Goal: Task Accomplishment & Management: Use online tool/utility

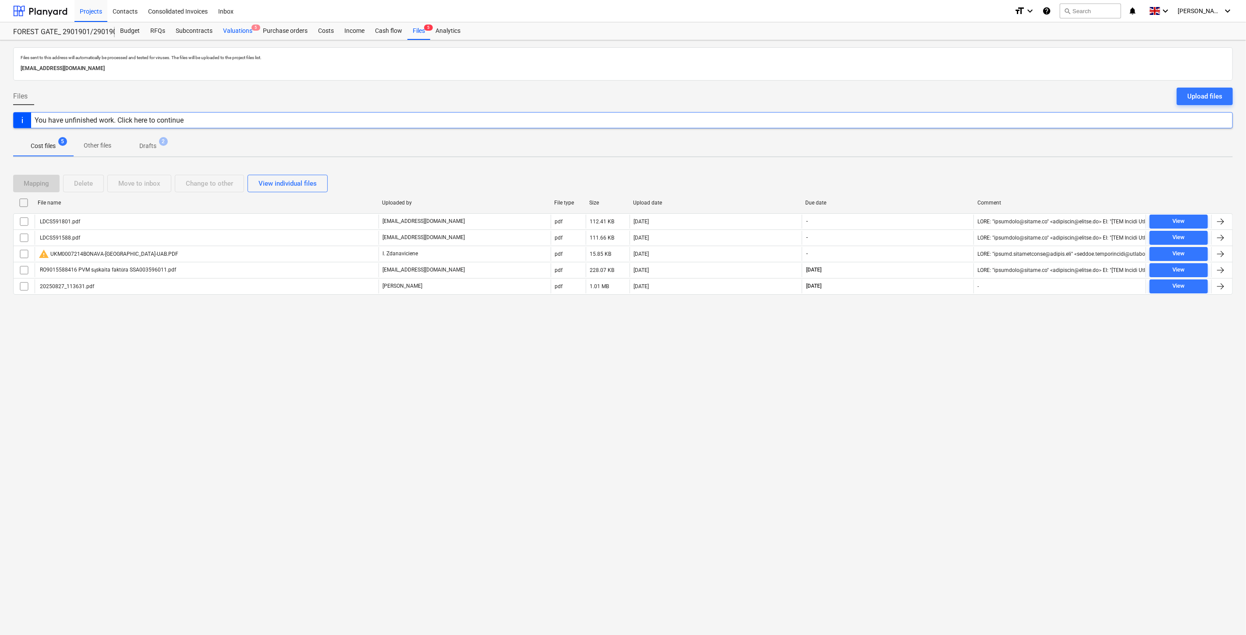
click at [233, 27] on div "Valuations 5" at bounding box center [238, 31] width 40 height 18
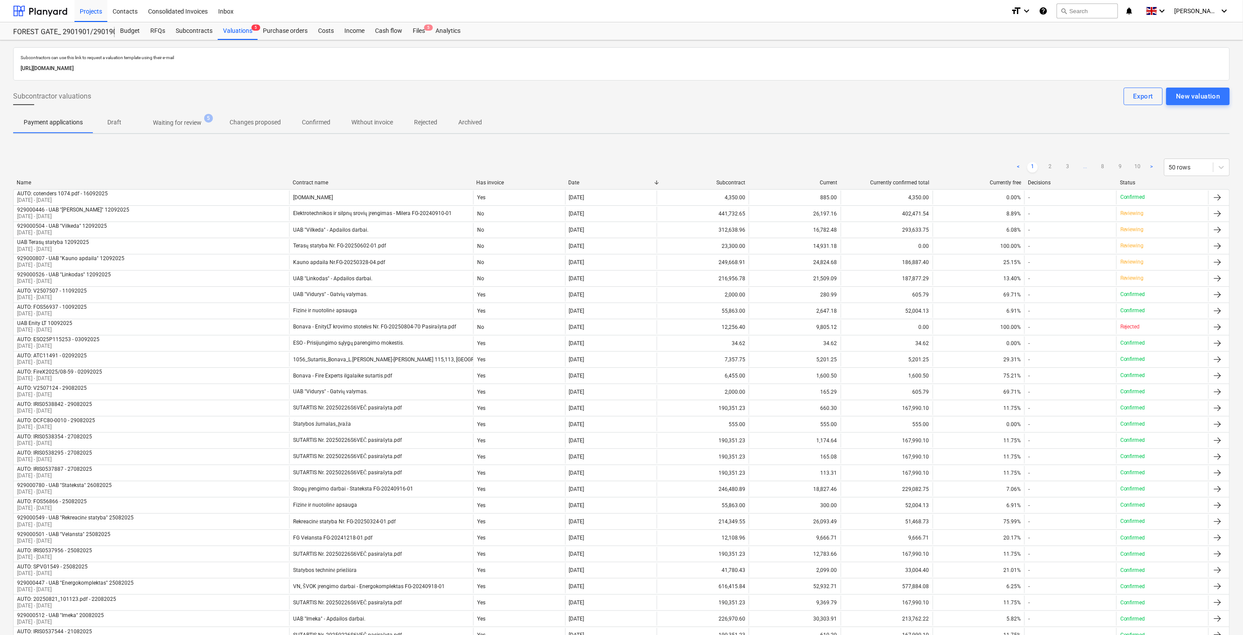
click at [194, 123] on p "Waiting for review" at bounding box center [177, 122] width 49 height 9
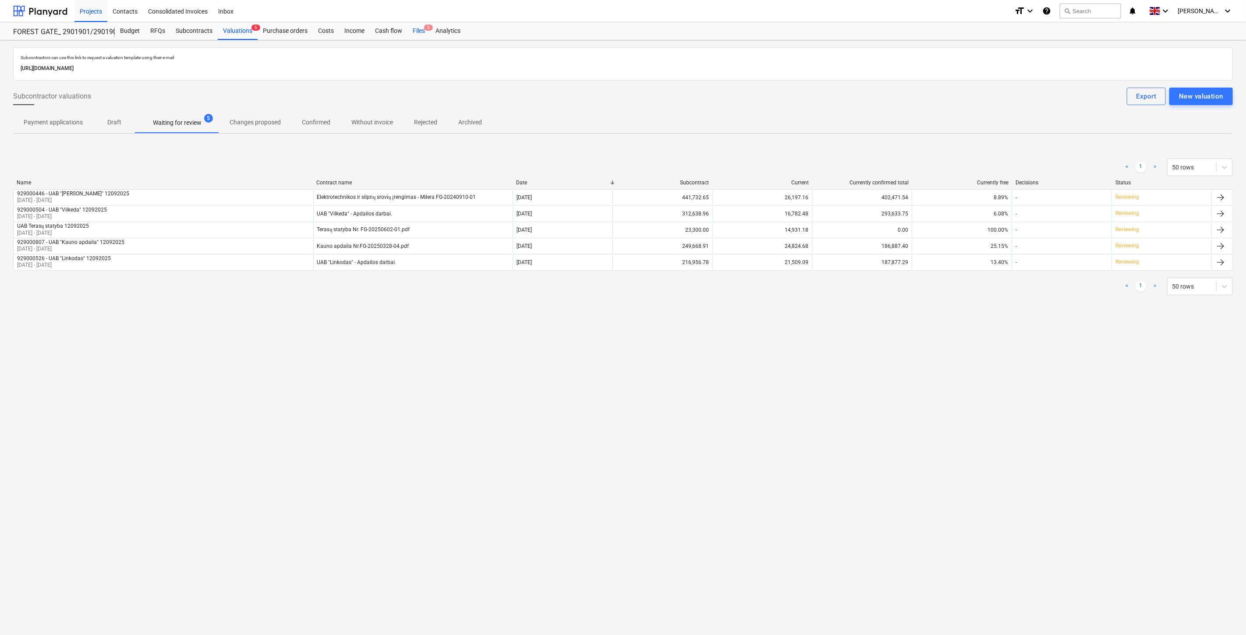
click at [425, 28] on span "5" at bounding box center [428, 28] width 9 height 6
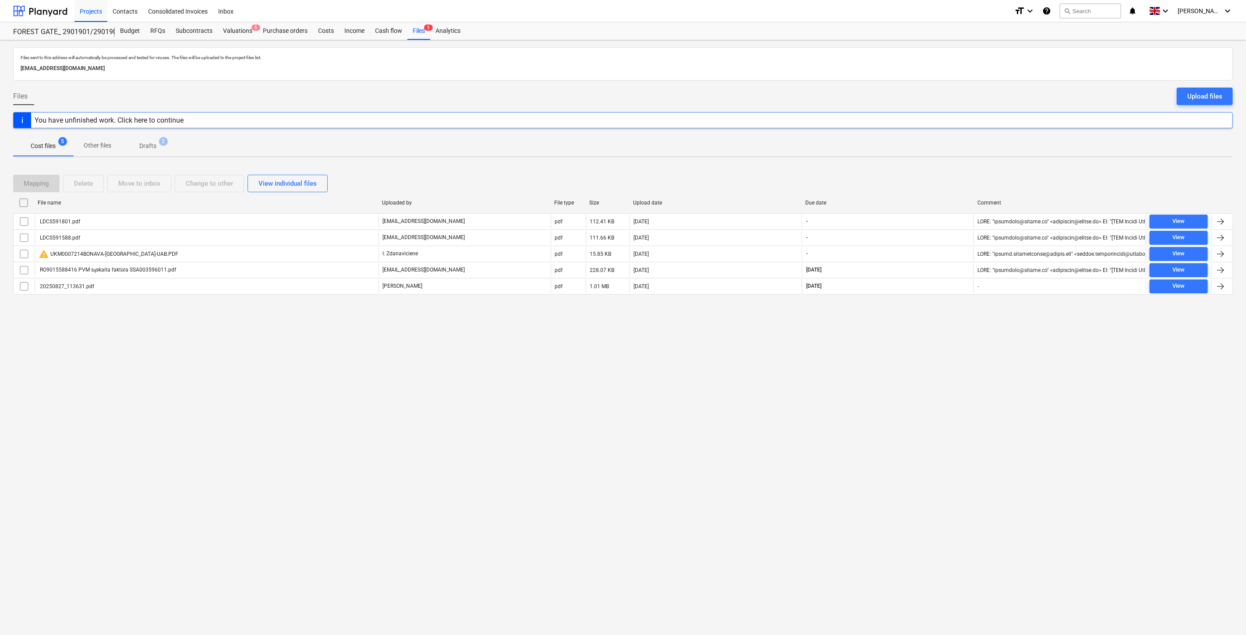
click at [848, 558] on div "Files sent to this address will automatically be processed and tested for virus…" at bounding box center [623, 337] width 1246 height 595
click at [55, 16] on div at bounding box center [40, 11] width 54 height 22
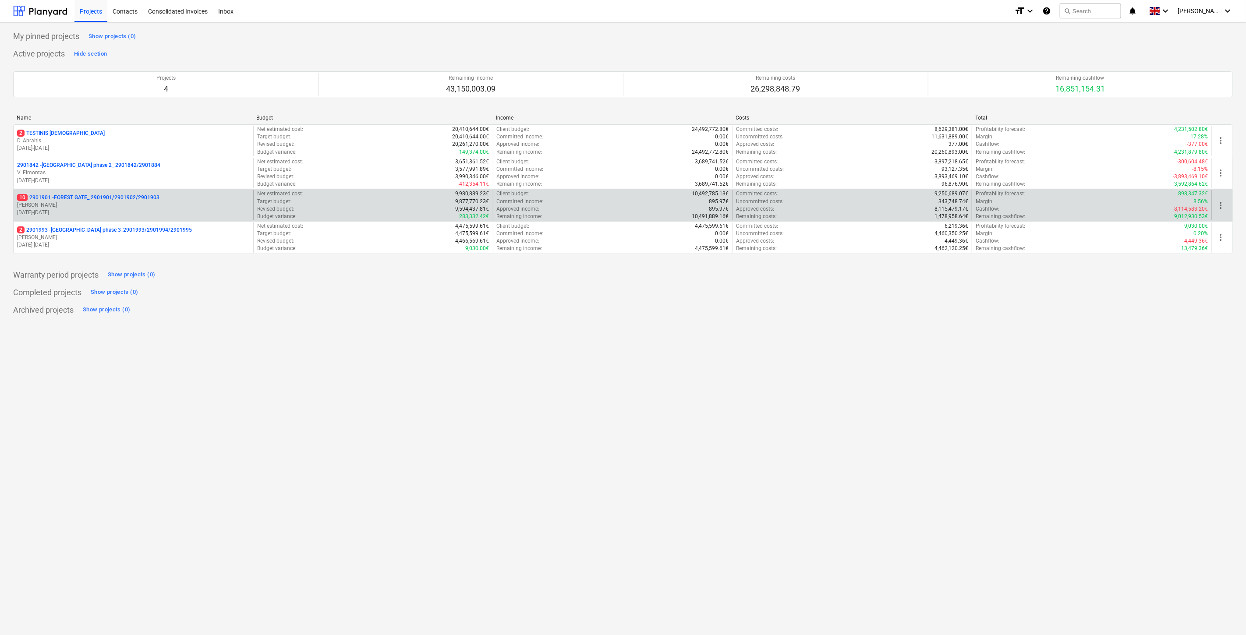
click at [112, 207] on p "[PERSON_NAME]" at bounding box center [133, 204] width 233 height 7
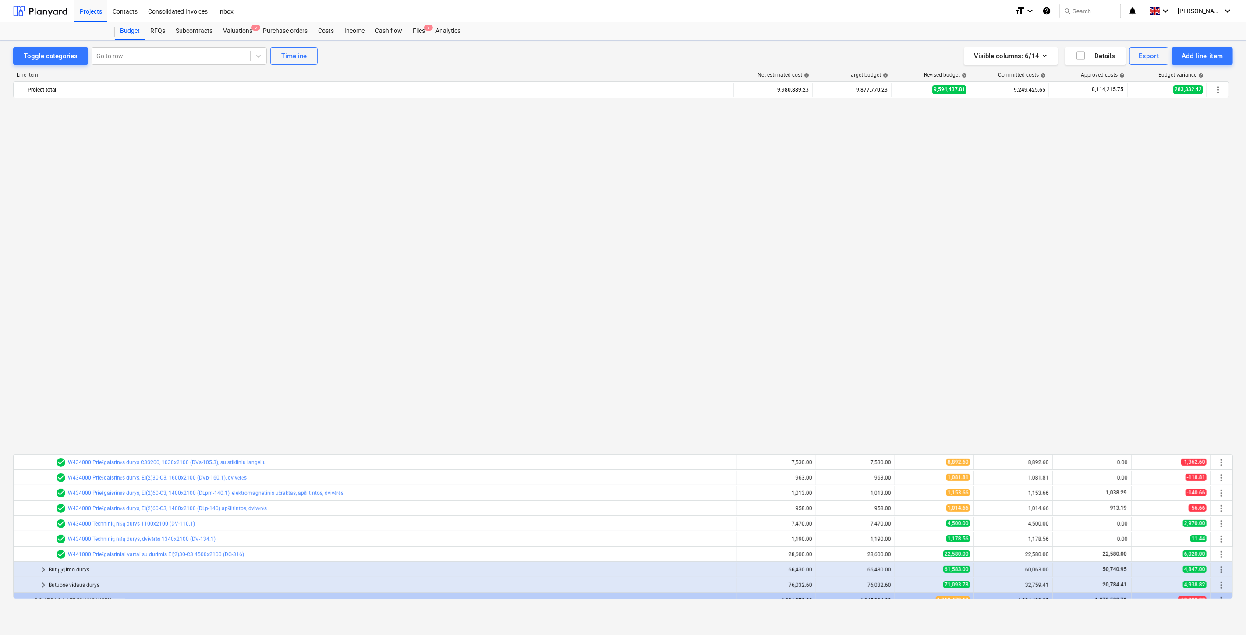
scroll to position [667, 0]
click at [1117, 16] on button "search Search" at bounding box center [1089, 11] width 61 height 15
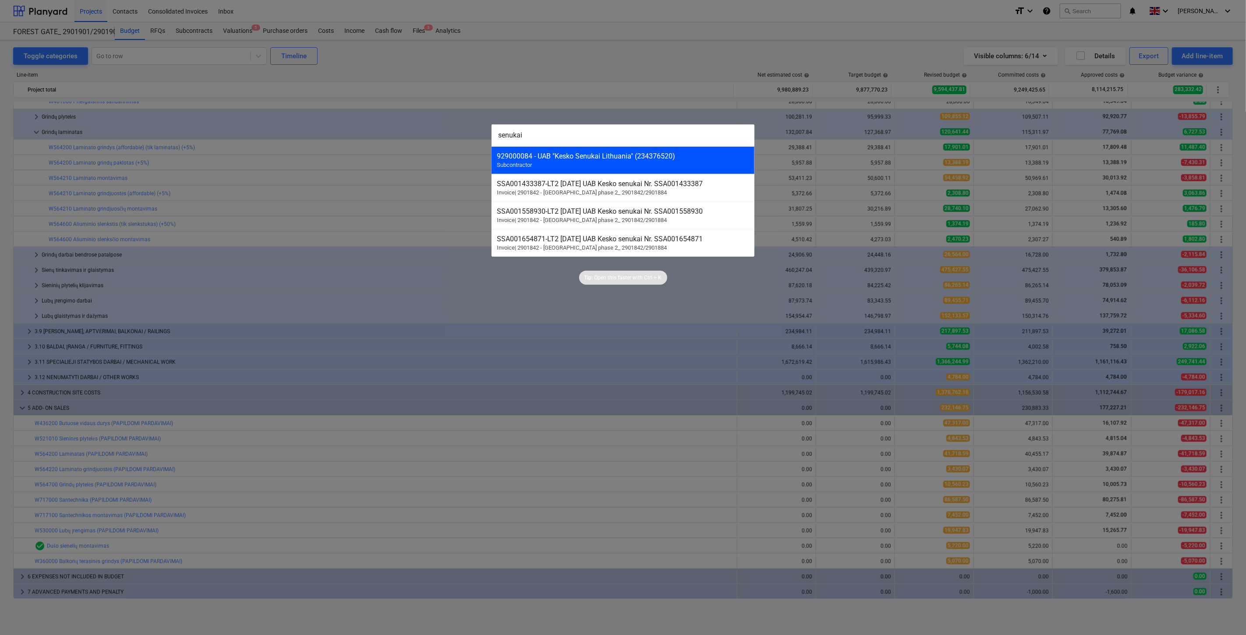
type input "senukai"
click at [590, 166] on div "929000084 - UAB "Kesko Senukai Lithuania" (234376520) Subcontractor" at bounding box center [622, 160] width 263 height 28
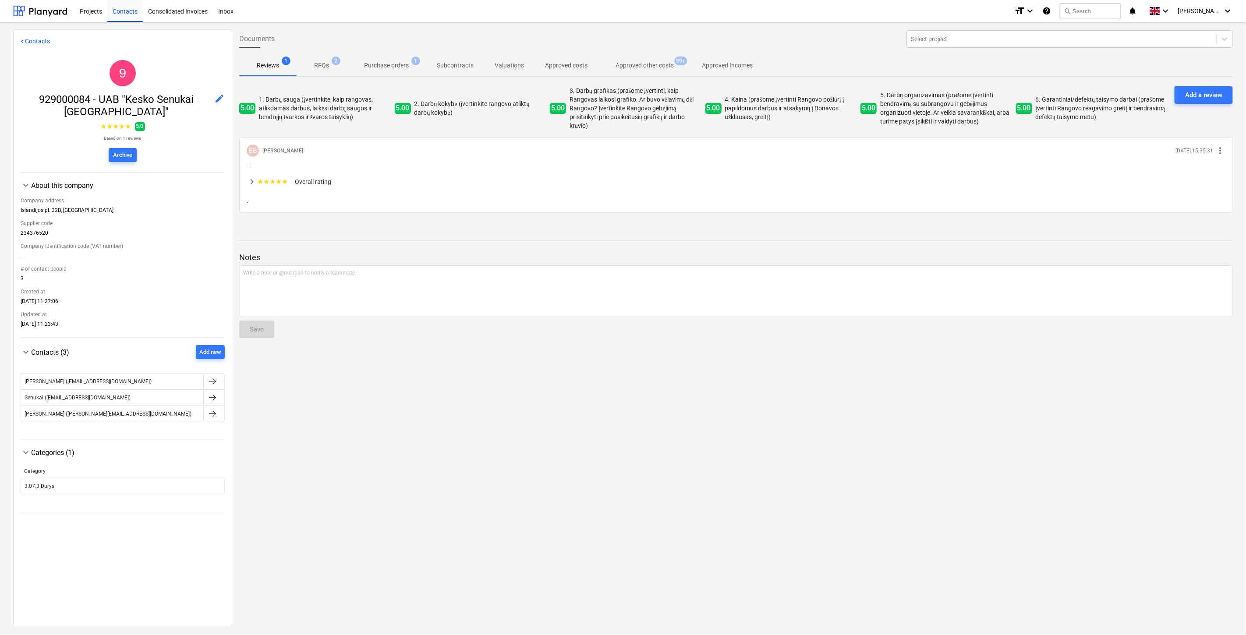
click at [668, 62] on p "Approved other costs" at bounding box center [644, 65] width 58 height 9
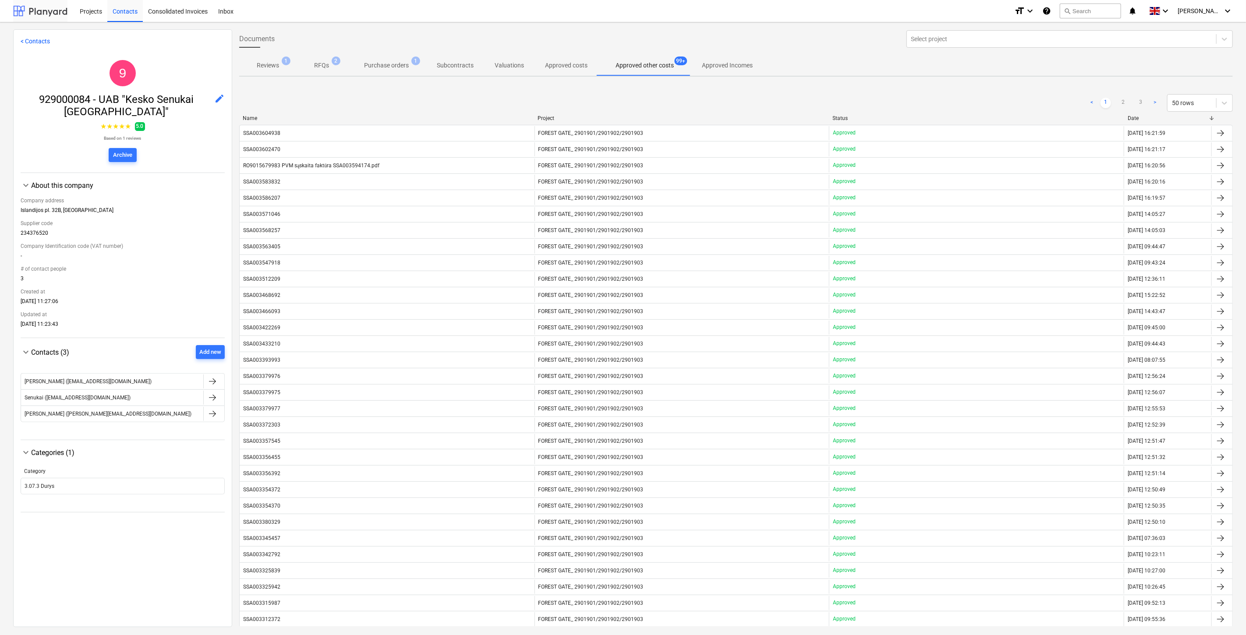
click at [39, 16] on div at bounding box center [40, 11] width 54 height 22
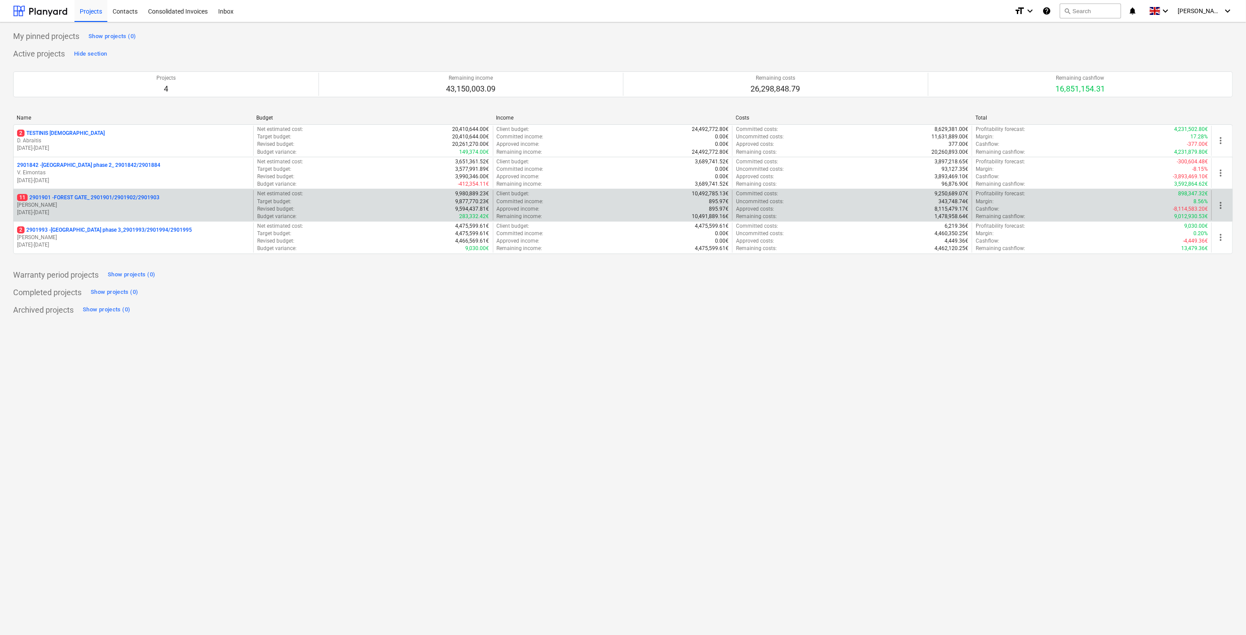
click at [77, 193] on div "11 2901901 - FOREST GATE_ 2901901/2901902/2901903 [PERSON_NAME] [DATE] - [DATE]" at bounding box center [134, 205] width 240 height 30
click at [81, 202] on p "[PERSON_NAME]" at bounding box center [133, 204] width 233 height 7
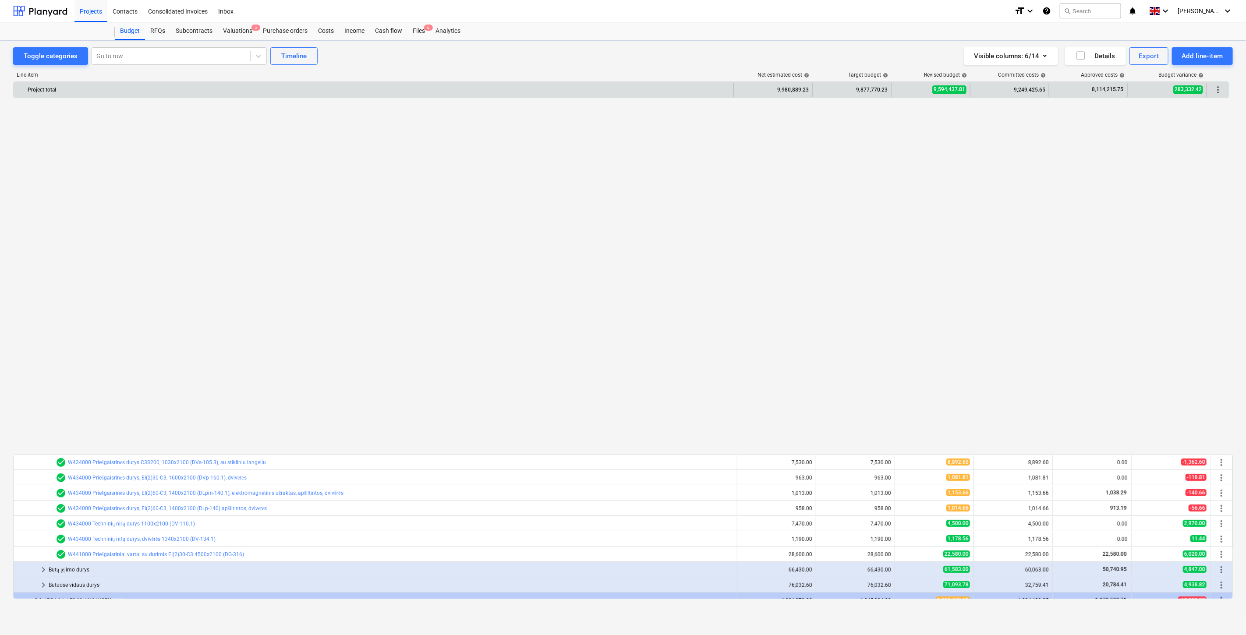
scroll to position [667, 0]
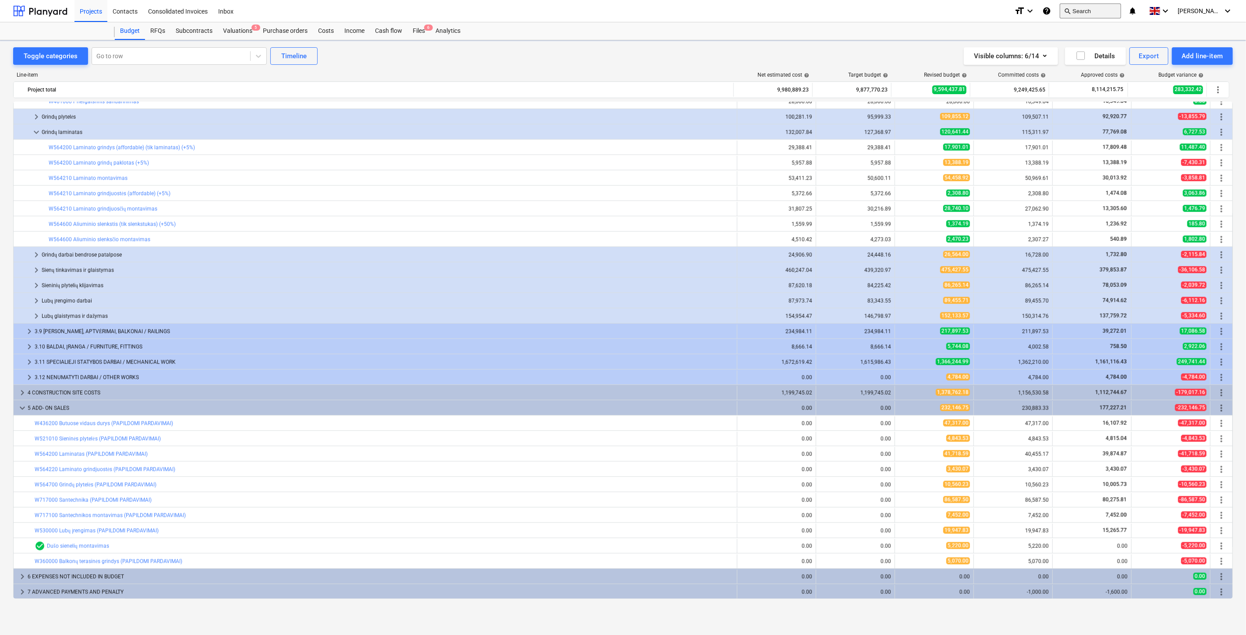
click at [1102, 14] on button "search Search" at bounding box center [1089, 11] width 61 height 15
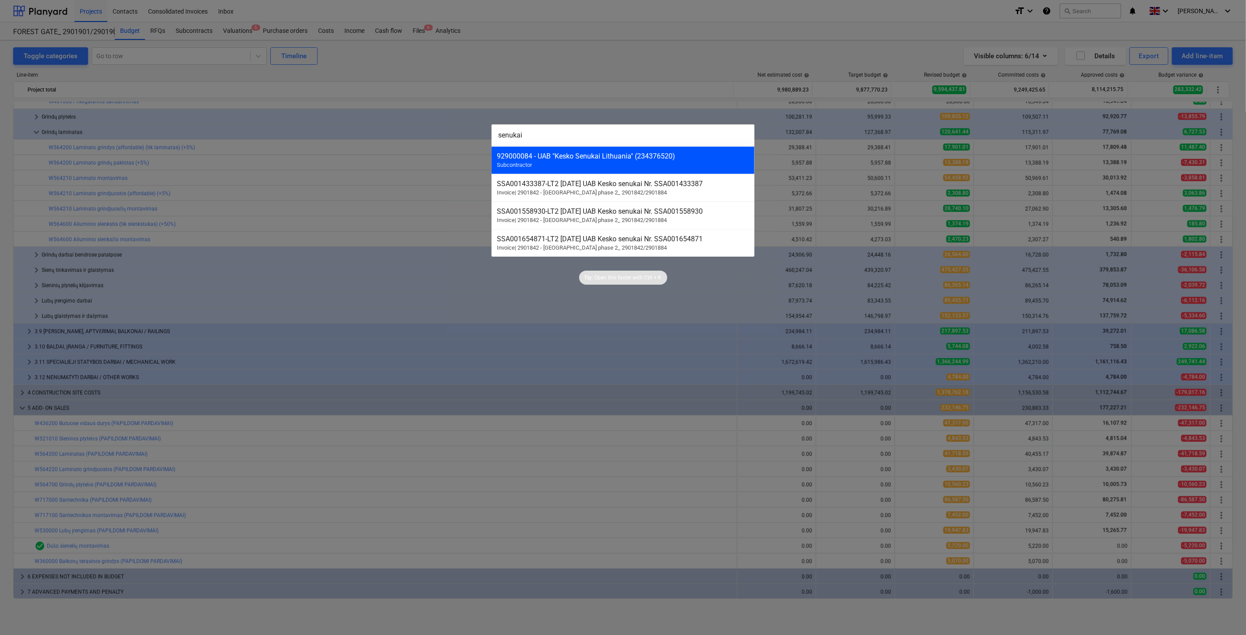
type input "senukai"
click at [720, 161] on div "929000084 - UAB "Kesko Senukai Lithuania" (234376520) Subcontractor" at bounding box center [622, 160] width 263 height 28
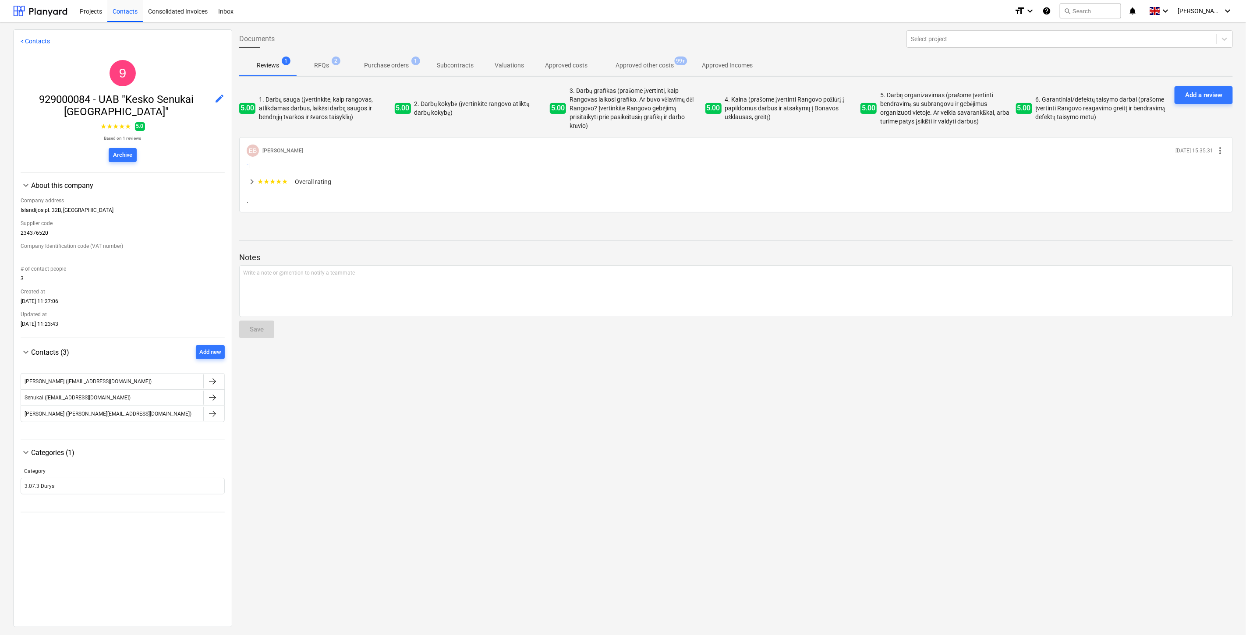
click at [392, 66] on p "Purchase orders" at bounding box center [386, 65] width 45 height 9
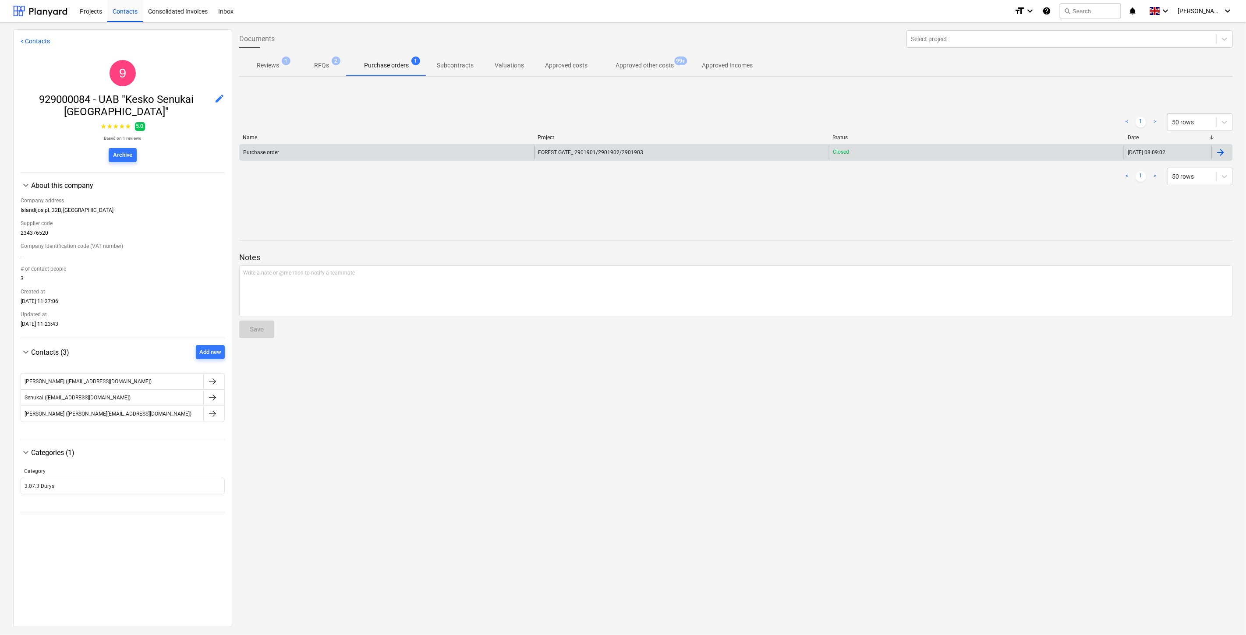
click at [409, 150] on div "Purchase order" at bounding box center [387, 152] width 295 height 14
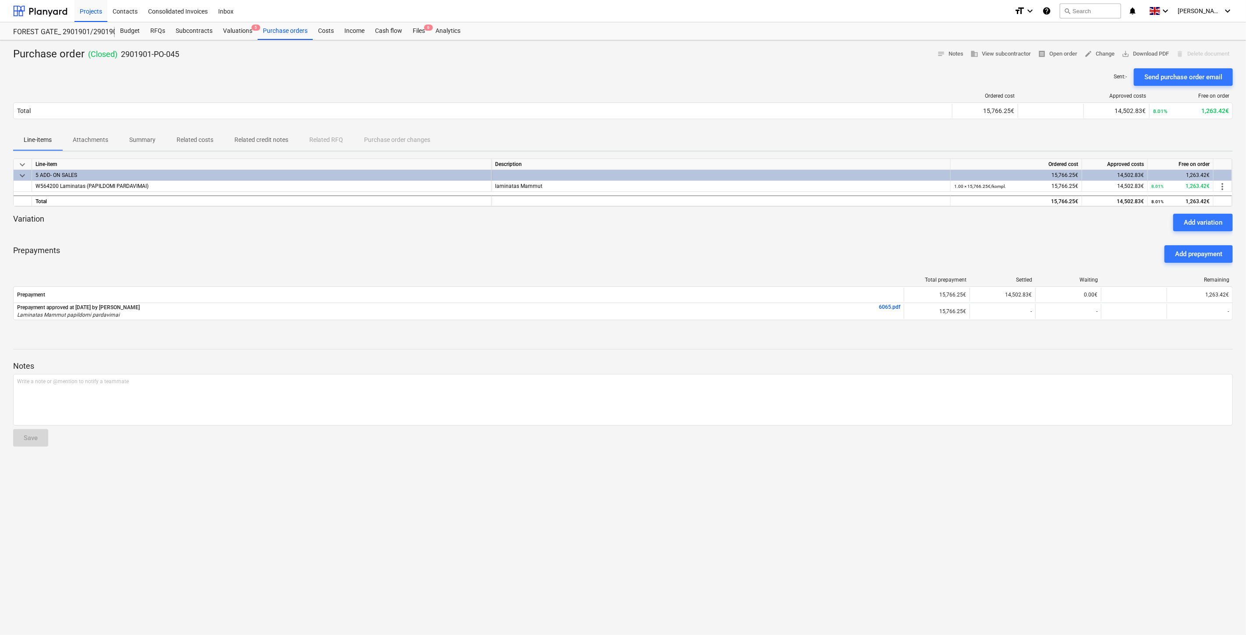
click at [745, 237] on div at bounding box center [622, 234] width 1219 height 7
drag, startPoint x: 759, startPoint y: 234, endPoint x: 732, endPoint y: 234, distance: 26.7
click at [755, 234] on div at bounding box center [622, 234] width 1219 height 7
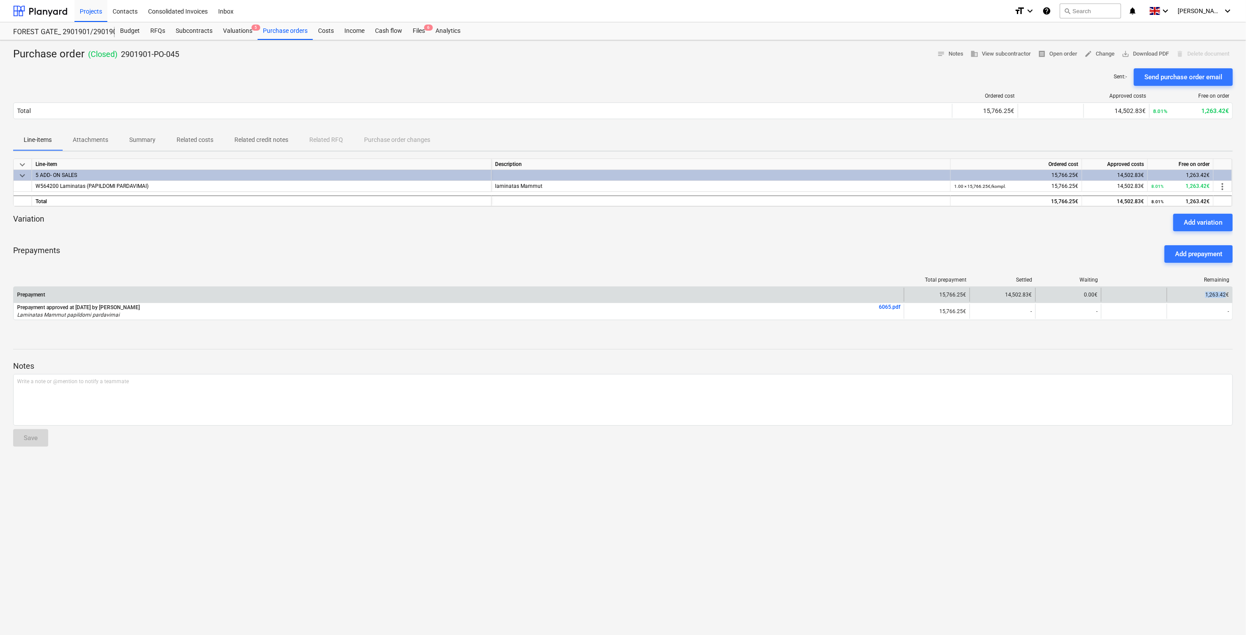
drag, startPoint x: 1225, startPoint y: 293, endPoint x: 1205, endPoint y: 293, distance: 19.3
click at [1203, 293] on div "1,263.42€" at bounding box center [1199, 295] width 66 height 14
copy div "1,263.42"
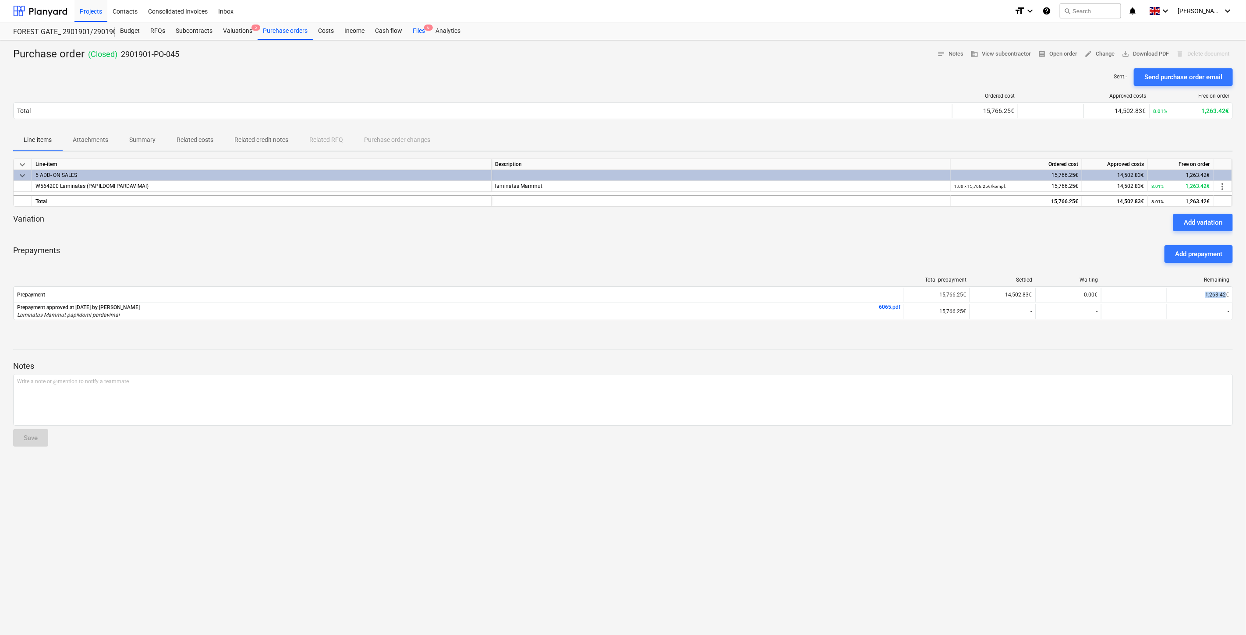
click at [409, 29] on div "Files 6" at bounding box center [418, 31] width 23 height 18
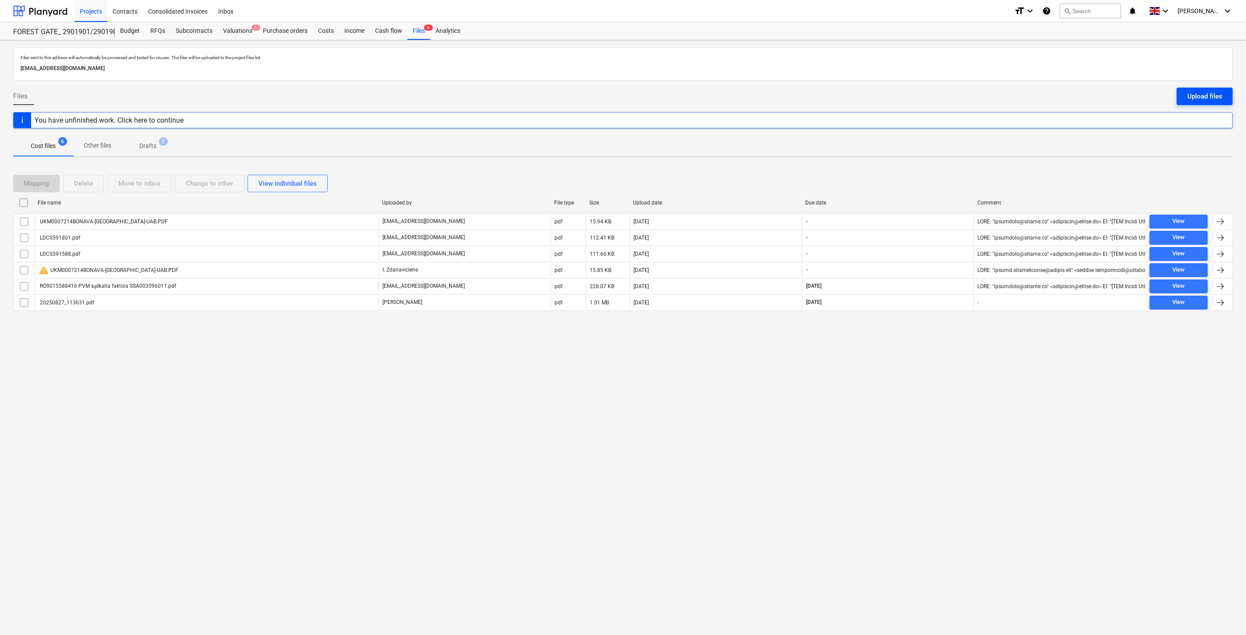
click at [1197, 91] on div "Upload files" at bounding box center [1204, 96] width 35 height 11
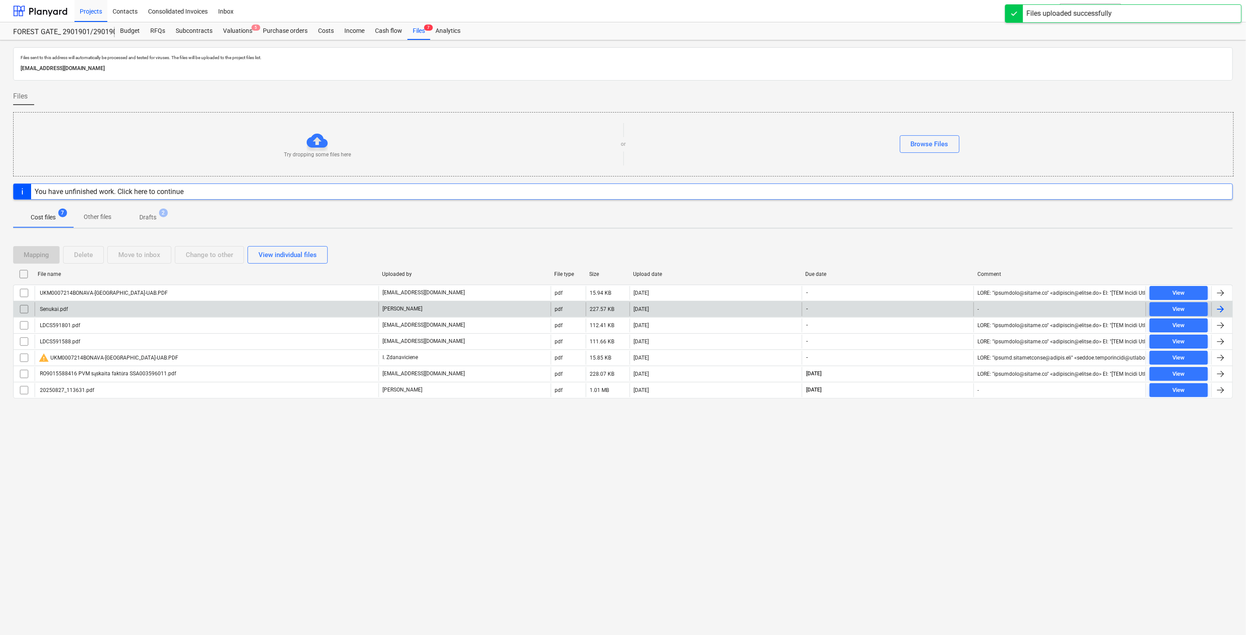
click at [323, 306] on div "Senukai.pdf" at bounding box center [207, 309] width 344 height 14
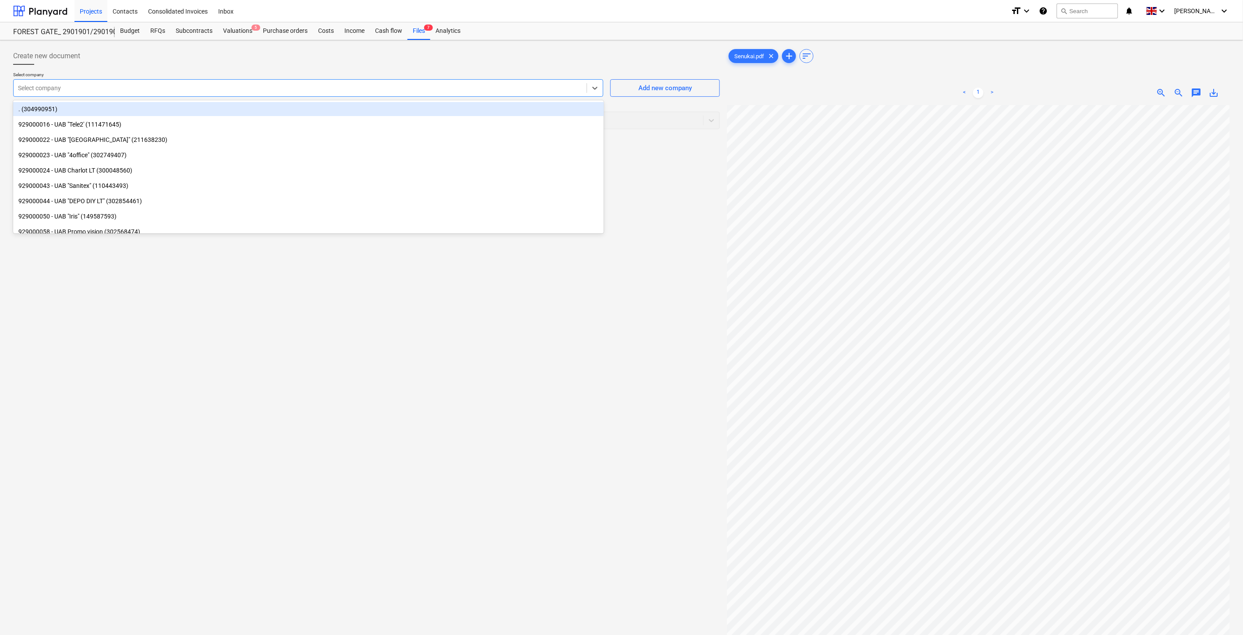
click at [384, 90] on div at bounding box center [300, 88] width 564 height 9
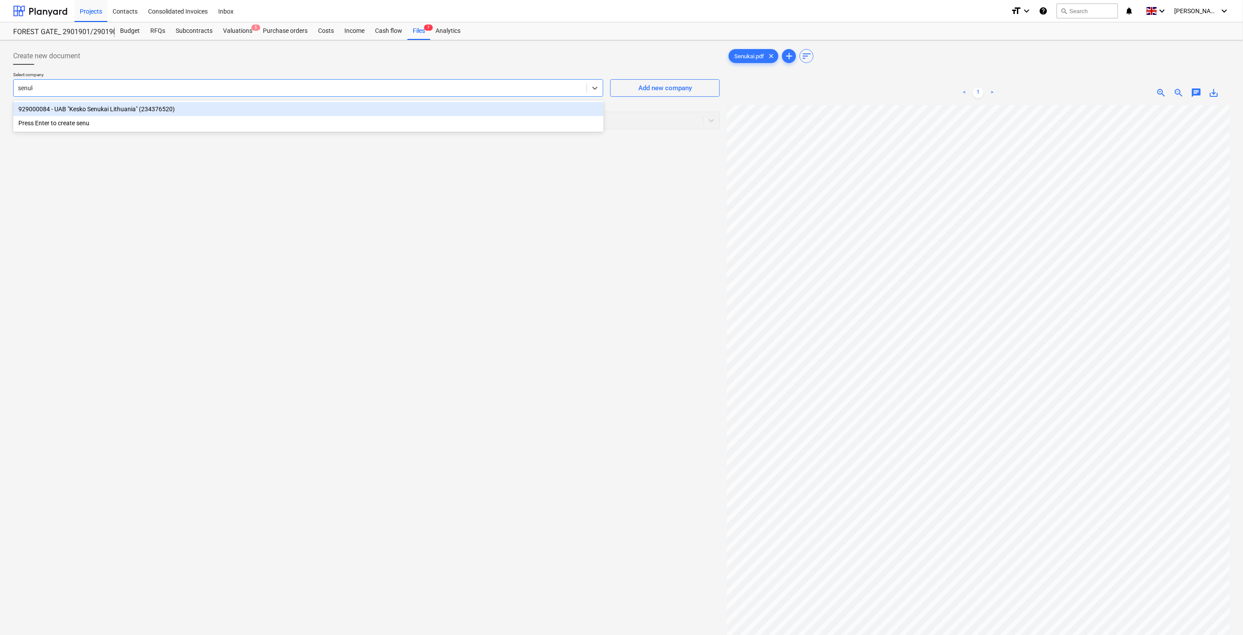
type input "senukai"
click at [375, 106] on div "929000084 - UAB "Kesko Senukai Lithuania" (234376520)" at bounding box center [308, 109] width 590 height 14
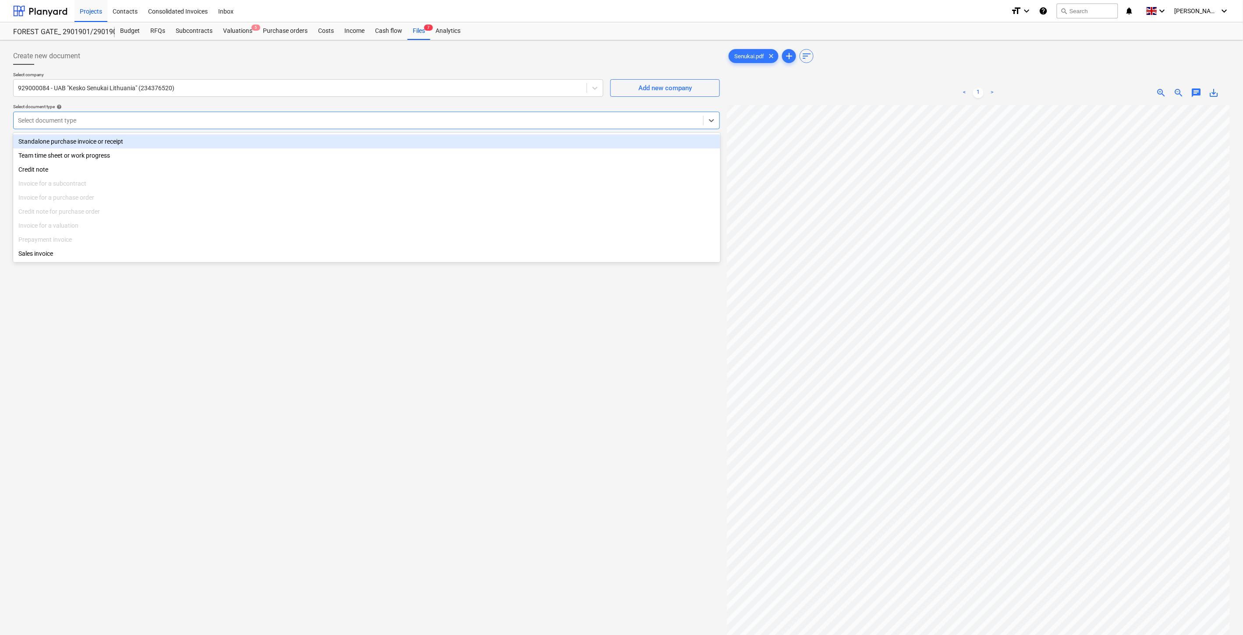
click at [361, 120] on div at bounding box center [358, 120] width 681 height 9
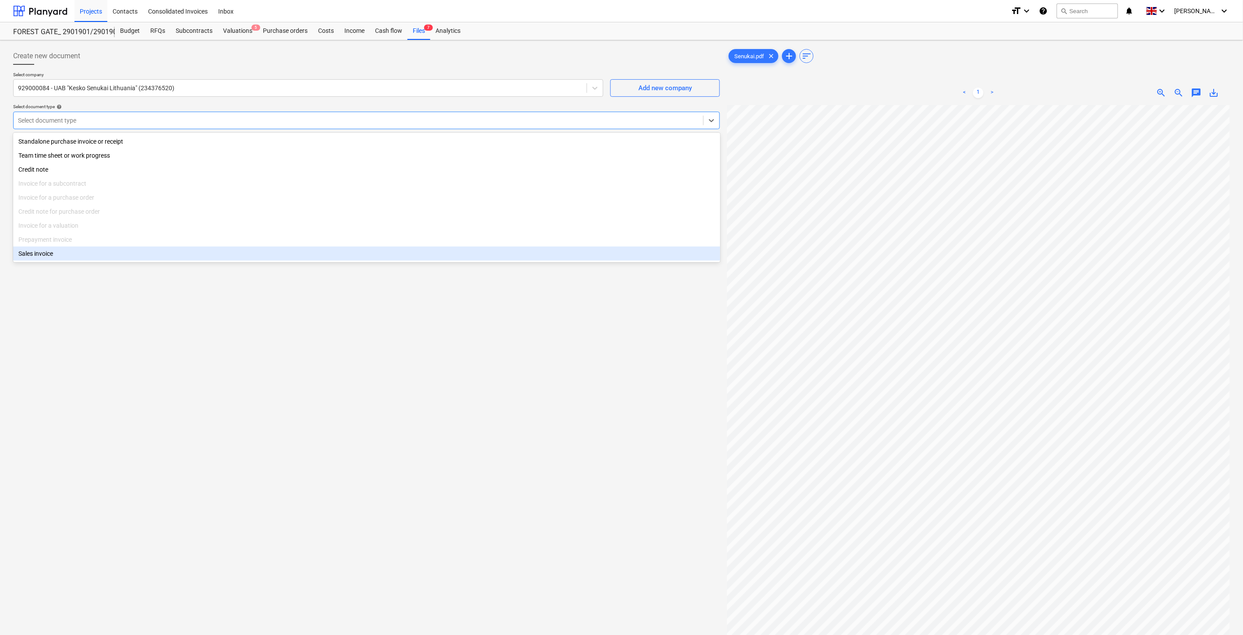
click at [180, 350] on div "Create new document Select company 929000084 - UAB "Kesko Senukai Lithuania" (2…" at bounding box center [366, 381] width 713 height 675
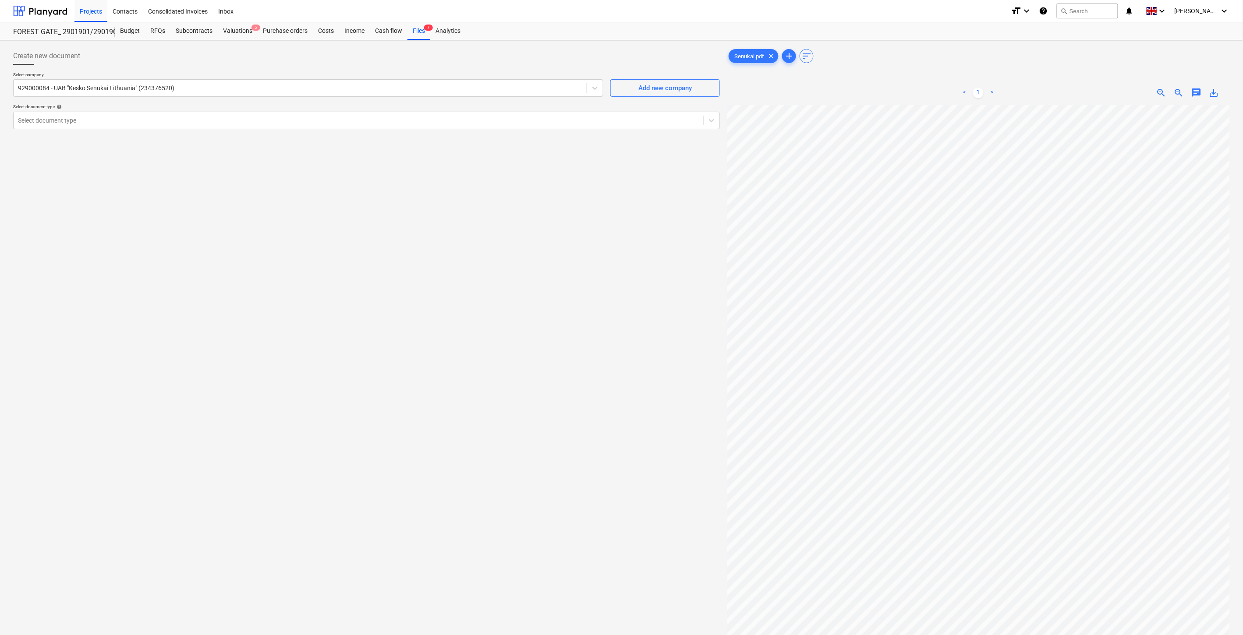
click at [261, 326] on div "Create new document Select company 929000084 - UAB "Kesko Senukai Lithuania" (2…" at bounding box center [366, 381] width 713 height 675
click at [486, 117] on div at bounding box center [358, 120] width 681 height 9
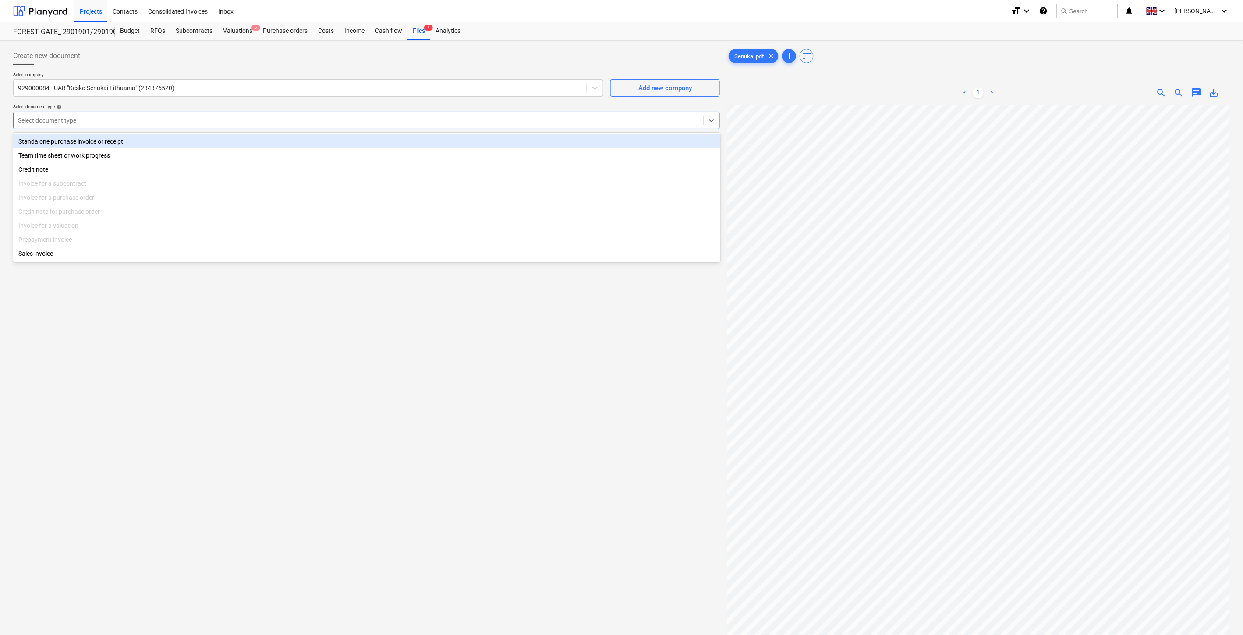
click at [119, 141] on div "Standalone purchase invoice or receipt" at bounding box center [366, 141] width 707 height 14
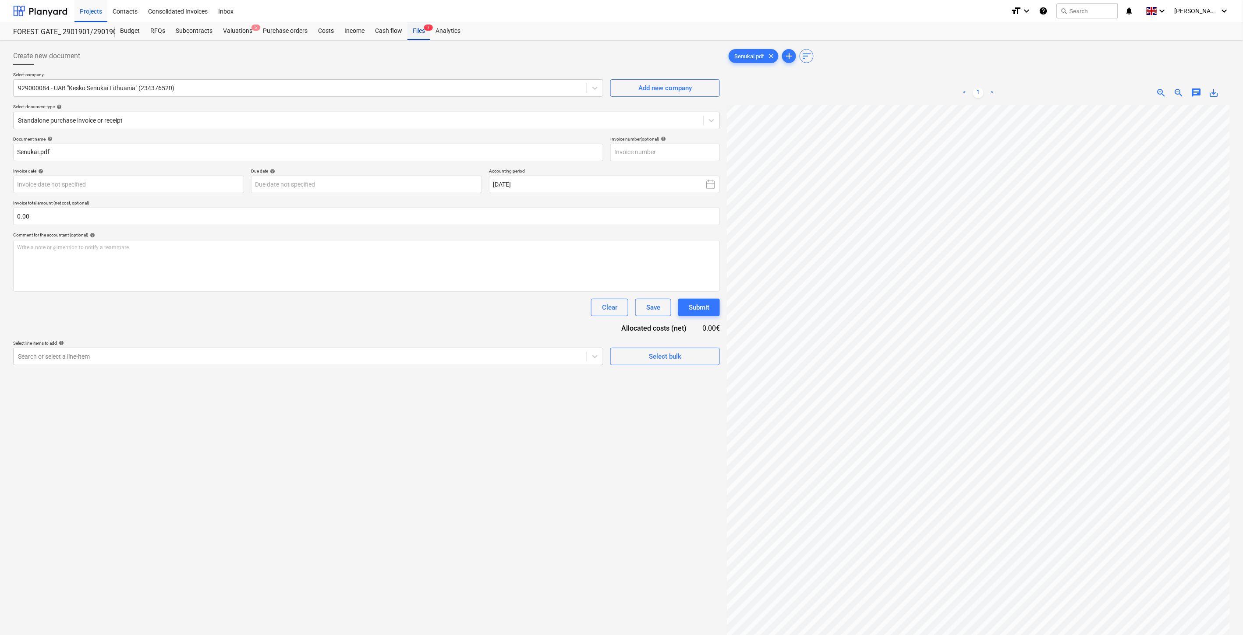
click at [420, 29] on div "Files 7" at bounding box center [418, 31] width 23 height 18
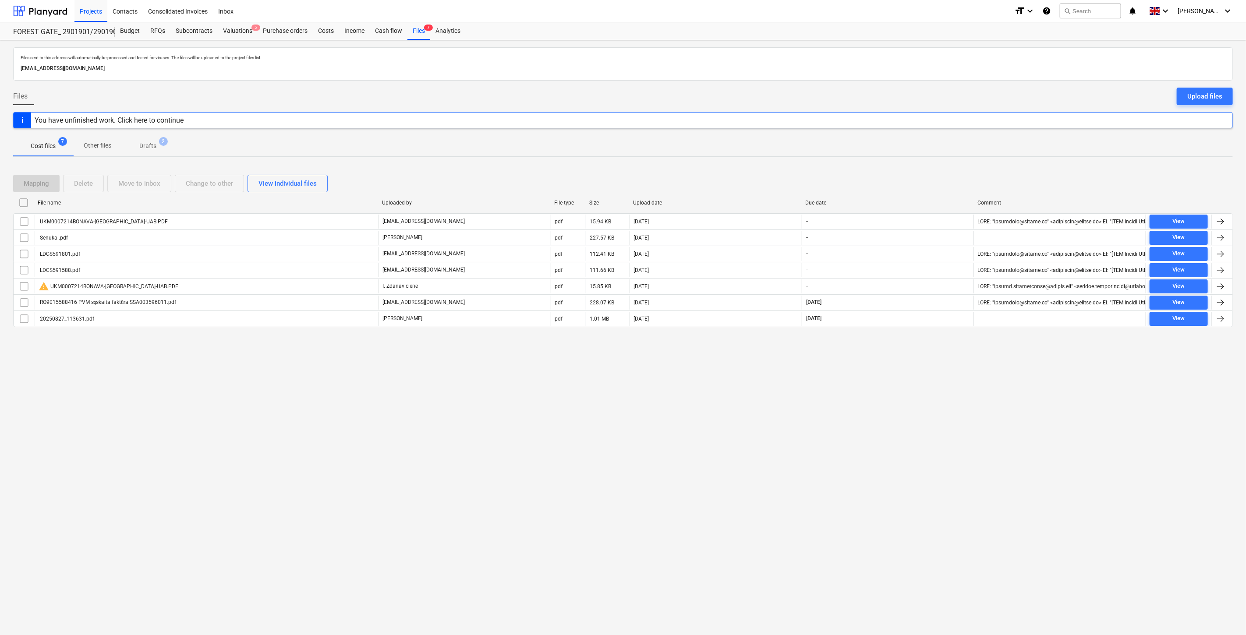
click at [158, 145] on span "Drafts 2" at bounding box center [147, 145] width 31 height 9
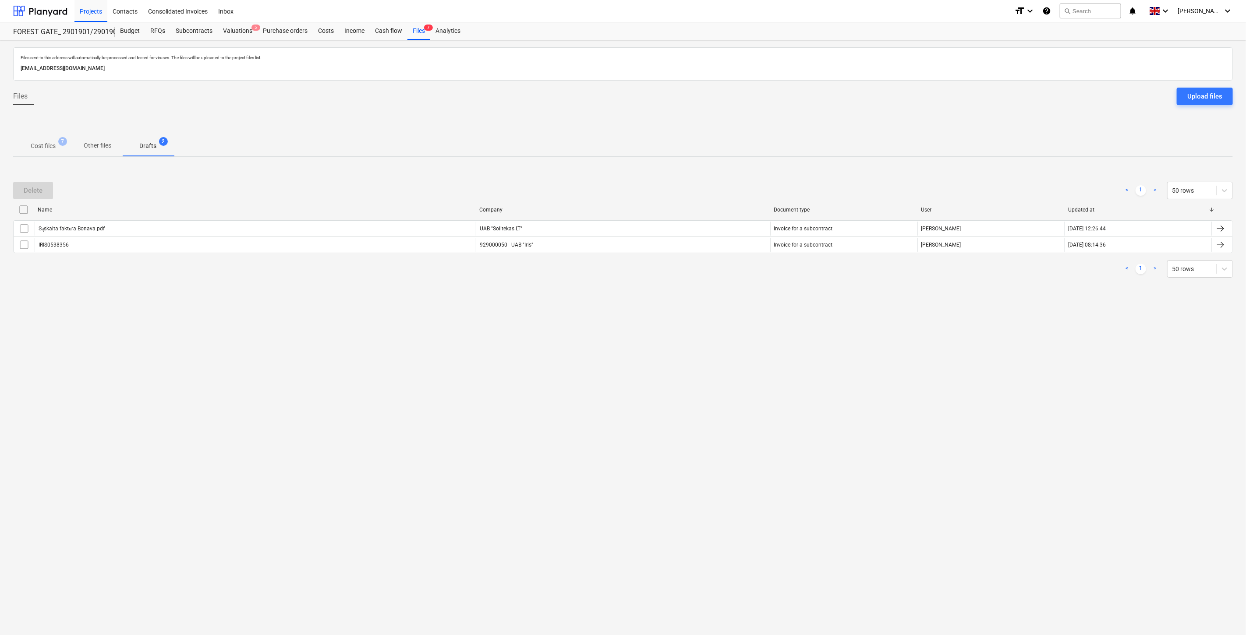
click at [42, 148] on p "Cost files" at bounding box center [43, 145] width 25 height 9
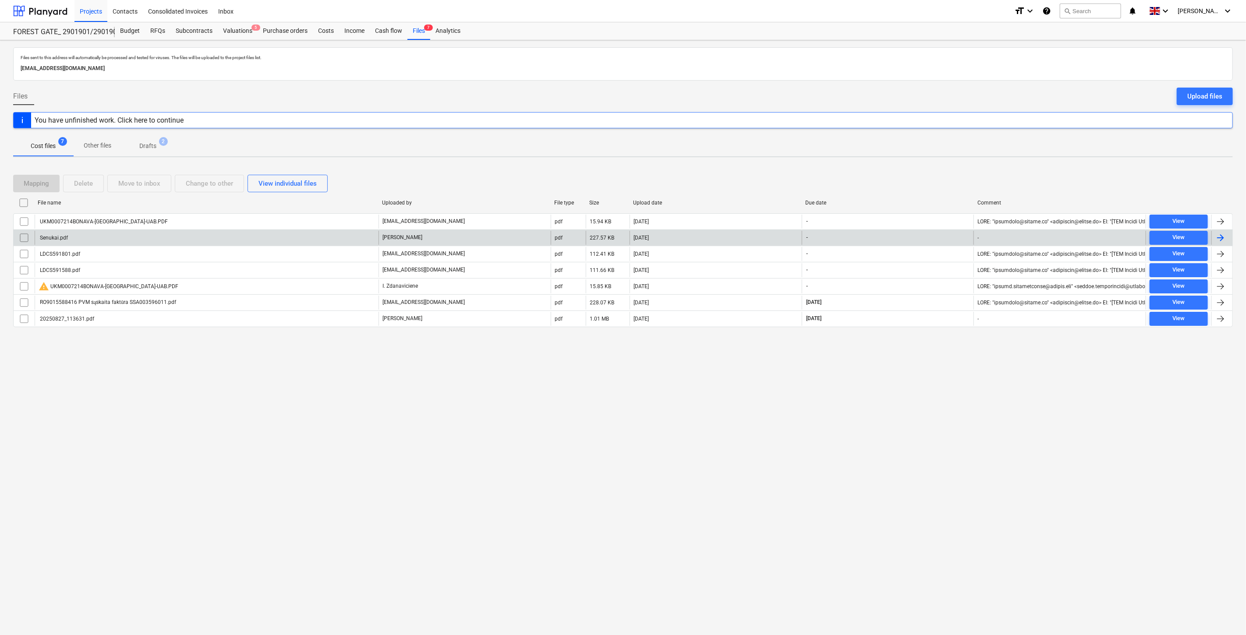
click at [214, 240] on div "Senukai.pdf" at bounding box center [207, 238] width 344 height 14
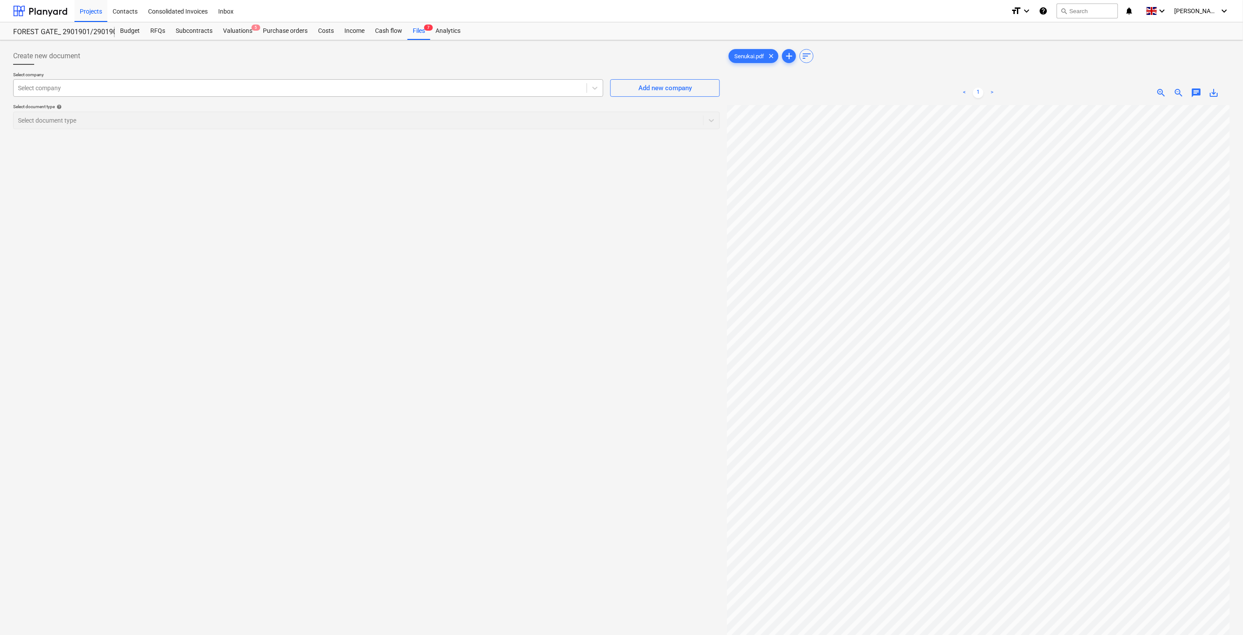
click at [370, 87] on div at bounding box center [300, 88] width 564 height 9
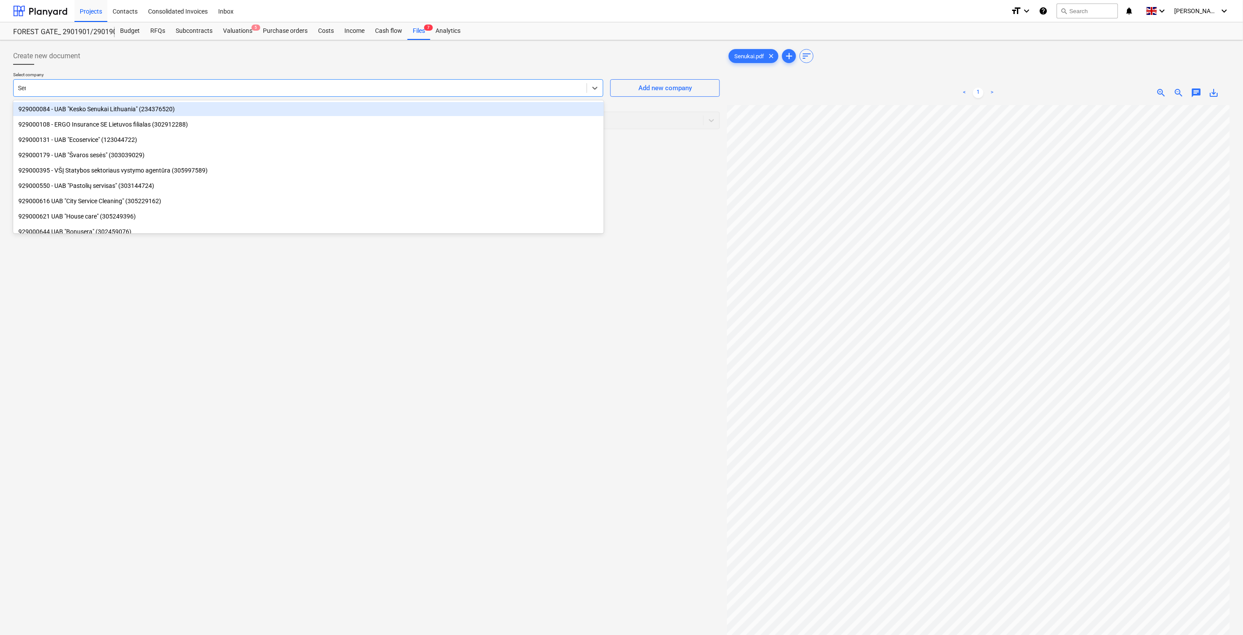
type input "Senu"
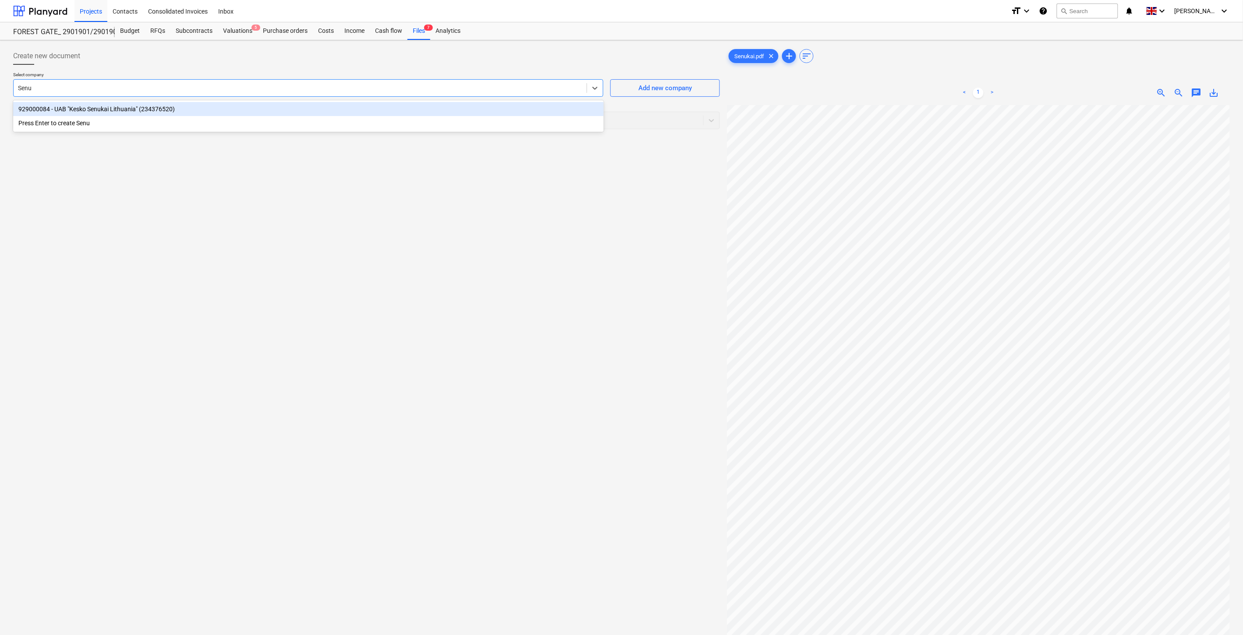
click at [349, 115] on div "929000084 - UAB "Kesko Senukai Lithuania" (234376520)" at bounding box center [308, 109] width 590 height 14
click at [334, 116] on div at bounding box center [358, 120] width 681 height 9
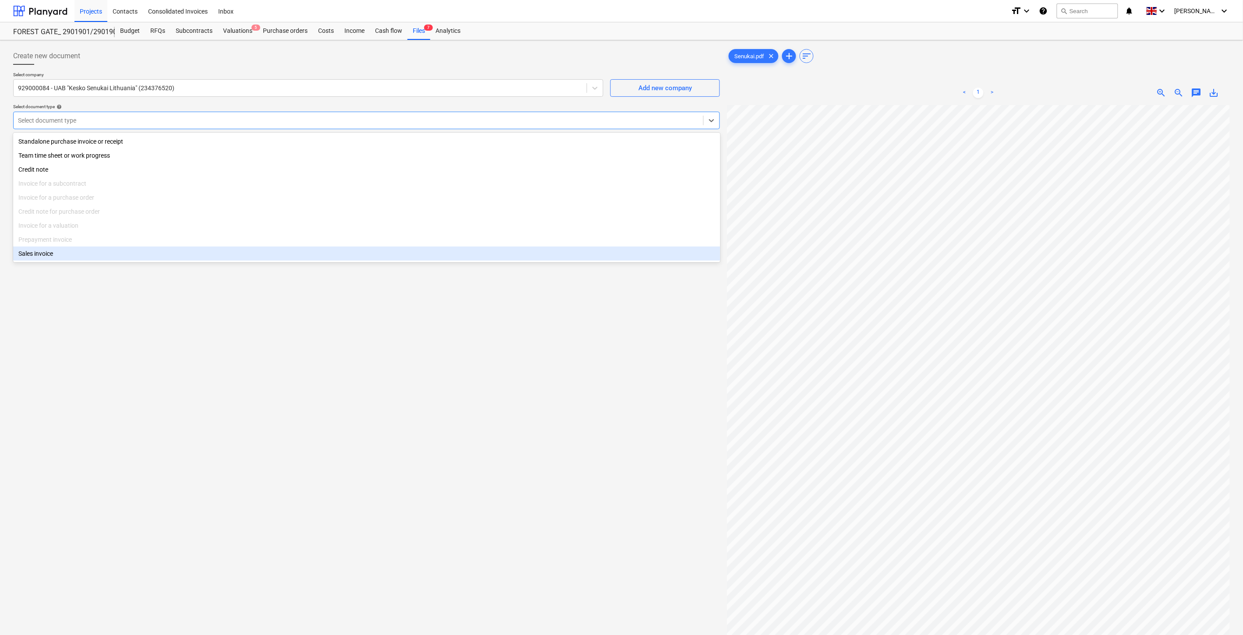
click at [325, 438] on div "Create new document Select company 929000084 - UAB "Kesko Senukai Lithuania" (2…" at bounding box center [366, 381] width 713 height 675
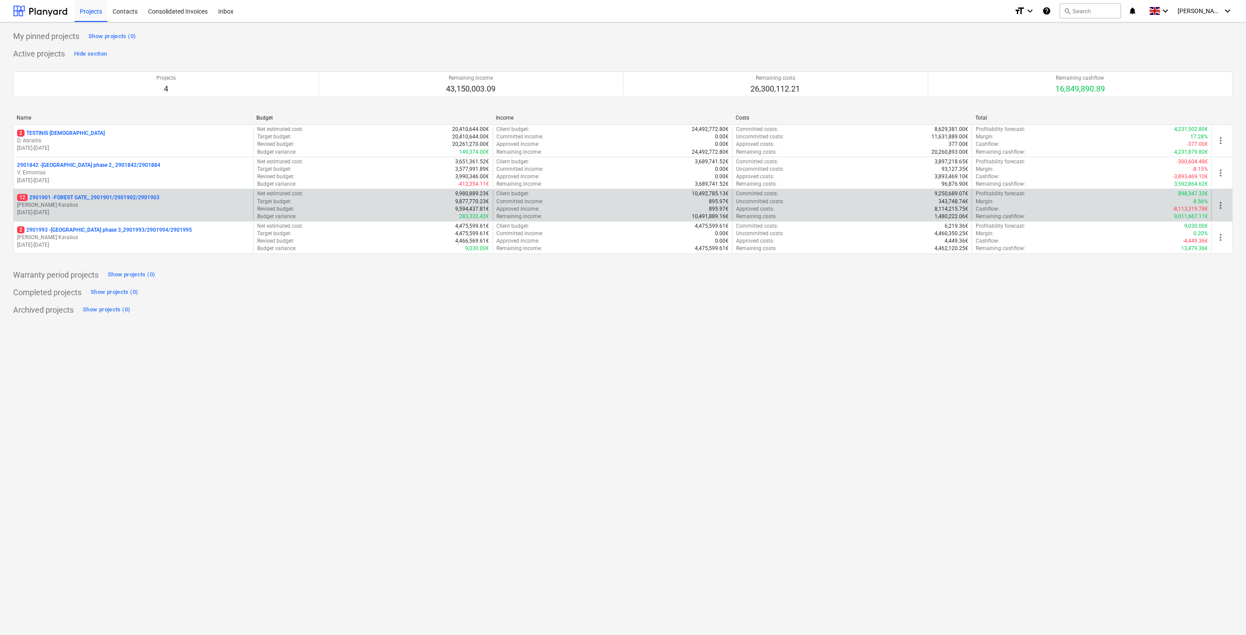
click at [146, 201] on p "12 2901901 - FOREST GATE_ 2901901/2901902/2901903" at bounding box center [88, 197] width 142 height 7
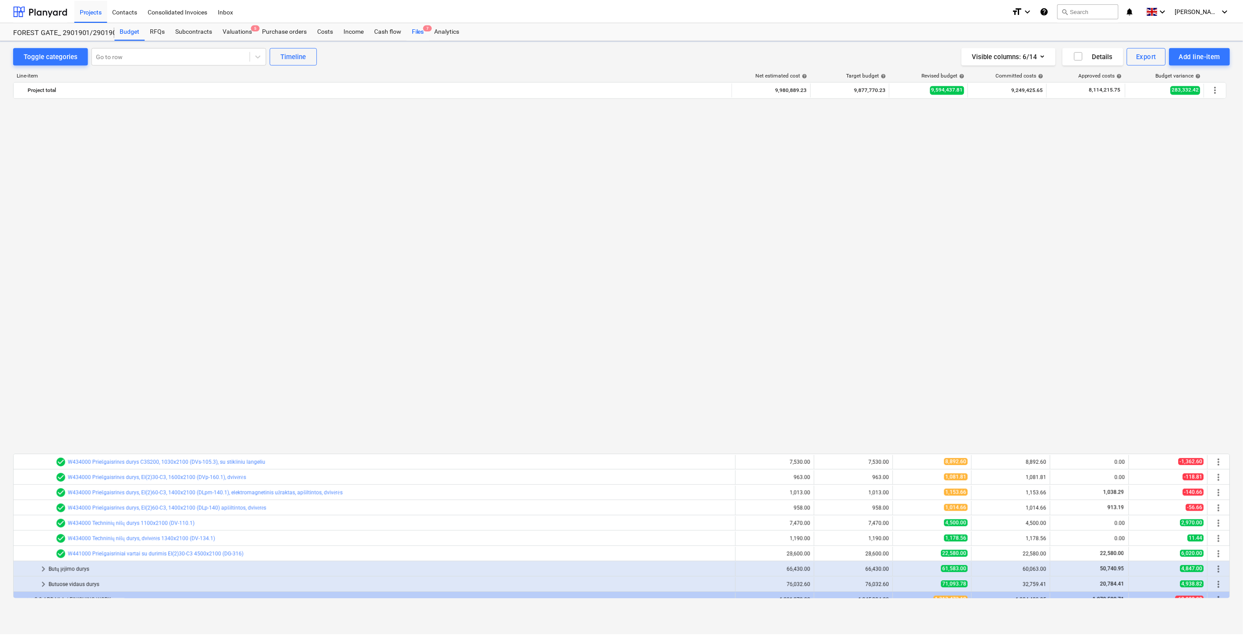
scroll to position [667, 0]
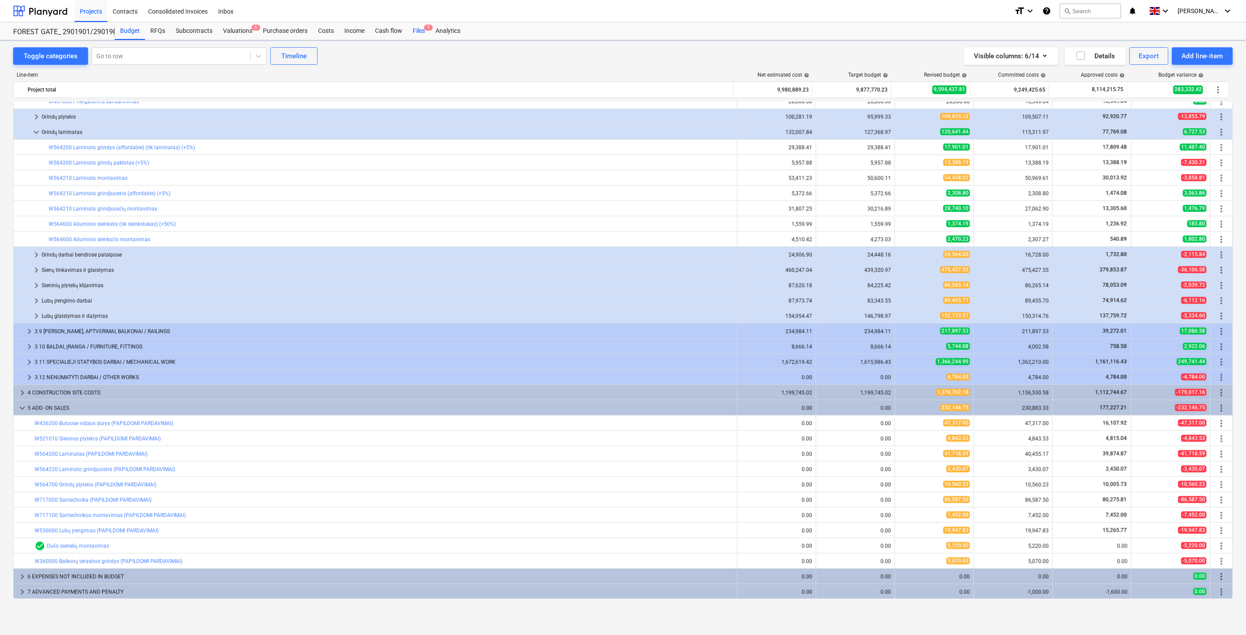
click at [424, 31] on span "7" at bounding box center [428, 28] width 9 height 6
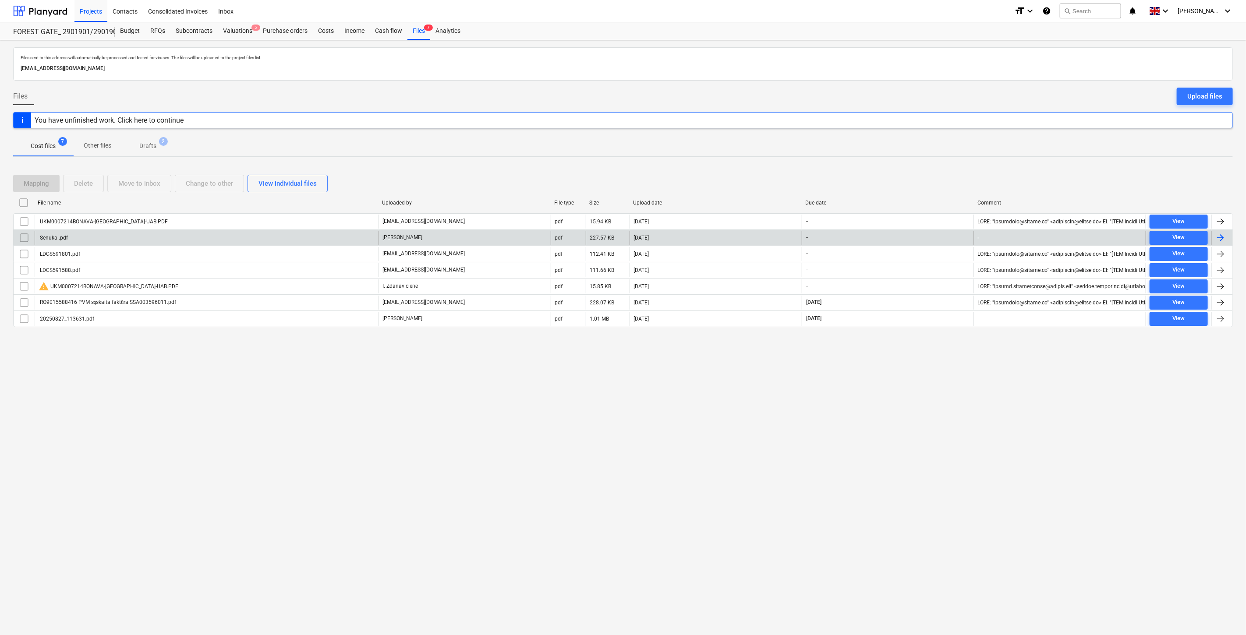
click at [317, 238] on div "Senukai.pdf" at bounding box center [207, 238] width 344 height 14
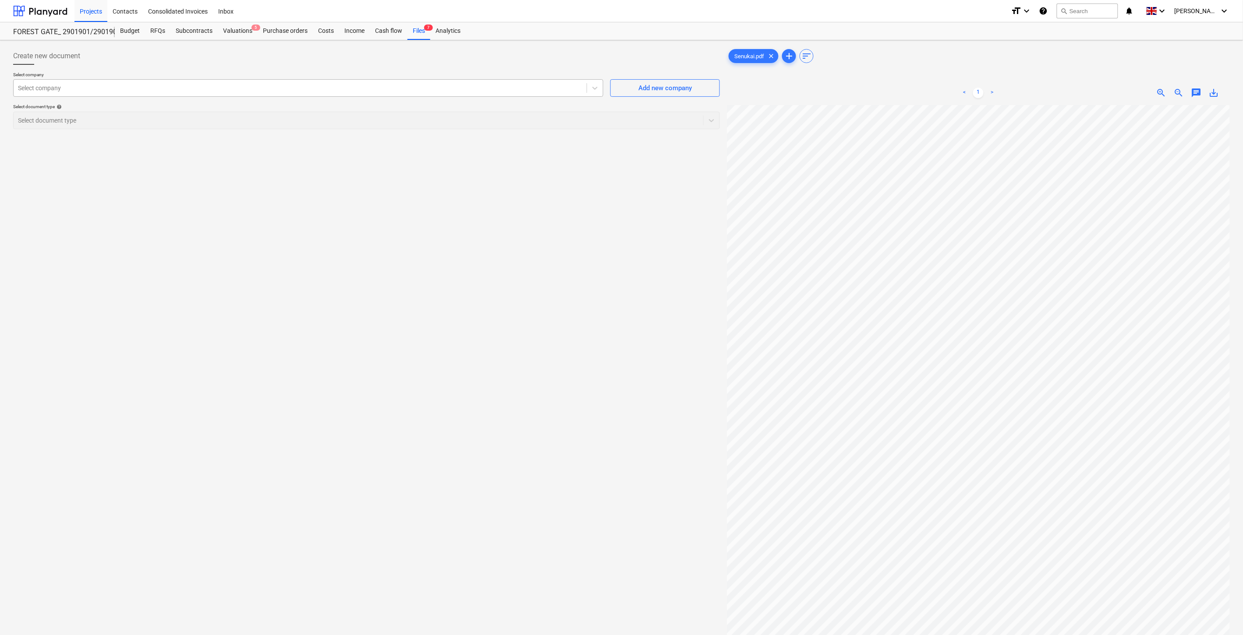
click at [318, 87] on div at bounding box center [300, 88] width 564 height 9
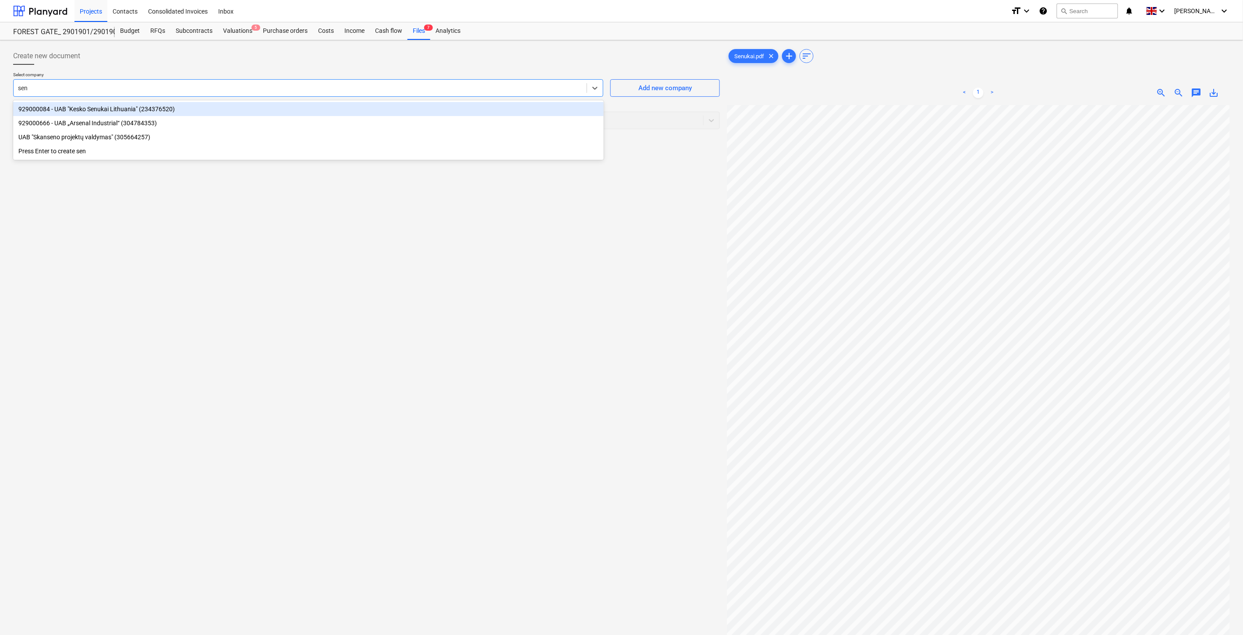
type input "senu"
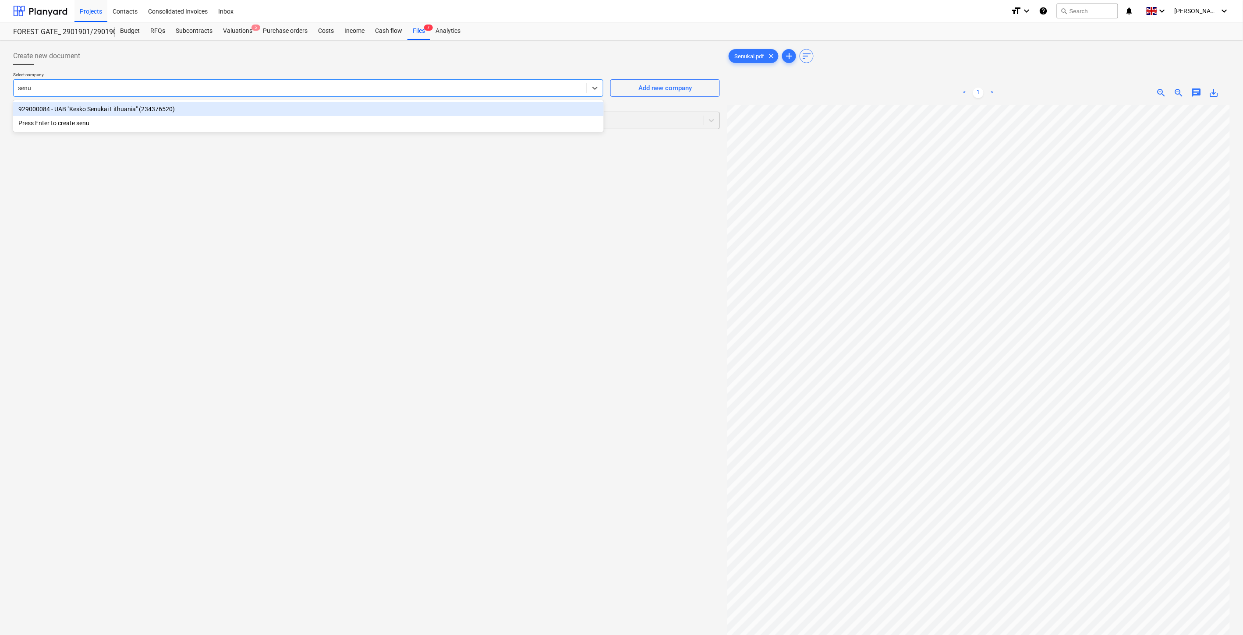
click at [218, 110] on div "929000084 - UAB "Kesko Senukai Lithuania" (234376520)" at bounding box center [308, 109] width 590 height 14
click at [171, 116] on div at bounding box center [358, 120] width 681 height 9
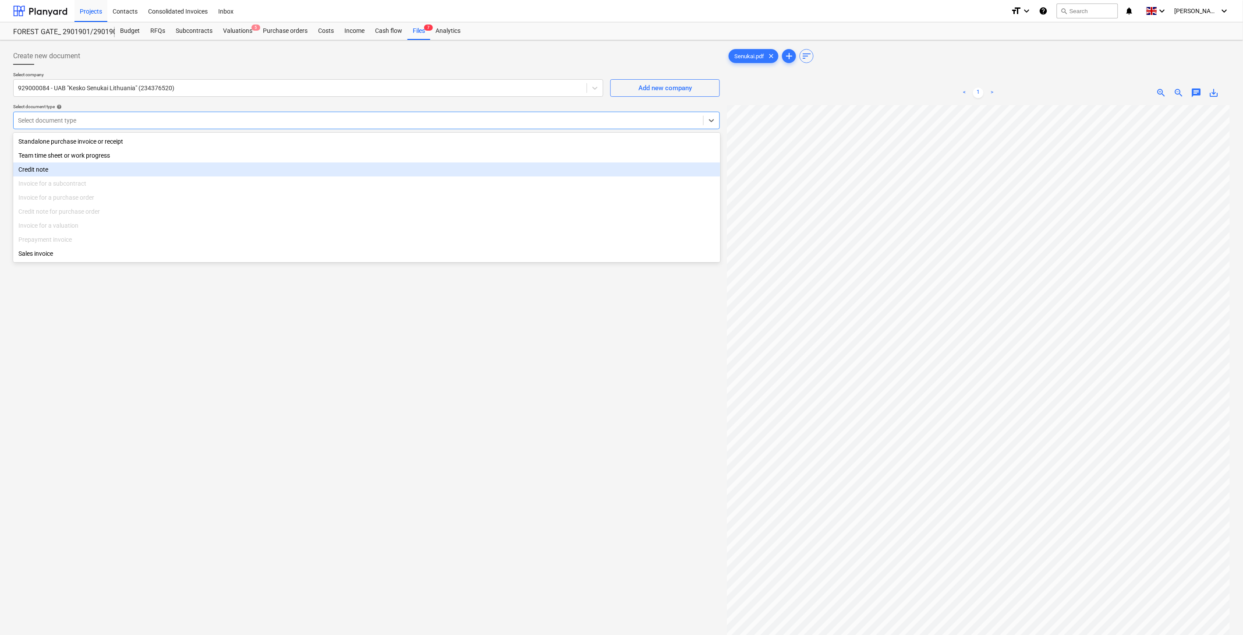
click at [77, 202] on div "Invoice for a purchase order" at bounding box center [366, 198] width 707 height 14
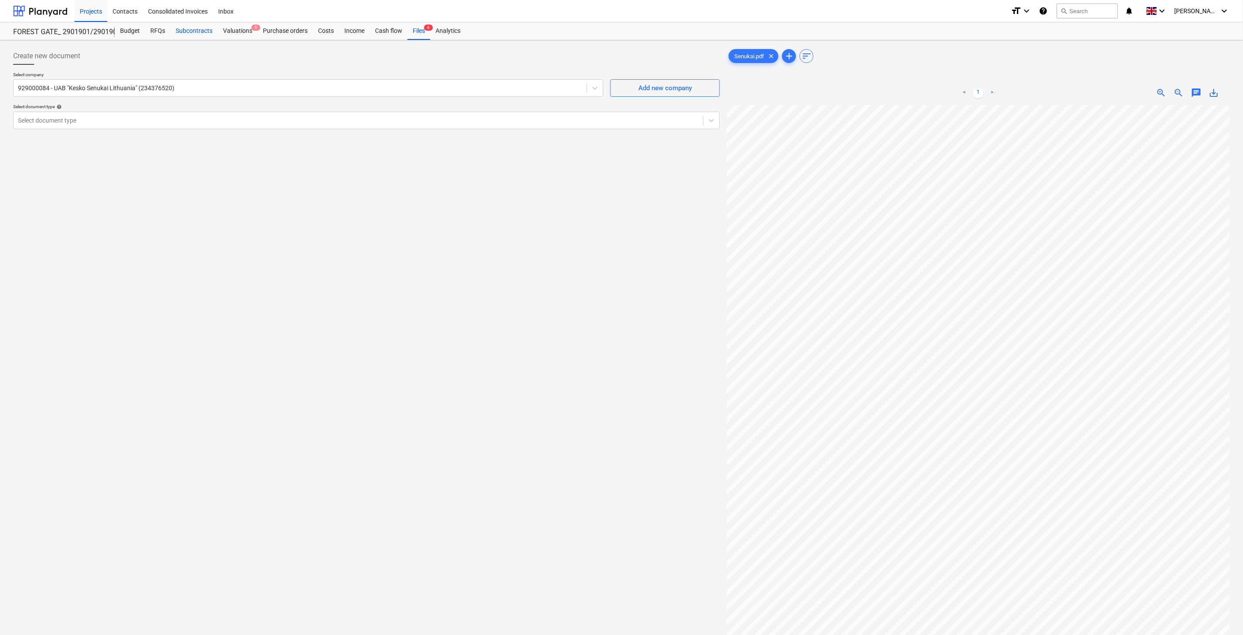
click at [191, 30] on div "Subcontracts" at bounding box center [193, 31] width 47 height 18
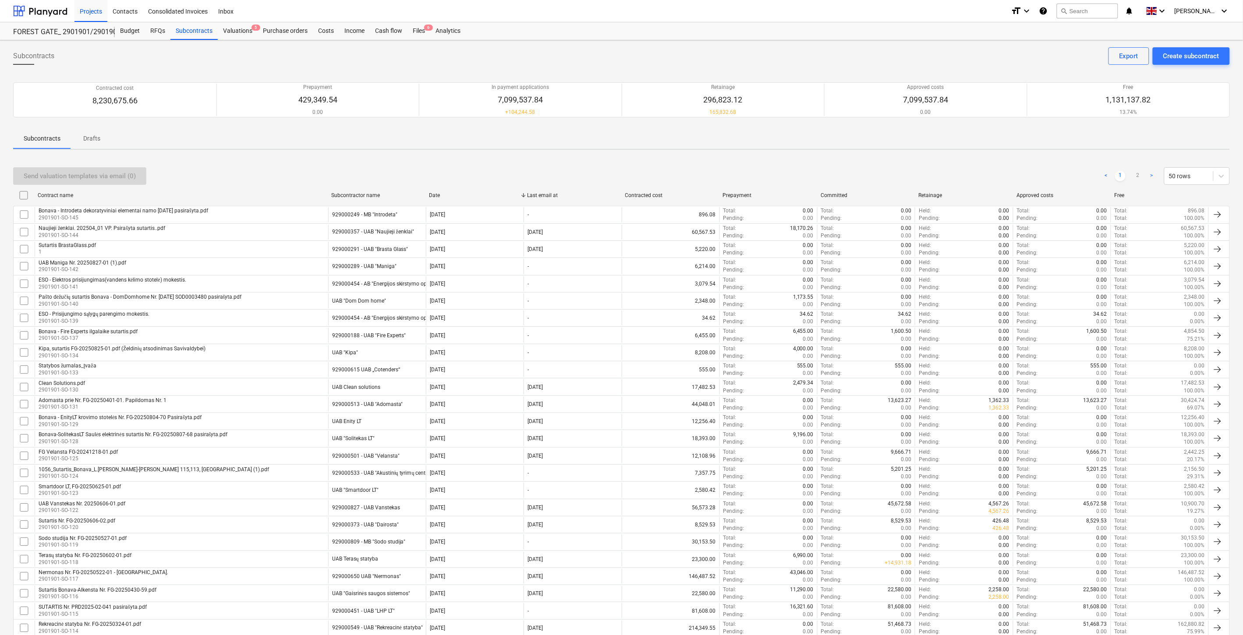
scroll to position [483, 0]
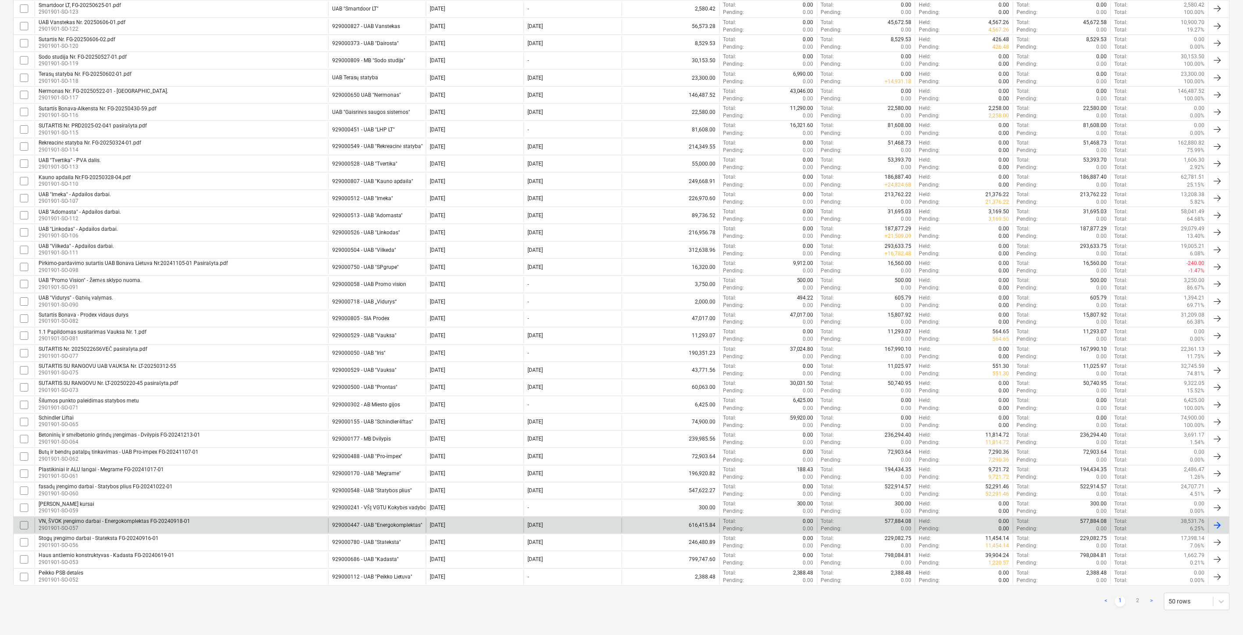
click at [195, 517] on div "VN, ŠVOK įrengimo darbai - Energokomplektas FG-20240918-01 2901901-SO-057 92900…" at bounding box center [621, 525] width 1216 height 17
click at [225, 519] on div "VN, ŠVOK įrengimo darbai - Energokomplektas FG-20240918-01 2901901-SO-057" at bounding box center [181, 525] width 293 height 15
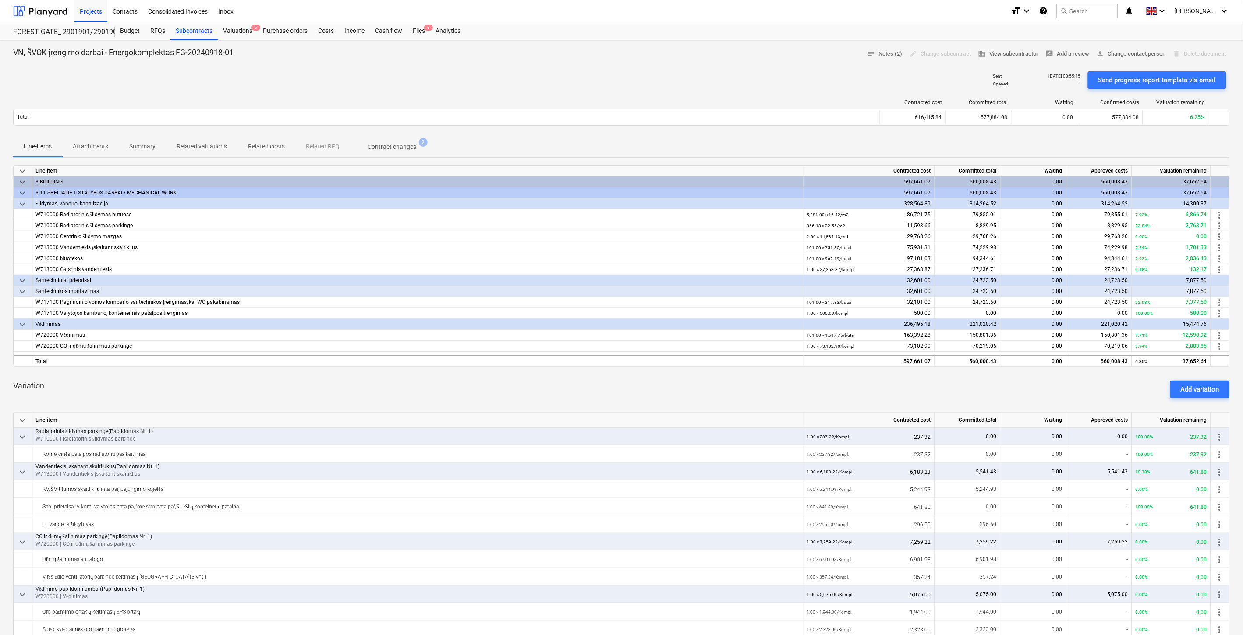
click at [21, 278] on span "keyboard_arrow_down" at bounding box center [22, 280] width 11 height 11
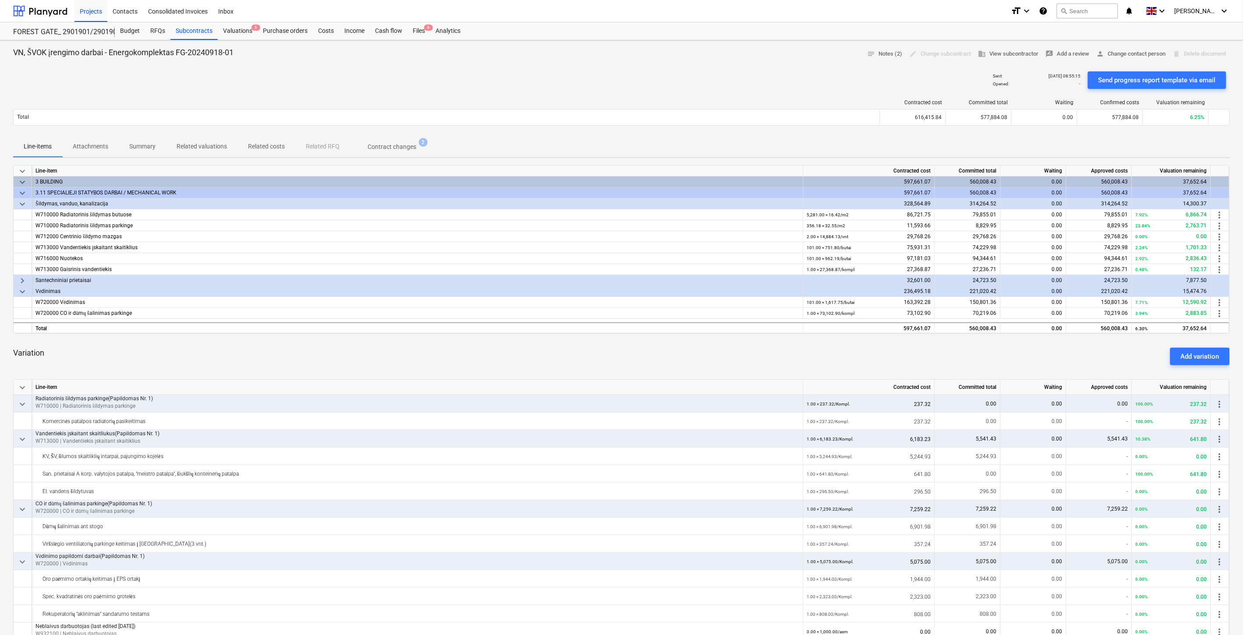
click at [21, 278] on span "keyboard_arrow_right" at bounding box center [22, 280] width 11 height 11
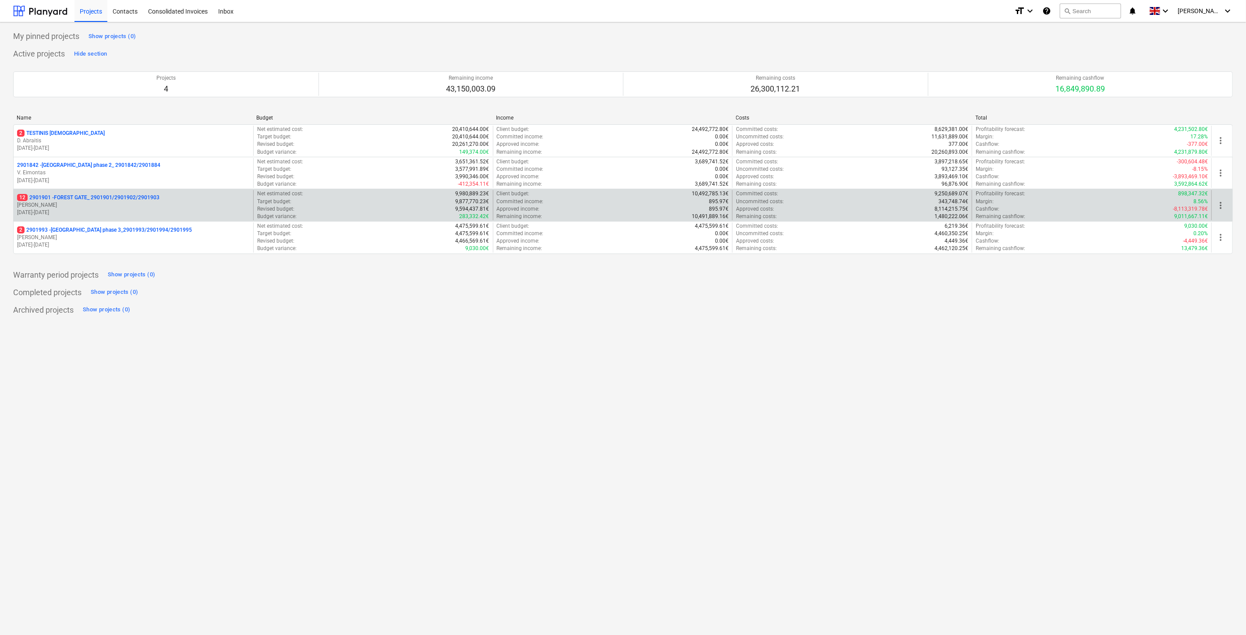
click at [194, 198] on div "12 2901901 - FOREST GATE_ 2901901/2901902/2901903" at bounding box center [133, 197] width 233 height 7
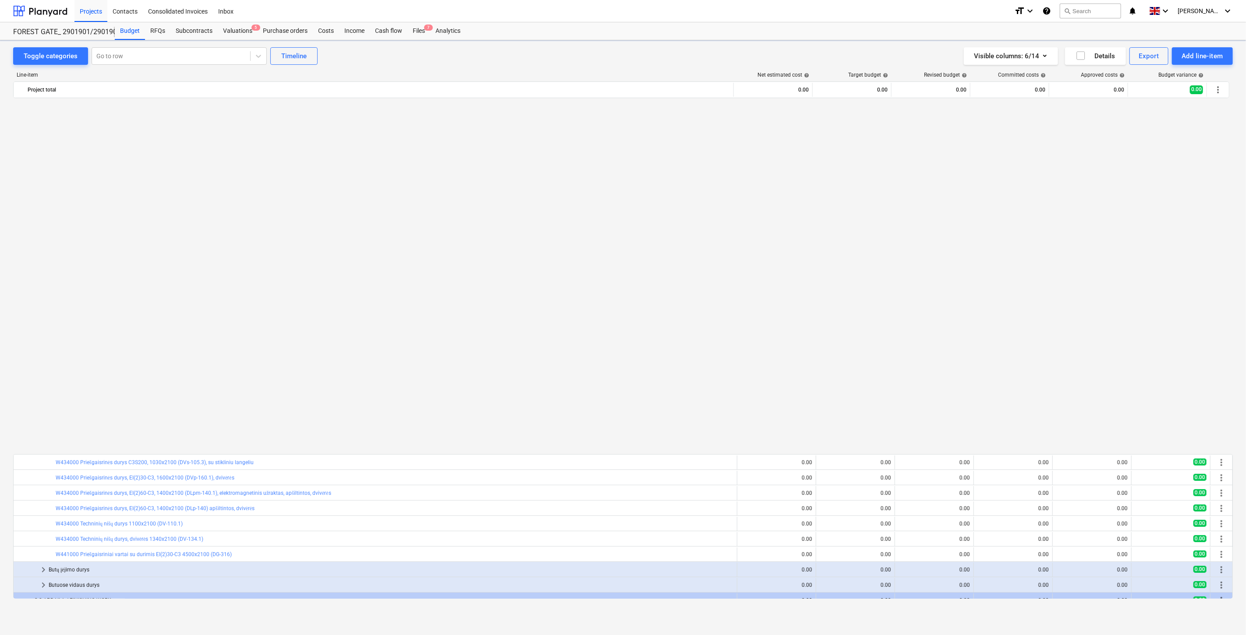
scroll to position [667, 0]
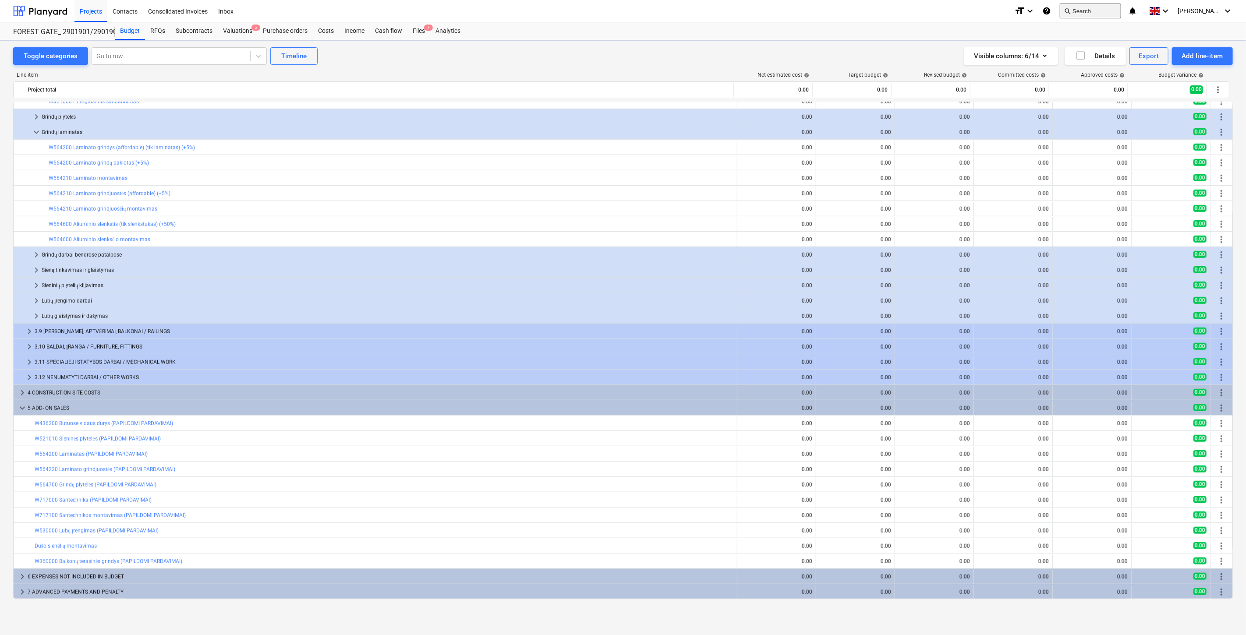
click at [1074, 18] on button "search Search" at bounding box center [1089, 11] width 61 height 15
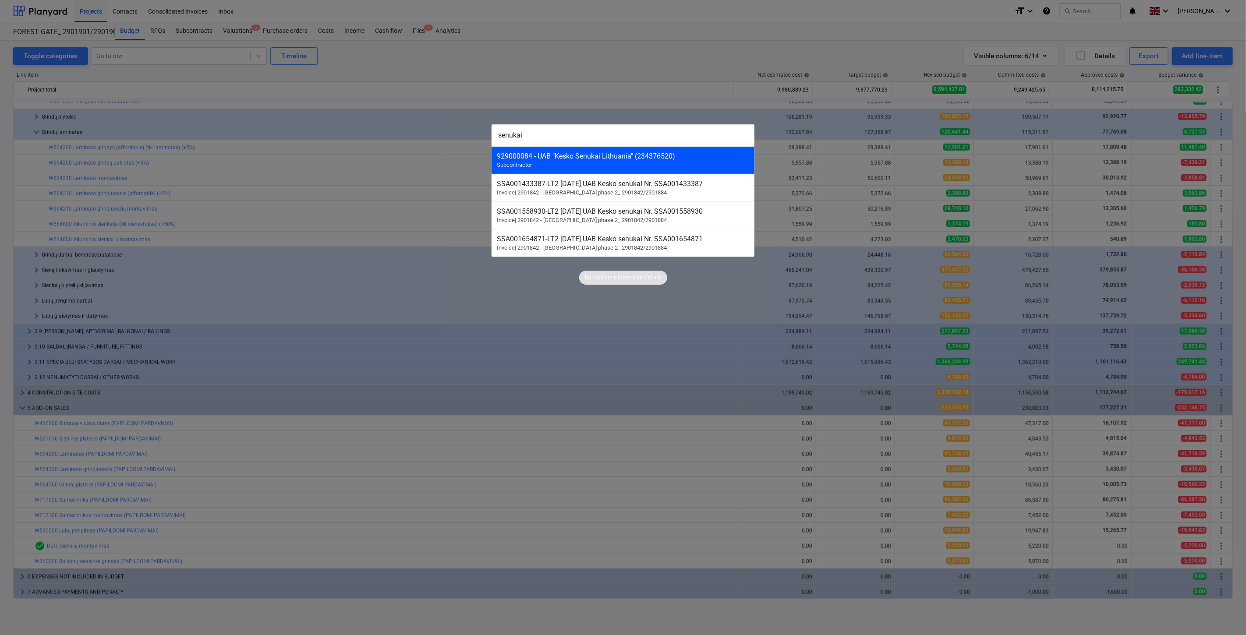
type input "senukai"
click at [688, 157] on div "929000084 - UAB "Kesko Senukai Lithuania" (234376520)" at bounding box center [623, 156] width 252 height 8
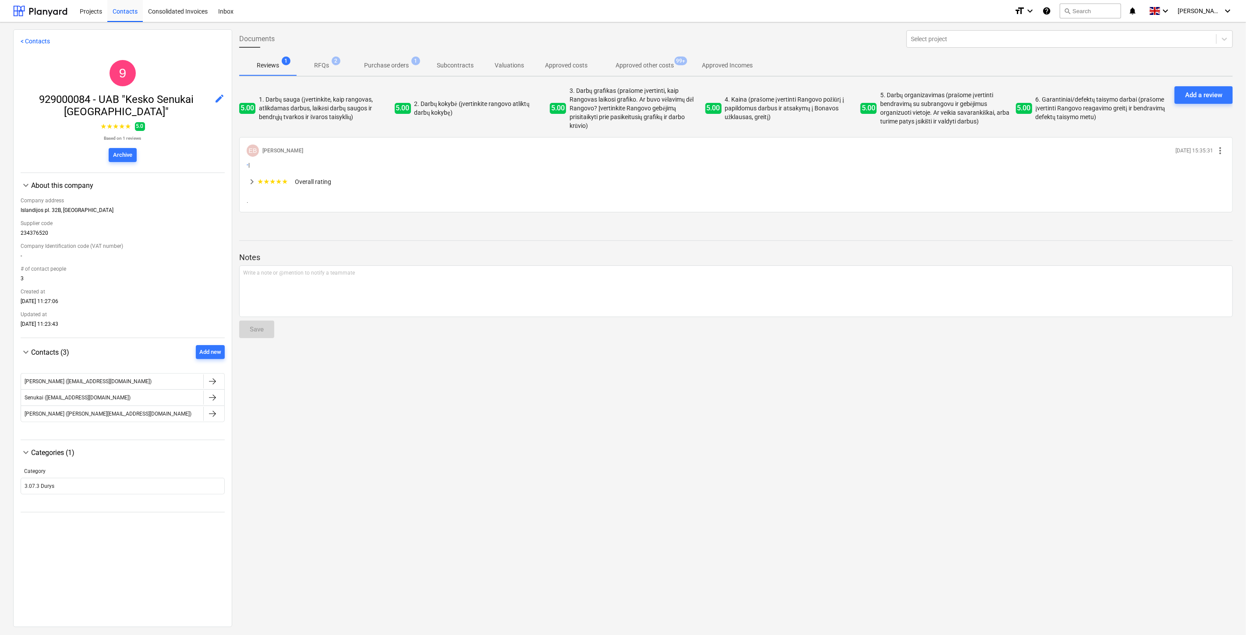
click at [404, 67] on p "Purchase orders" at bounding box center [386, 65] width 45 height 9
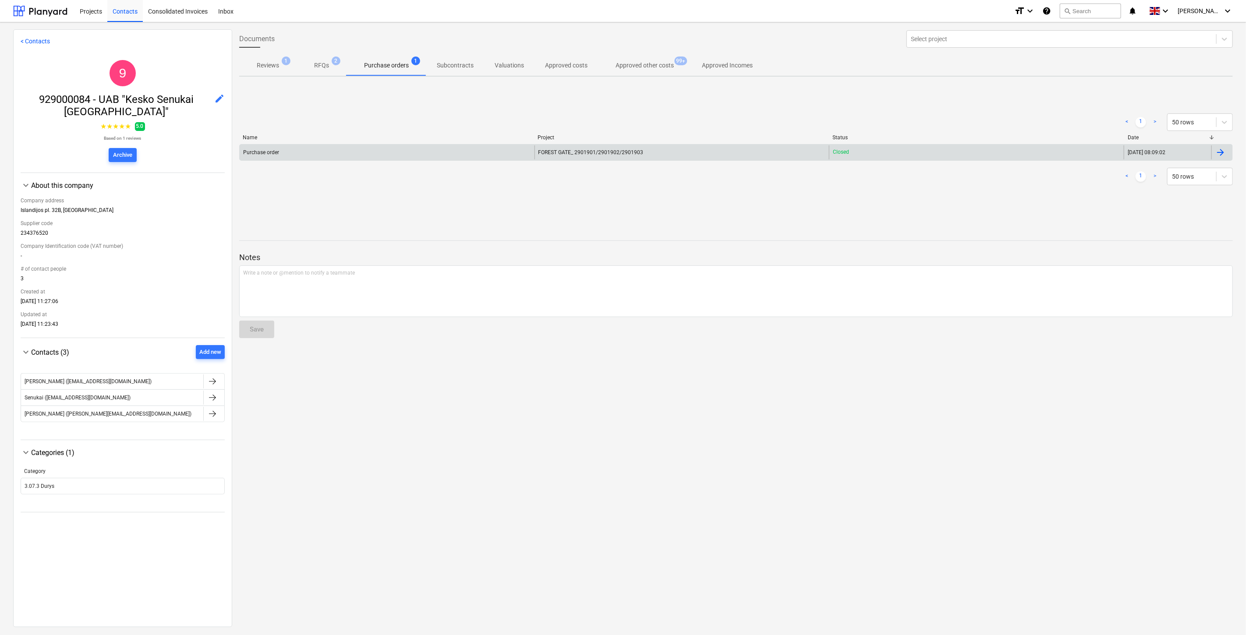
click at [505, 147] on div "Purchase order" at bounding box center [387, 152] width 295 height 14
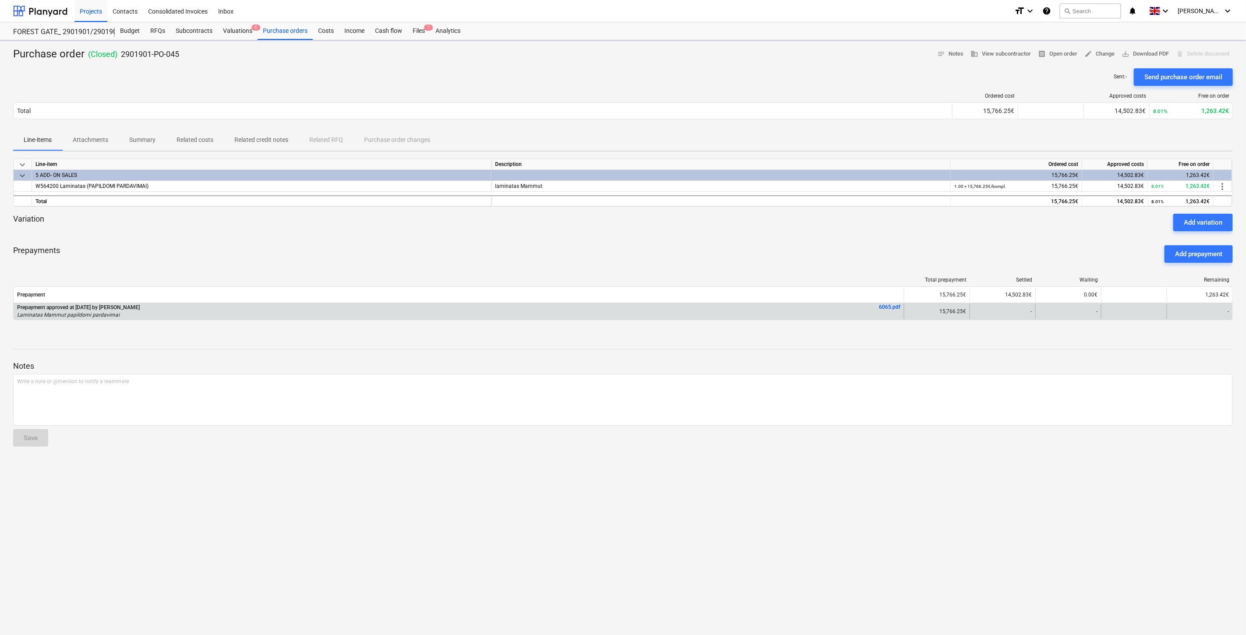
click at [893, 313] on div "6065.pdf" at bounding box center [889, 311] width 21 height 15
click at [883, 233] on div at bounding box center [622, 234] width 1219 height 7
click at [904, 223] on div "Variation Add variation" at bounding box center [622, 223] width 1219 height 18
click at [873, 235] on div at bounding box center [622, 234] width 1219 height 7
click at [885, 230] on div "Variation Add variation" at bounding box center [622, 223] width 1219 height 18
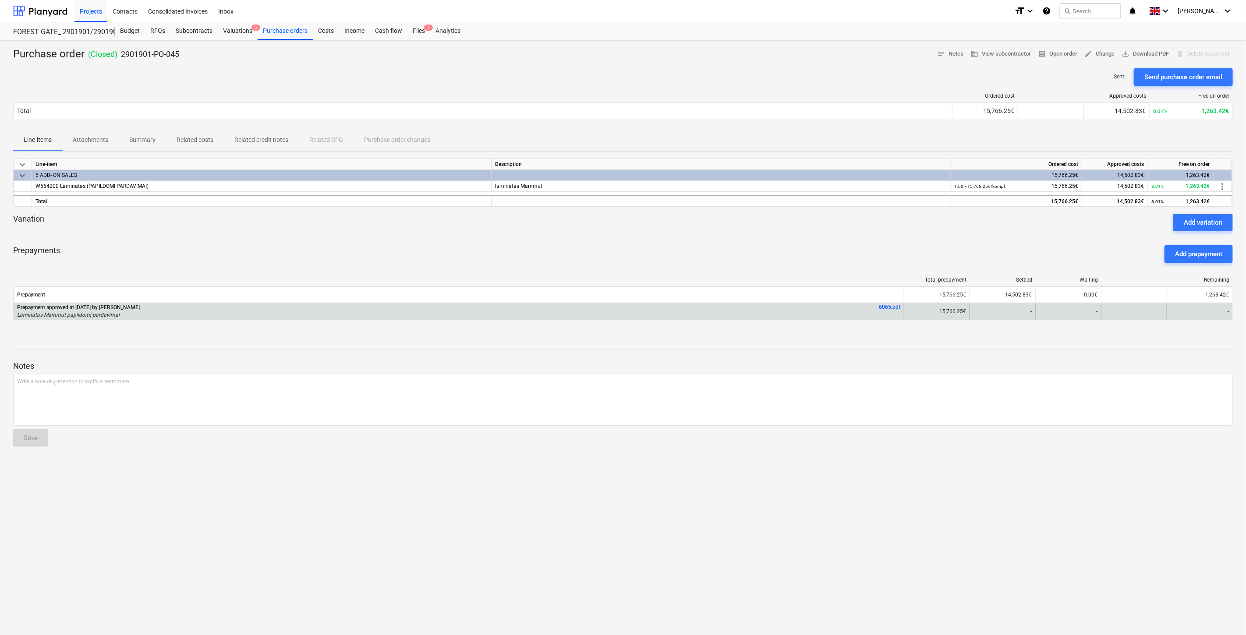
drag, startPoint x: 729, startPoint y: 247, endPoint x: 754, endPoint y: 238, distance: 27.2
click at [731, 247] on div "Prepayments Add prepayment" at bounding box center [622, 254] width 1219 height 32
click at [758, 237] on div at bounding box center [622, 234] width 1219 height 7
drag, startPoint x: 773, startPoint y: 249, endPoint x: 799, endPoint y: 241, distance: 27.9
click at [773, 249] on div "Prepayments Add prepayment" at bounding box center [622, 254] width 1219 height 32
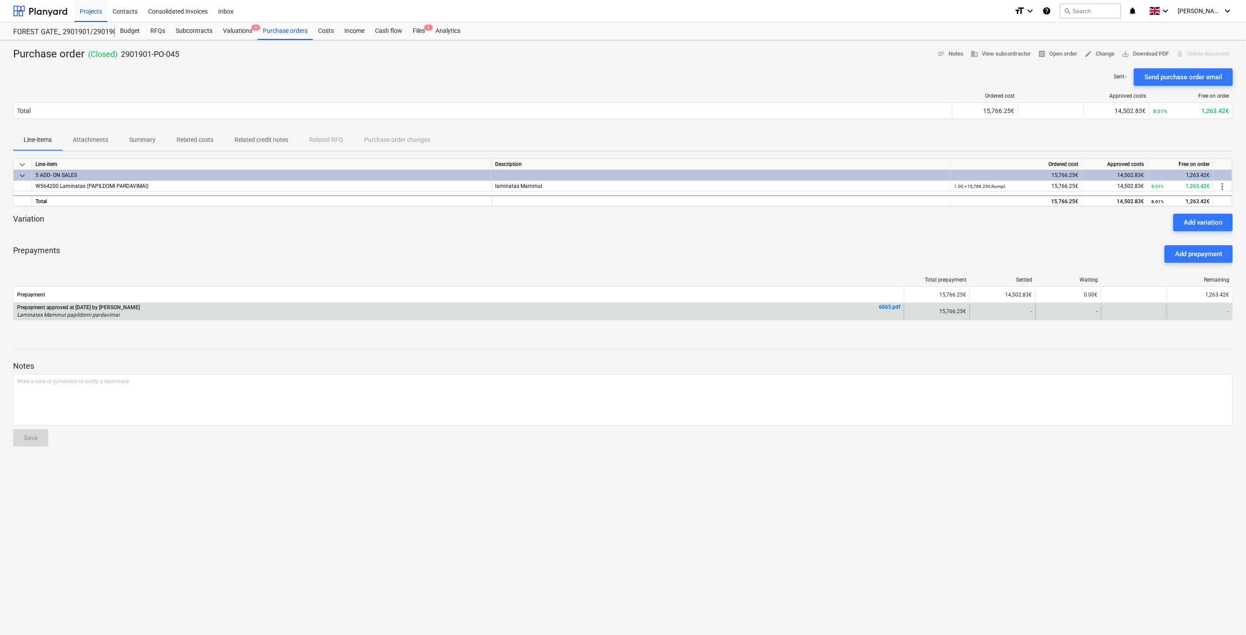
click at [799, 241] on div "Prepayments Add prepayment" at bounding box center [622, 254] width 1219 height 32
click at [408, 33] on div "Files 7" at bounding box center [418, 31] width 23 height 18
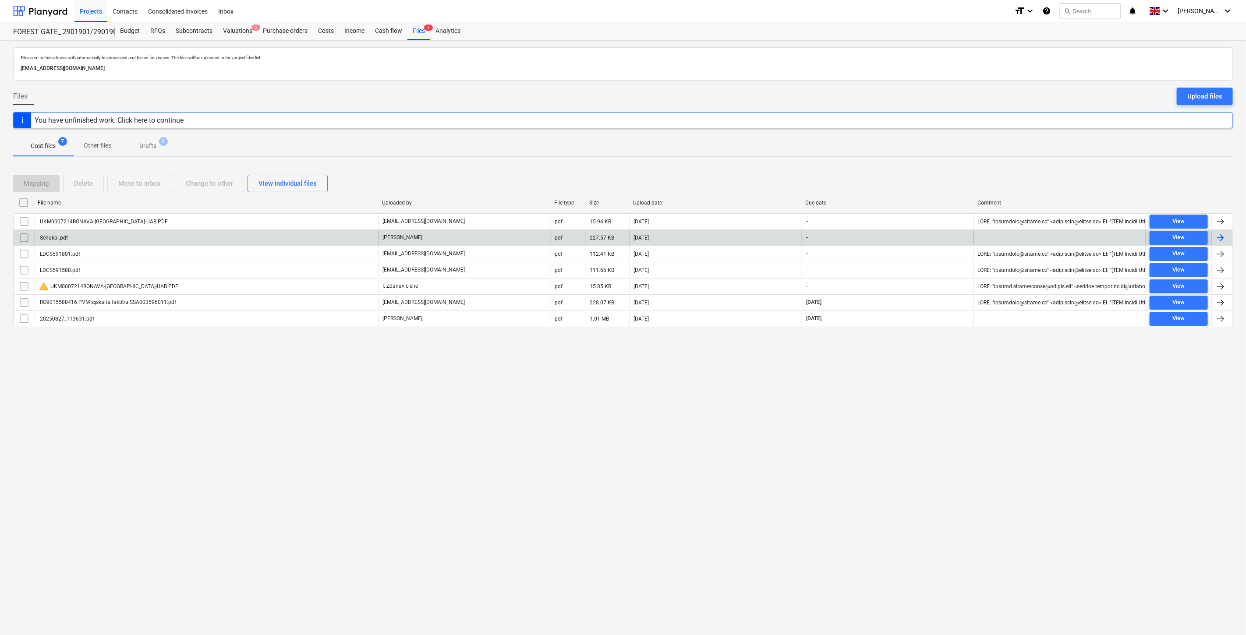
click at [224, 241] on div "Senukai.pdf" at bounding box center [207, 238] width 344 height 14
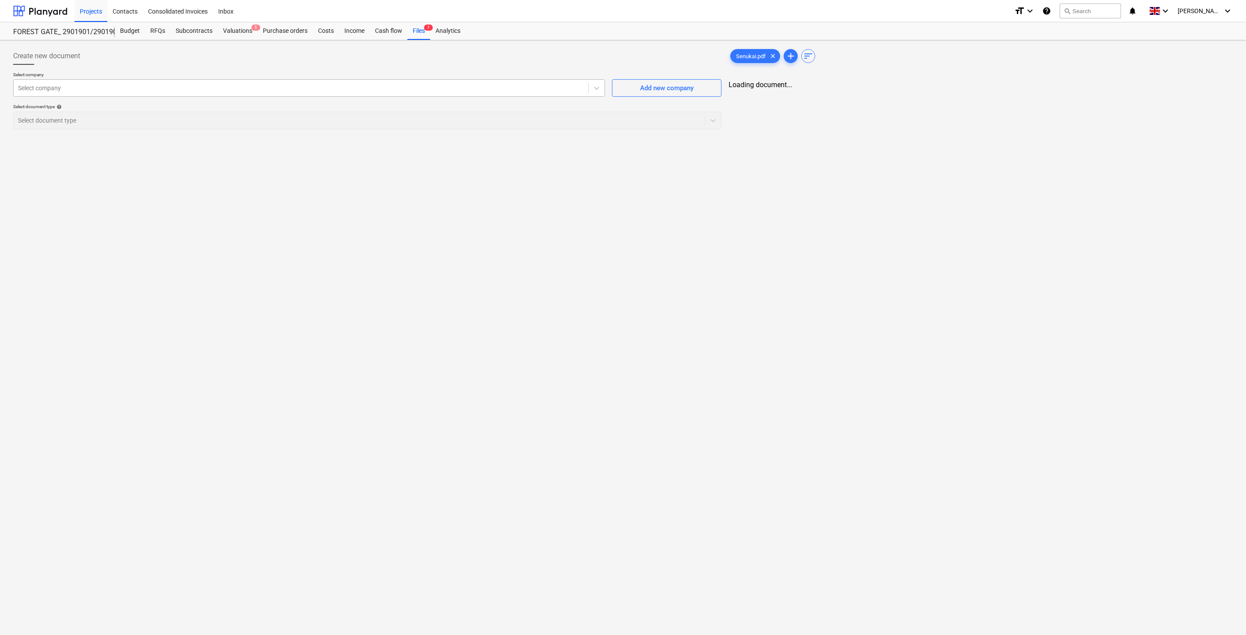
click at [383, 89] on div at bounding box center [301, 88] width 566 height 9
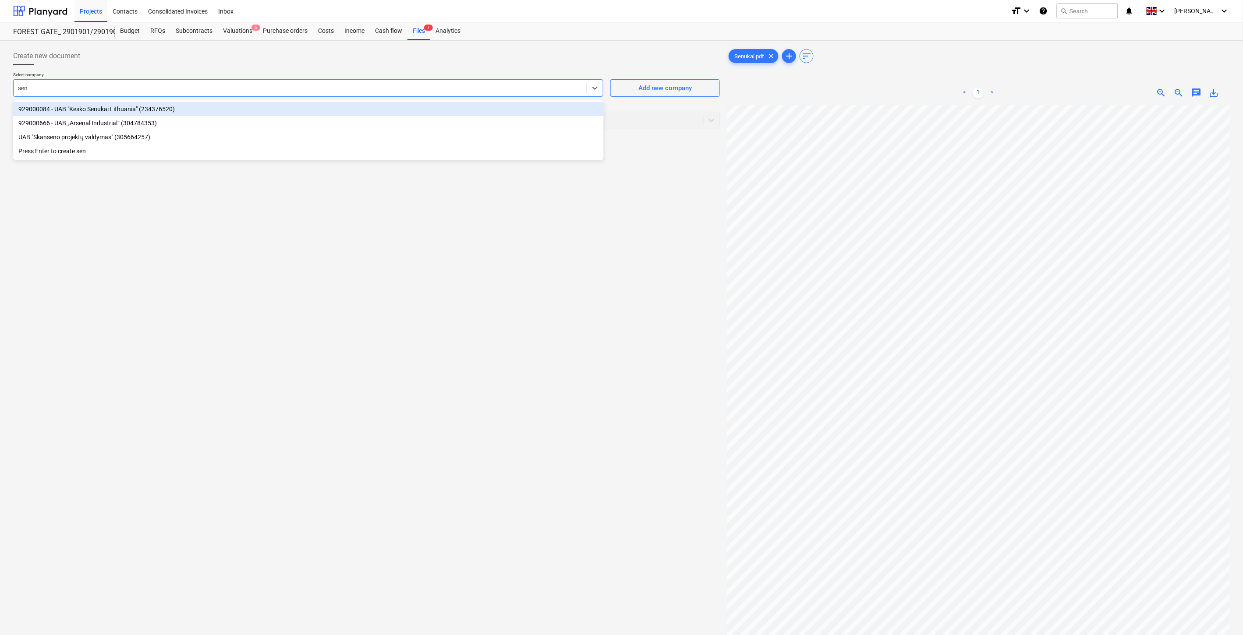
type input "senu"
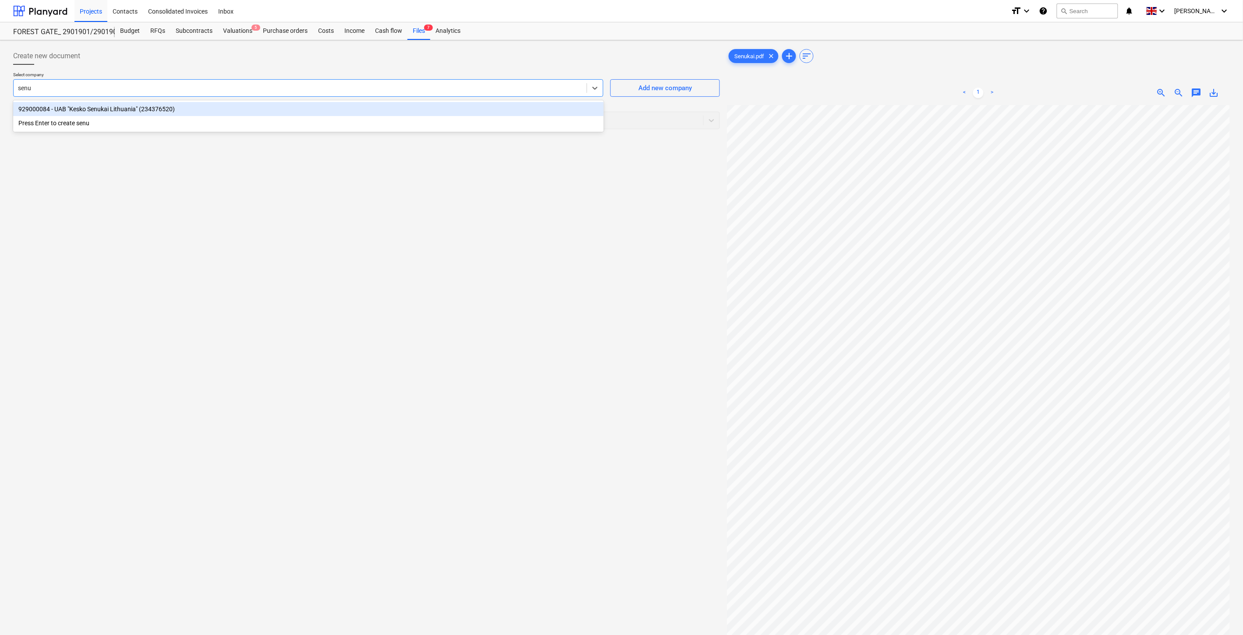
click at [409, 106] on div "929000084 - UAB "Kesko Senukai Lithuania" (234376520)" at bounding box center [308, 109] width 590 height 14
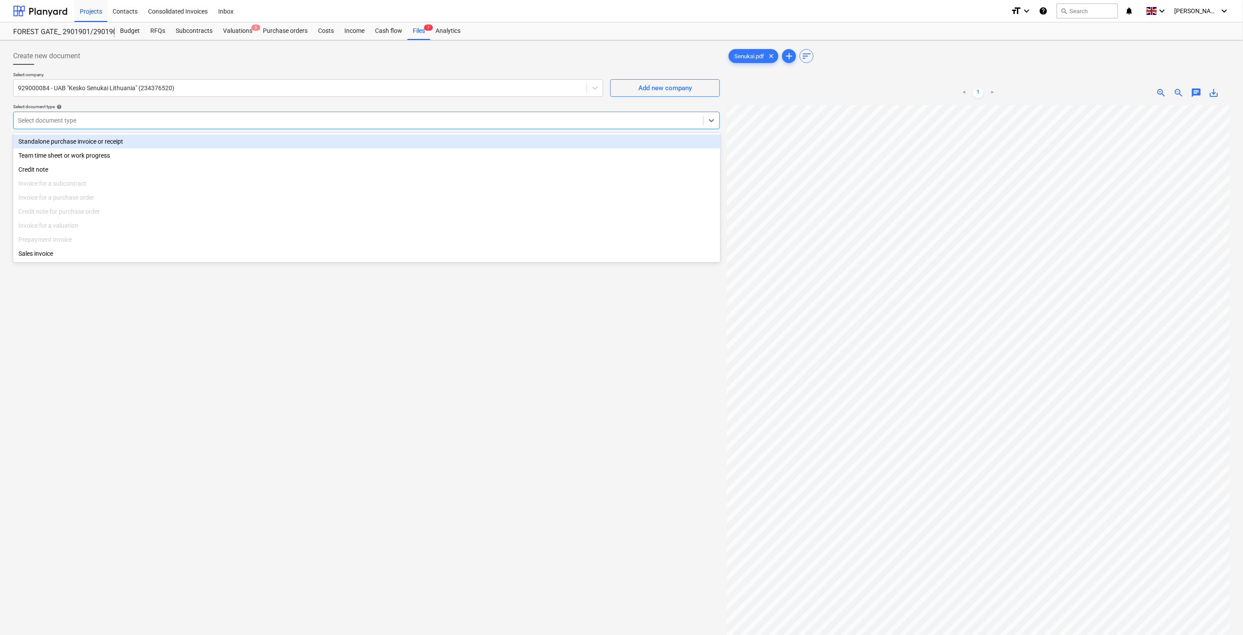
click at [309, 119] on div at bounding box center [358, 120] width 681 height 9
click at [124, 140] on div "Standalone purchase invoice or receipt" at bounding box center [366, 141] width 707 height 14
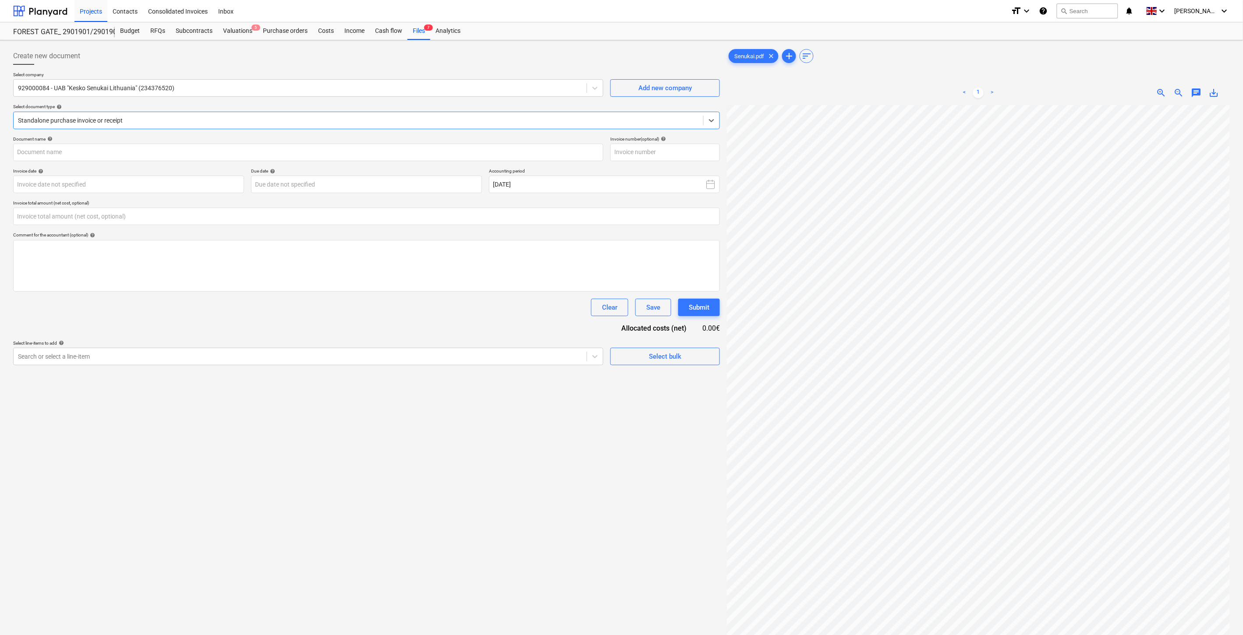
type input "Senukai.pdf"
type input "0.00"
click at [413, 36] on div "Files 7" at bounding box center [418, 31] width 23 height 18
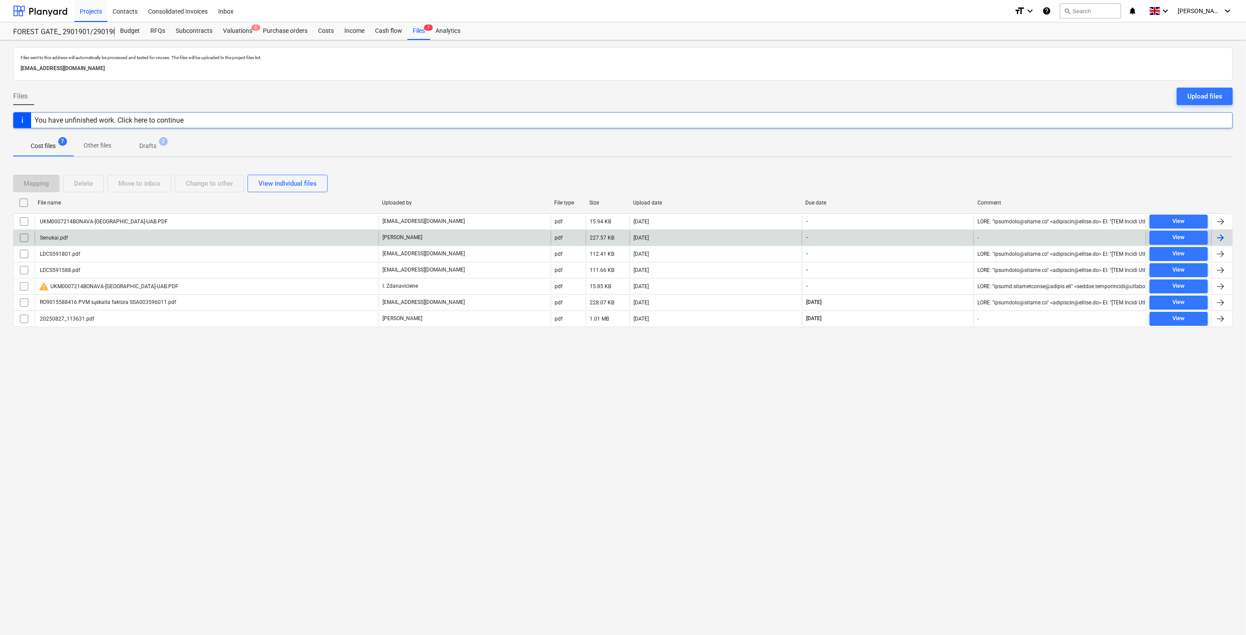
click at [181, 237] on div "Senukai.pdf" at bounding box center [207, 238] width 344 height 14
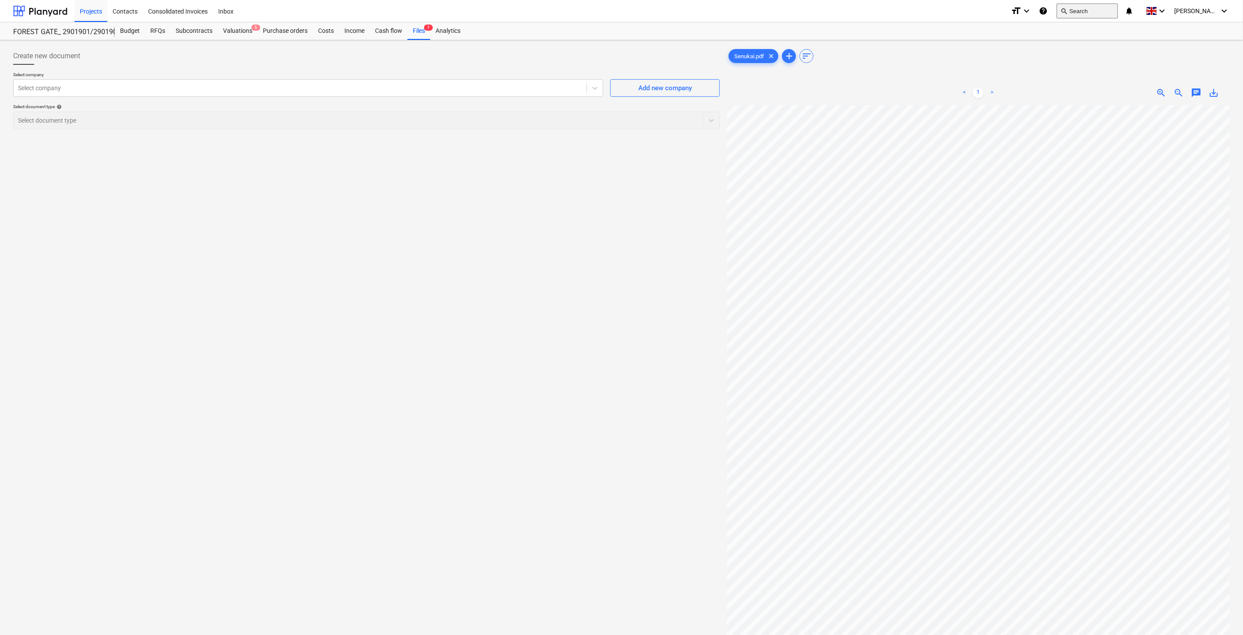
click at [1097, 12] on button "search Search" at bounding box center [1086, 11] width 61 height 15
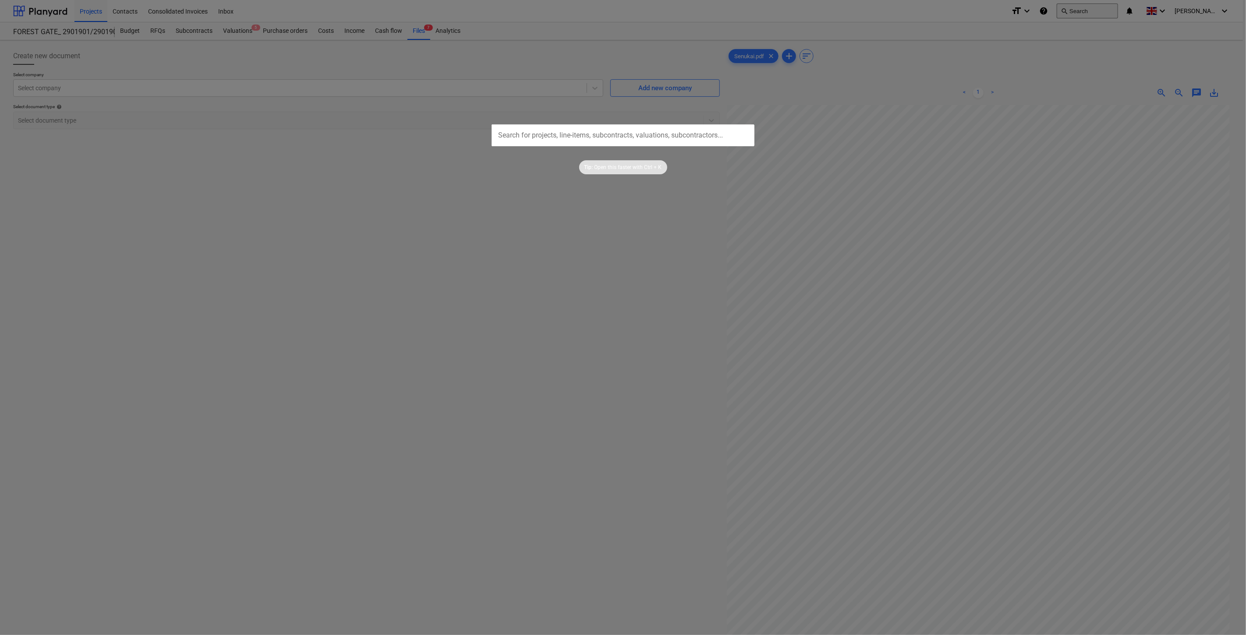
type input "SSA003504491"
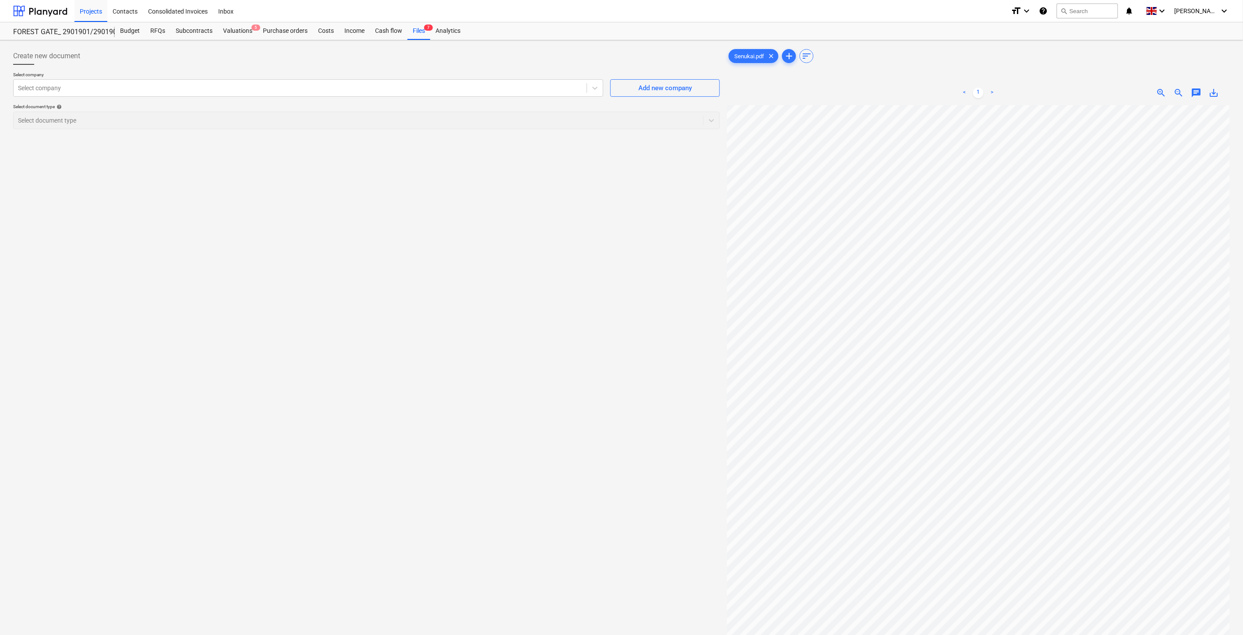
drag, startPoint x: 417, startPoint y: 31, endPoint x: 447, endPoint y: 17, distance: 33.9
click at [417, 31] on div "Files 7" at bounding box center [418, 31] width 23 height 18
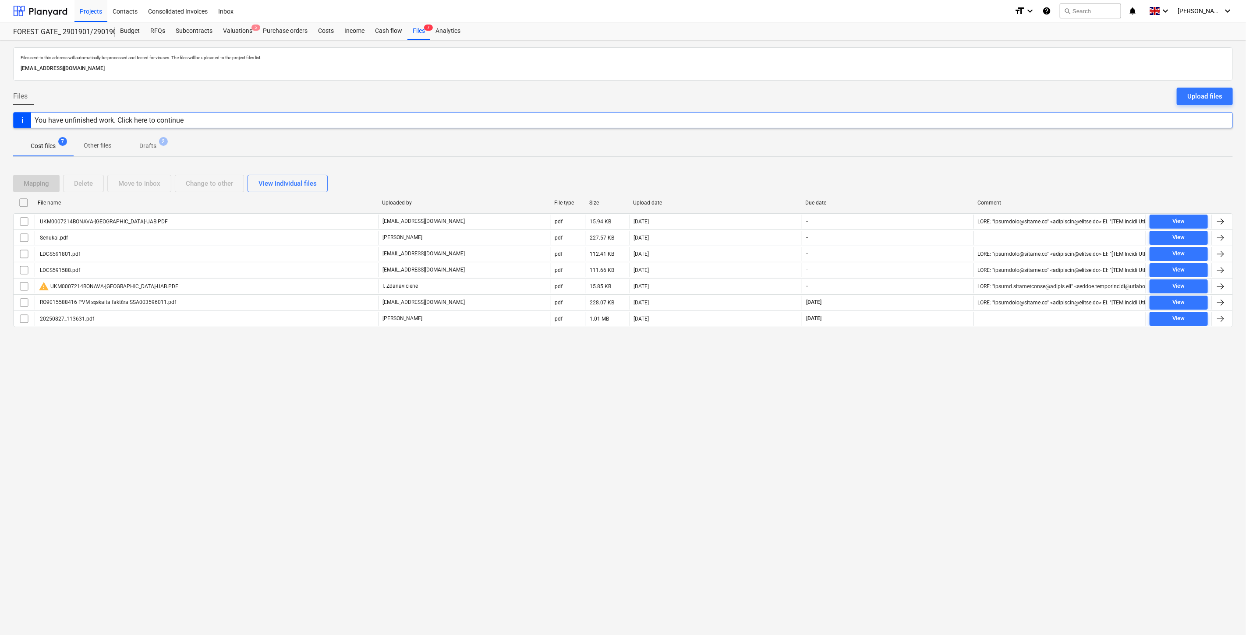
click at [702, 403] on div "Files sent to this address will automatically be processed and tested for virus…" at bounding box center [623, 337] width 1246 height 595
click at [725, 396] on div "Files sent to this address will automatically be processed and tested for virus…" at bounding box center [623, 337] width 1246 height 595
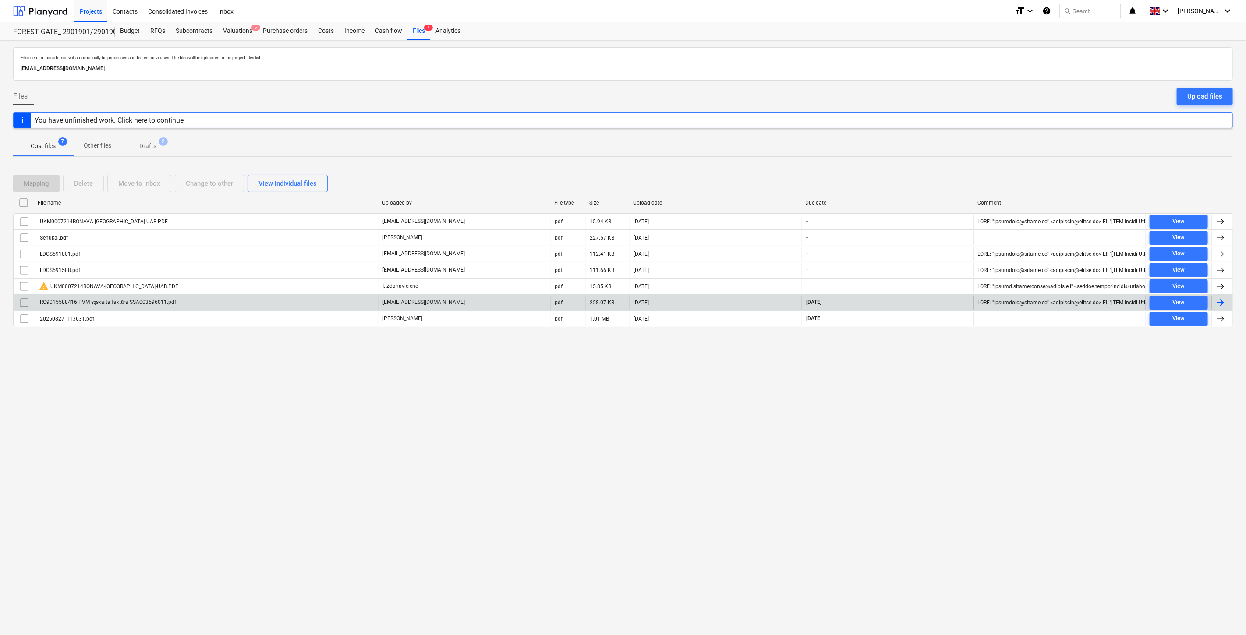
click at [223, 301] on div "RO9015588416 PVM sąskaita faktūra SSA003596011.pdf" at bounding box center [207, 303] width 344 height 14
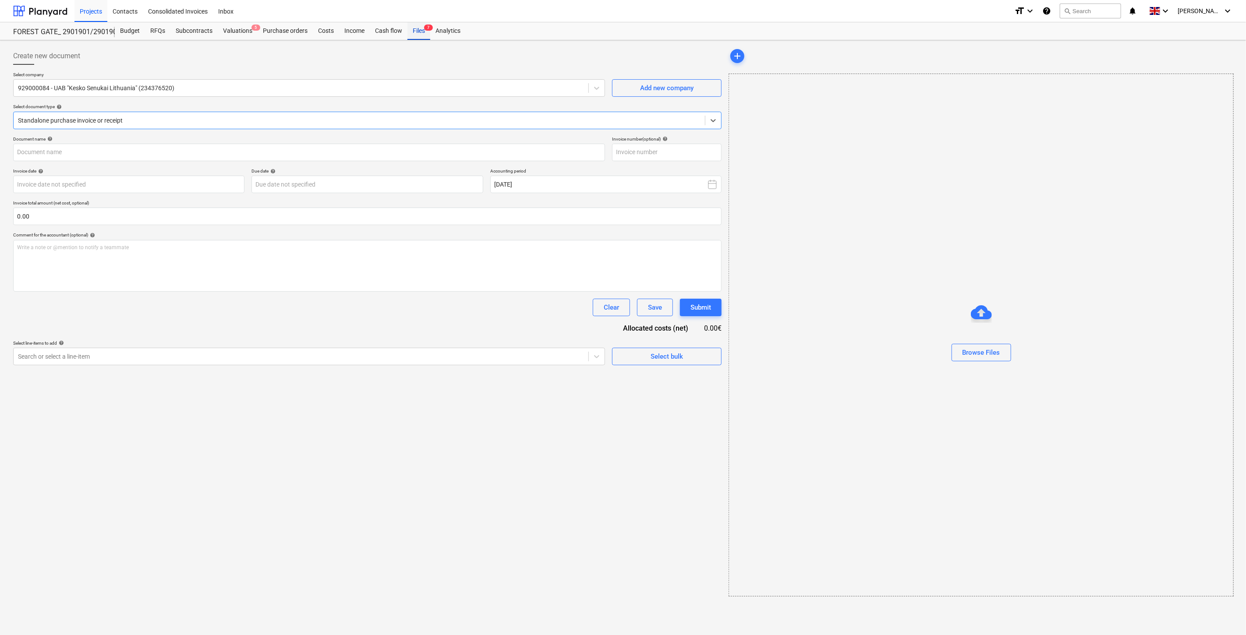
type input "SSA003596011"
type input "[DATE]"
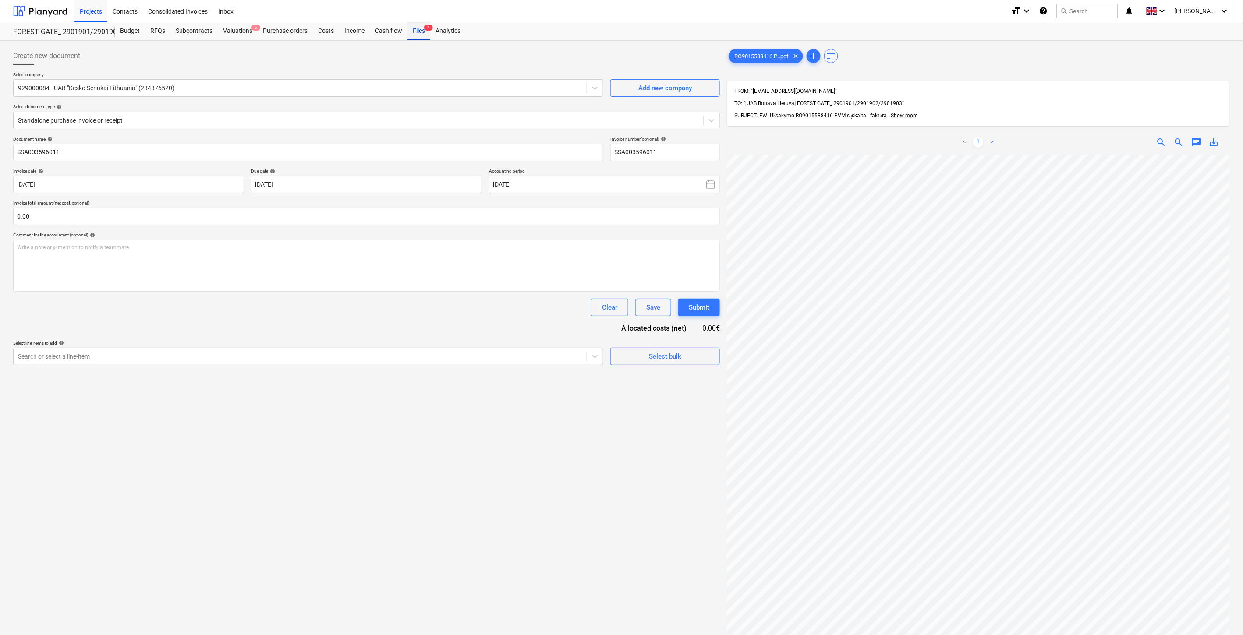
click at [419, 29] on div "Files 7" at bounding box center [418, 31] width 23 height 18
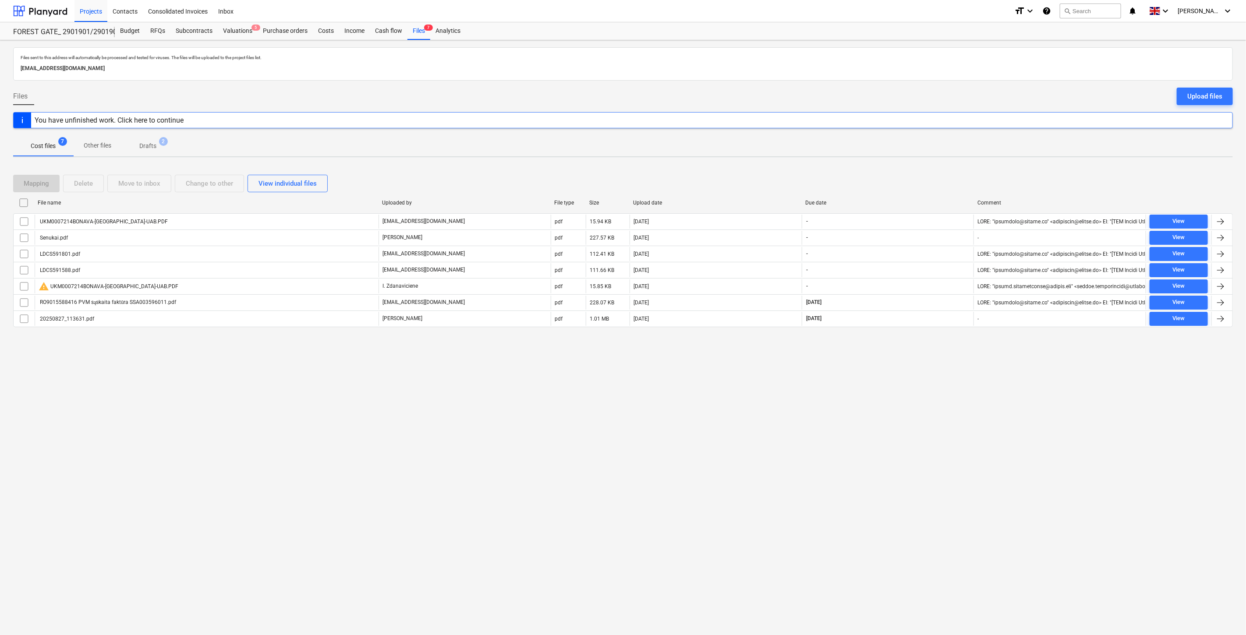
drag, startPoint x: 182, startPoint y: 388, endPoint x: 194, endPoint y: 386, distance: 13.0
click at [182, 388] on div "Files sent to this address will automatically be processed and tested for virus…" at bounding box center [623, 337] width 1246 height 595
click at [214, 382] on div "Files sent to this address will automatically be processed and tested for virus…" at bounding box center [623, 337] width 1246 height 595
click at [246, 368] on div "Files sent to this address will automatically be processed and tested for virus…" at bounding box center [623, 337] width 1246 height 595
click at [266, 360] on div "Files sent to this address will automatically be processed and tested for virus…" at bounding box center [623, 337] width 1246 height 595
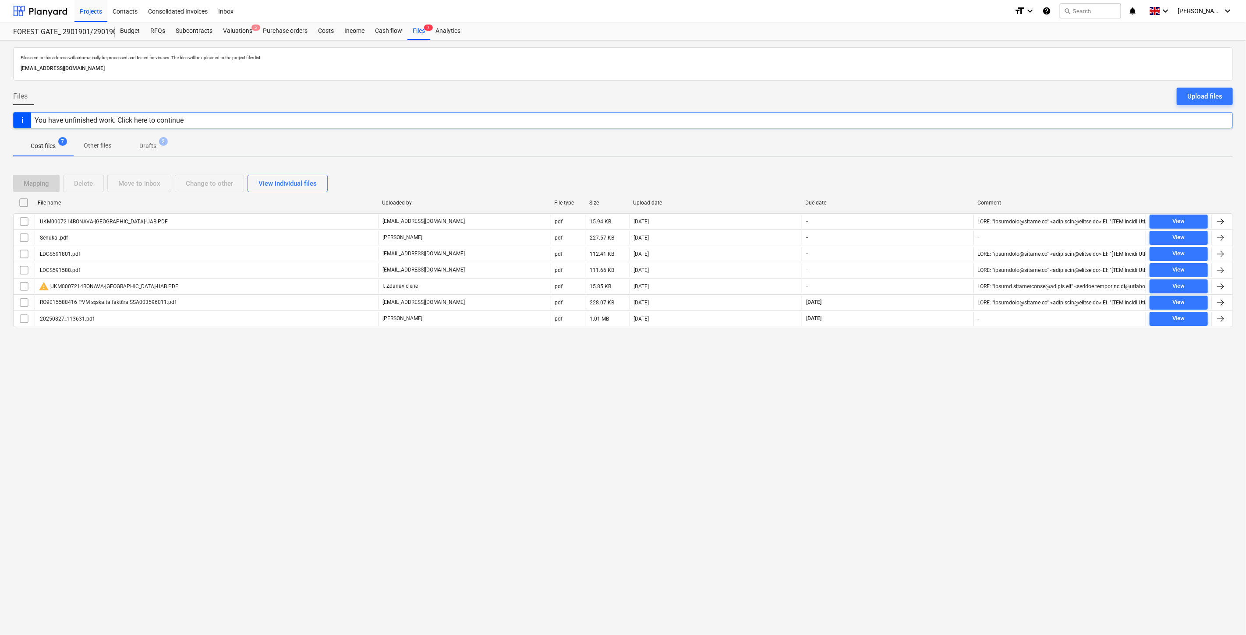
click at [0, 61] on div "Files sent to this address will automatically be processed and tested for virus…" at bounding box center [623, 337] width 1246 height 595
drag, startPoint x: 509, startPoint y: 423, endPoint x: 970, endPoint y: 263, distance: 488.0
click at [516, 419] on div "Files sent to this address will automatically be processed and tested for virus…" at bounding box center [623, 337] width 1246 height 595
click at [1199, 99] on div "Upload files" at bounding box center [1204, 96] width 35 height 11
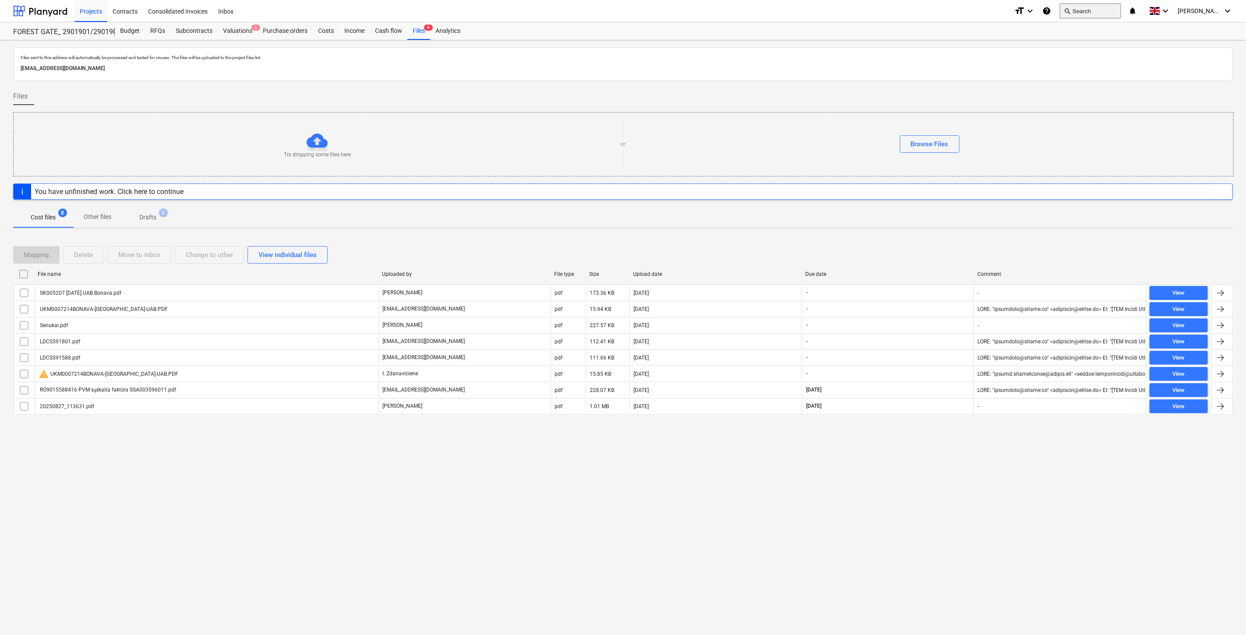
click at [1098, 15] on button "search Search" at bounding box center [1089, 11] width 61 height 15
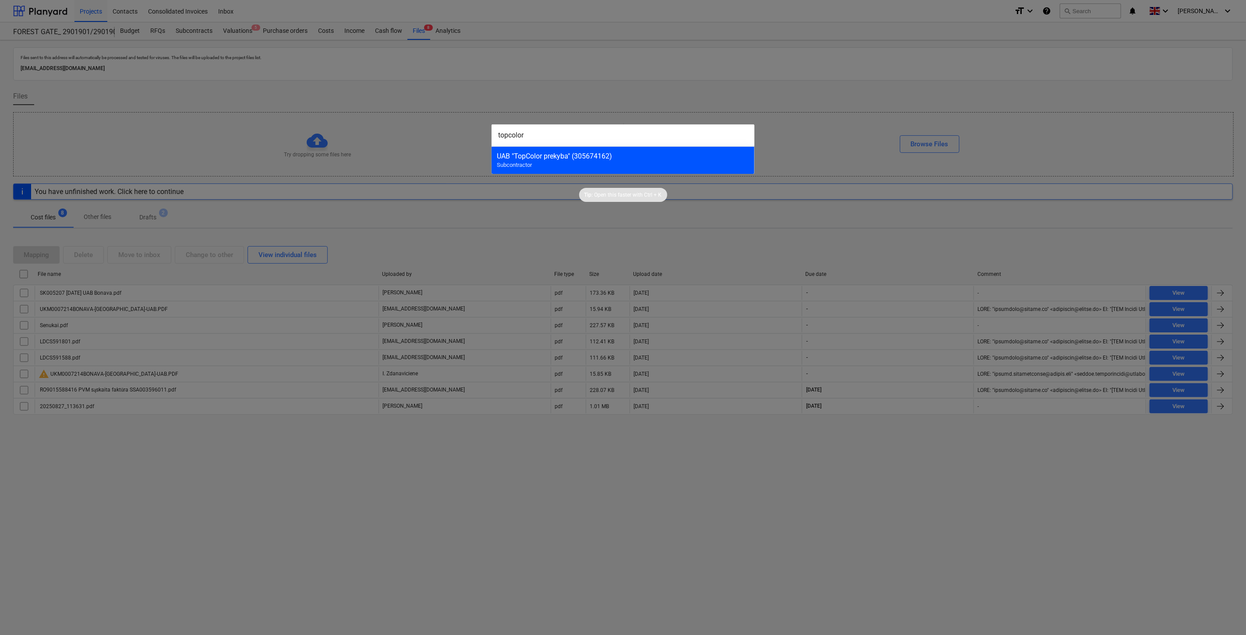
type input "topcolor"
click at [585, 161] on div "UAB "TopColor prekyba" (305674162) Subcontractor" at bounding box center [622, 160] width 263 height 28
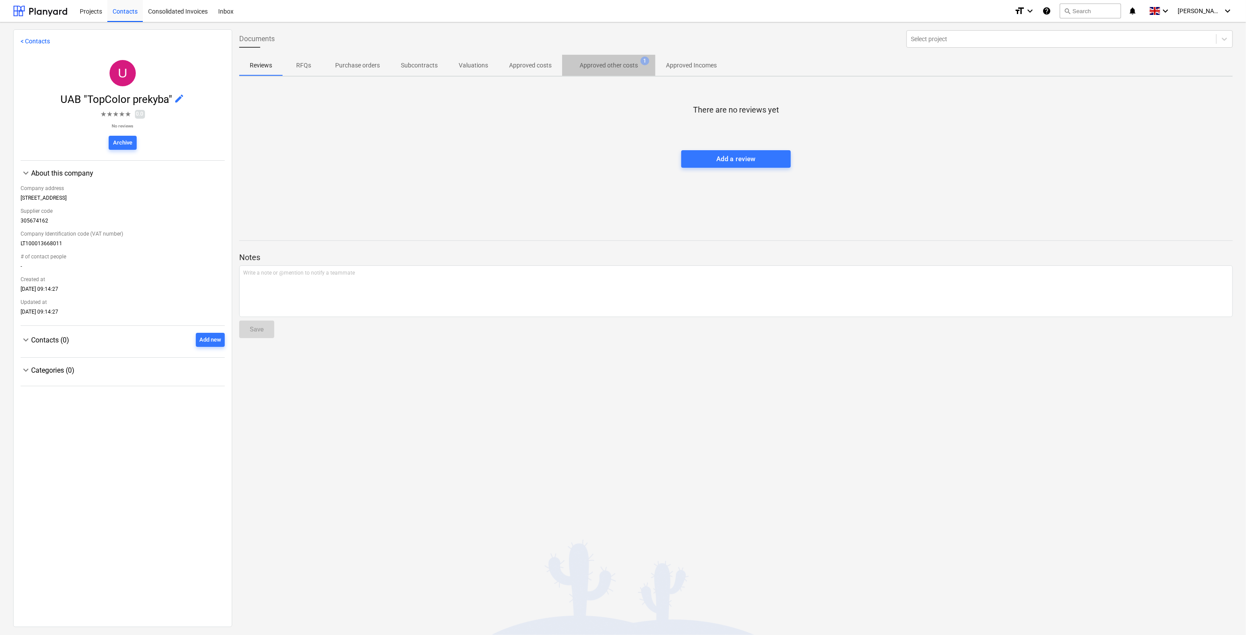
click at [608, 71] on span "Approved other costs 1" at bounding box center [608, 65] width 93 height 16
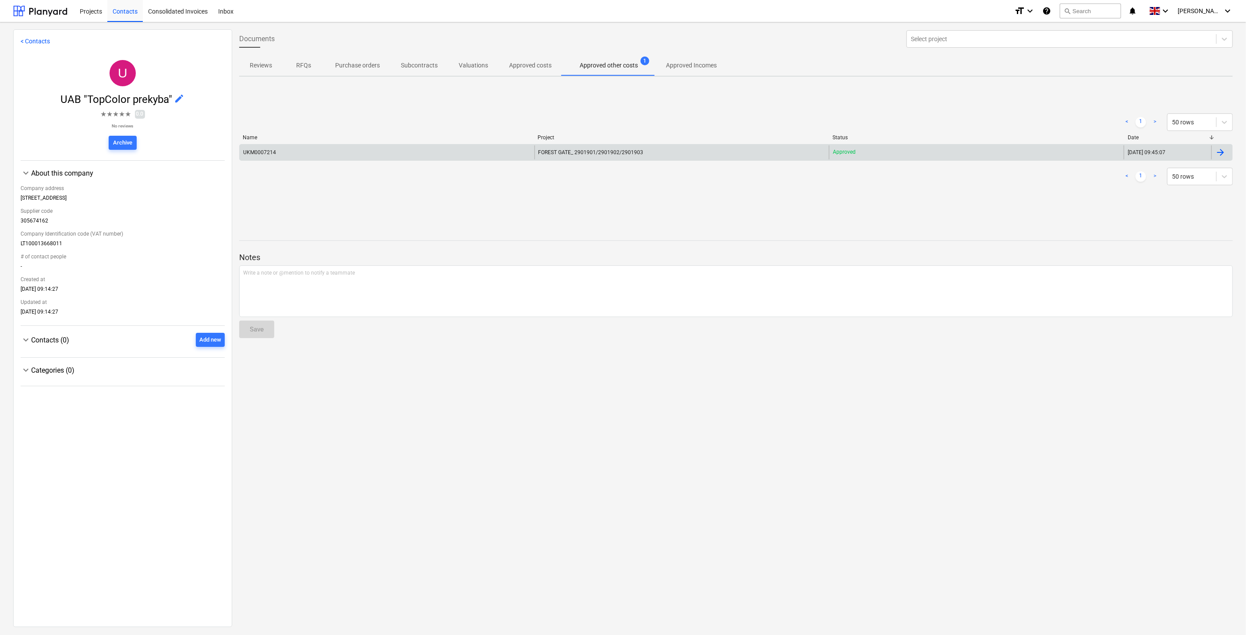
click at [412, 152] on div "UKM0007214" at bounding box center [387, 152] width 295 height 14
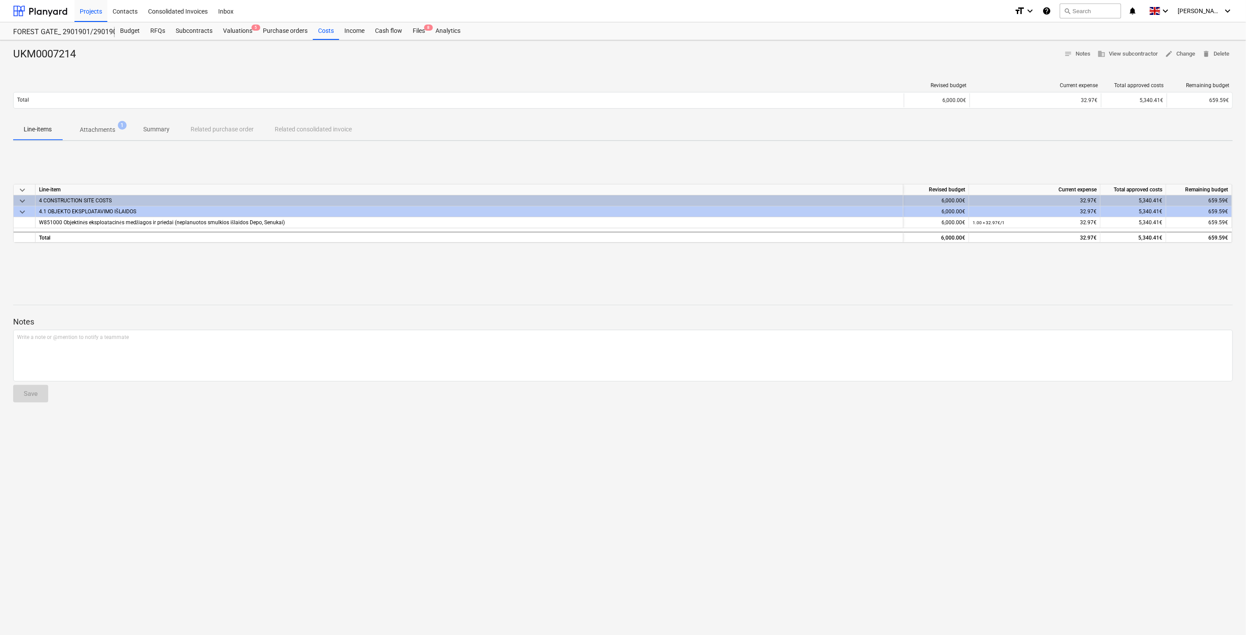
drag, startPoint x: 422, startPoint y: 24, endPoint x: 450, endPoint y: 4, distance: 34.4
click at [422, 24] on div "Files 8" at bounding box center [418, 31] width 23 height 18
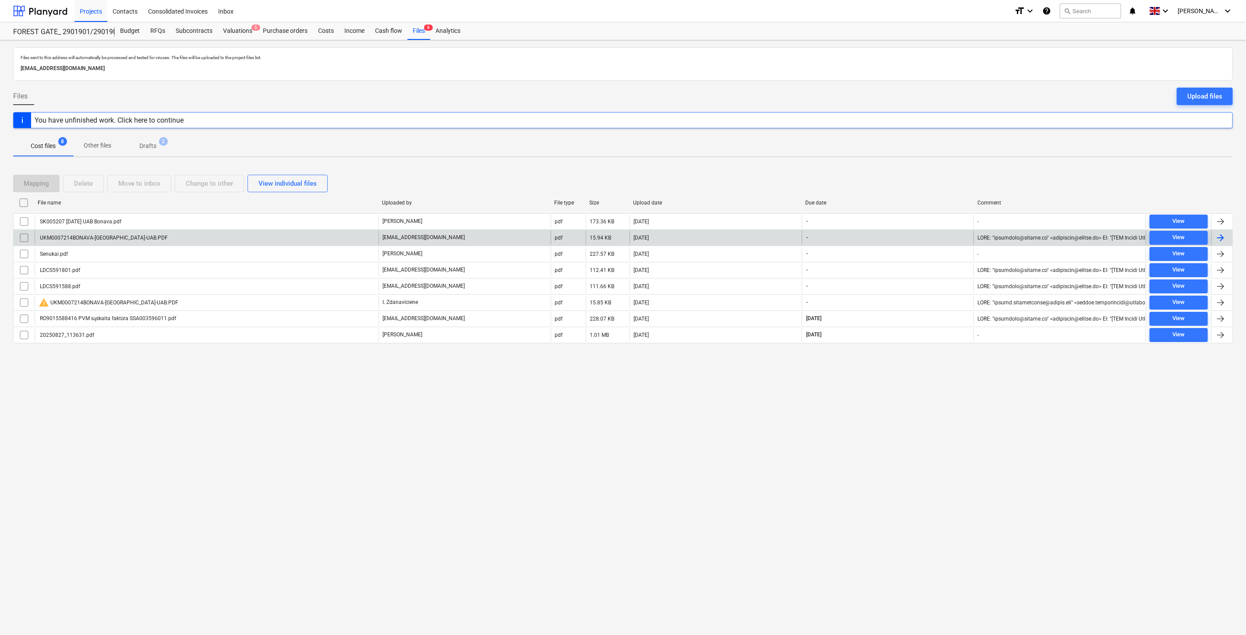
click at [180, 234] on div "UKM0007214BONAVA-[GEOGRAPHIC_DATA]-UAB.PDF" at bounding box center [207, 238] width 344 height 14
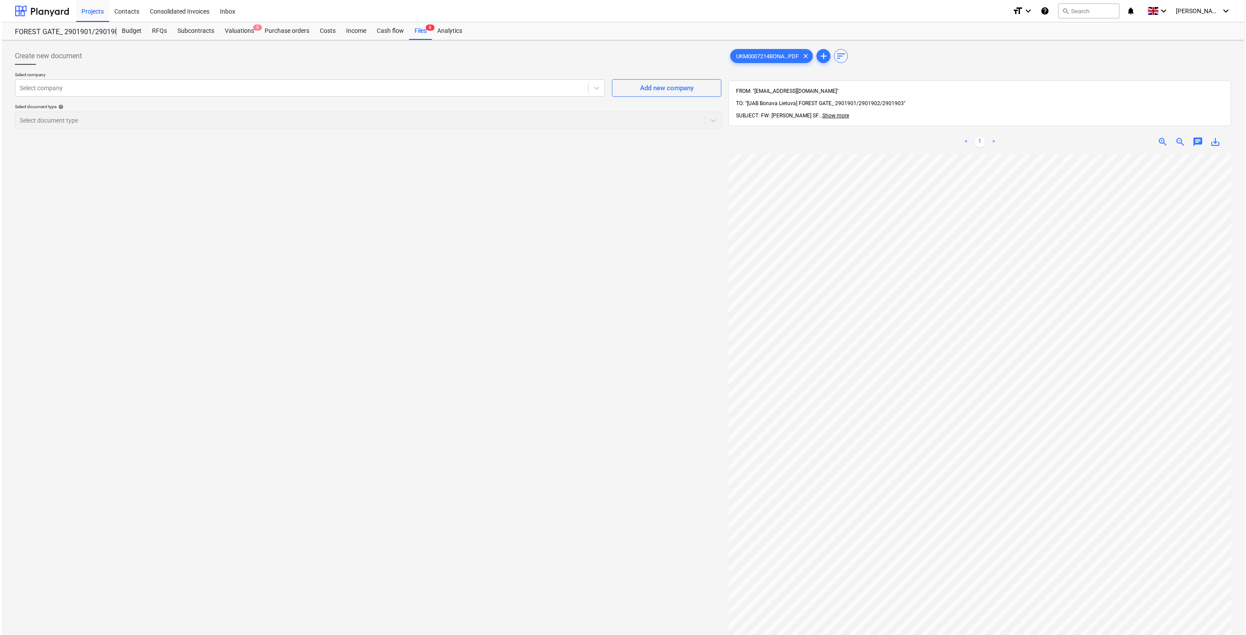
scroll to position [0, 23]
click at [415, 30] on div "Files 8" at bounding box center [418, 31] width 23 height 18
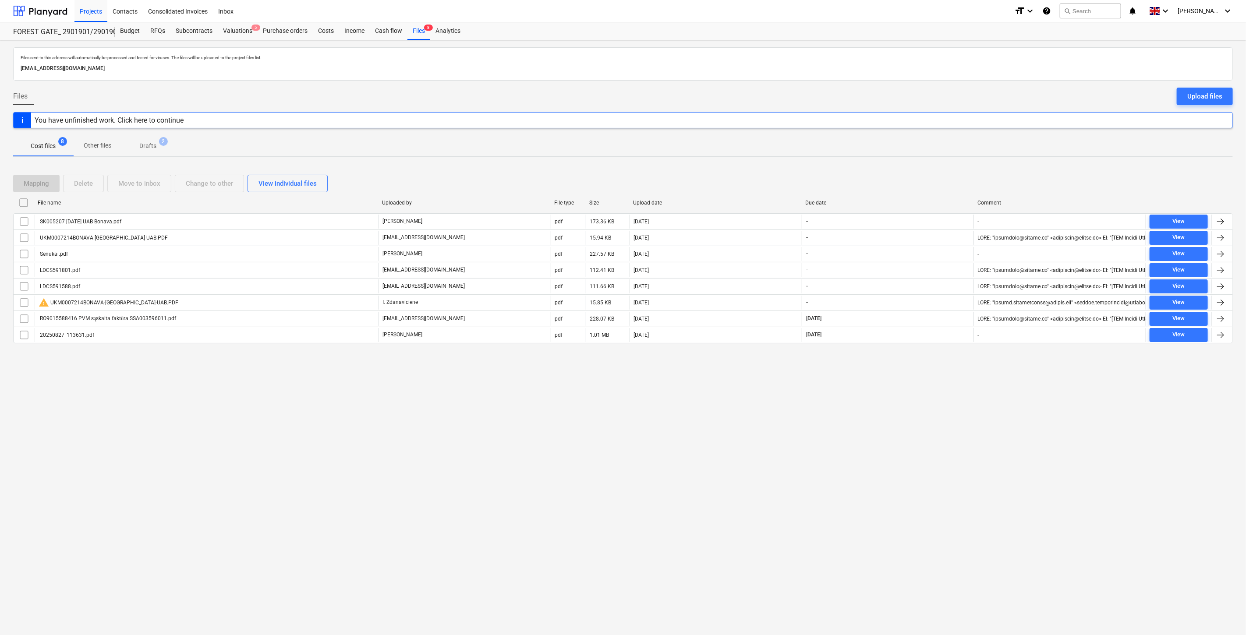
click at [456, 409] on div "Files sent to this address will automatically be processed and tested for virus…" at bounding box center [623, 337] width 1246 height 595
click at [60, 10] on div at bounding box center [40, 11] width 54 height 22
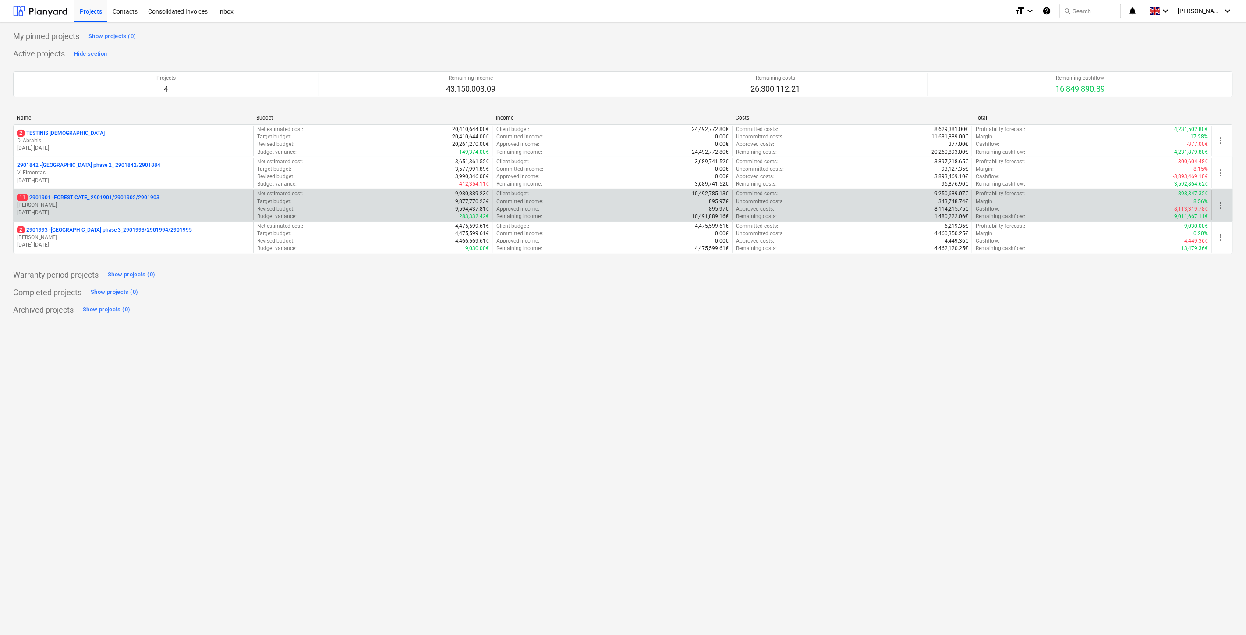
click at [102, 199] on p "11 2901901 - FOREST GATE_ 2901901/2901902/2901903" at bounding box center [88, 197] width 142 height 7
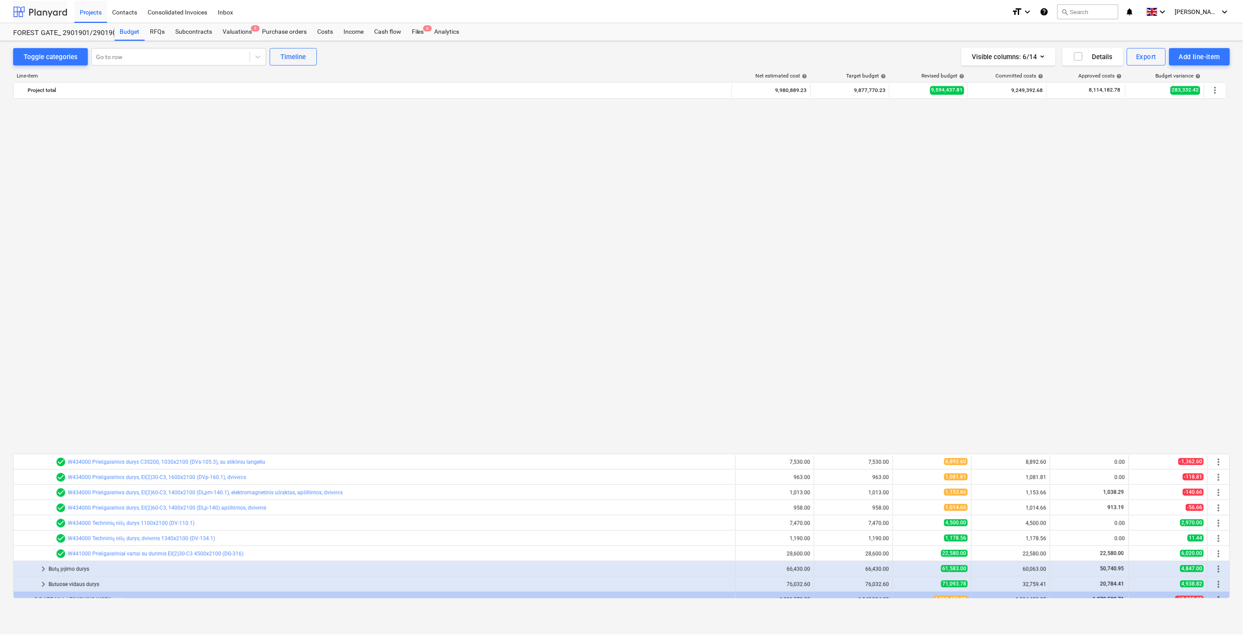
scroll to position [667, 0]
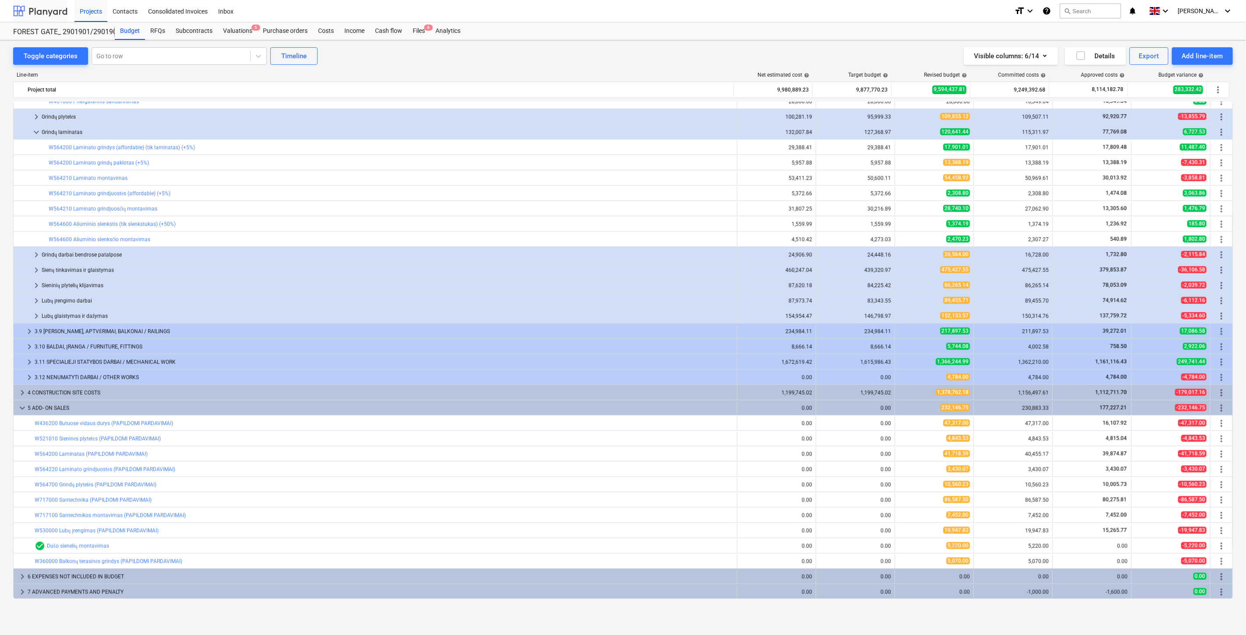
click at [51, 10] on div at bounding box center [40, 11] width 54 height 22
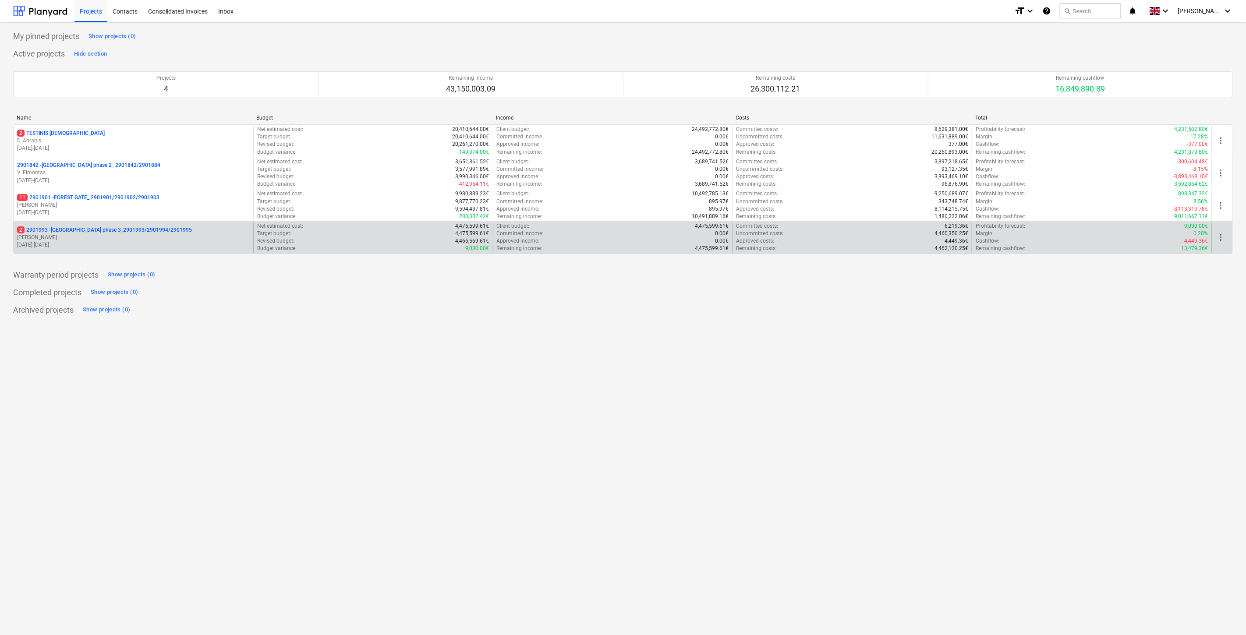
click at [88, 243] on p "[DATE] - [DATE]" at bounding box center [133, 244] width 233 height 7
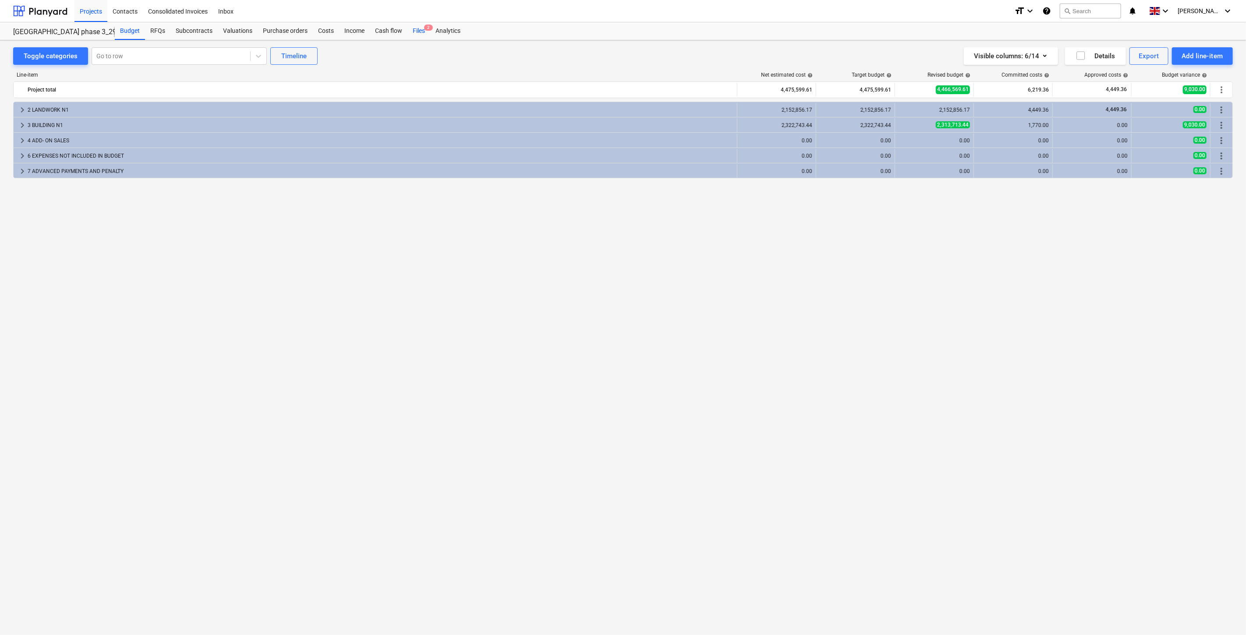
click at [427, 32] on div "Files 2" at bounding box center [418, 31] width 23 height 18
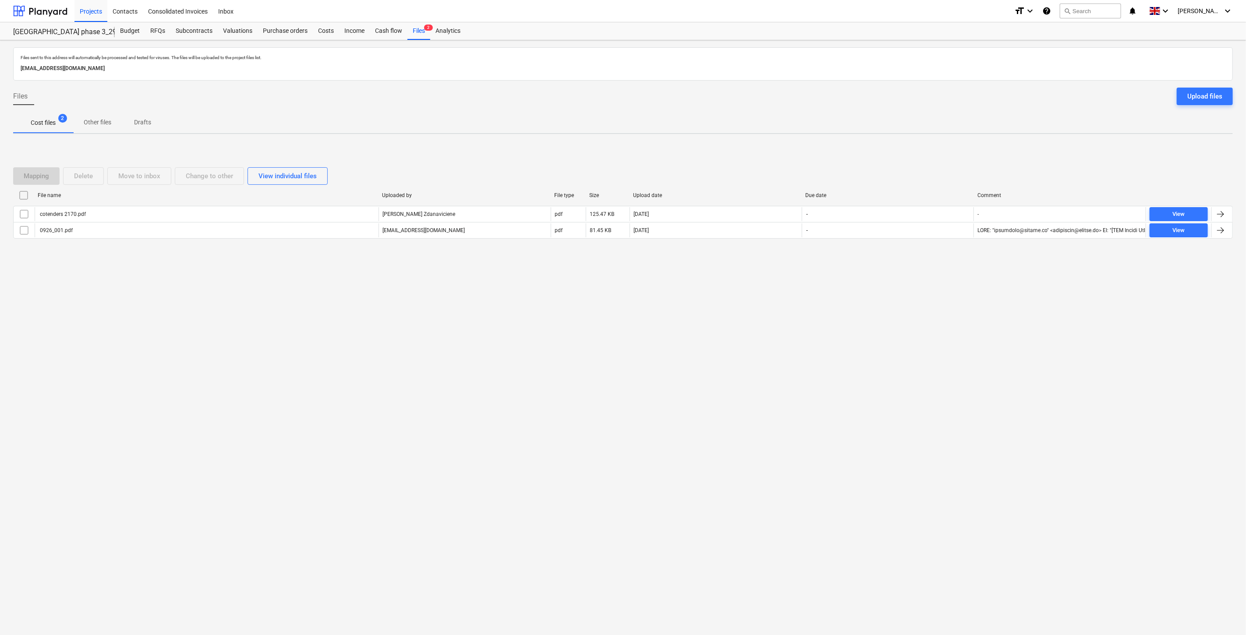
click at [647, 328] on div "Files sent to this address will automatically be processed and tested for virus…" at bounding box center [623, 337] width 1246 height 595
click at [665, 318] on div "Files sent to this address will automatically be processed and tested for virus…" at bounding box center [623, 337] width 1246 height 595
drag, startPoint x: 694, startPoint y: 307, endPoint x: 726, endPoint y: 289, distance: 36.5
click at [695, 307] on div "Files sent to this address will automatically be processed and tested for virus…" at bounding box center [623, 337] width 1246 height 595
click at [726, 289] on div "Files sent to this address will automatically be processed and tested for virus…" at bounding box center [623, 337] width 1246 height 595
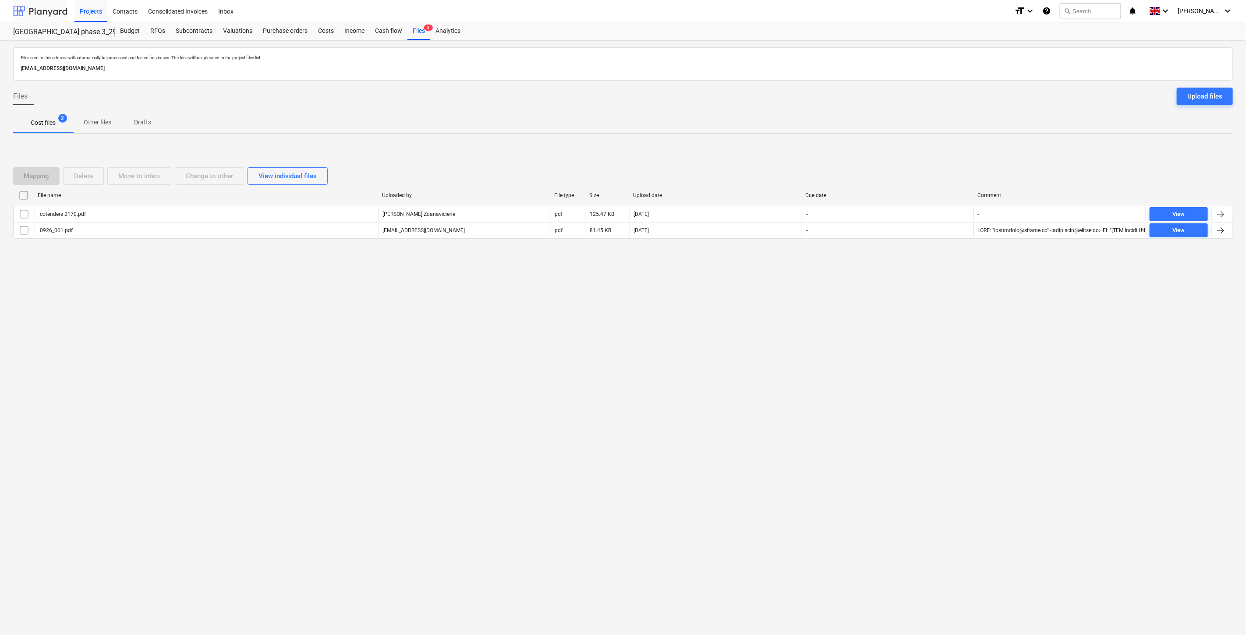
click at [57, 10] on div at bounding box center [40, 11] width 54 height 22
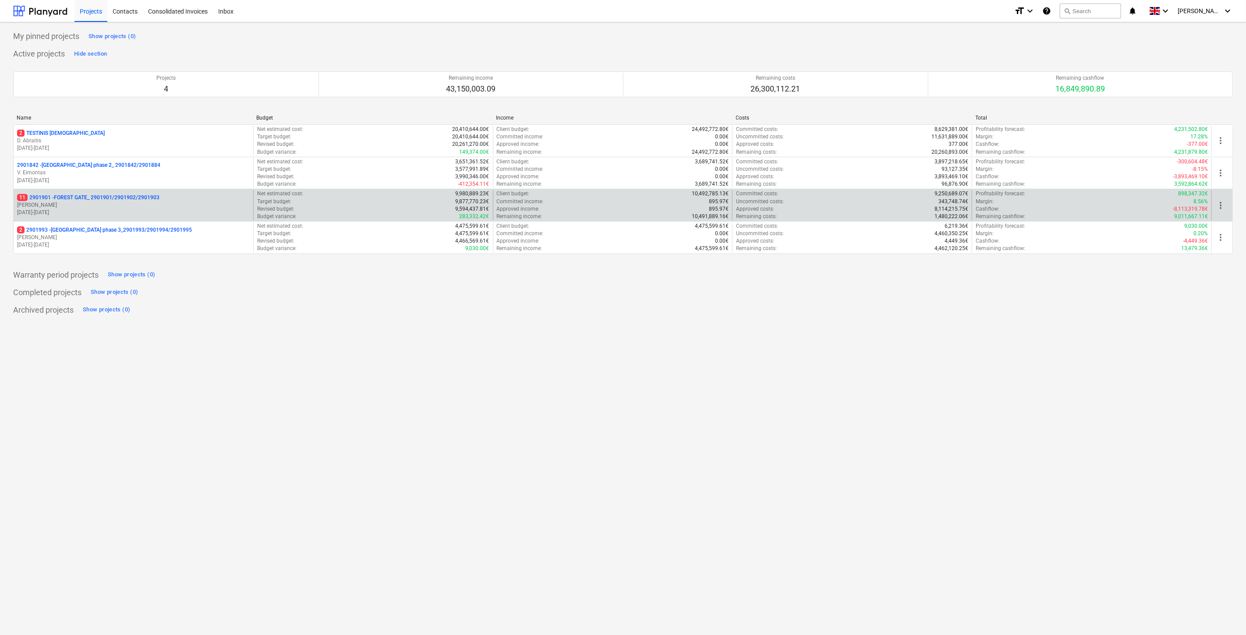
click at [120, 208] on p "[PERSON_NAME]" at bounding box center [133, 204] width 233 height 7
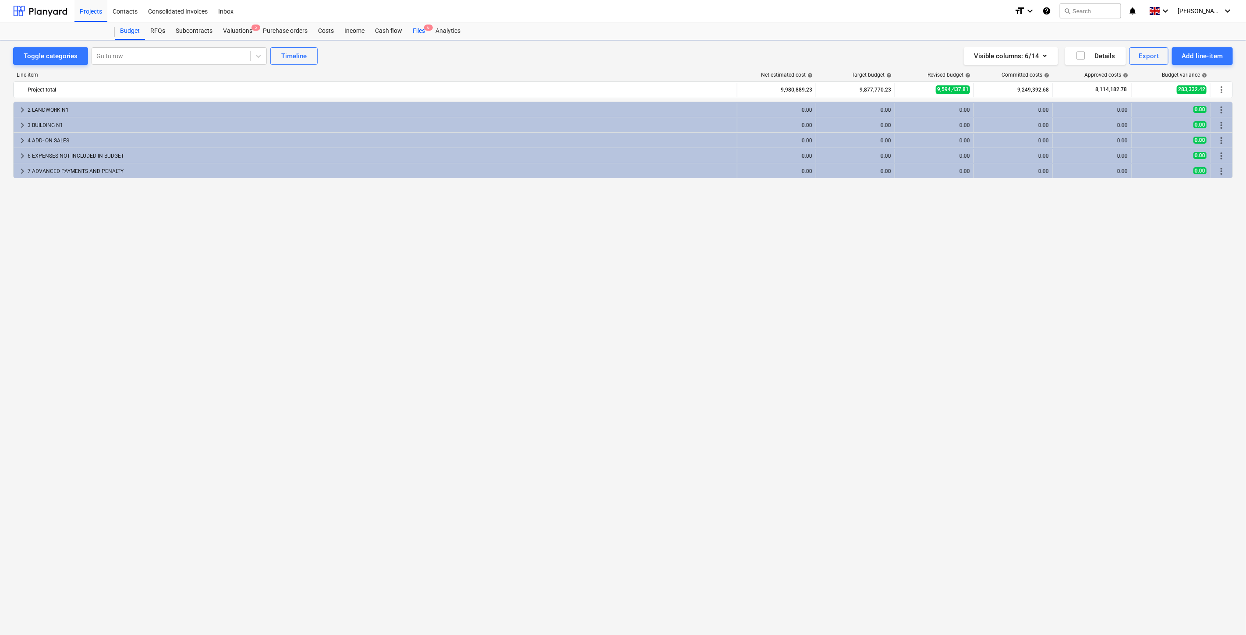
click at [423, 31] on div "Files 6" at bounding box center [418, 31] width 23 height 18
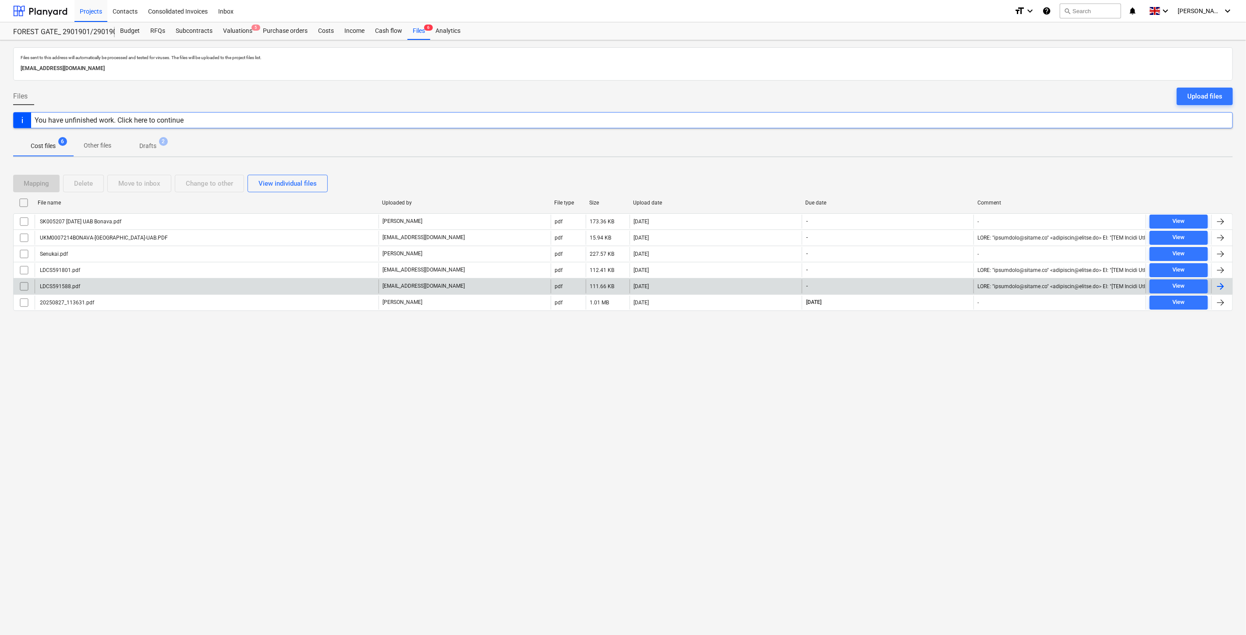
click at [273, 286] on div "LDCS591588.pdf" at bounding box center [207, 286] width 344 height 14
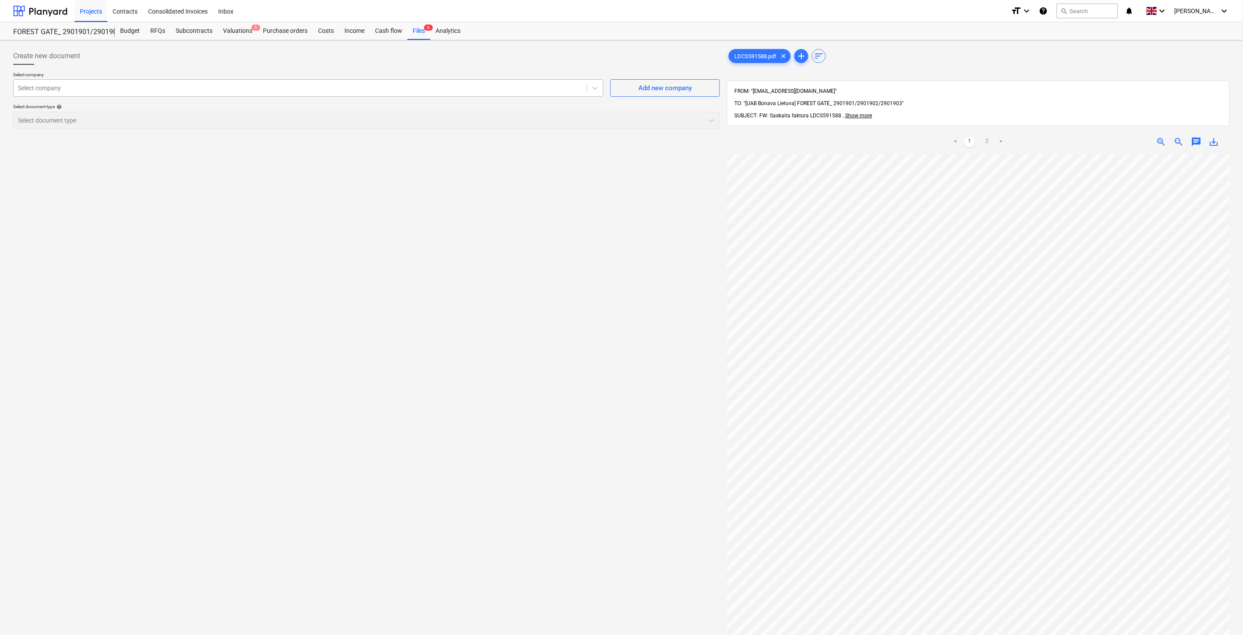
click at [311, 93] on div "Select company" at bounding box center [300, 88] width 573 height 12
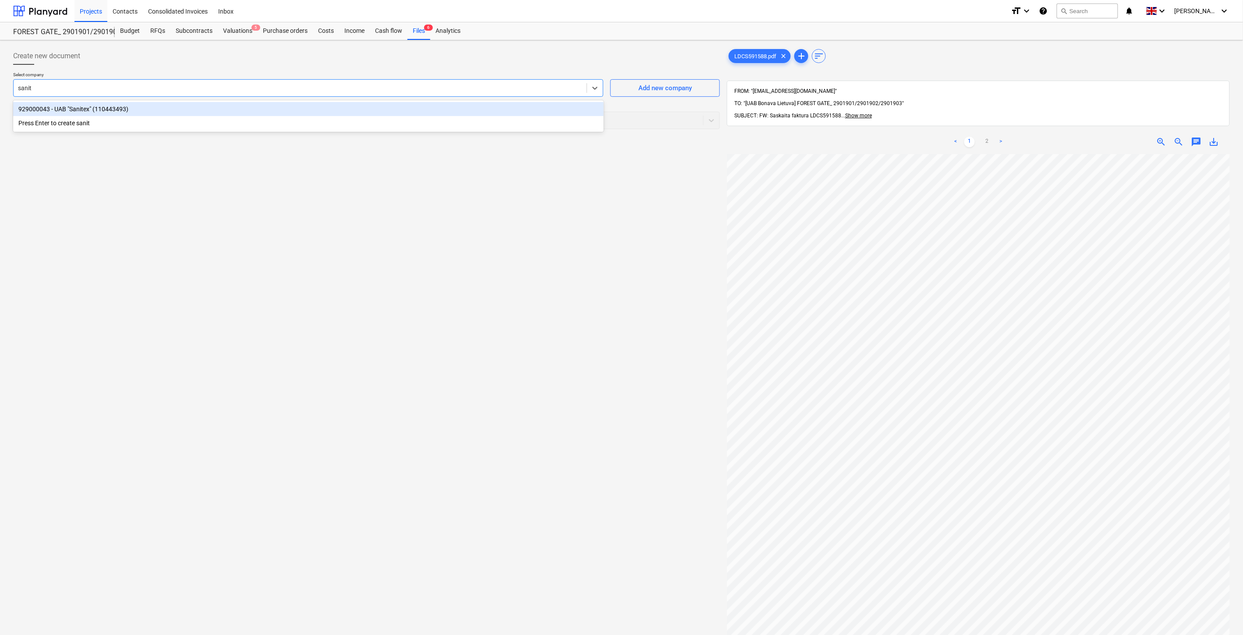
type input "sanite"
click at [274, 107] on div "929000043 - UAB "Sanitex" (110443493)" at bounding box center [308, 109] width 590 height 14
click at [222, 123] on div at bounding box center [349, 120] width 663 height 9
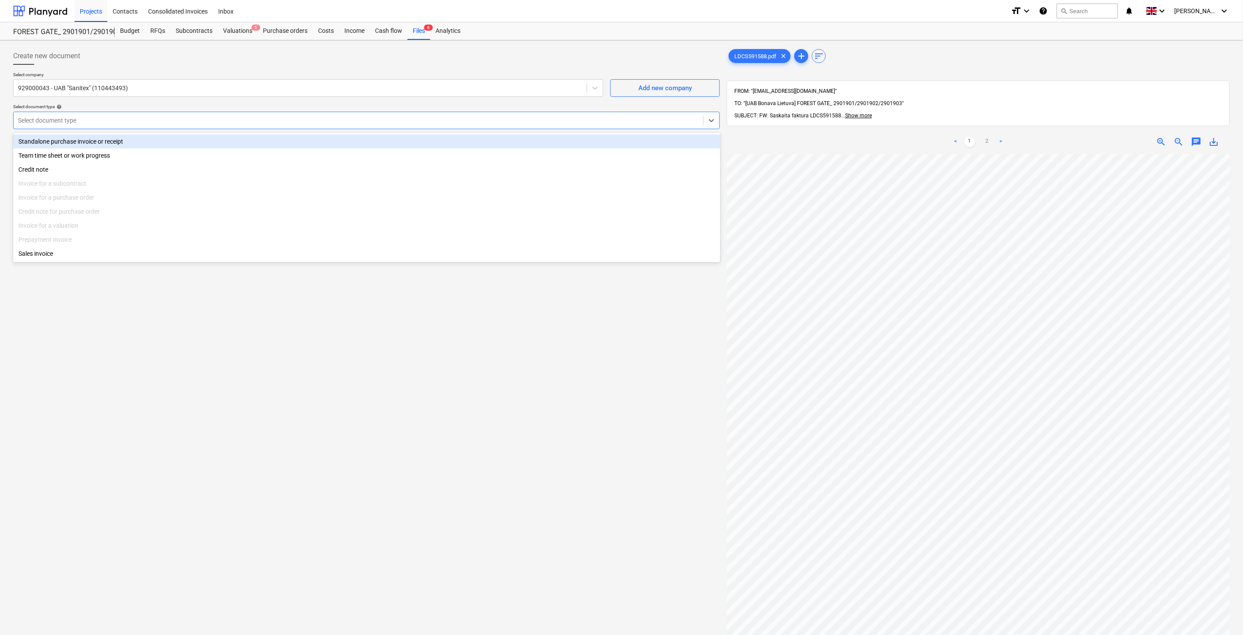
click at [191, 147] on div "Standalone purchase invoice or receipt" at bounding box center [366, 141] width 707 height 14
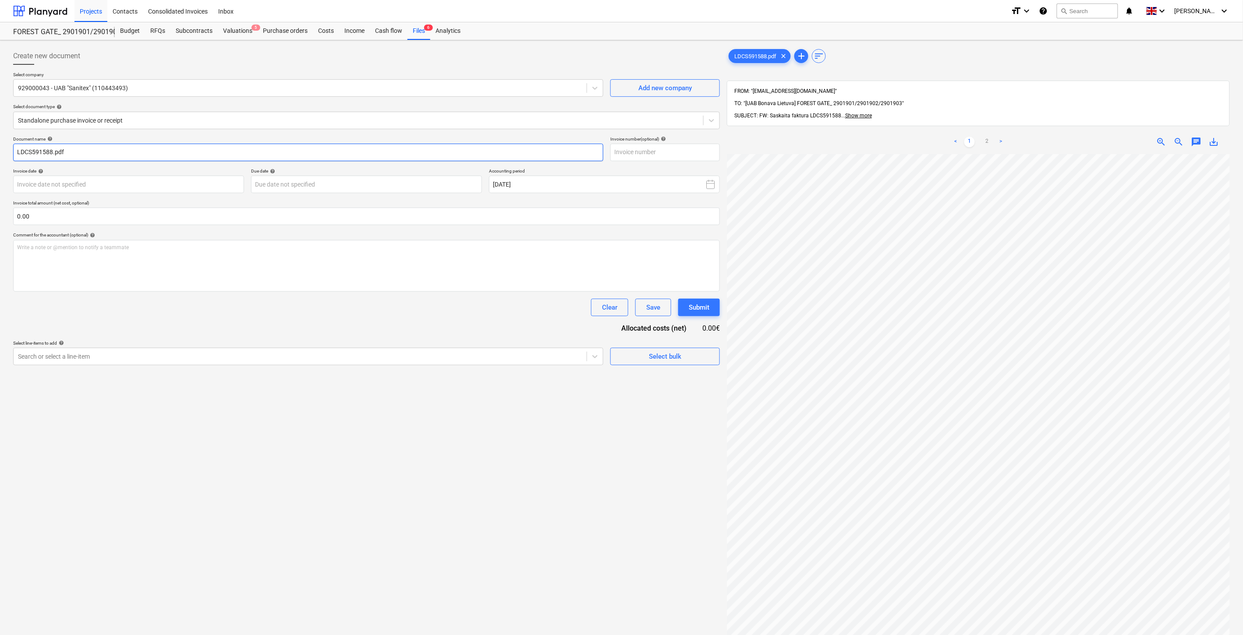
drag, startPoint x: 53, startPoint y: 152, endPoint x: 232, endPoint y: 151, distance: 179.6
click at [9, 151] on div "Create new document Select company 929000043 - UAB "Sanitex" (110443493) Add ne…" at bounding box center [621, 405] width 1243 height 731
click at [663, 149] on input "text" at bounding box center [664, 153] width 109 height 18
paste input "LDCS591588"
type input "LDCS591588"
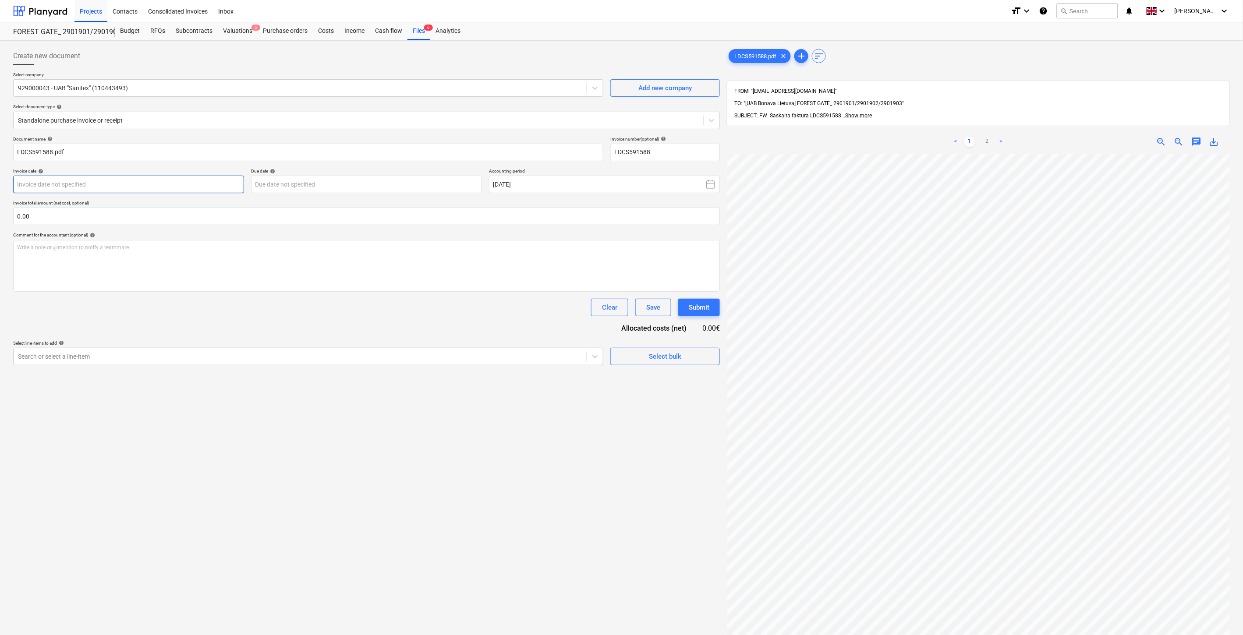
click at [160, 178] on body "Projects Contacts Consolidated Invoices Inbox format_size keyboard_arrow_down h…" at bounding box center [621, 317] width 1243 height 635
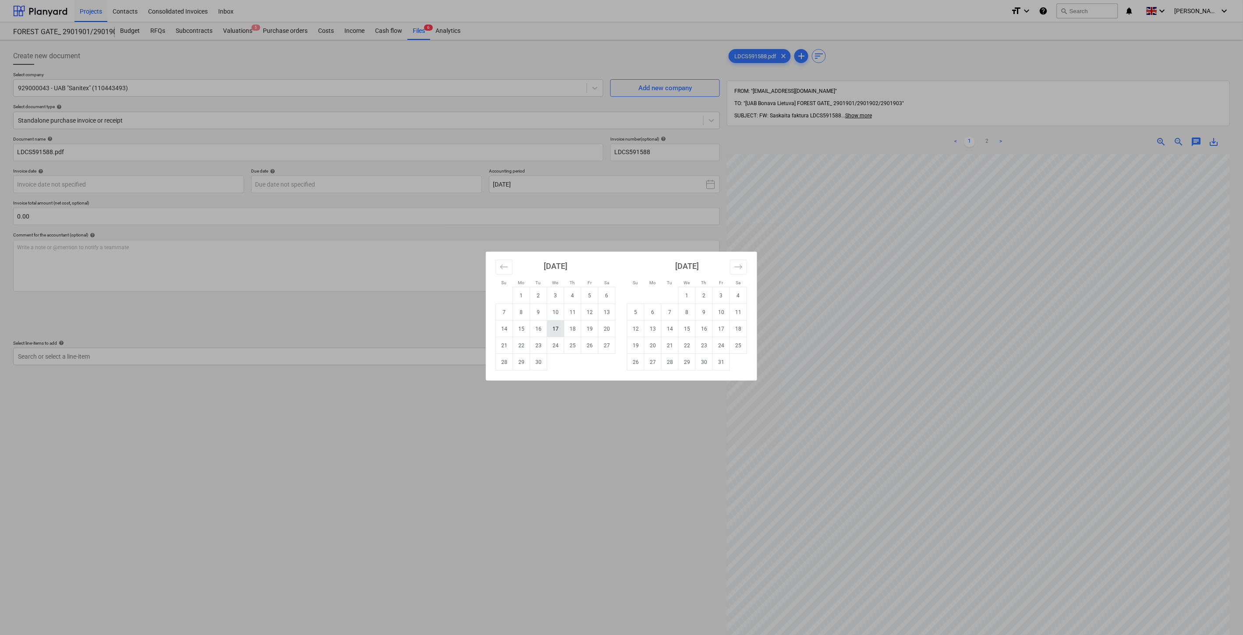
click at [558, 329] on td "17" at bounding box center [555, 329] width 17 height 17
type input "[DATE]"
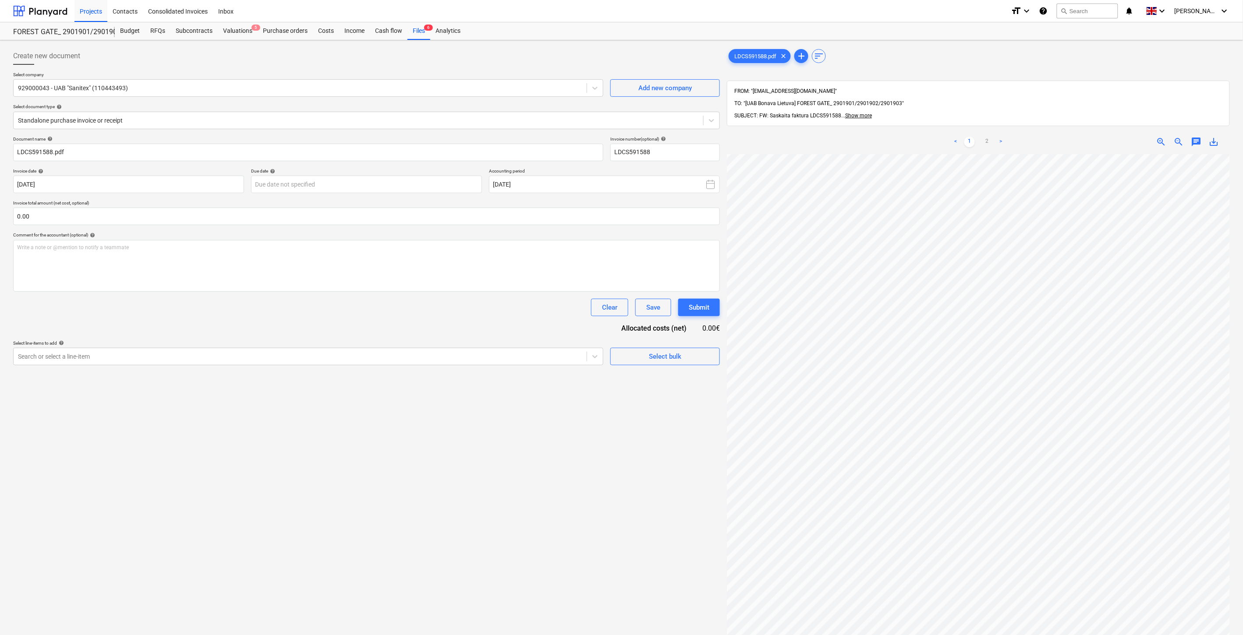
scroll to position [133, 0]
click at [362, 180] on body "Projects Contacts Consolidated Invoices Inbox format_size keyboard_arrow_down h…" at bounding box center [621, 317] width 1243 height 635
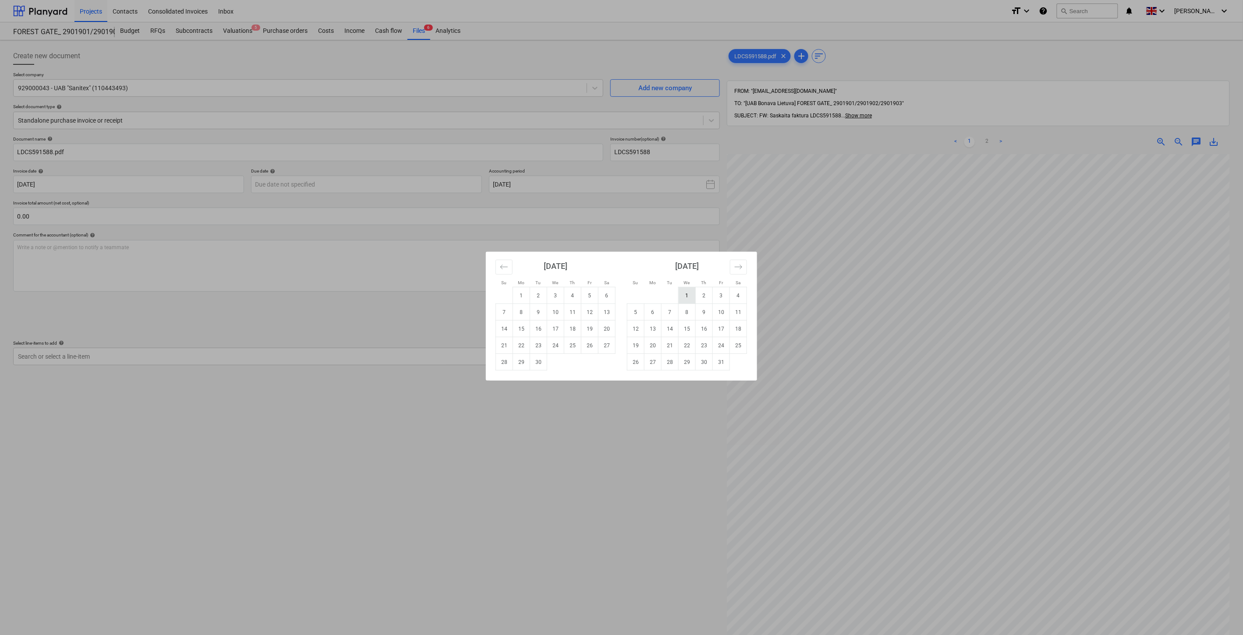
click at [689, 291] on td "1" at bounding box center [686, 295] width 17 height 17
type input "[DATE]"
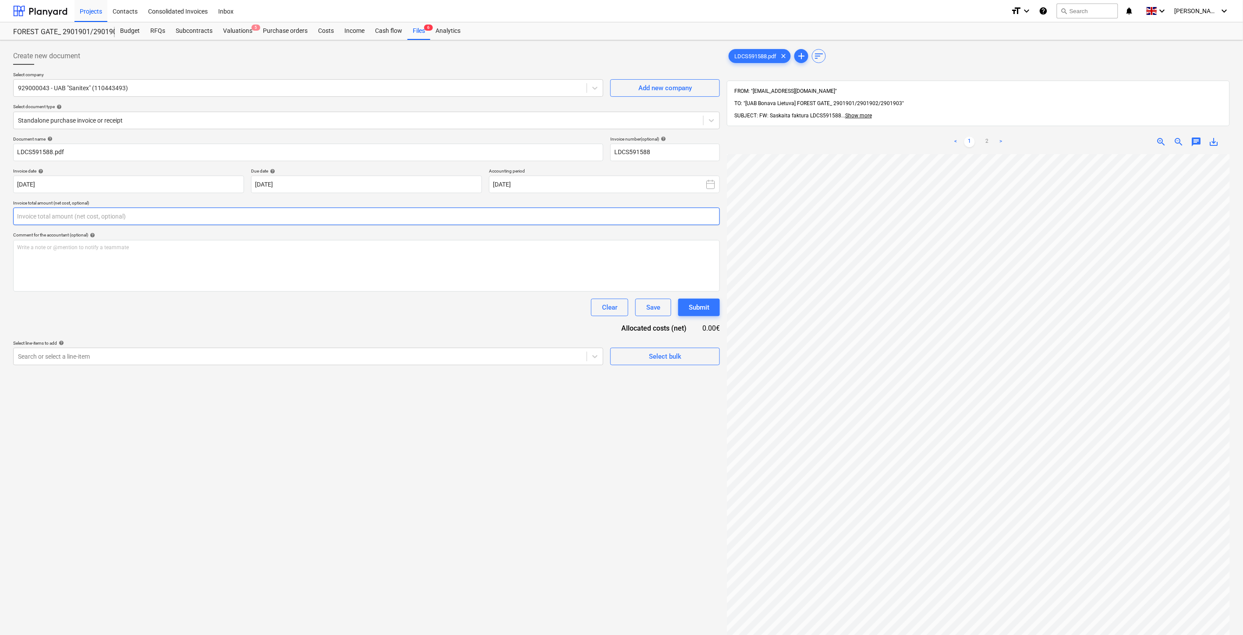
click at [312, 215] on input "text" at bounding box center [366, 217] width 706 height 18
type input "70.81"
click at [299, 381] on div at bounding box center [300, 378] width 564 height 9
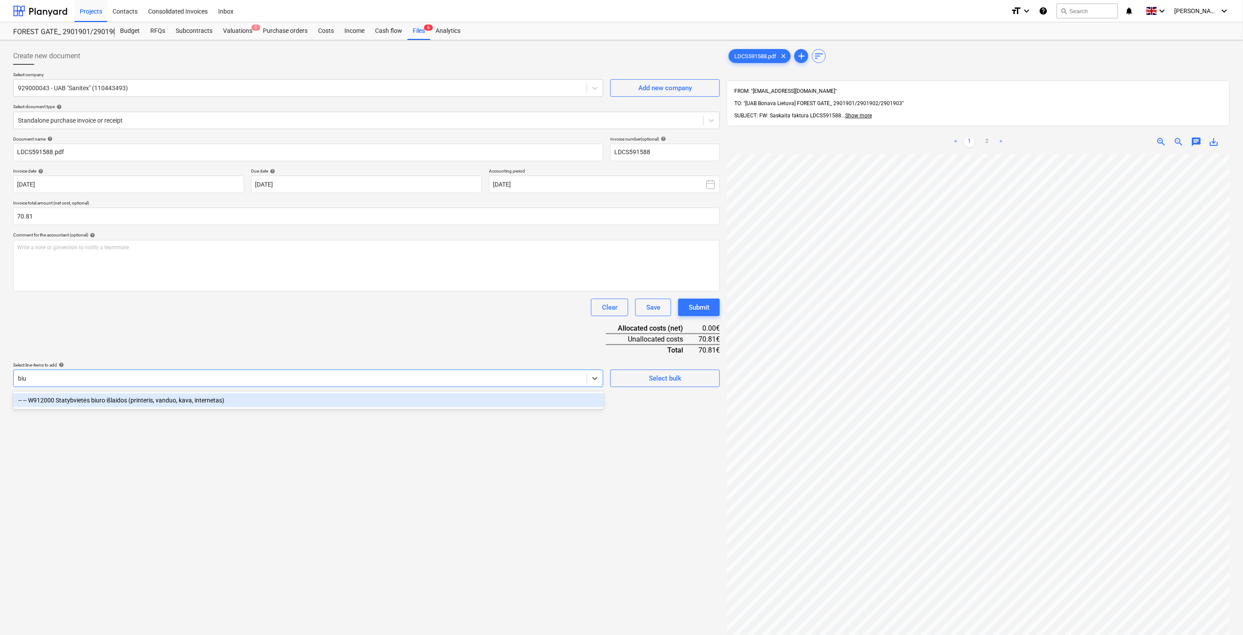
type input "biur"
click at [312, 394] on div "-- -- W912000 Statybvietės biuro išlaidos (printeris, vanduo, kava, internetas)" at bounding box center [308, 400] width 590 height 14
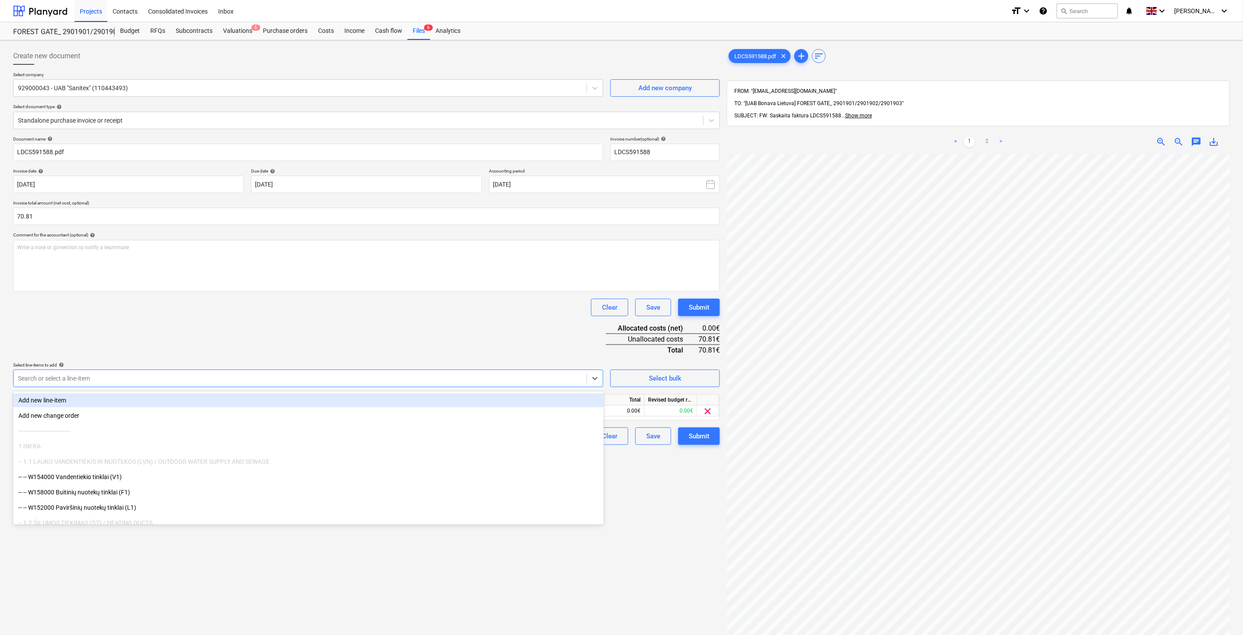
click at [372, 329] on div "Document name help LDCS591588.pdf Invoice number (optional) help LDCS591588 Inv…" at bounding box center [366, 290] width 706 height 309
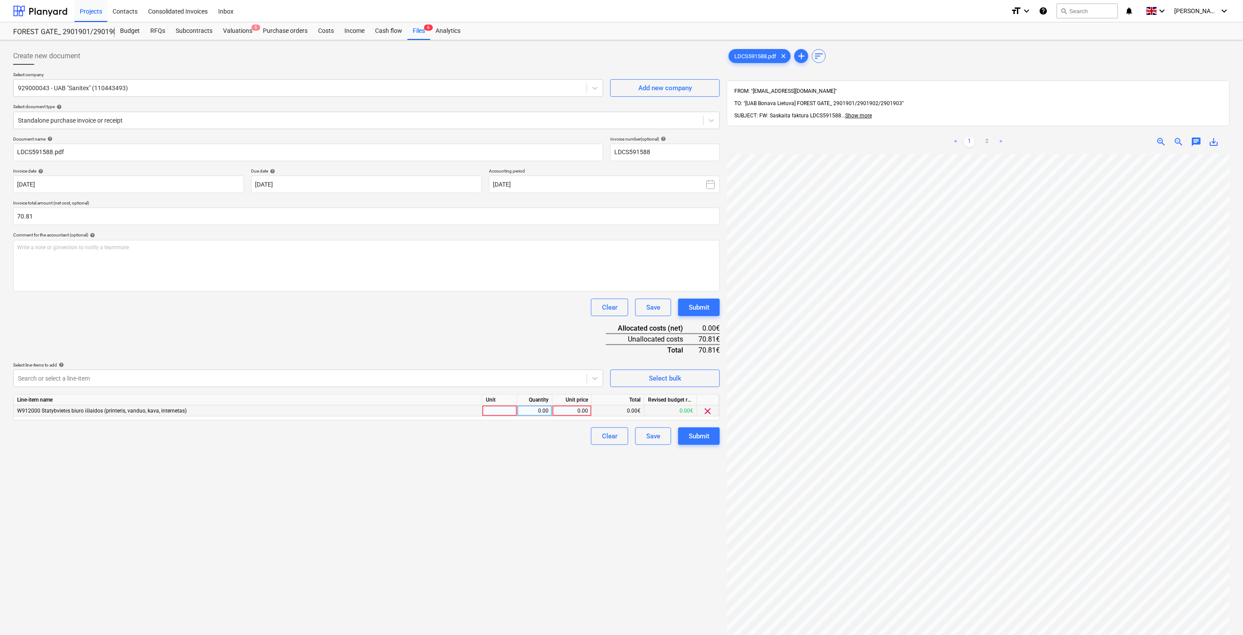
click at [494, 408] on div at bounding box center [499, 411] width 35 height 11
type input "1"
click at [537, 411] on div "0.00" at bounding box center [535, 411] width 28 height 11
click at [572, 412] on div "0.00" at bounding box center [572, 411] width 32 height 11
type input "70.81"
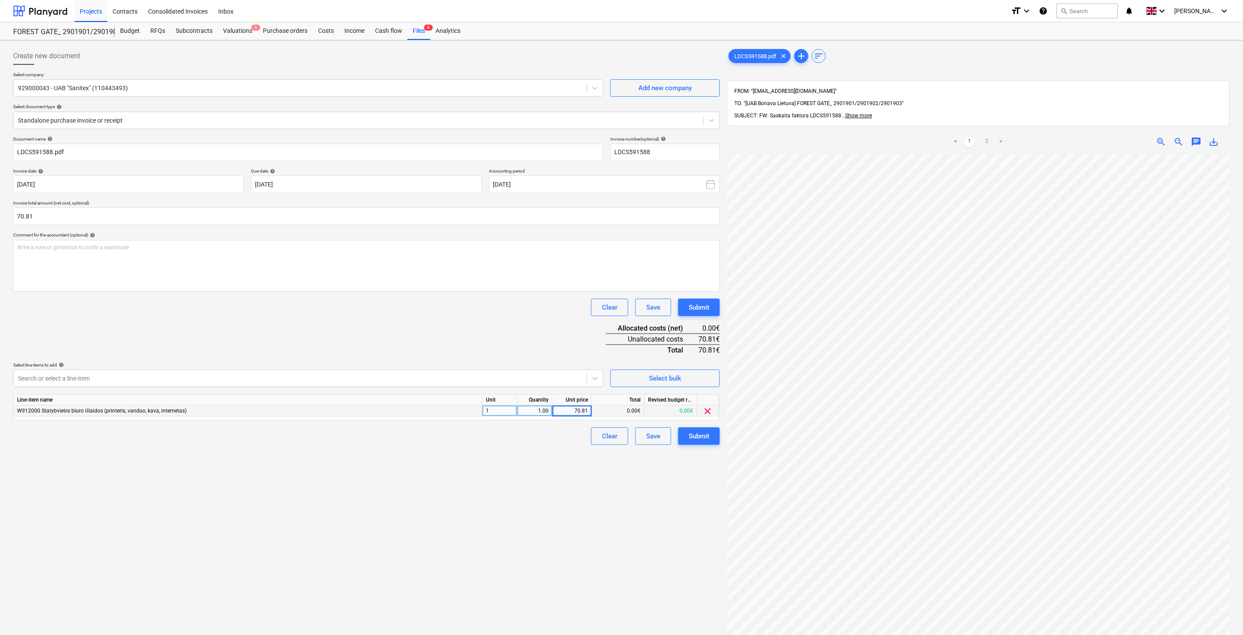
click at [501, 330] on div "Document name help LDCS591588.pdf Invoice number (optional) help LDCS591588 Inv…" at bounding box center [366, 290] width 706 height 309
click at [653, 439] on div "Save" at bounding box center [653, 436] width 14 height 11
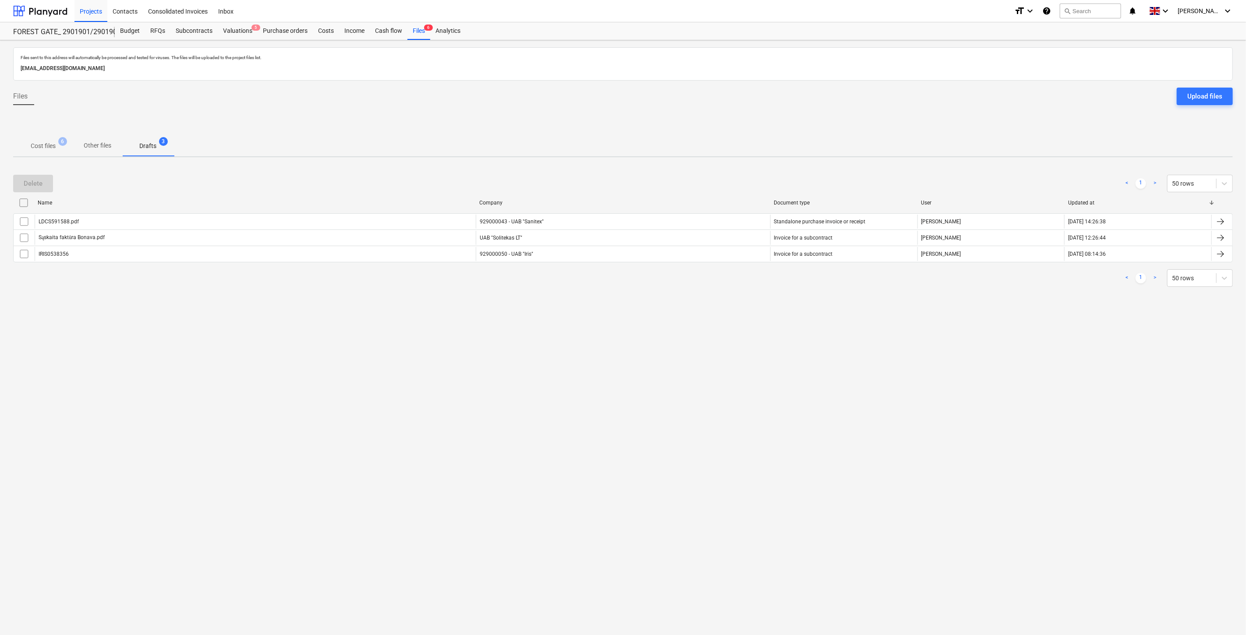
click at [58, 146] on span "Cost files 6" at bounding box center [43, 145] width 39 height 9
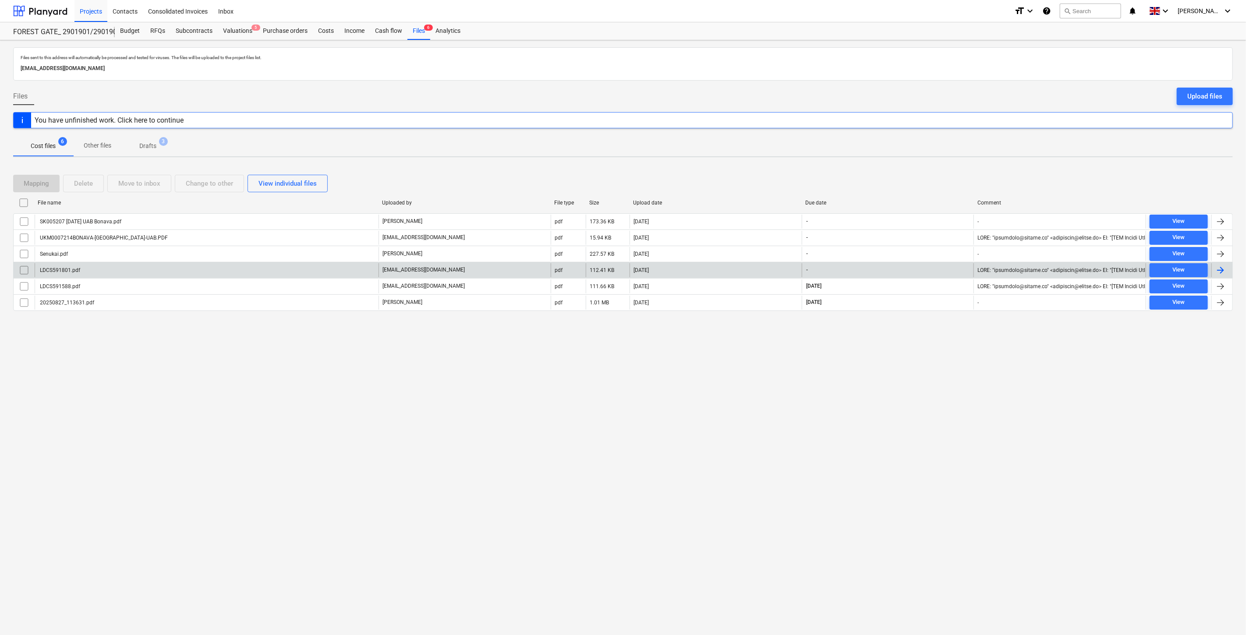
click at [503, 273] on div "[EMAIL_ADDRESS][DOMAIN_NAME]" at bounding box center [464, 270] width 172 height 14
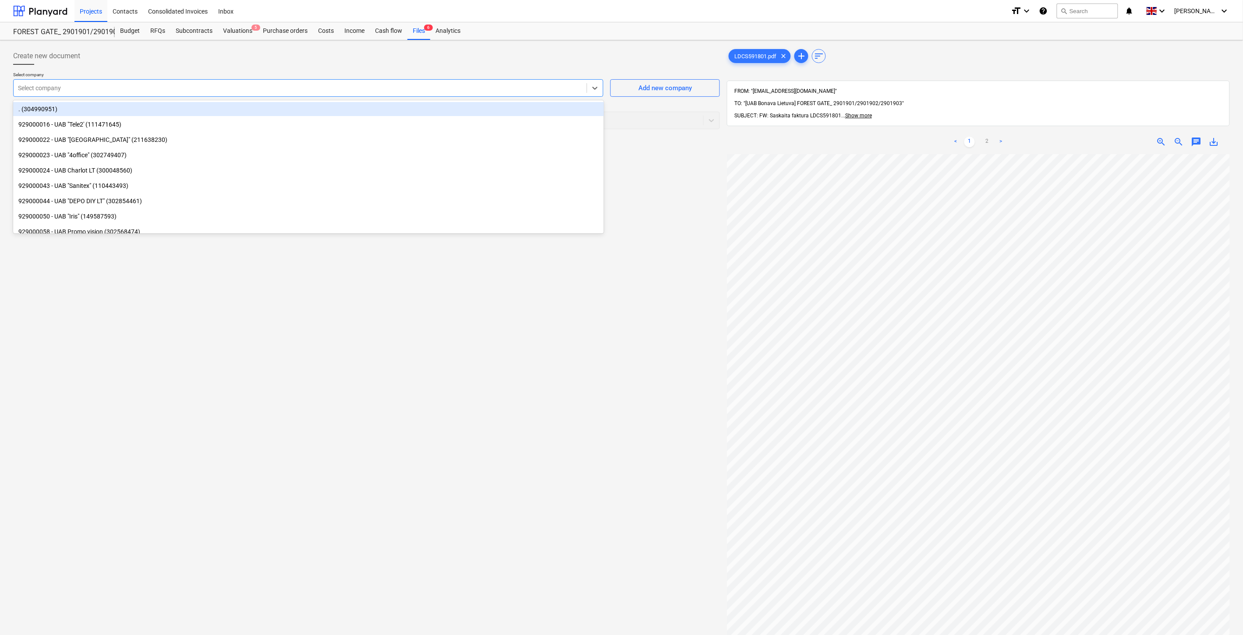
click at [452, 93] on div "Select company" at bounding box center [300, 88] width 573 height 12
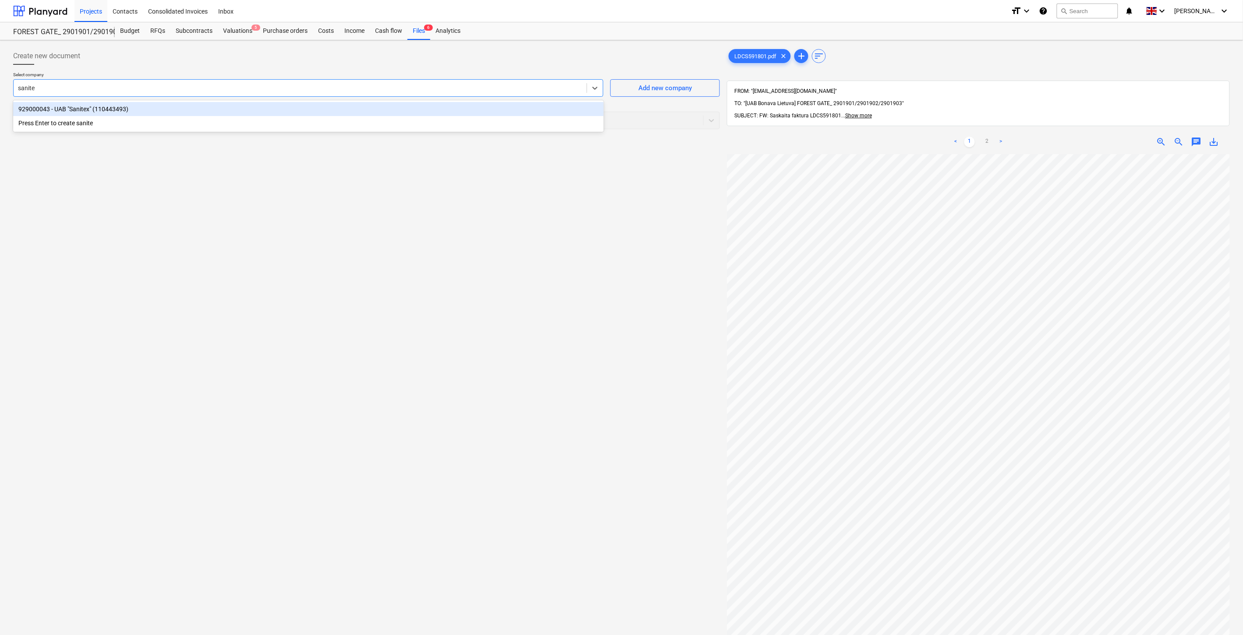
type input "sanitex"
click at [348, 106] on div "929000043 - UAB "Sanitex" (110443493)" at bounding box center [308, 109] width 590 height 14
click at [293, 122] on div at bounding box center [349, 120] width 663 height 9
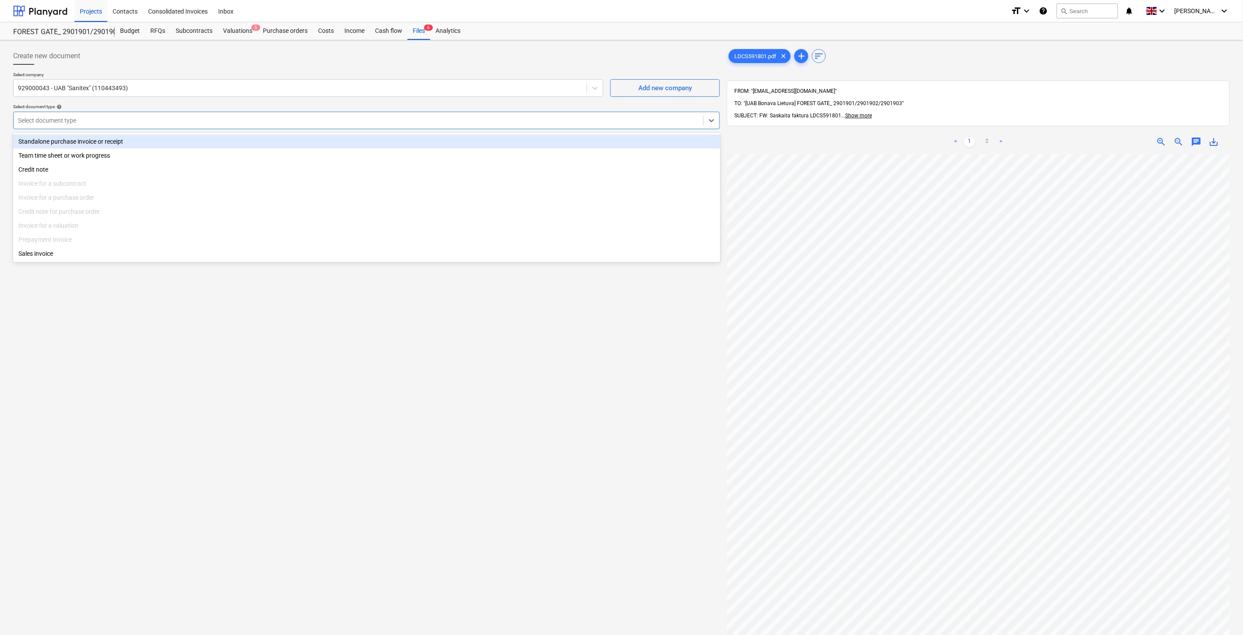
click at [214, 138] on div "Standalone purchase invoice or receipt" at bounding box center [366, 141] width 707 height 14
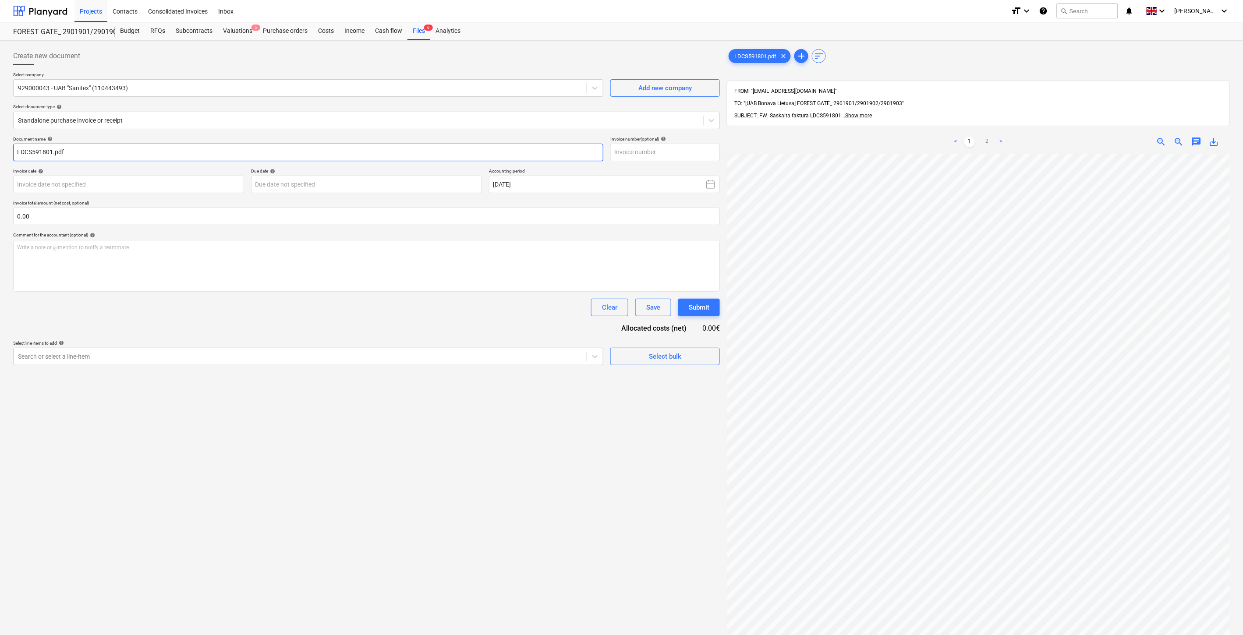
drag, startPoint x: 51, startPoint y: 153, endPoint x: 11, endPoint y: 152, distance: 39.9
click at [11, 152] on div "Create new document Select company 929000043 - UAB "Sanitex" (110443493) Add ne…" at bounding box center [366, 406] width 713 height 724
click at [646, 140] on div "Invoice number (optional) help" at bounding box center [664, 139] width 109 height 6
click at [646, 145] on input "text" at bounding box center [664, 153] width 109 height 18
paste input "LDCS591801"
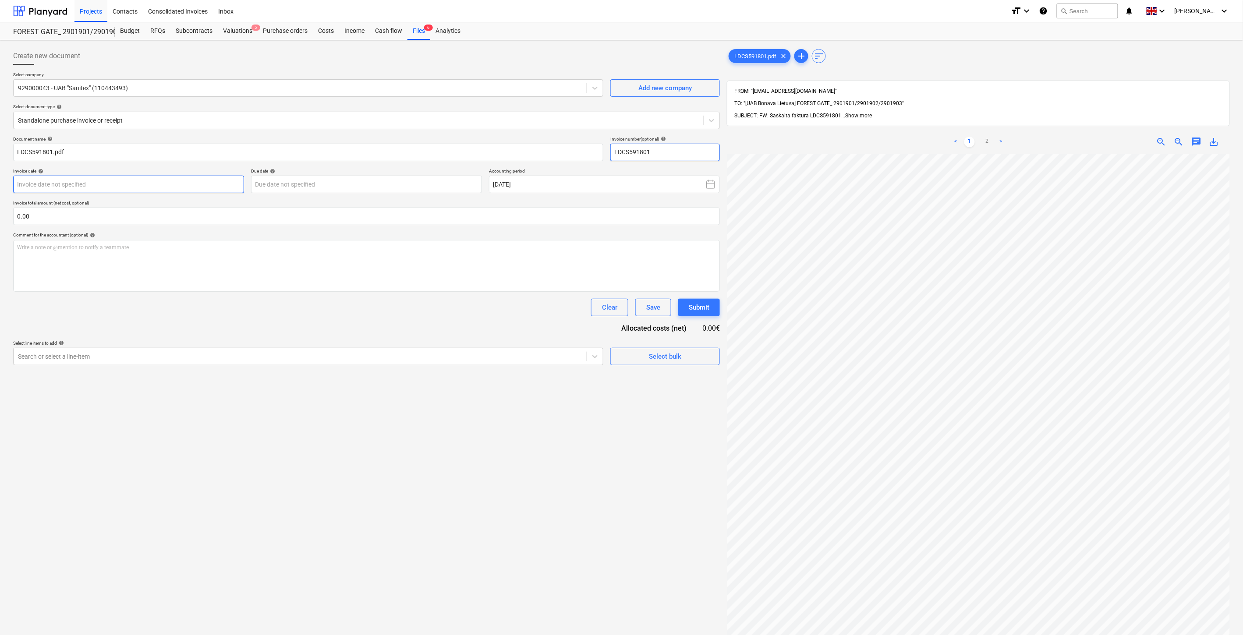
type input "LDCS591801"
click at [156, 183] on body "Projects Contacts Consolidated Invoices Inbox format_size keyboard_arrow_down h…" at bounding box center [621, 317] width 1243 height 635
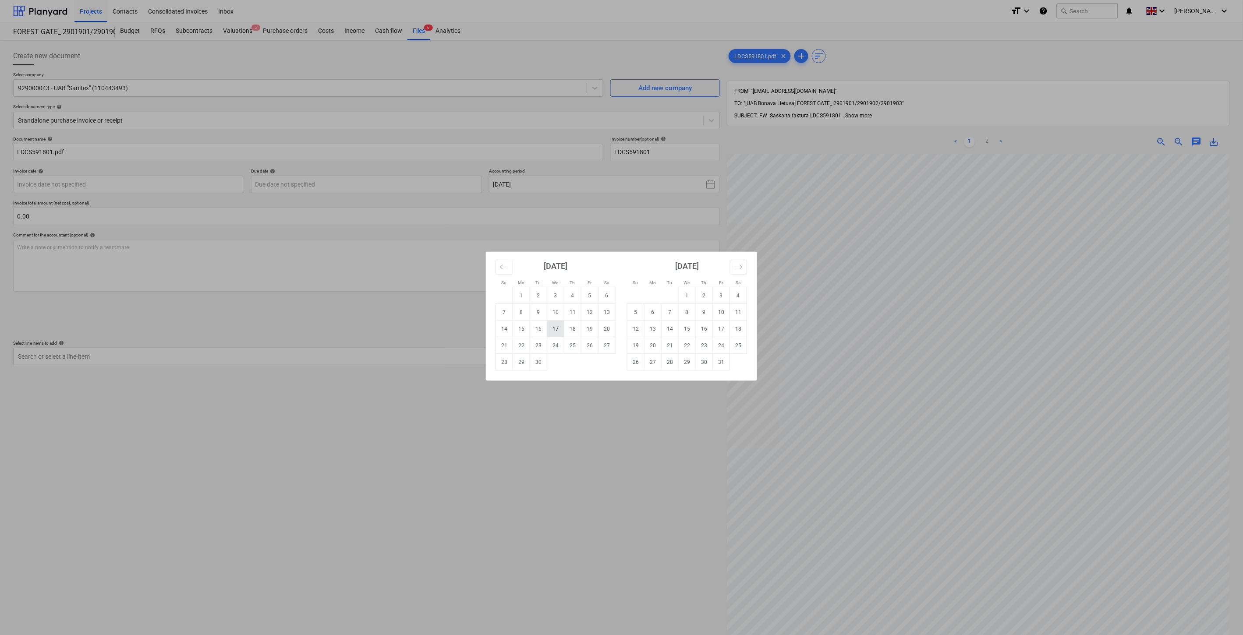
click at [557, 325] on td "17" at bounding box center [555, 329] width 17 height 17
type input "[DATE]"
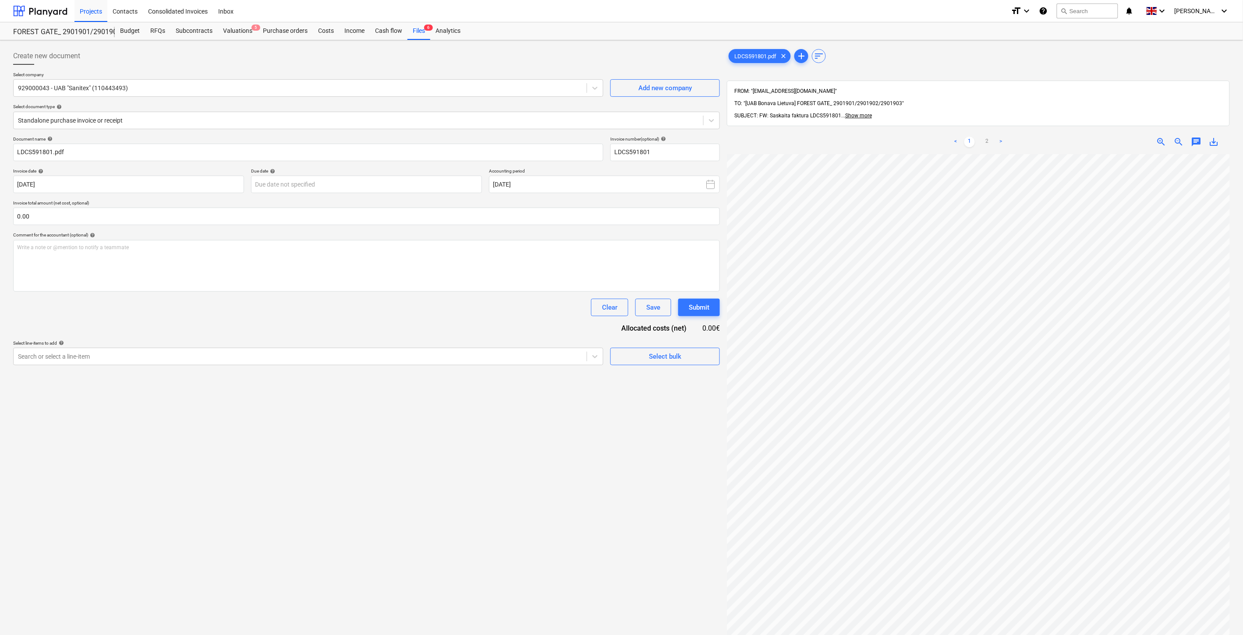
scroll to position [133, 0]
click at [424, 187] on body "Projects Contacts Consolidated Invoices Inbox format_size keyboard_arrow_down h…" at bounding box center [621, 317] width 1243 height 635
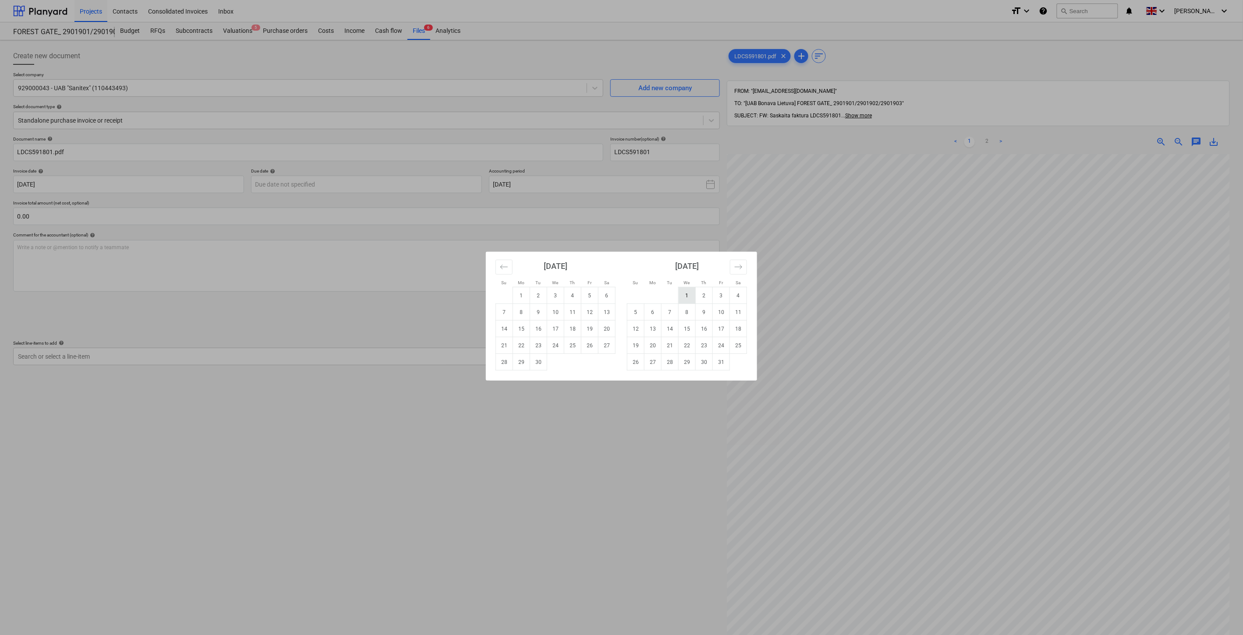
click at [682, 295] on td "1" at bounding box center [686, 295] width 17 height 17
type input "[DATE]"
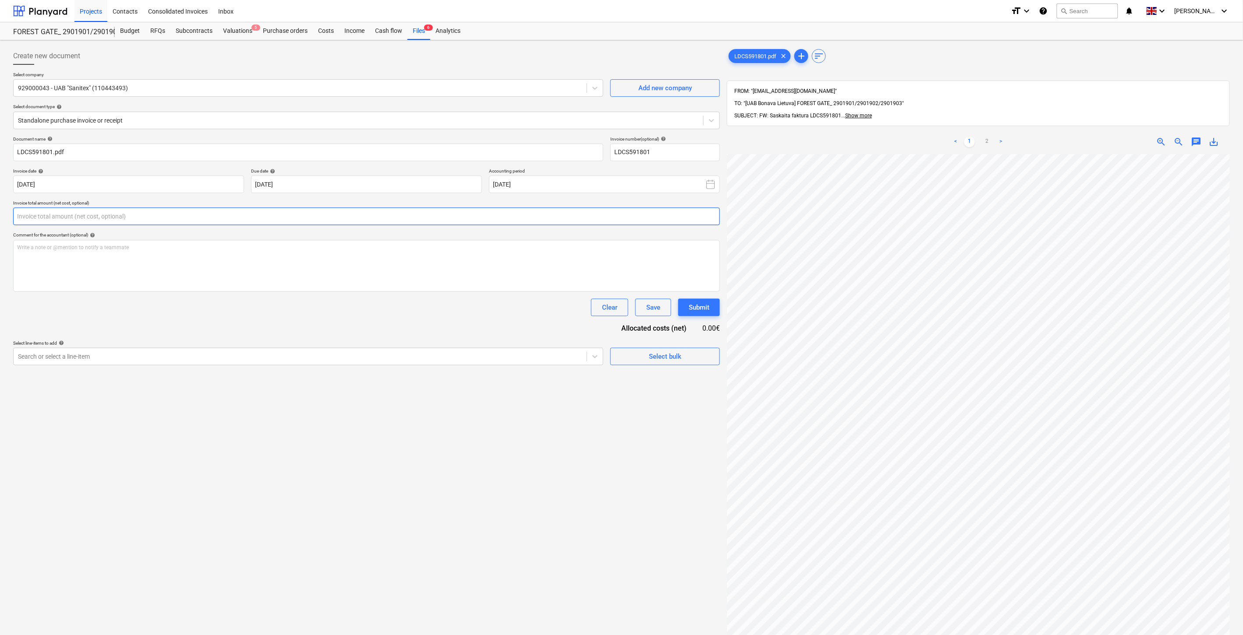
click at [239, 220] on input "text" at bounding box center [366, 217] width 706 height 18
type input "0.00"
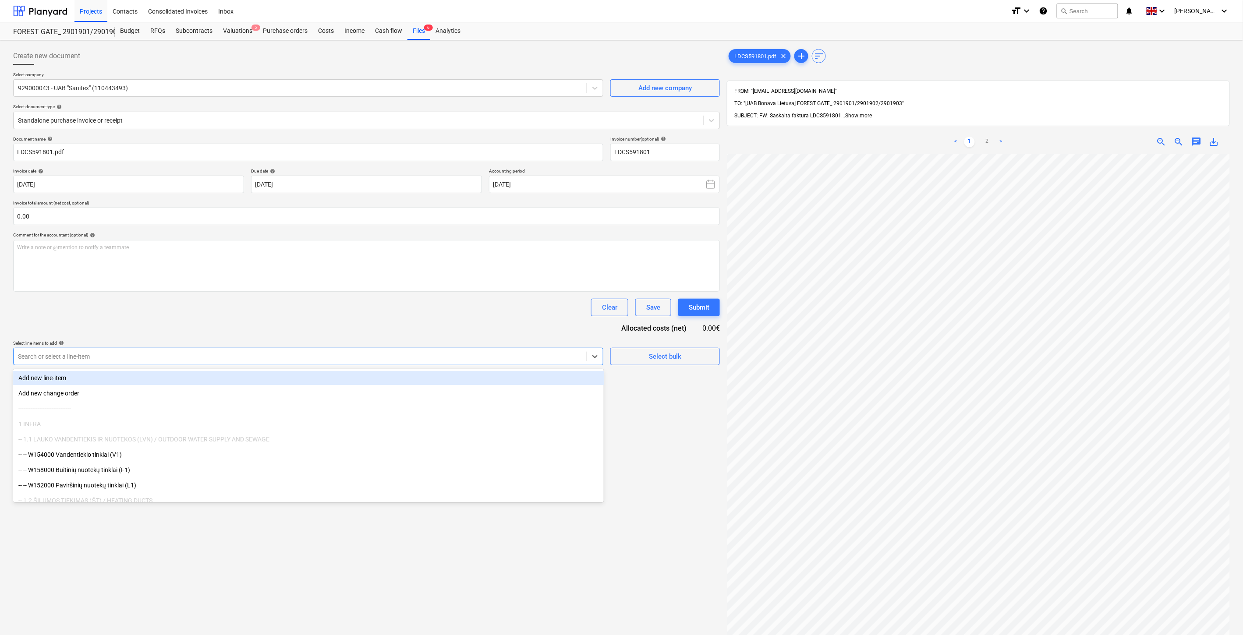
click at [246, 350] on div "Search or select a line-item" at bounding box center [308, 357] width 590 height 18
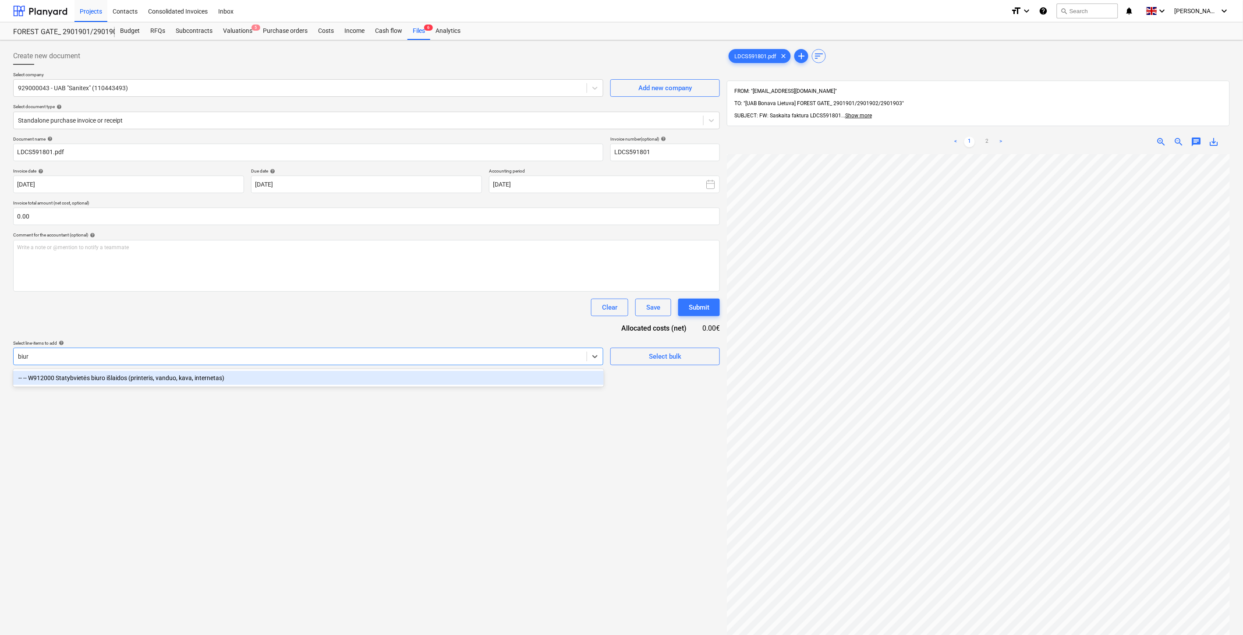
type input "biuro"
click at [273, 379] on div "-- -- W912000 Statybvietės biuro išlaidos (printeris, vanduo, kava, internetas)" at bounding box center [308, 378] width 590 height 14
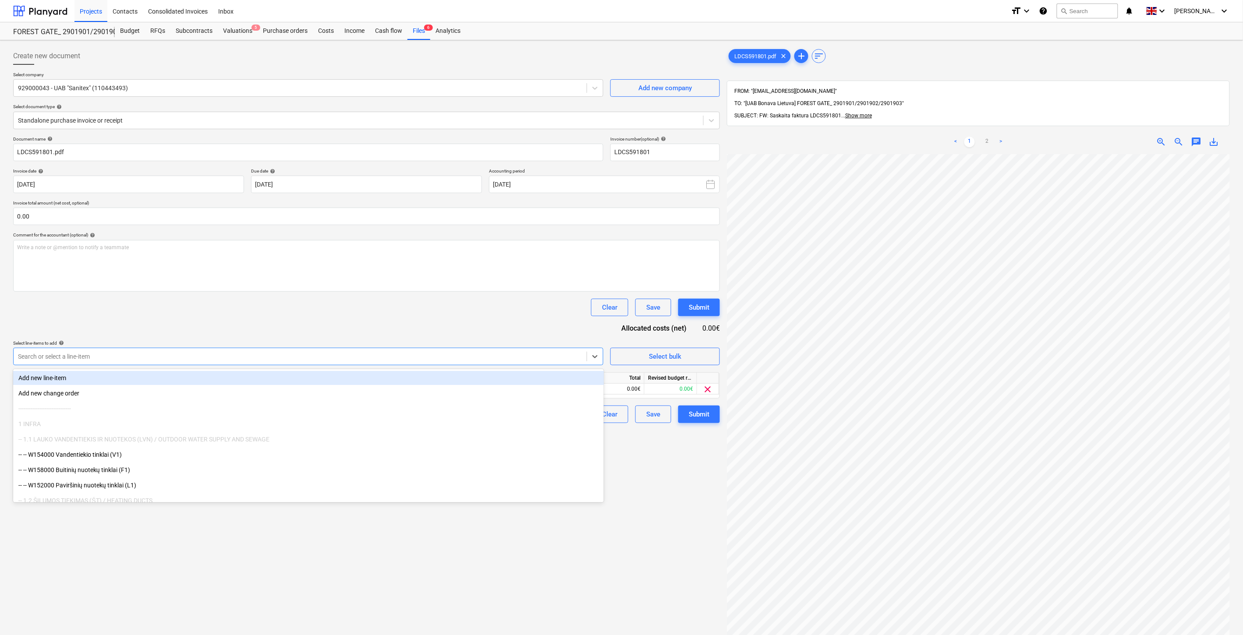
click at [335, 335] on div "Document name help LDCS591801.pdf Invoice number (optional) help LDCS591801 Inv…" at bounding box center [366, 279] width 706 height 287
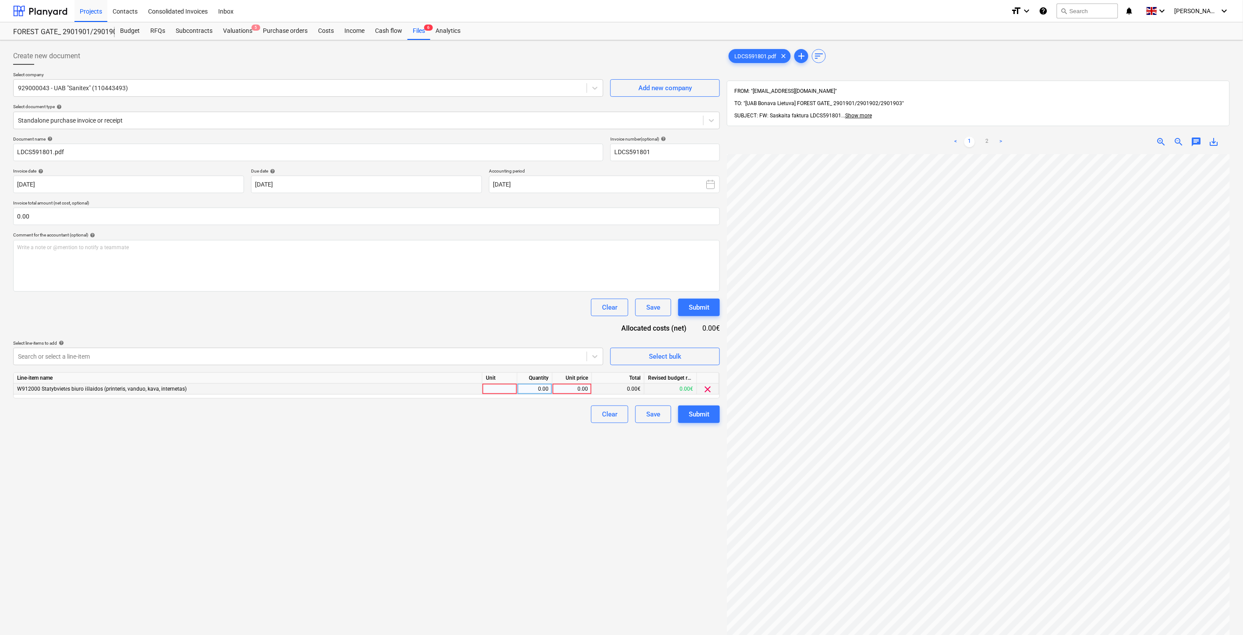
drag, startPoint x: 499, startPoint y: 392, endPoint x: 520, endPoint y: 391, distance: 21.0
click at [500, 392] on div at bounding box center [499, 389] width 35 height 11
click at [526, 391] on div "0.00" at bounding box center [535, 389] width 28 height 11
click at [547, 333] on div "Document name help LDCS591801.pdf Invoice number (optional) help LDCS591801 Inv…" at bounding box center [366, 279] width 706 height 287
click at [263, 212] on input "text" at bounding box center [366, 217] width 706 height 18
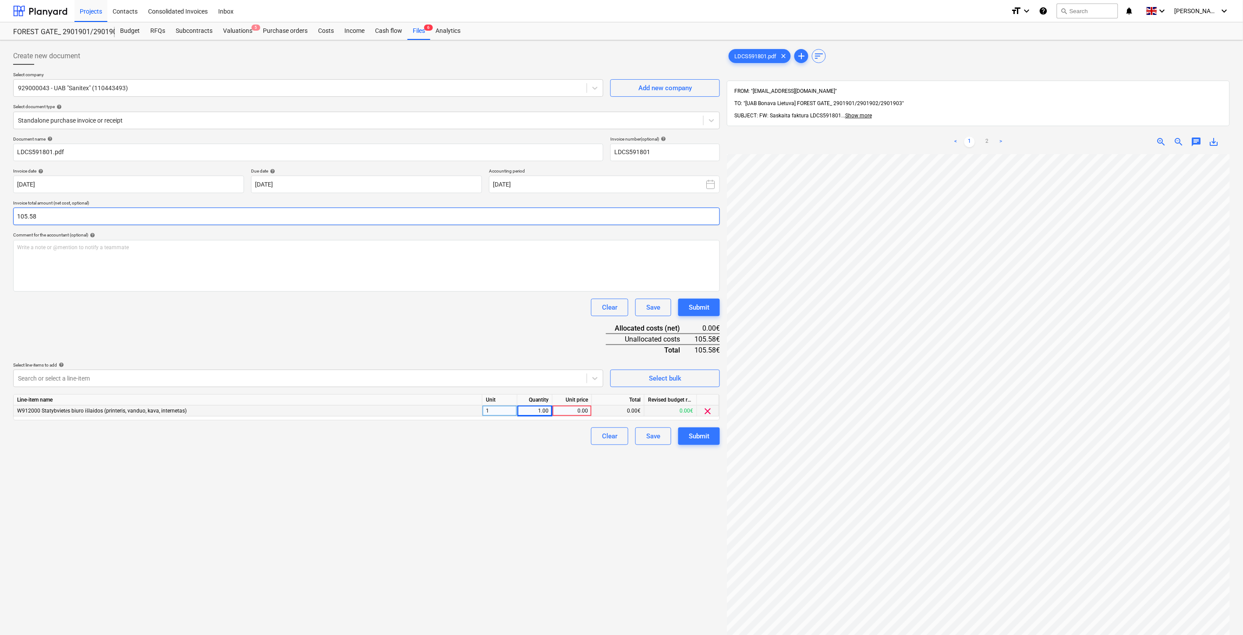
type input "105.58"
click at [571, 411] on div "0.00" at bounding box center [572, 411] width 32 height 11
type input "2"
type input "105.58"
click at [551, 361] on div "Document name help LDCS591801.pdf Invoice number (optional) help LDCS591801 Inv…" at bounding box center [366, 290] width 706 height 309
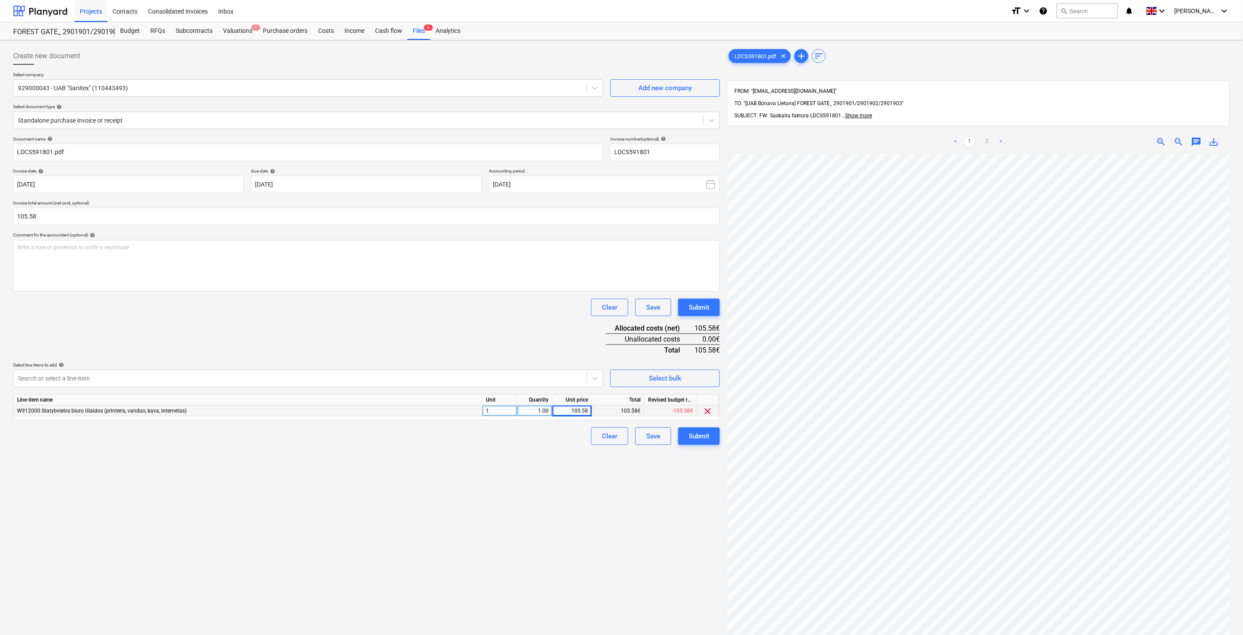
click at [509, 469] on div "Create new document Select company 929000043 - UAB "Sanitex" (110443493) Add ne…" at bounding box center [366, 406] width 713 height 724
click at [526, 462] on div "Create new document Select company 929000043 - UAB "Sanitex" (110443493) Add ne…" at bounding box center [366, 406] width 713 height 724
drag, startPoint x: 542, startPoint y: 454, endPoint x: 557, endPoint y: 446, distance: 17.4
click at [545, 453] on div "Create new document Select company 929000043 - UAB "Sanitex" (110443493) Add ne…" at bounding box center [366, 406] width 713 height 724
click at [557, 446] on div "Create new document Select company 929000043 - UAB "Sanitex" (110443493) Add ne…" at bounding box center [366, 406] width 713 height 724
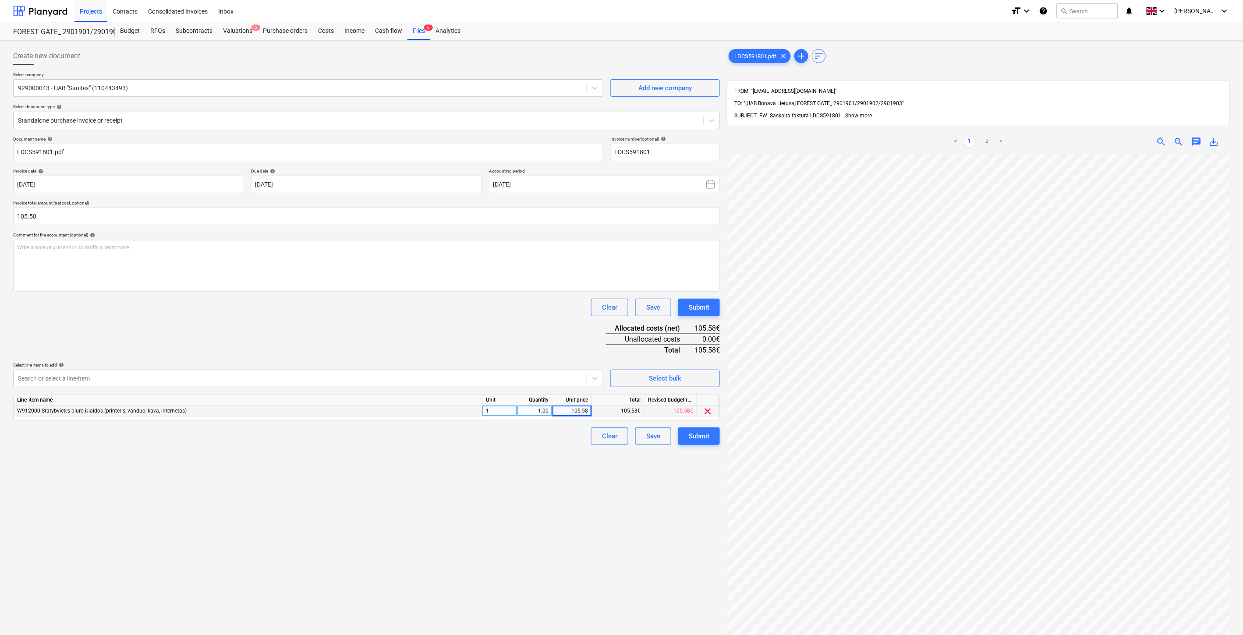
click at [410, 540] on div "Create new document Select company 929000043 - UAB "Sanitex" (110443493) Add ne…" at bounding box center [366, 406] width 713 height 724
click at [425, 527] on div "Create new document Select company 929000043 - UAB "Sanitex" (110443493) Add ne…" at bounding box center [366, 406] width 713 height 724
click at [436, 515] on div "Create new document Select company 929000043 - UAB "Sanitex" (110443493) Add ne…" at bounding box center [366, 406] width 713 height 724
click at [458, 501] on div "Create new document Select company 929000043 - UAB "Sanitex" (110443493) Add ne…" at bounding box center [366, 406] width 713 height 724
click at [476, 493] on div "Create new document Select company 929000043 - UAB "Sanitex" (110443493) Add ne…" at bounding box center [366, 406] width 713 height 724
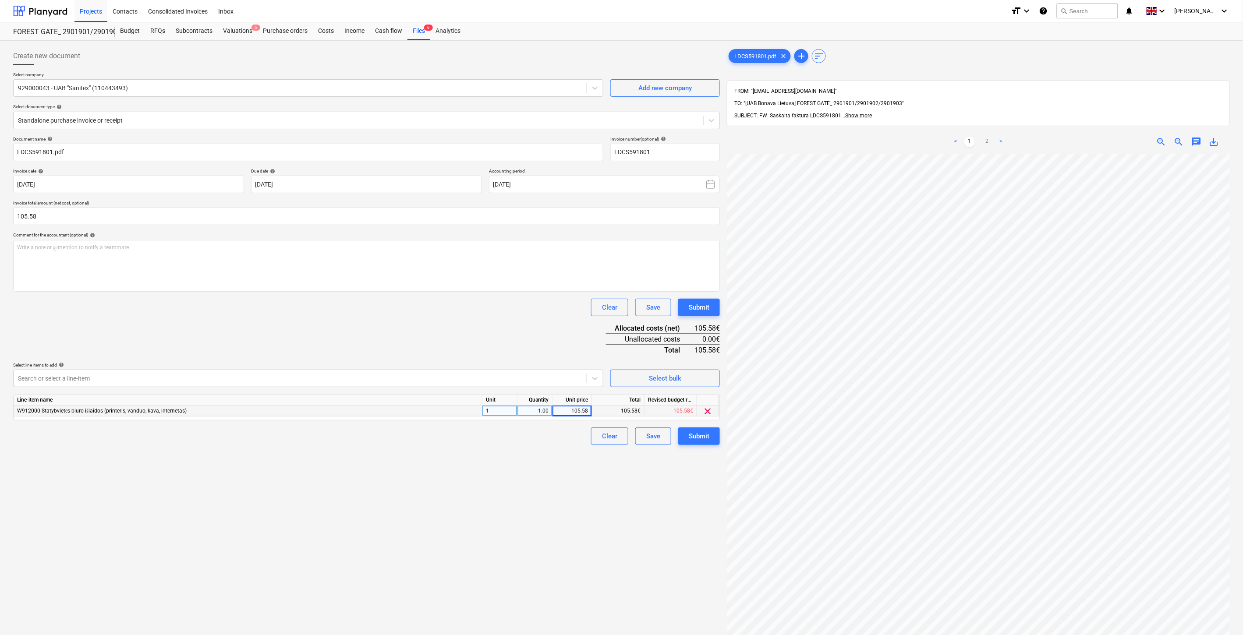
click at [509, 475] on div "Create new document Select company 929000043 - UAB "Sanitex" (110443493) Add ne…" at bounding box center [366, 406] width 713 height 724
click at [498, 487] on div "Create new document Select company 929000043 - UAB "Sanitex" (110443493) Add ne…" at bounding box center [366, 406] width 713 height 724
click at [507, 482] on div "Create new document Select company 929000043 - UAB "Sanitex" (110443493) Add ne…" at bounding box center [366, 406] width 713 height 724
click at [515, 478] on div "Create new document Select company 929000043 - UAB "Sanitex" (110443493) Add ne…" at bounding box center [366, 406] width 713 height 724
click at [528, 467] on div "Create new document Select company 929000043 - UAB "Sanitex" (110443493) Add ne…" at bounding box center [366, 406] width 713 height 724
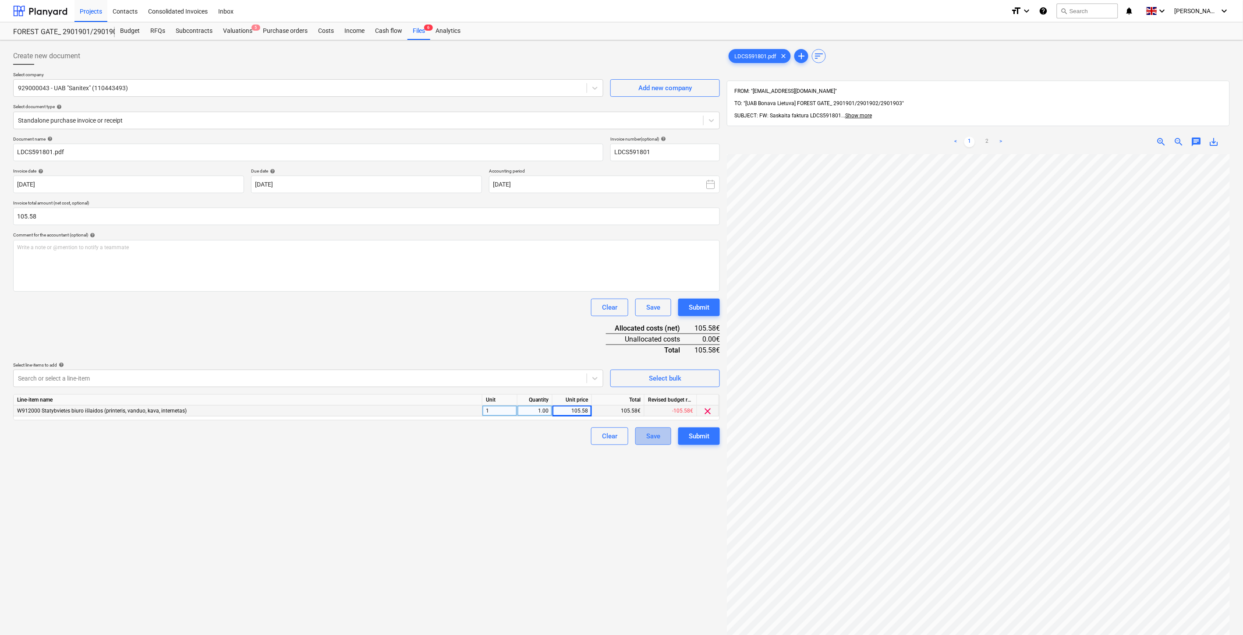
click at [655, 436] on div "Save" at bounding box center [653, 436] width 14 height 11
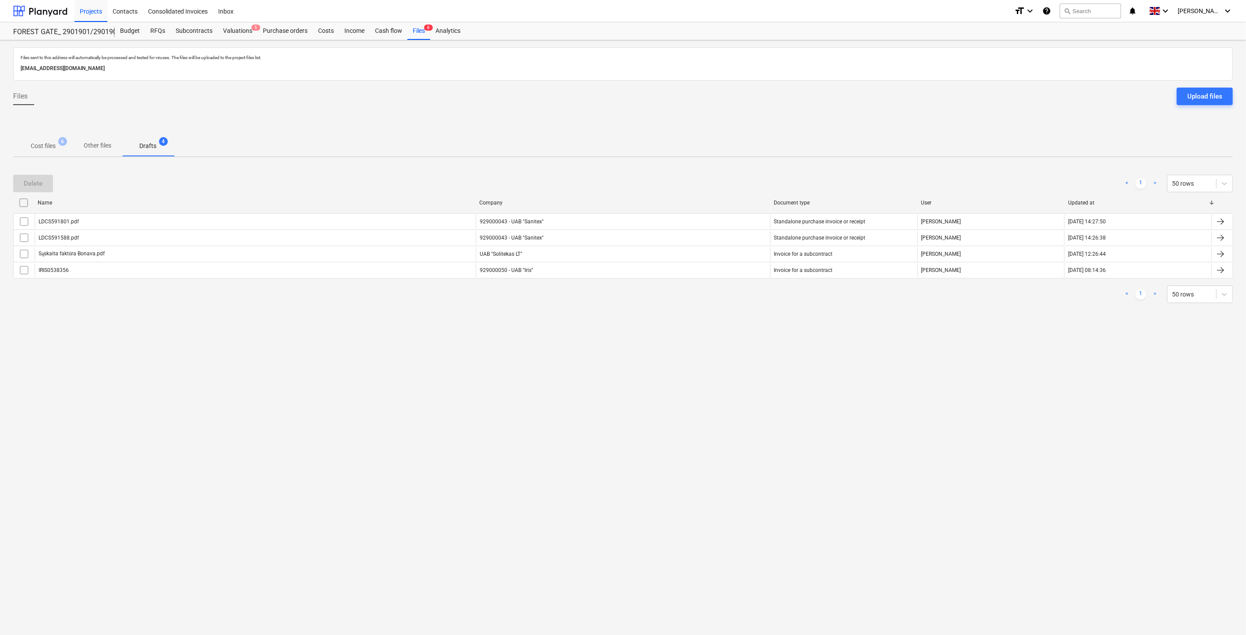
click at [36, 142] on p "Cost files" at bounding box center [43, 145] width 25 height 9
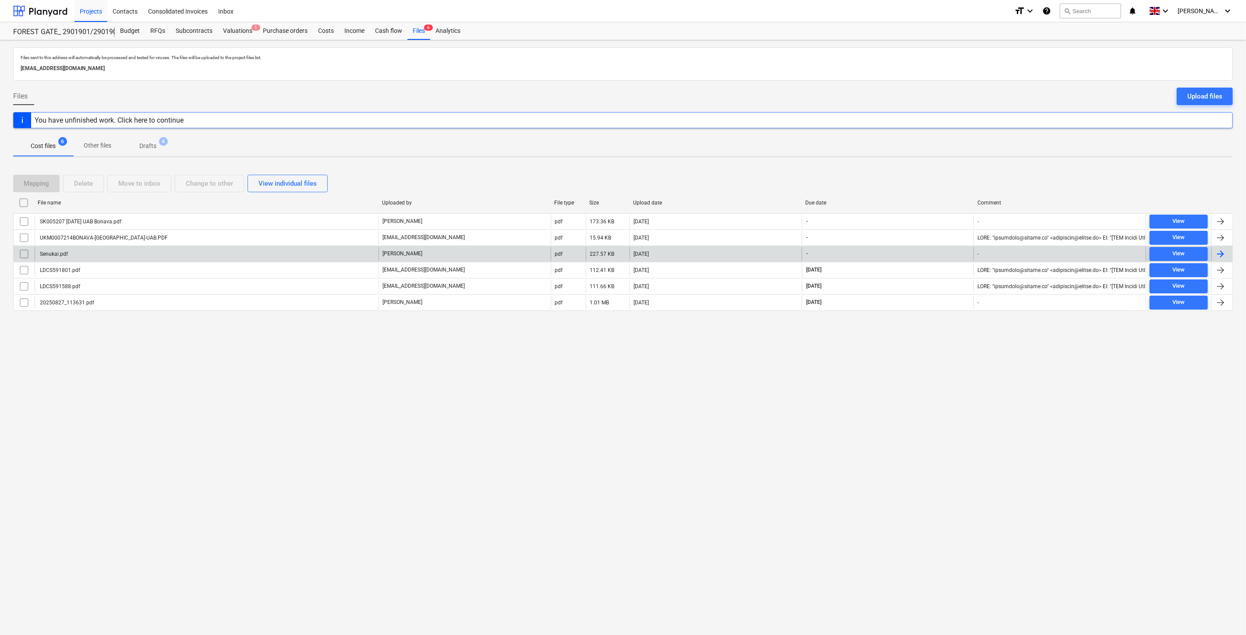
click at [695, 258] on div "[DATE]" at bounding box center [715, 254] width 172 height 14
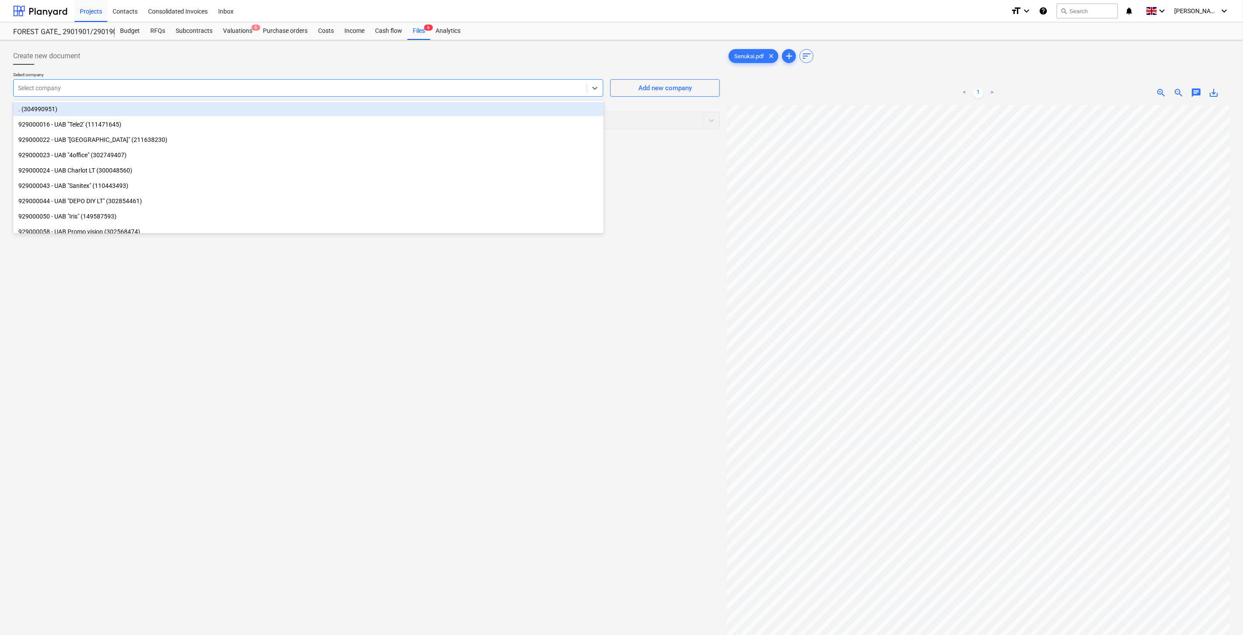
click at [251, 93] on div "Select company" at bounding box center [300, 88] width 573 height 12
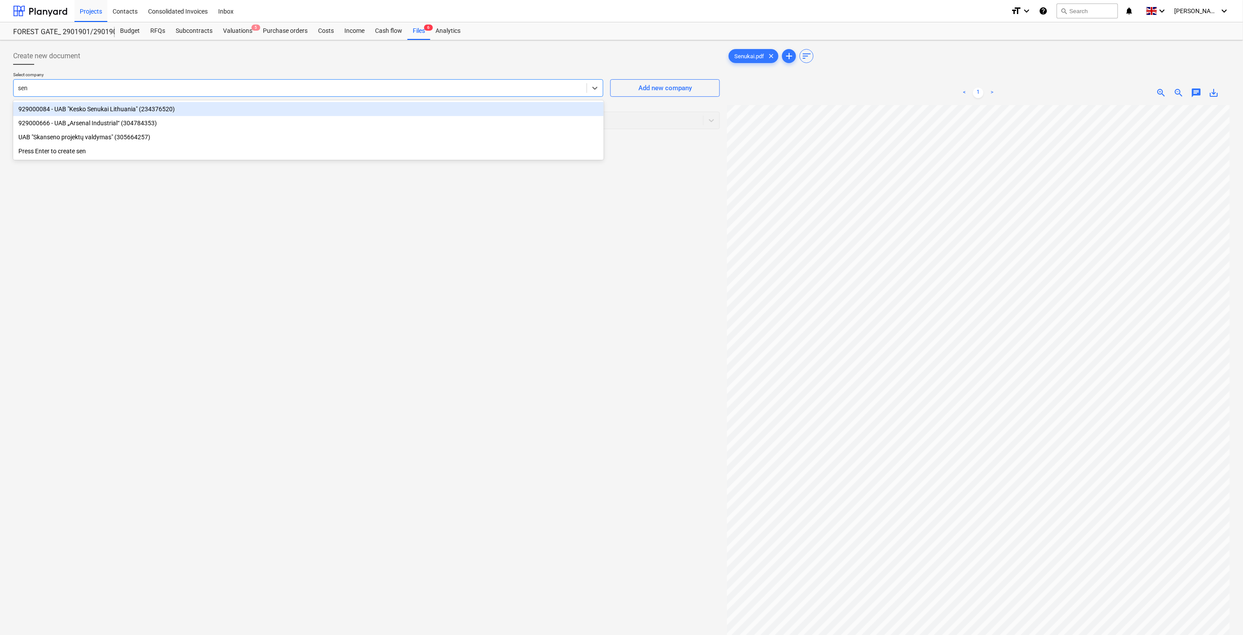
type input "senu"
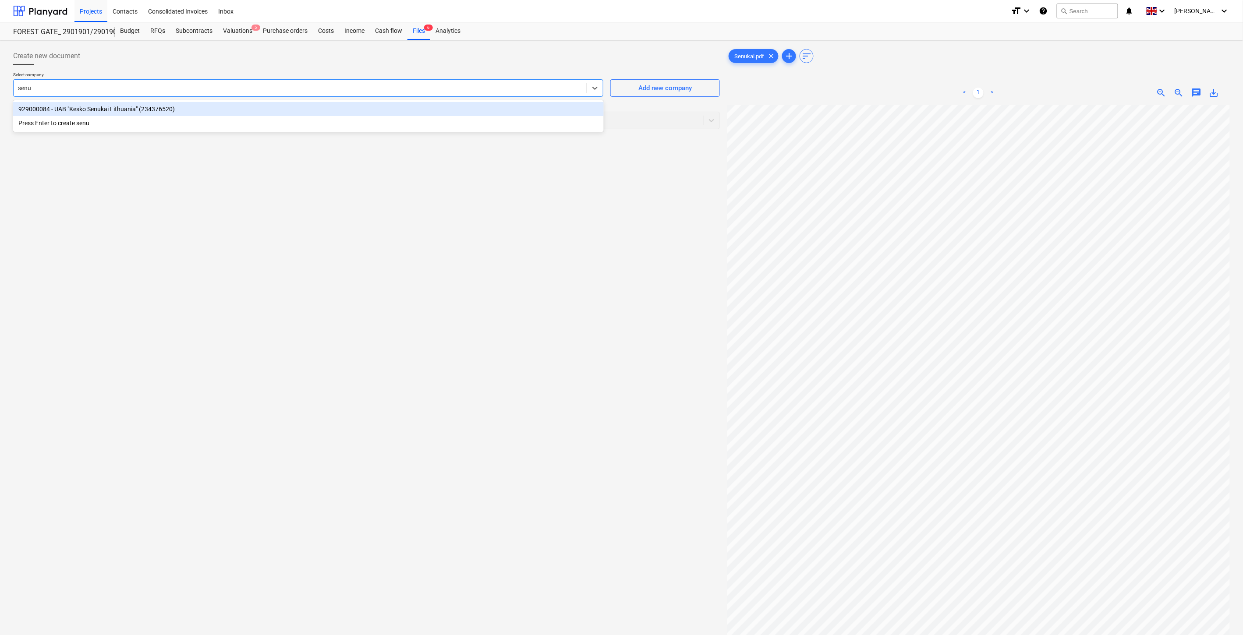
click at [175, 108] on div "929000084 - UAB "Kesko Senukai Lithuania" (234376520)" at bounding box center [308, 109] width 590 height 14
click at [165, 122] on div at bounding box center [358, 120] width 681 height 9
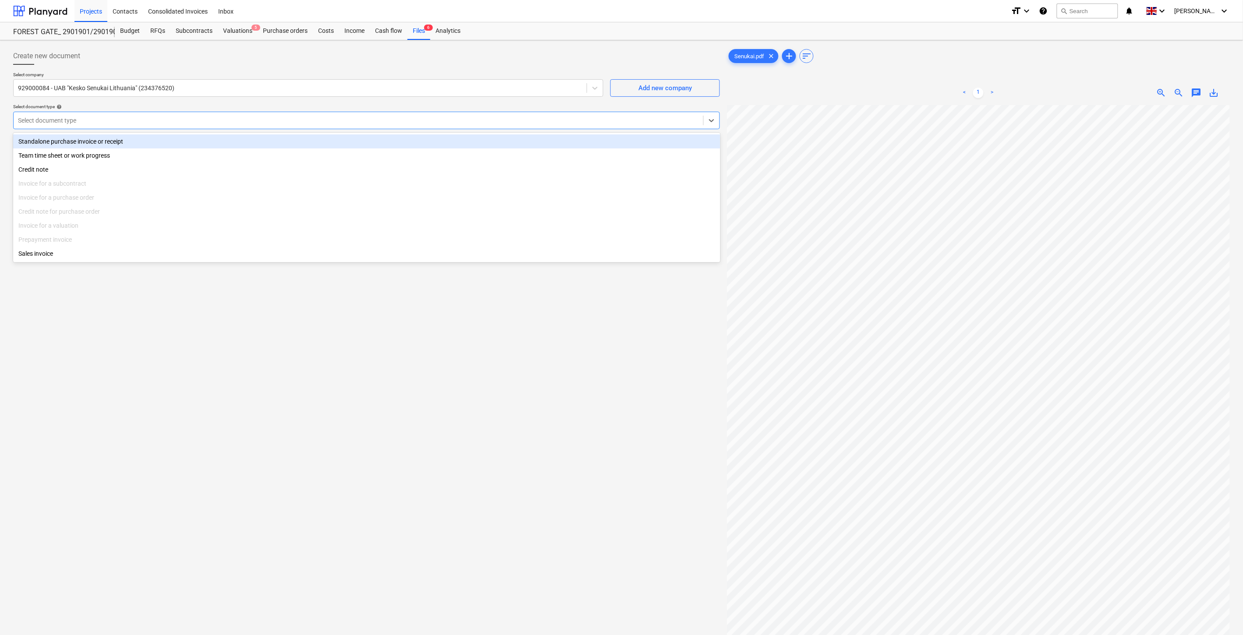
click at [110, 138] on div "Standalone purchase invoice or receipt" at bounding box center [366, 141] width 707 height 14
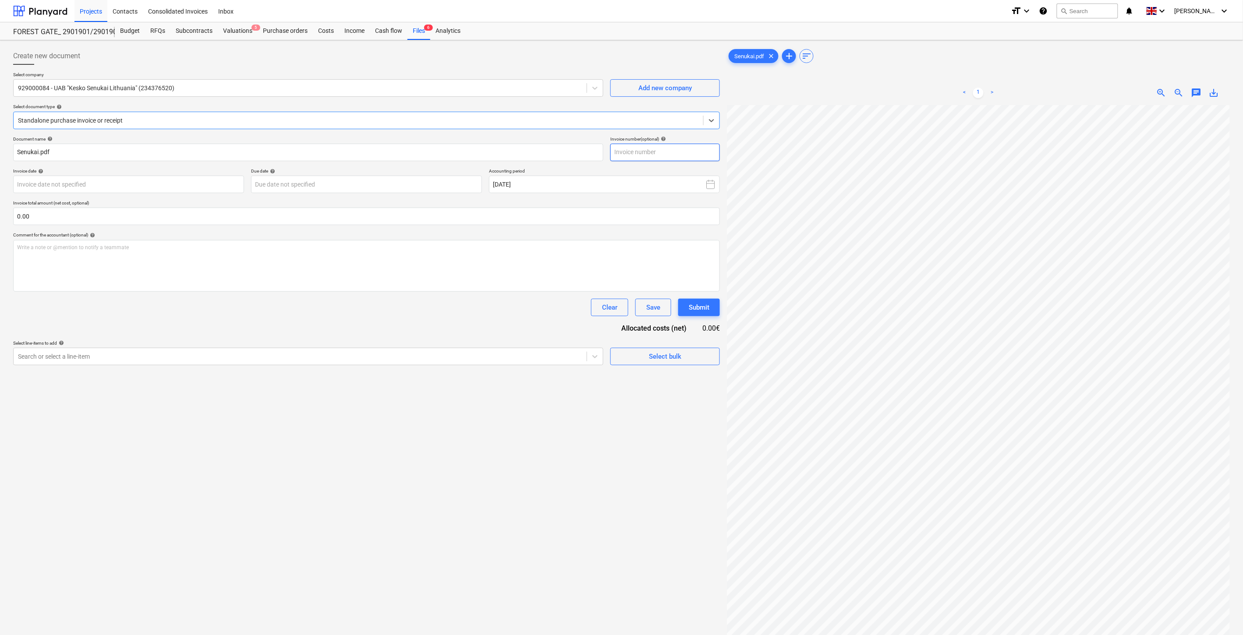
click at [643, 152] on input "text" at bounding box center [664, 153] width 109 height 18
type input "SSA003504491"
click at [188, 184] on body "Projects Contacts Consolidated Invoices Inbox format_size keyboard_arrow_down h…" at bounding box center [621, 317] width 1243 height 635
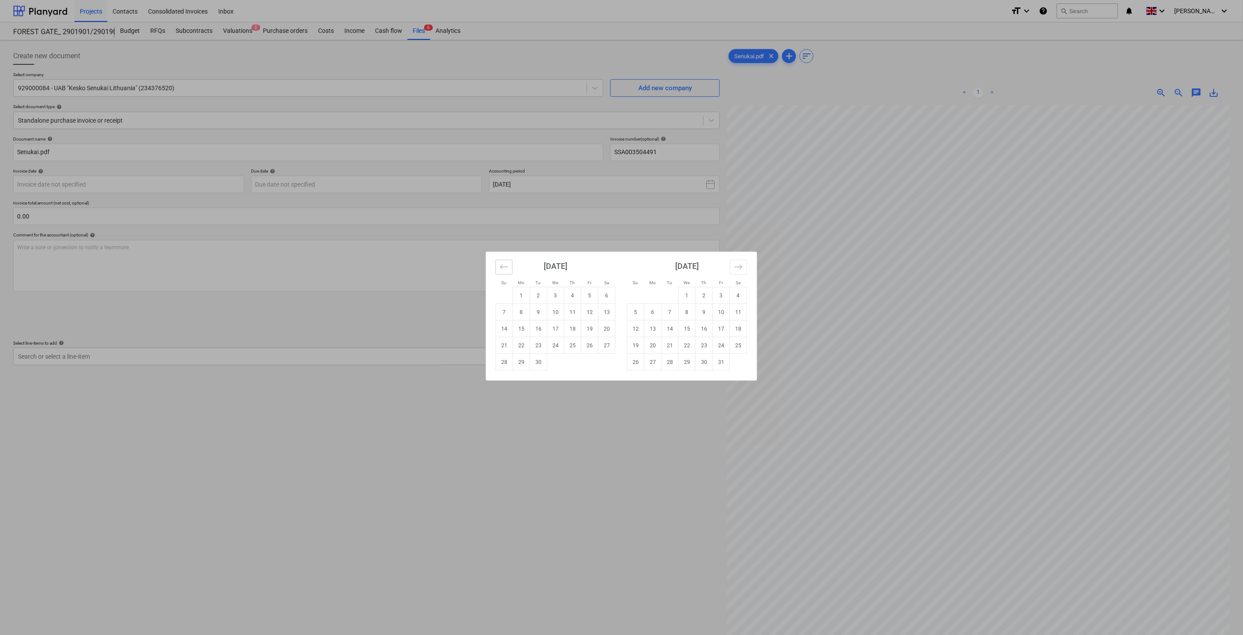
click at [503, 267] on icon "Move backward to switch to the previous month." at bounding box center [503, 267] width 7 height 4
click at [569, 363] on td "28" at bounding box center [572, 362] width 17 height 17
type input "[DATE]"
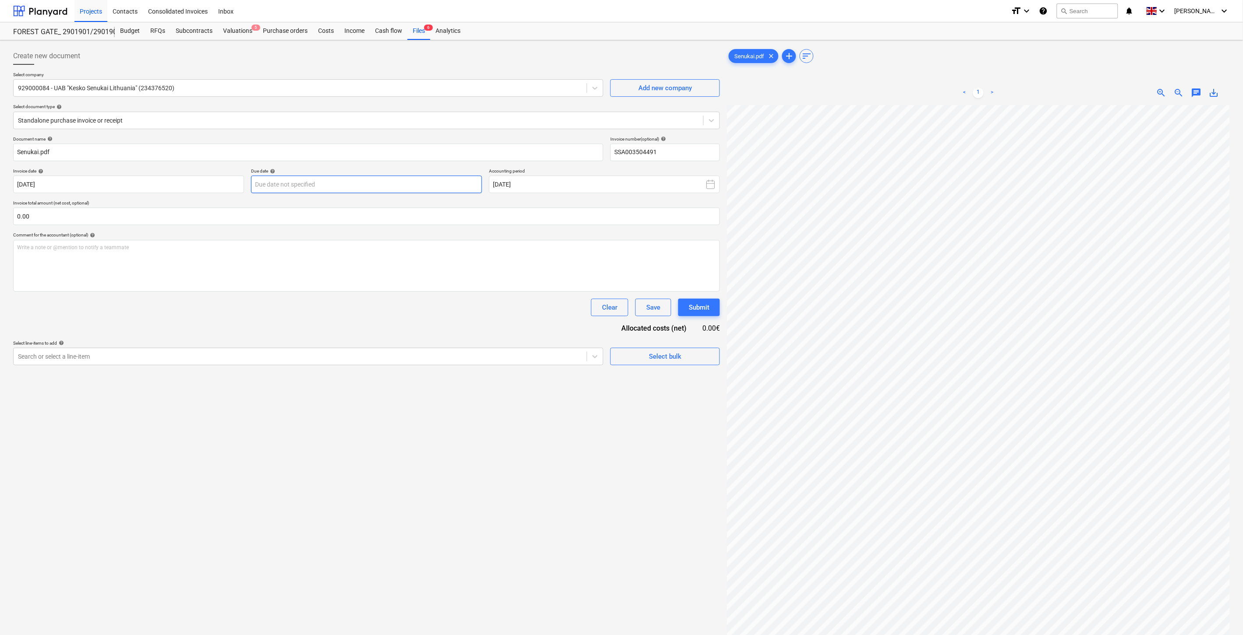
click at [374, 186] on body "Projects Contacts Consolidated Invoices Inbox format_size keyboard_arrow_down h…" at bounding box center [621, 317] width 1243 height 635
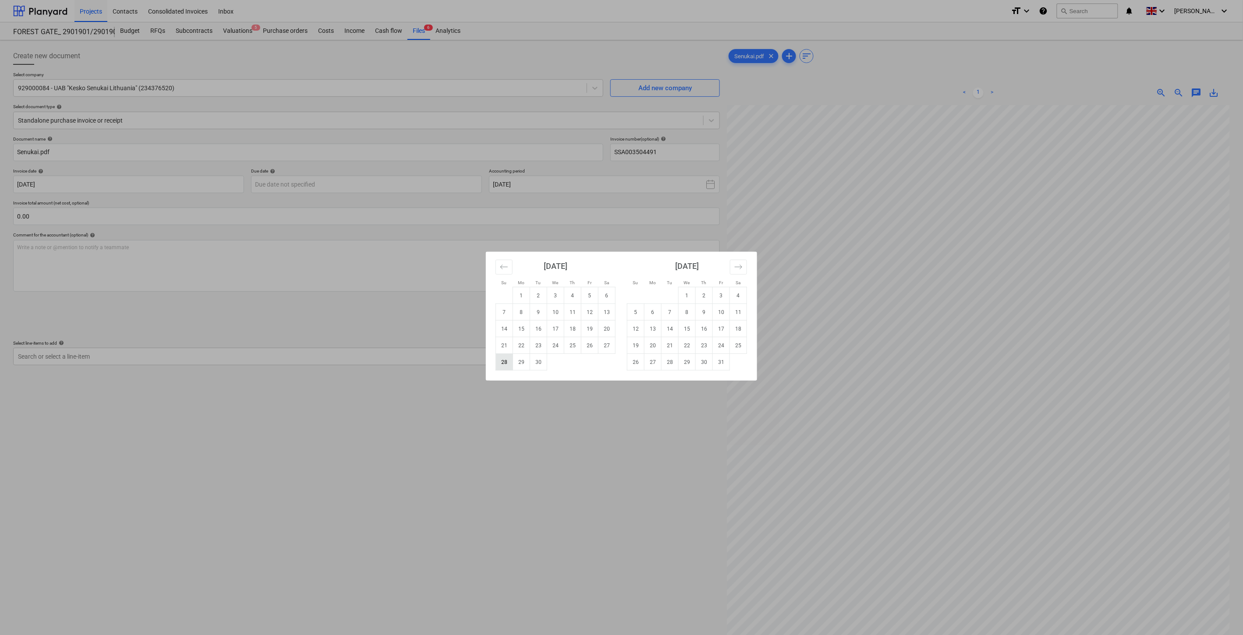
click at [507, 364] on td "28" at bounding box center [504, 362] width 17 height 17
type input "[DATE]"
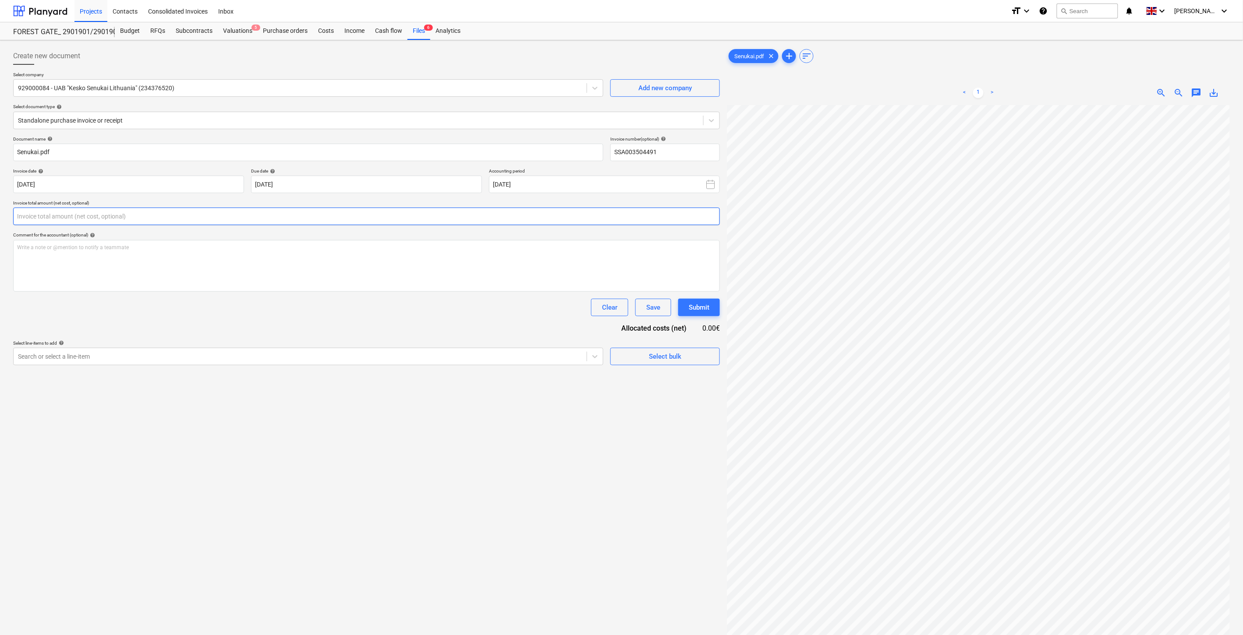
click at [251, 218] on input "text" at bounding box center [366, 217] width 706 height 18
type input "2,309.26"
click at [229, 318] on div "Document name help [PERSON_NAME].pdf Invoice number (optional) help SSA00350449…" at bounding box center [366, 261] width 706 height 251
click at [193, 372] on div "Search or select a line-item" at bounding box center [308, 379] width 590 height 18
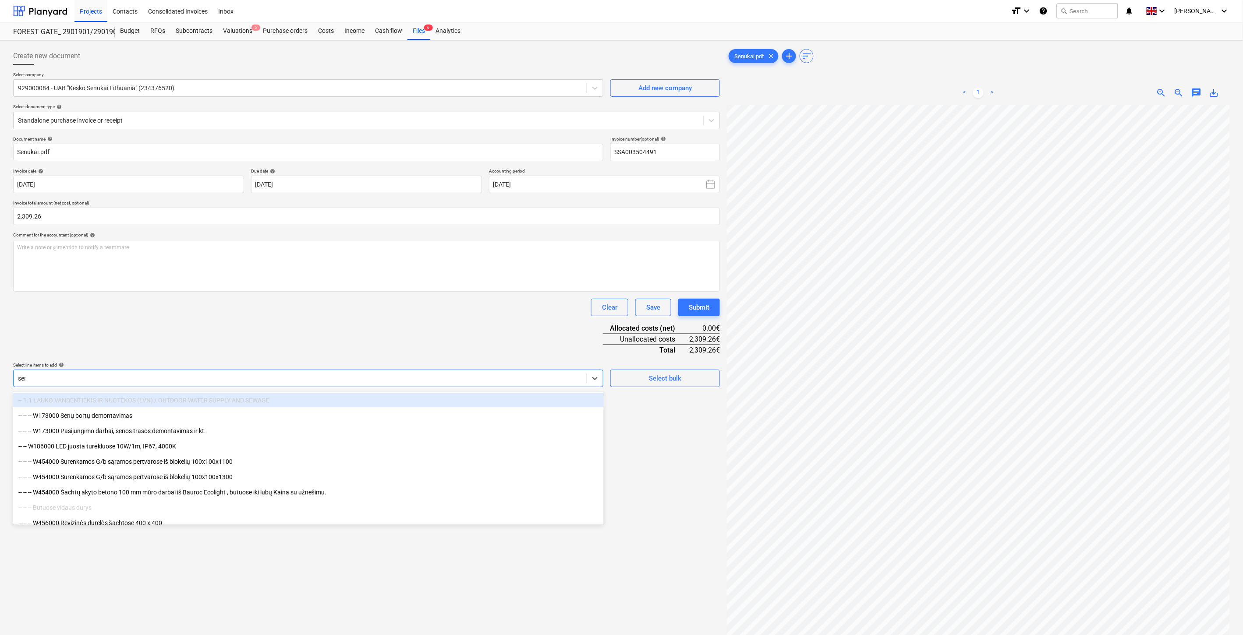
type input "senu"
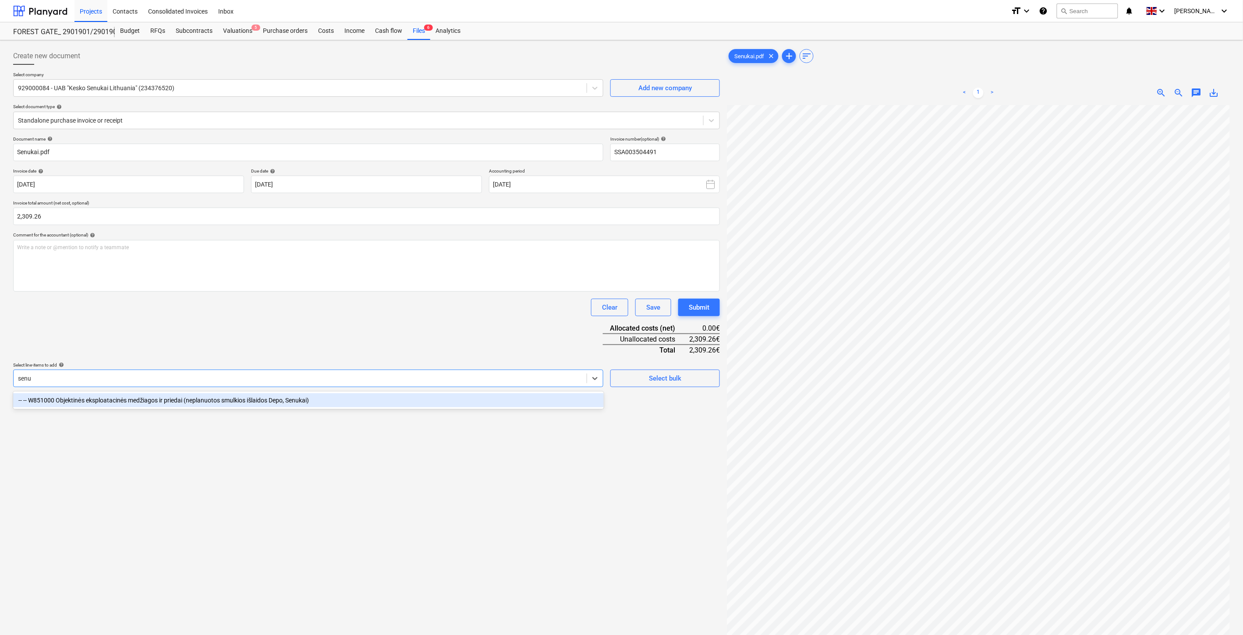
click at [190, 400] on div "-- -- W851000 Objektinės eksploatacinės medžiagos ir priedai (neplanuotos smulk…" at bounding box center [308, 400] width 590 height 14
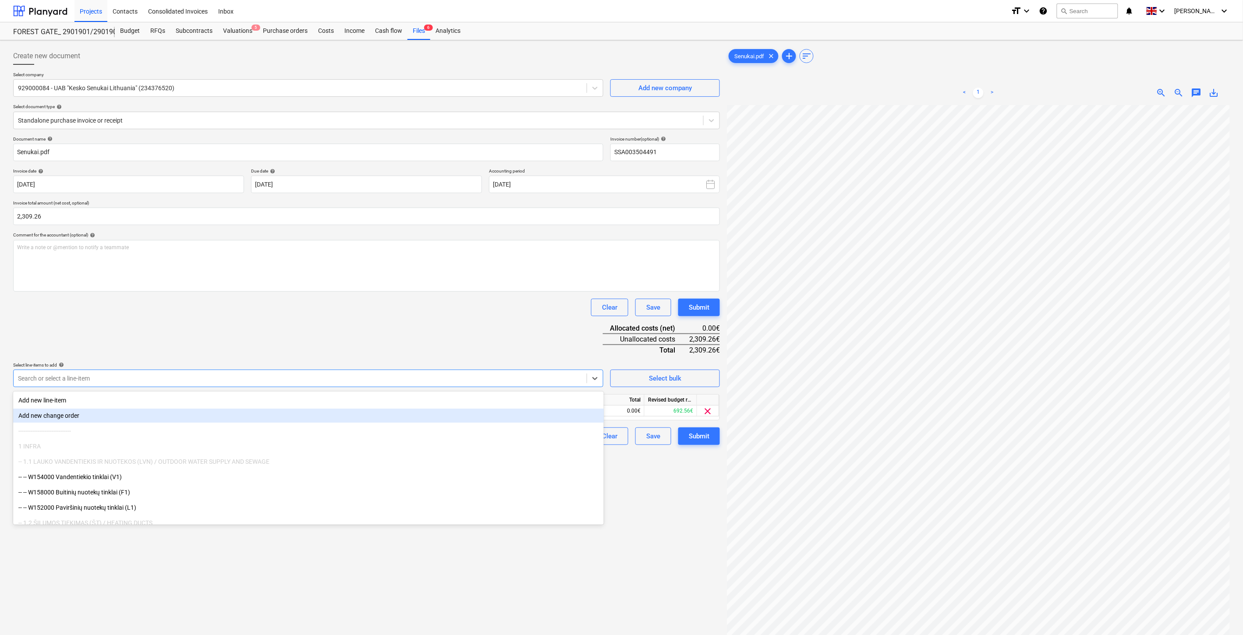
click at [480, 338] on div "Document name help [PERSON_NAME].pdf Invoice number (optional) help SSA00350449…" at bounding box center [366, 290] width 706 height 309
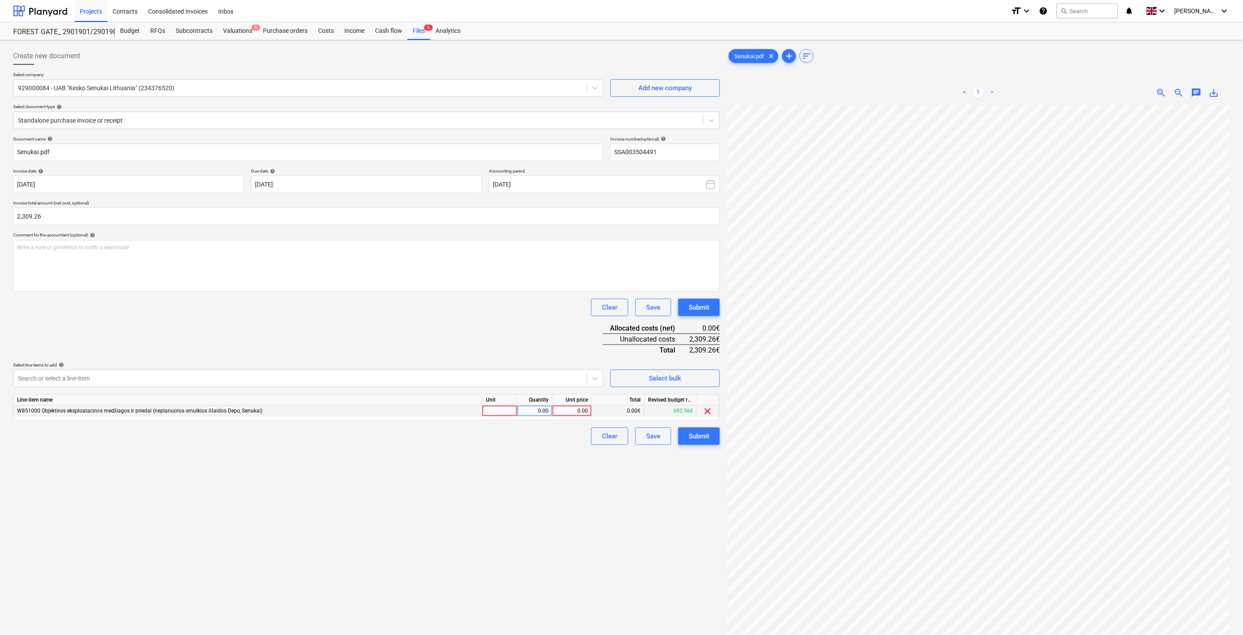
click at [505, 410] on div at bounding box center [499, 411] width 35 height 11
click at [531, 412] on div "0.00" at bounding box center [535, 411] width 28 height 11
type input "1"
click at [568, 413] on div "0.00" at bounding box center [572, 411] width 32 height 11
click at [703, 412] on span "clear" at bounding box center [708, 411] width 11 height 11
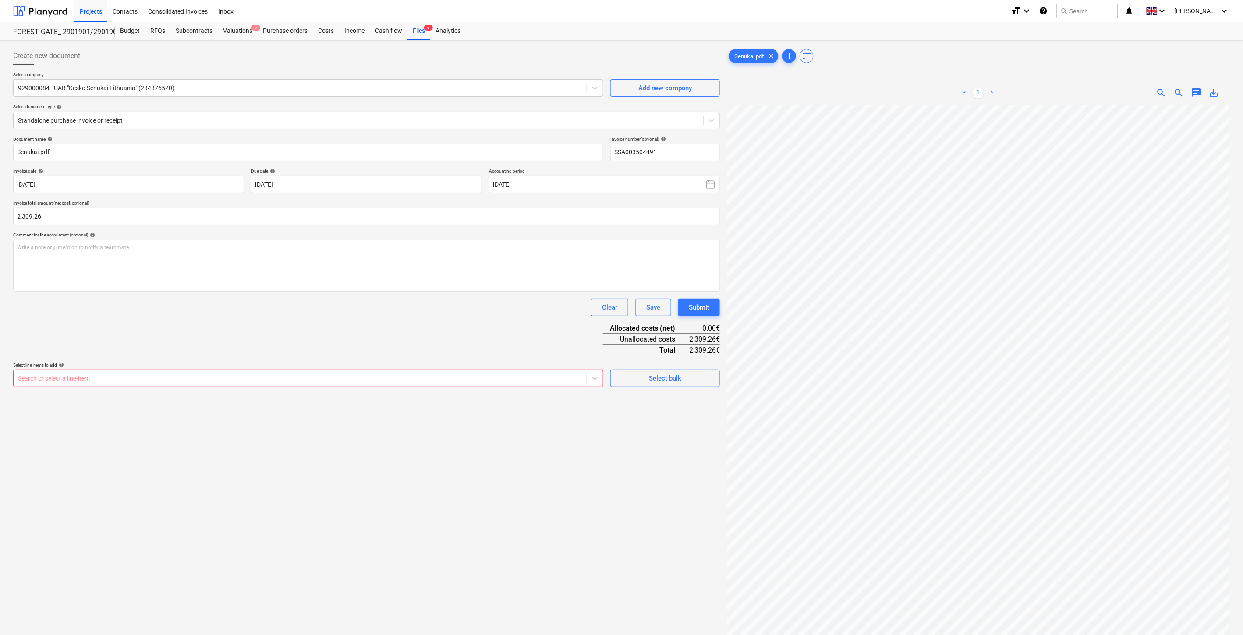
click at [471, 378] on div at bounding box center [300, 378] width 564 height 9
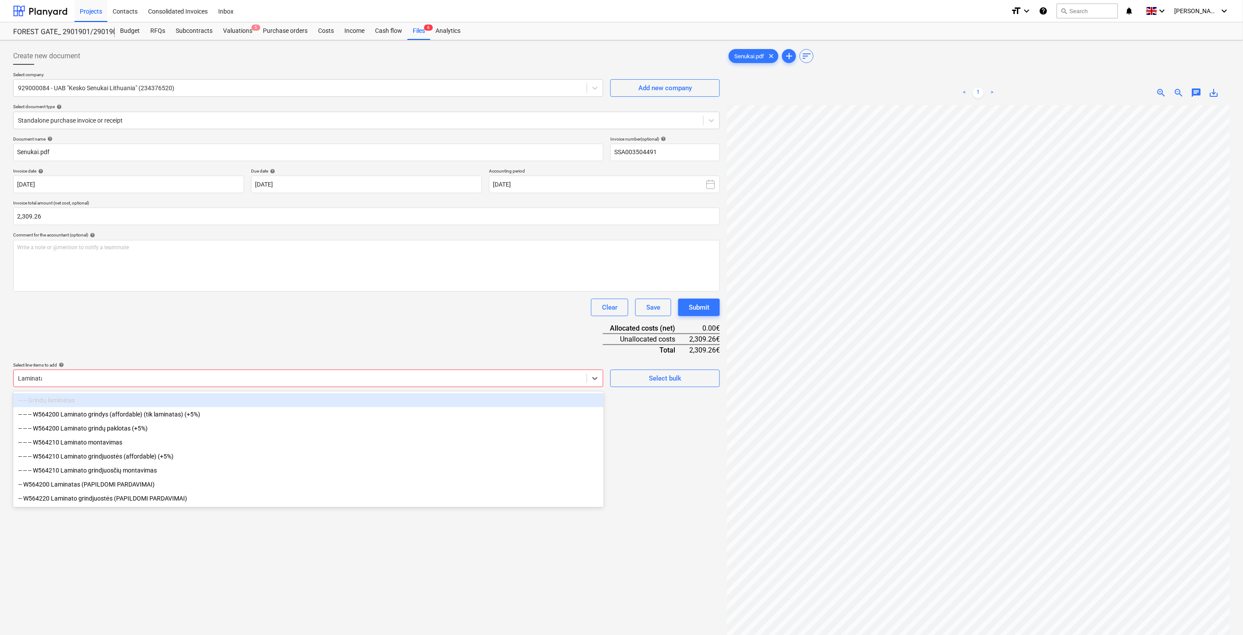
type input "Laminatas"
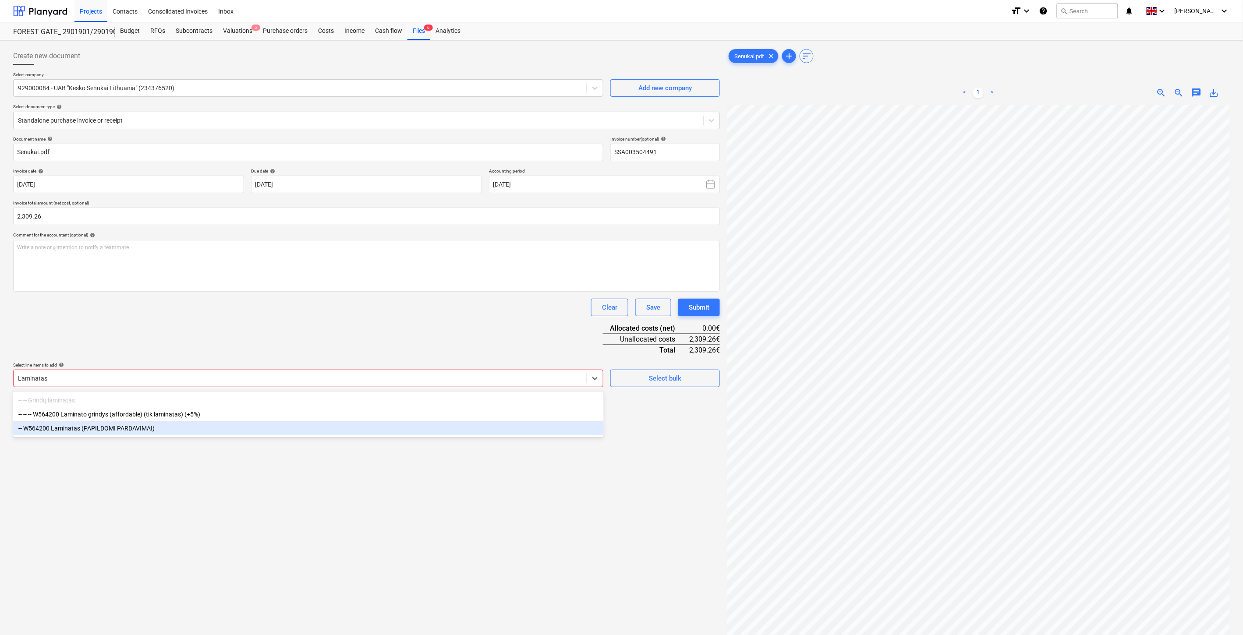
click at [165, 430] on div "-- W564200 Laminatas (PAPILDOMI PARDAVIMAI)" at bounding box center [308, 428] width 590 height 14
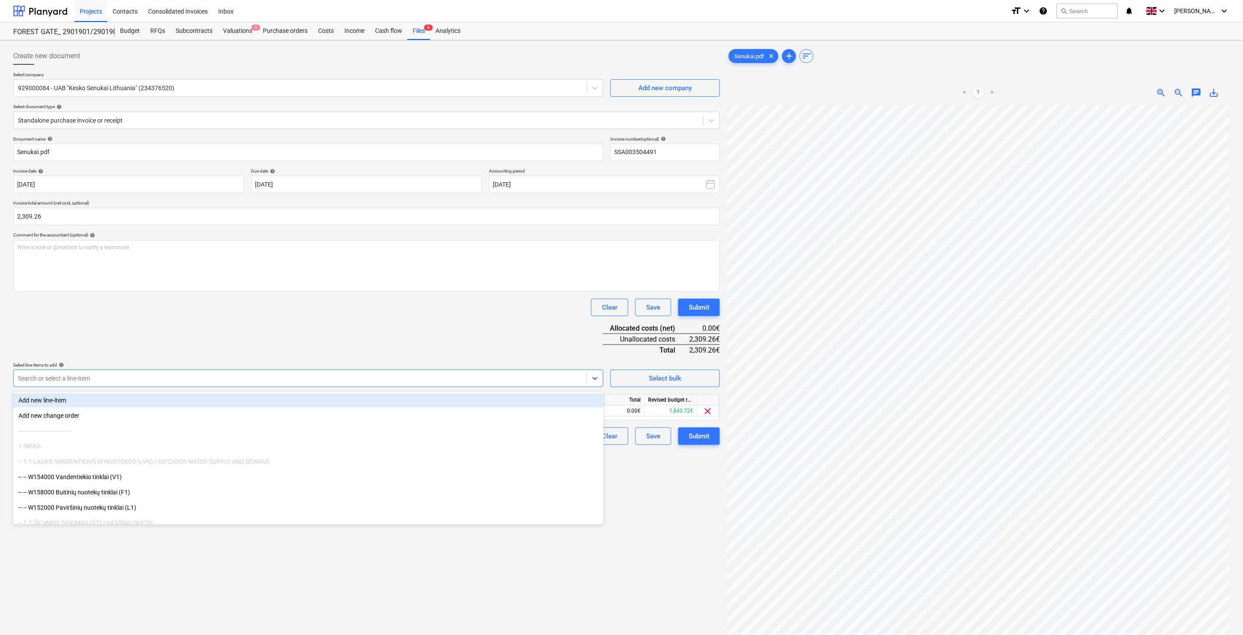
click at [357, 318] on div "Document name help [PERSON_NAME].pdf Invoice number (optional) help SSA00350449…" at bounding box center [366, 290] width 706 height 309
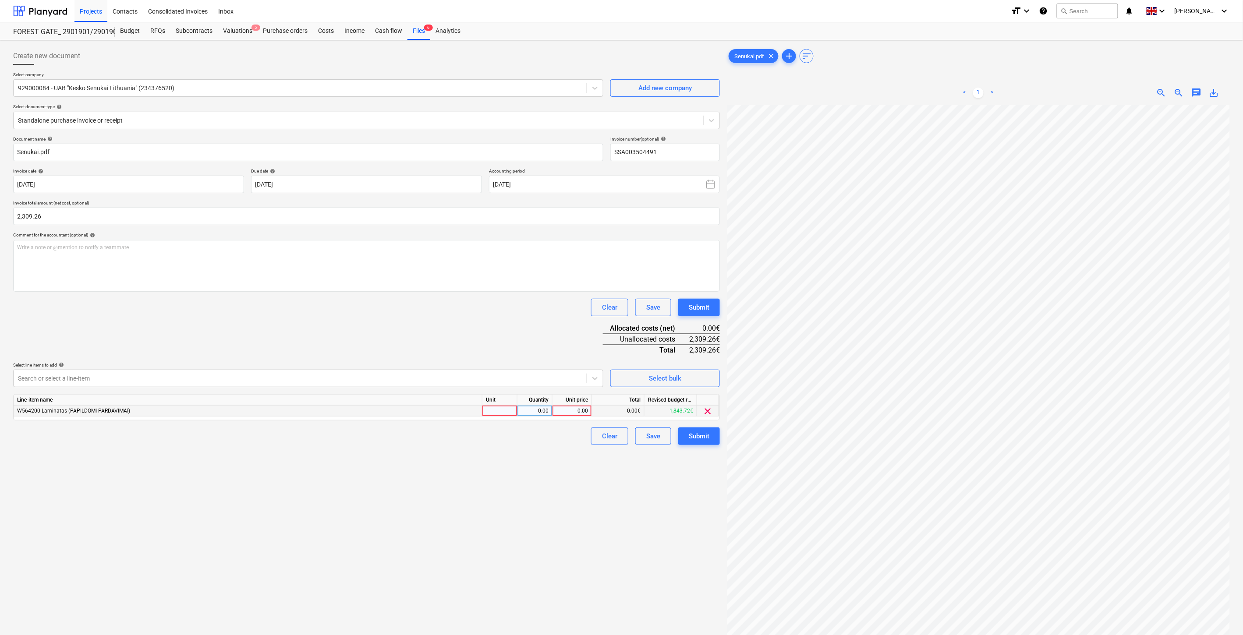
click at [506, 413] on div at bounding box center [499, 411] width 35 height 11
click at [531, 413] on div "0.00" at bounding box center [535, 411] width 28 height 11
type input "1"
click at [559, 413] on div "0.00" at bounding box center [572, 411] width 32 height 11
type input "2309.26"
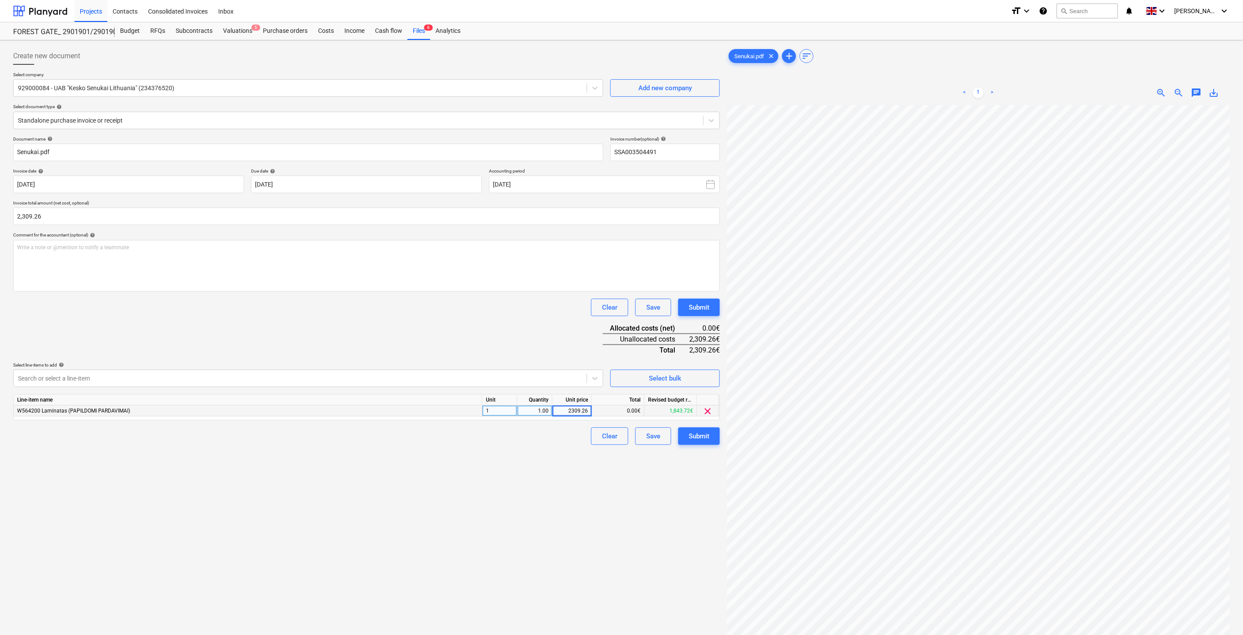
click at [502, 333] on div "Document name help [PERSON_NAME].pdf Invoice number (optional) help SSA00350449…" at bounding box center [366, 290] width 706 height 309
click at [210, 117] on div at bounding box center [358, 120] width 681 height 9
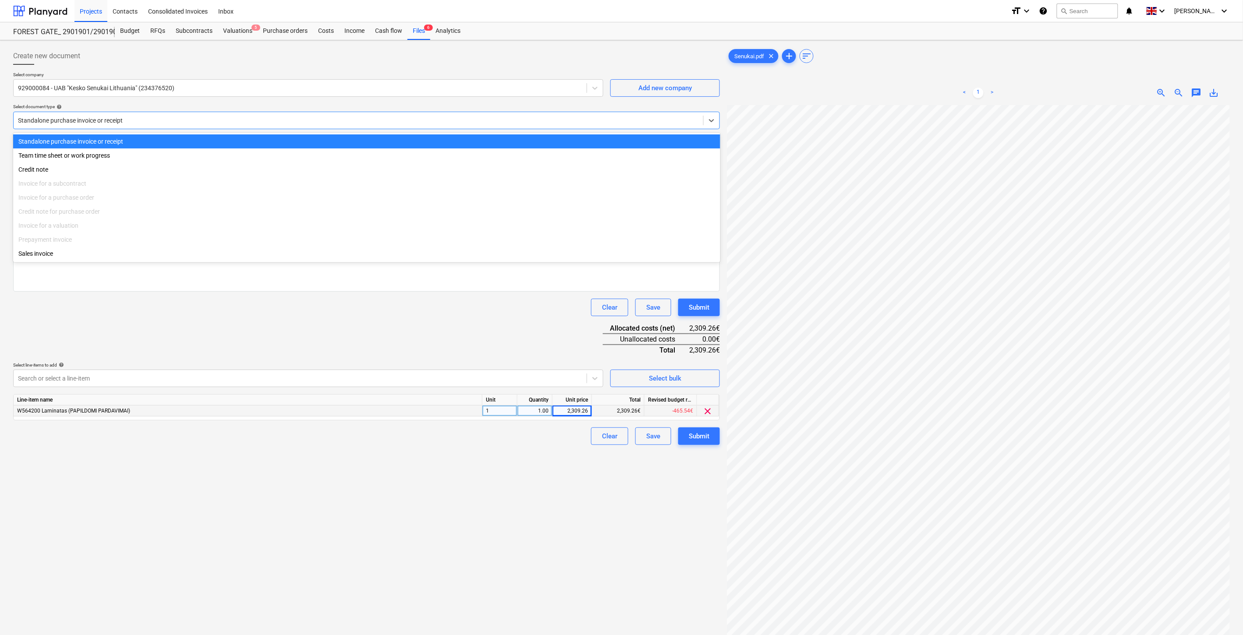
click at [210, 117] on div at bounding box center [358, 120] width 681 height 9
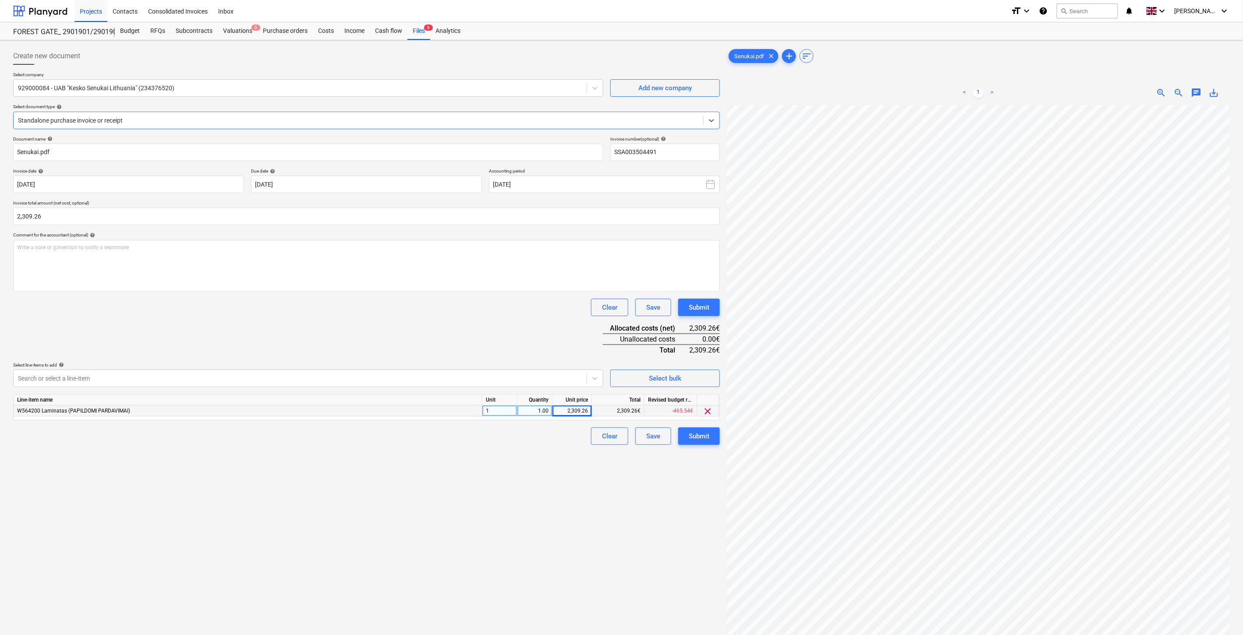
drag, startPoint x: 384, startPoint y: 329, endPoint x: 379, endPoint y: 331, distance: 5.7
click at [384, 329] on div "Document name help [PERSON_NAME].pdf Invoice number (optional) help SSA00350449…" at bounding box center [366, 290] width 706 height 309
click at [658, 440] on div "Save" at bounding box center [653, 436] width 14 height 11
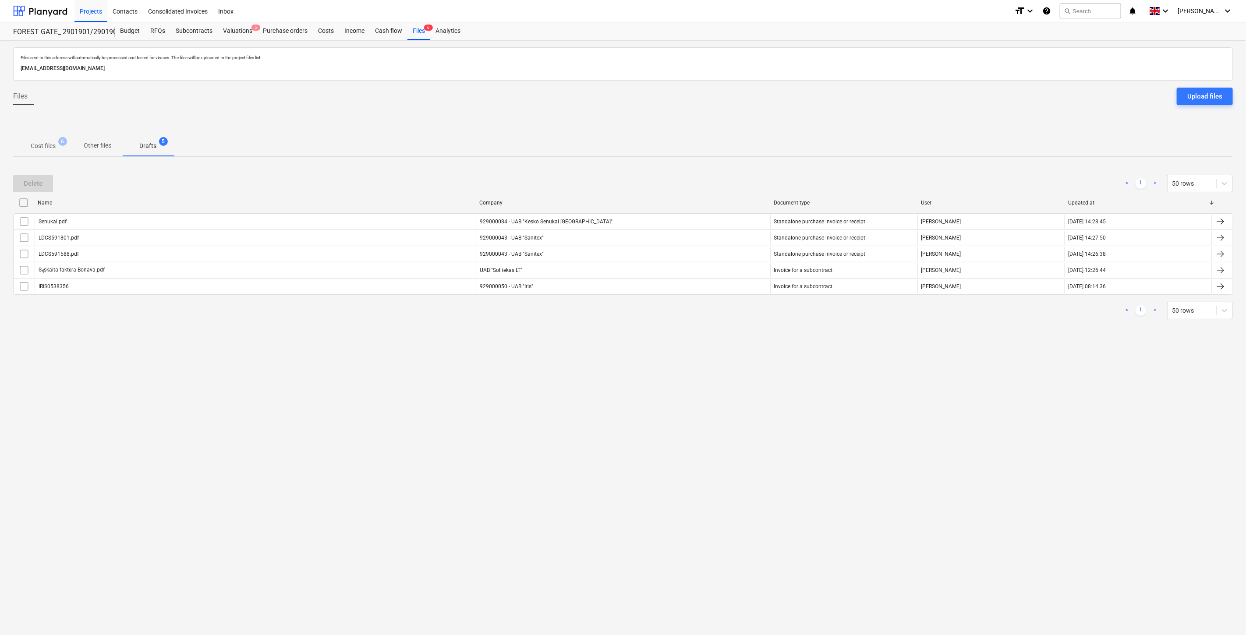
click at [49, 147] on p "Cost files" at bounding box center [43, 145] width 25 height 9
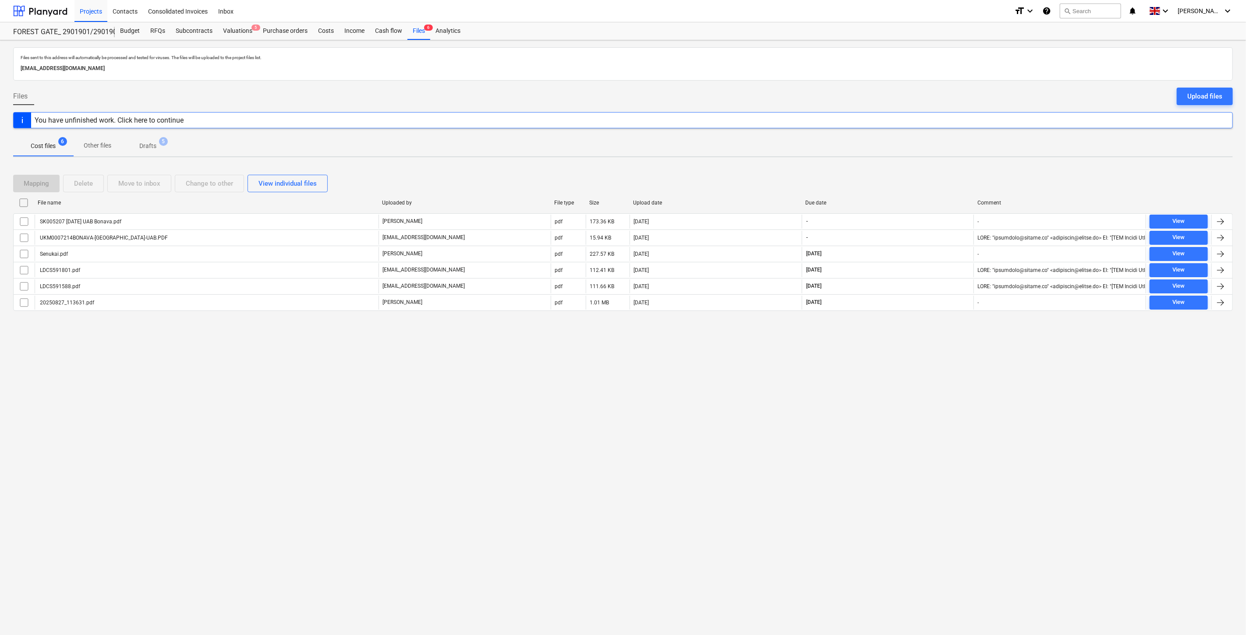
click at [887, 402] on div "Files sent to this address will automatically be processed and tested for virus…" at bounding box center [623, 337] width 1246 height 595
drag, startPoint x: 916, startPoint y: 386, endPoint x: 703, endPoint y: 385, distance: 212.9
click at [914, 386] on div "Files sent to this address will automatically be processed and tested for virus…" at bounding box center [623, 337] width 1246 height 595
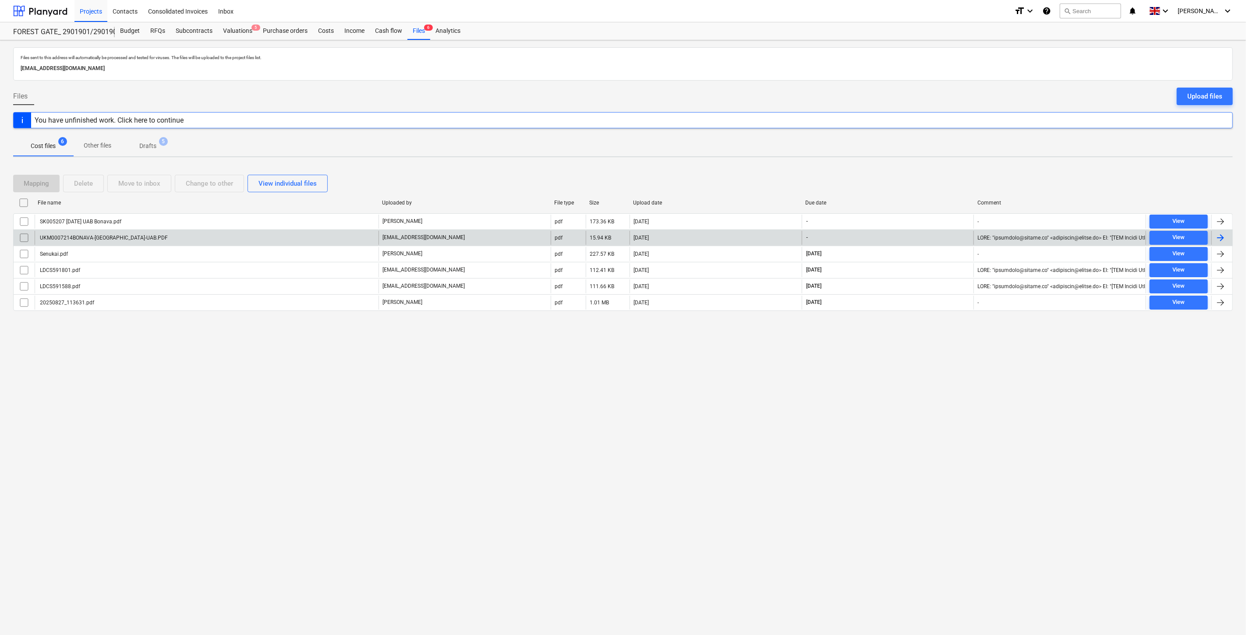
click at [246, 240] on div "UKM0007214BONAVA-[GEOGRAPHIC_DATA]-UAB.PDF" at bounding box center [207, 238] width 344 height 14
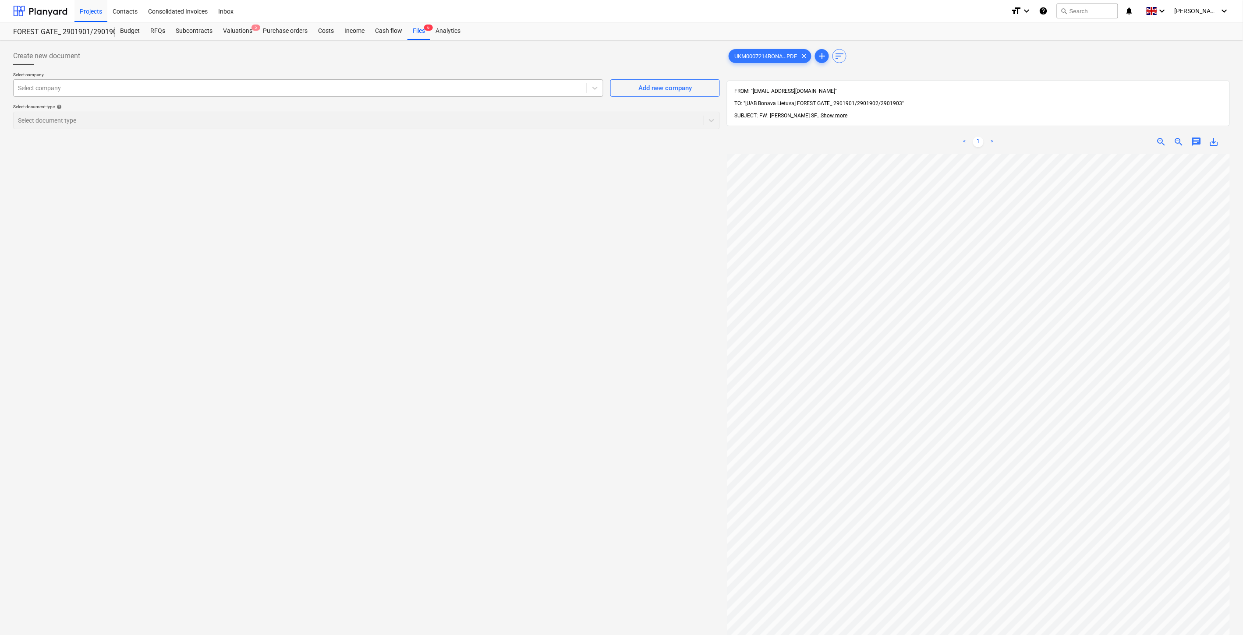
click at [349, 88] on div at bounding box center [300, 88] width 564 height 9
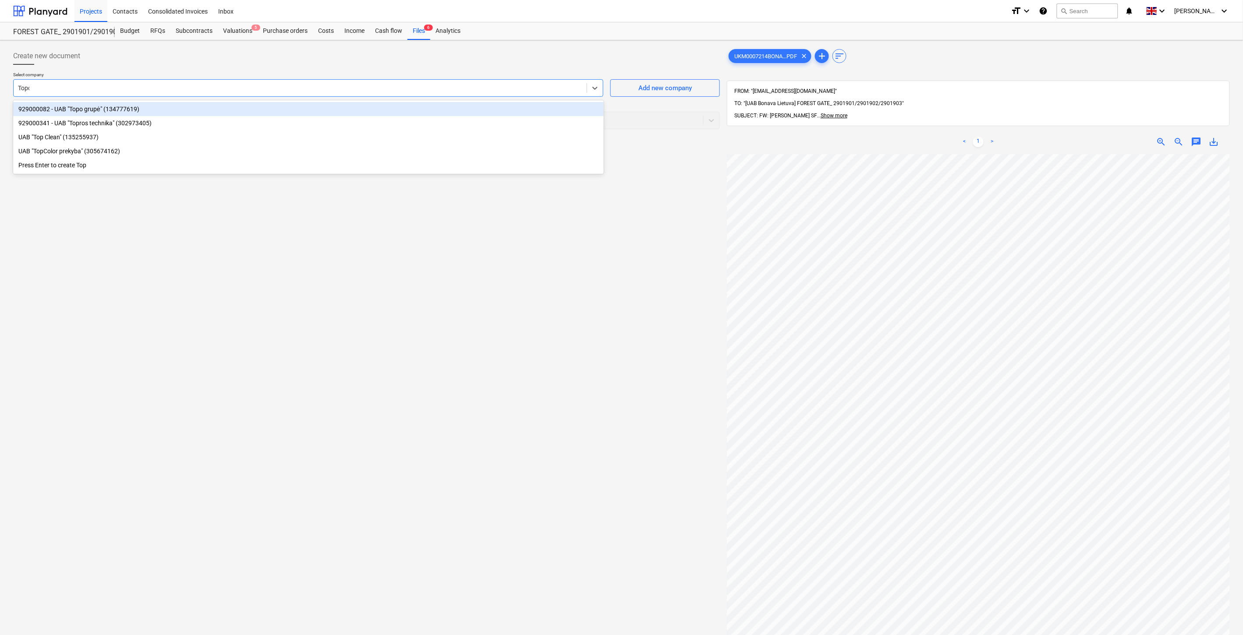
type input "Topco"
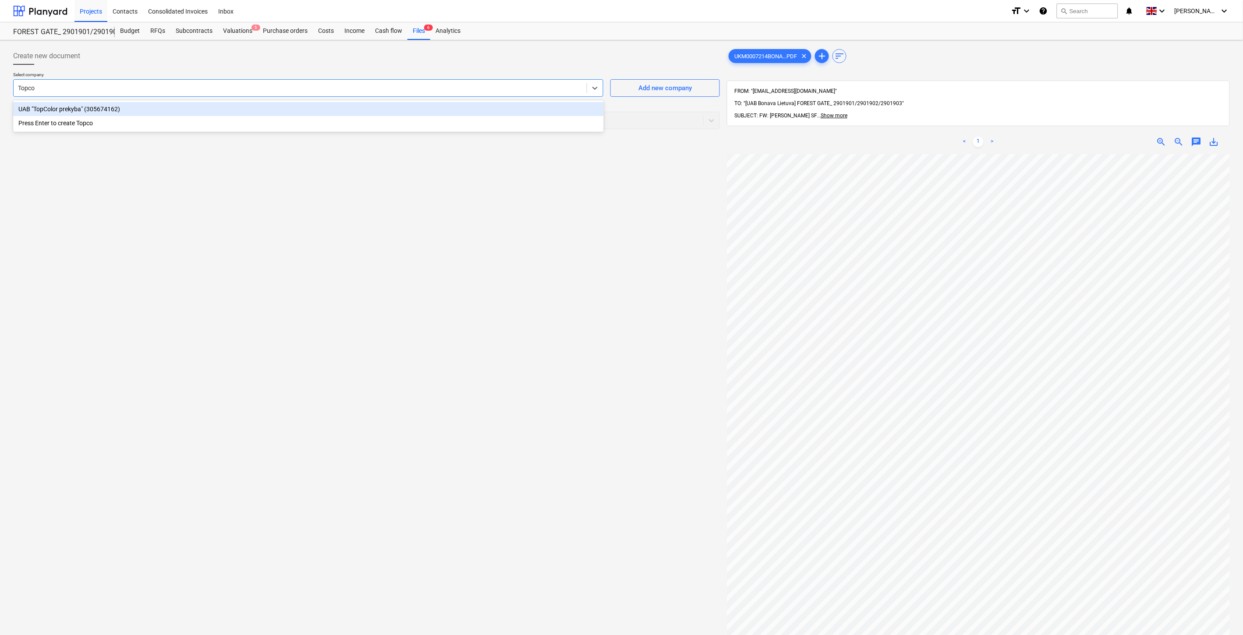
click at [328, 106] on div "UAB "TopColor prekyba" (305674162)" at bounding box center [308, 109] width 590 height 14
click at [290, 119] on div at bounding box center [349, 120] width 663 height 9
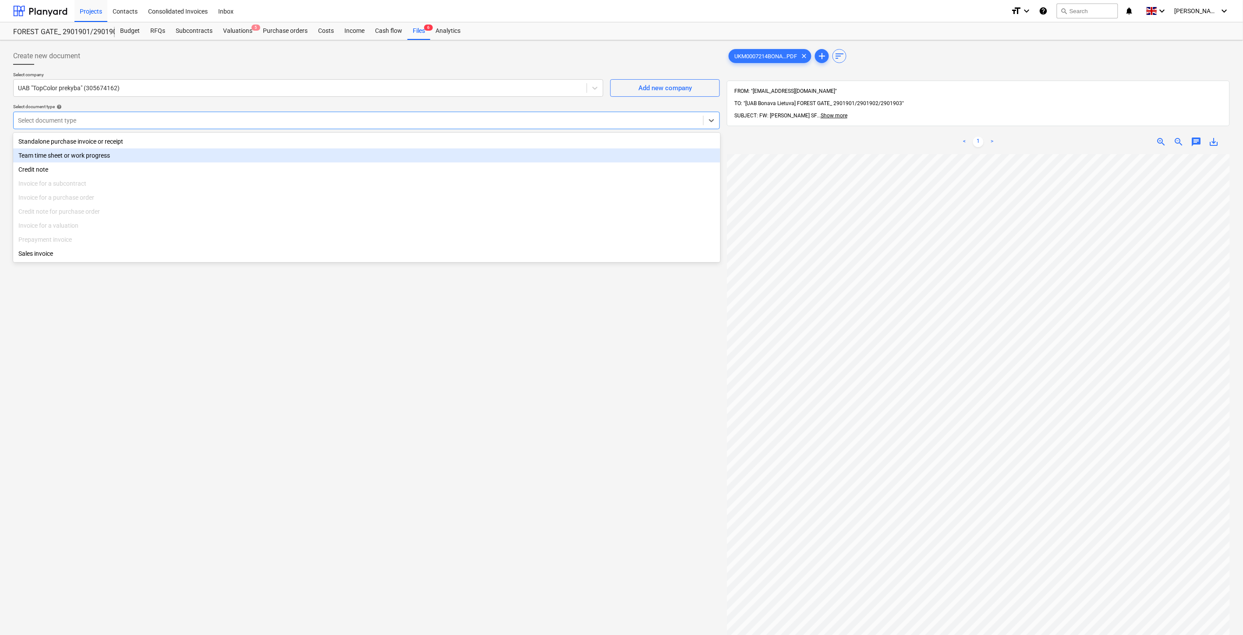
click at [128, 143] on div "Standalone purchase invoice or receipt" at bounding box center [366, 141] width 707 height 14
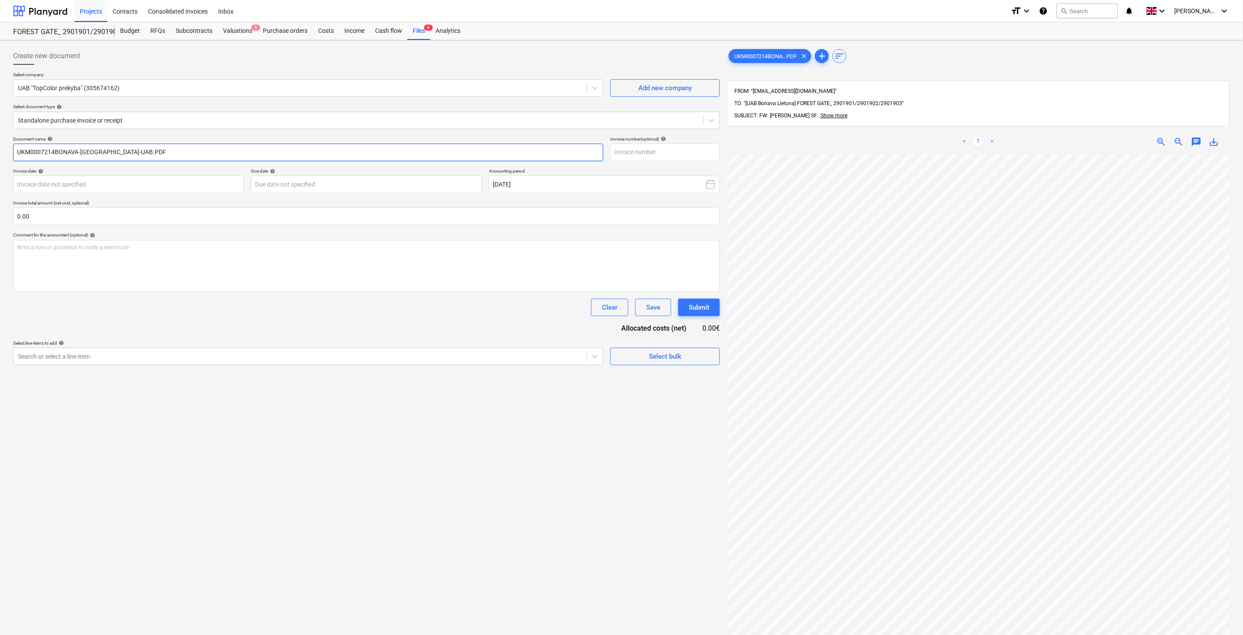
drag, startPoint x: 53, startPoint y: 151, endPoint x: 16, endPoint y: 151, distance: 36.8
click at [16, 151] on input "UKM0007214BONAVA-[GEOGRAPHIC_DATA]-UAB.PDF" at bounding box center [308, 153] width 590 height 18
click at [653, 152] on input "text" at bounding box center [664, 153] width 109 height 18
paste input "UKM0007214"
type input "UKM0007214"
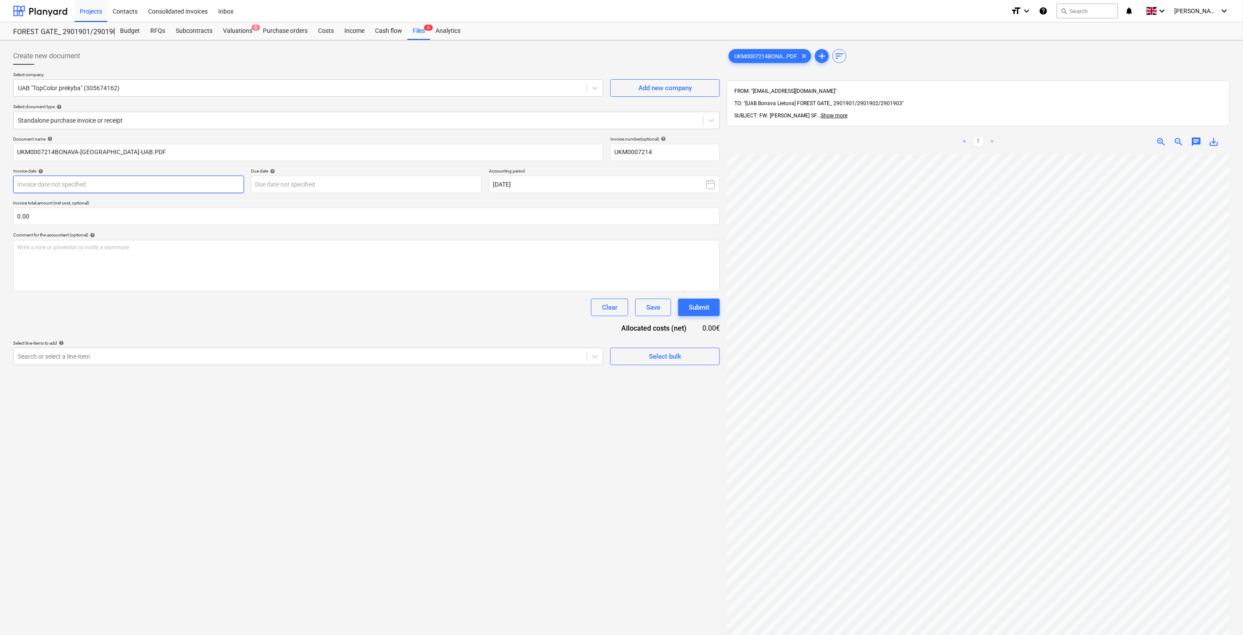
click at [187, 186] on body "Projects Contacts Consolidated Invoices Inbox format_size keyboard_arrow_down h…" at bounding box center [621, 317] width 1243 height 635
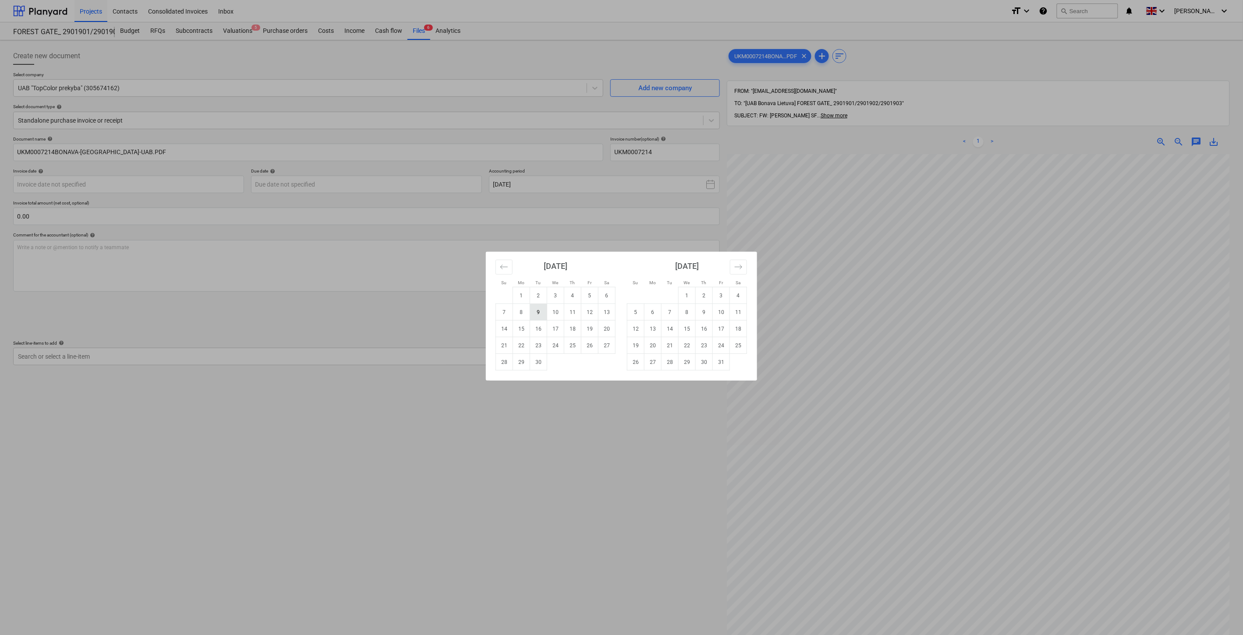
click at [544, 314] on td "9" at bounding box center [538, 312] width 17 height 17
type input "[DATE]"
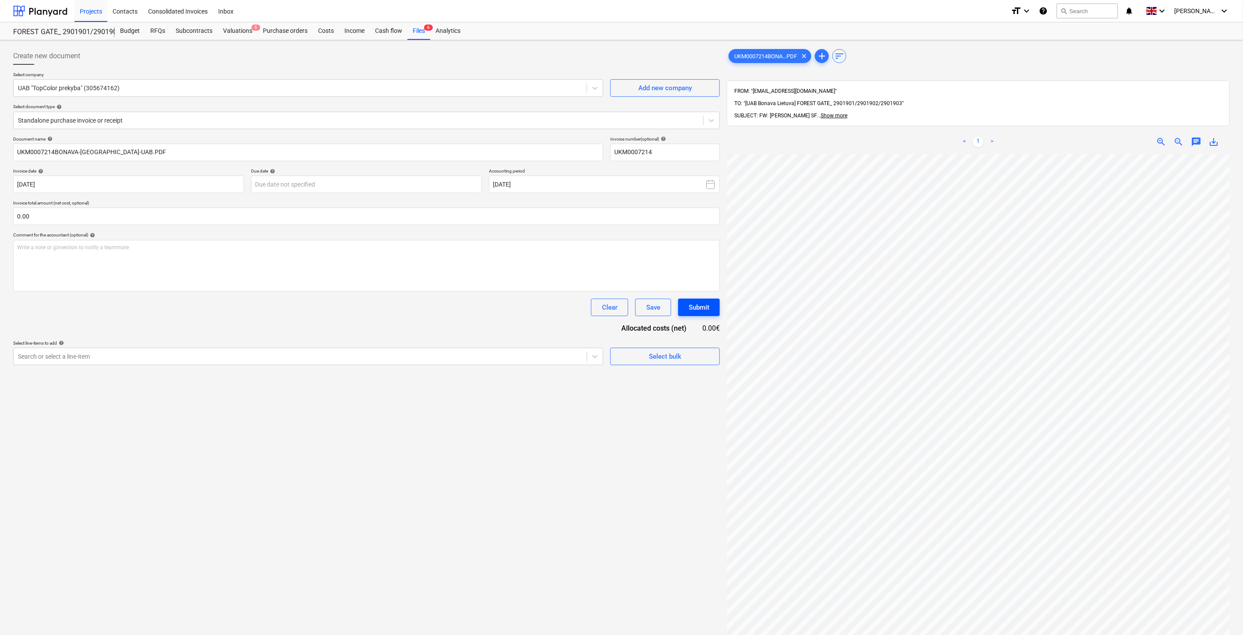
scroll to position [0, 23]
click at [435, 191] on body "Projects Contacts Consolidated Invoices Inbox format_size keyboard_arrow_down h…" at bounding box center [621, 317] width 1243 height 635
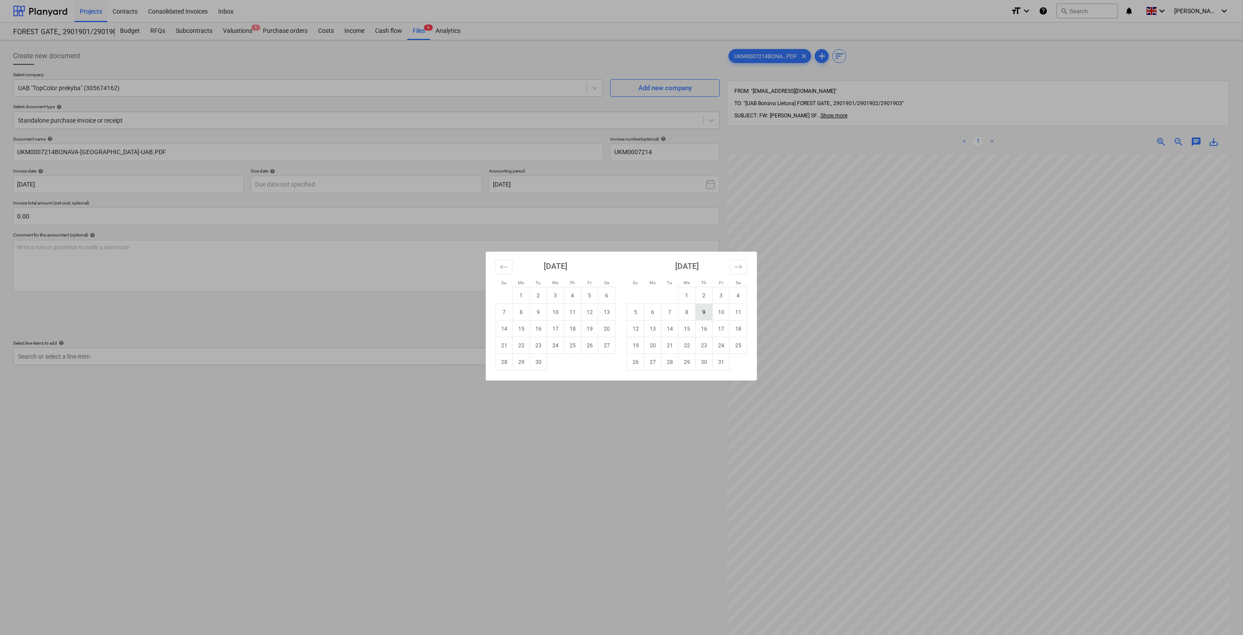
click at [706, 312] on td "9" at bounding box center [704, 312] width 17 height 17
type input "[DATE]"
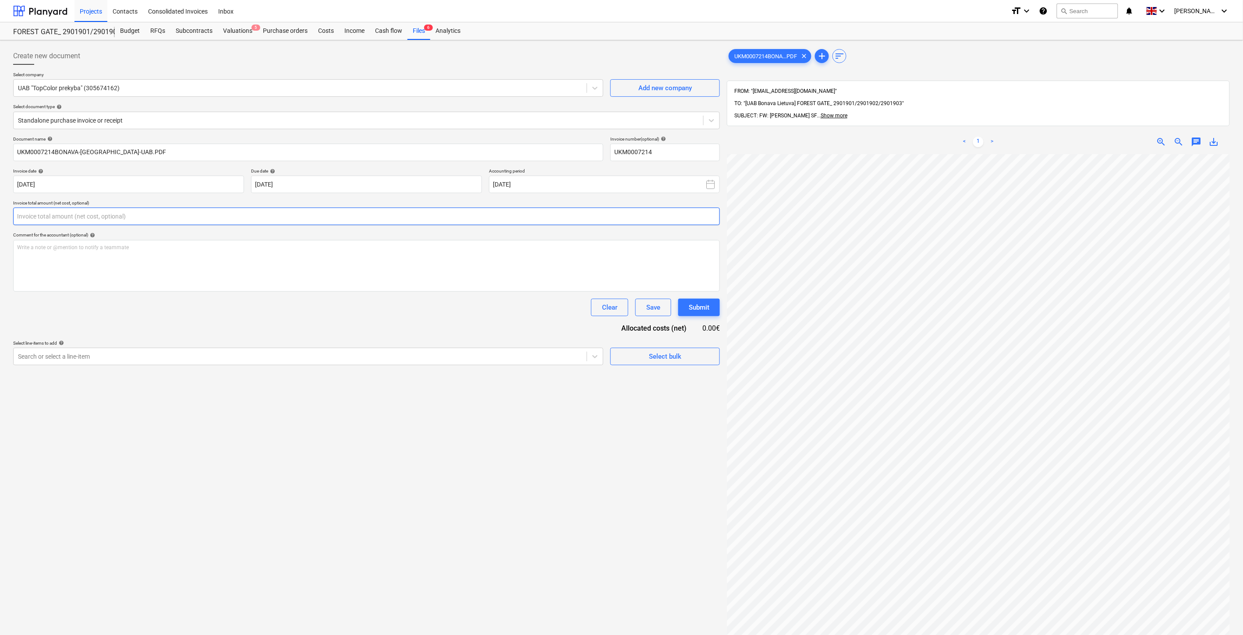
click at [290, 225] on input "text" at bounding box center [366, 217] width 706 height 18
type input "27.25"
click at [388, 348] on div "Document name help UKM0007214BONAVA-[GEOGRAPHIC_DATA]-UAB.PDF Invoice number (o…" at bounding box center [366, 261] width 706 height 251
click at [407, 386] on div "Search or select a line-item" at bounding box center [308, 379] width 590 height 18
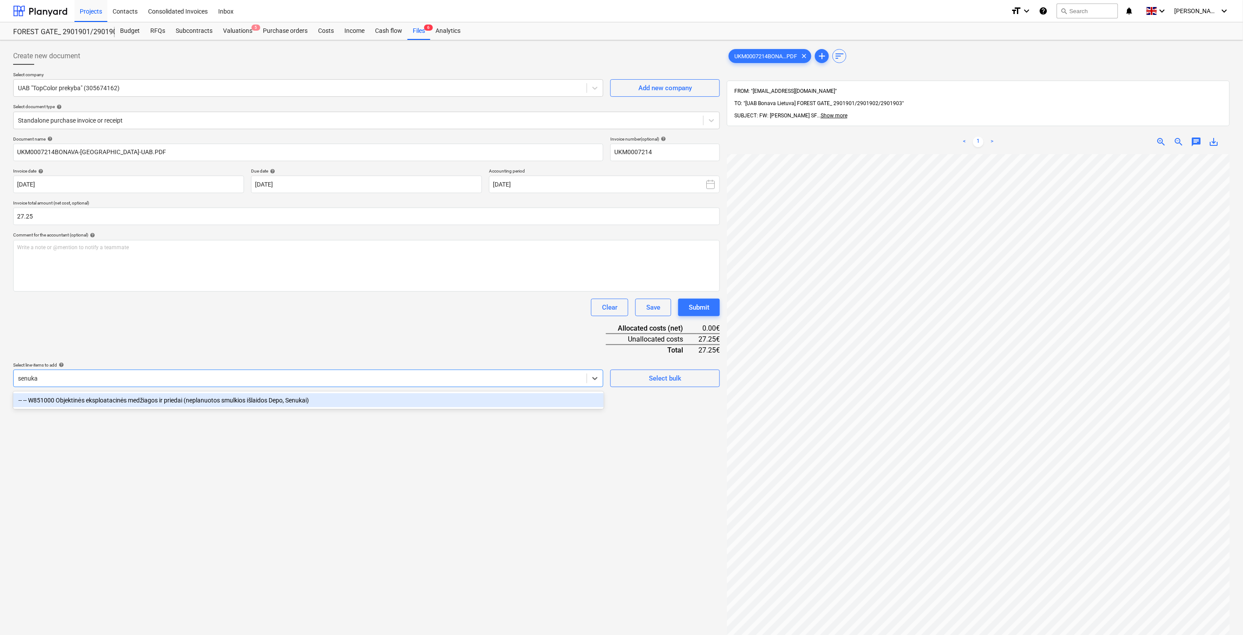
type input "senukai"
click at [452, 400] on div "-- -- W851000 Objektinės eksploatacinės medžiagos ir priedai (neplanuotos smulk…" at bounding box center [308, 400] width 590 height 14
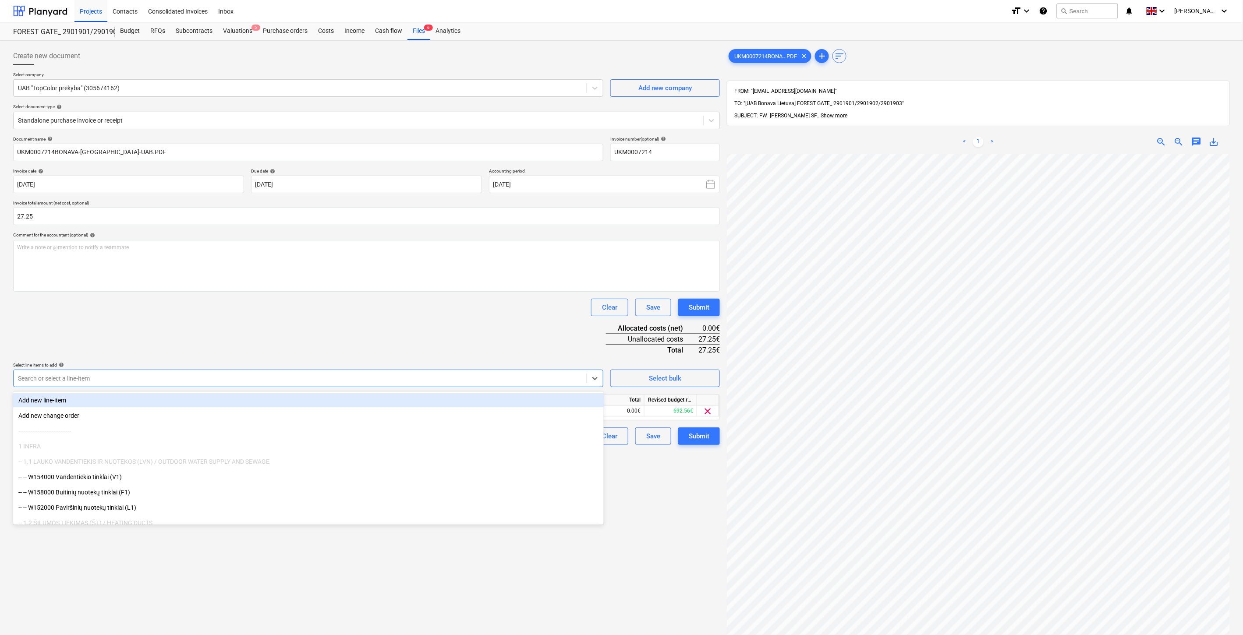
drag, startPoint x: 462, startPoint y: 344, endPoint x: 557, endPoint y: 393, distance: 106.6
click at [463, 344] on div "Document name help UKM0007214BONAVA-[GEOGRAPHIC_DATA]-UAB.PDF Invoice number (o…" at bounding box center [366, 290] width 706 height 309
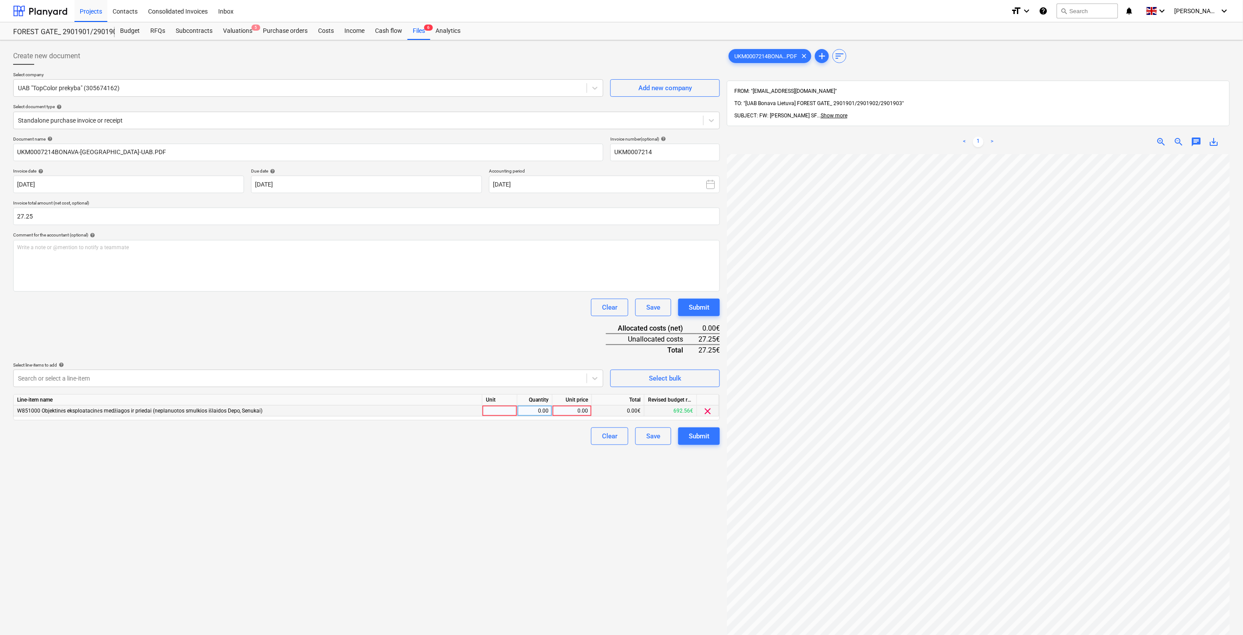
drag, startPoint x: 509, startPoint y: 413, endPoint x: 529, endPoint y: 412, distance: 20.2
click at [510, 412] on div at bounding box center [499, 411] width 35 height 11
click at [539, 409] on div "0.00" at bounding box center [535, 411] width 28 height 11
click at [576, 410] on div "0.00" at bounding box center [572, 411] width 32 height 11
type input "27.25"
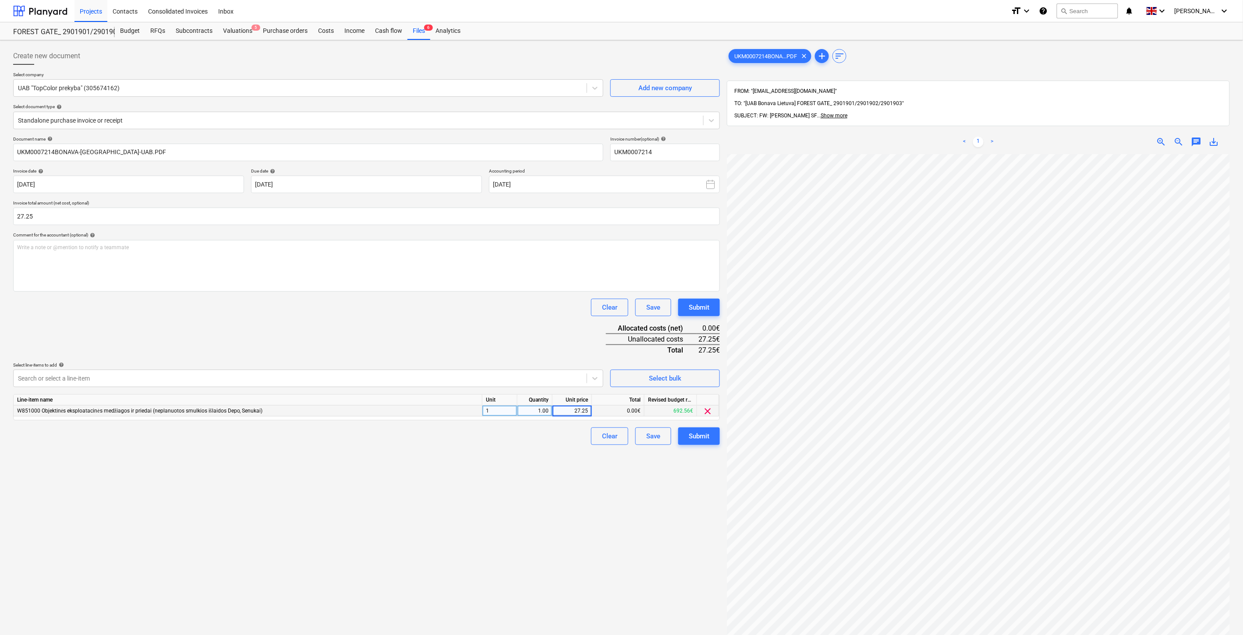
click at [550, 326] on div "Document name help UKM0007214BONAVA-[GEOGRAPHIC_DATA]-UAB.PDF Invoice number (o…" at bounding box center [366, 290] width 706 height 309
click at [533, 317] on div "Document name help UKM0007214BONAVA-[GEOGRAPHIC_DATA]-UAB.PDF Invoice number (o…" at bounding box center [366, 290] width 706 height 309
click at [539, 312] on div "Clear Save Submit" at bounding box center [366, 308] width 706 height 18
click at [652, 435] on div "Save" at bounding box center [653, 436] width 14 height 11
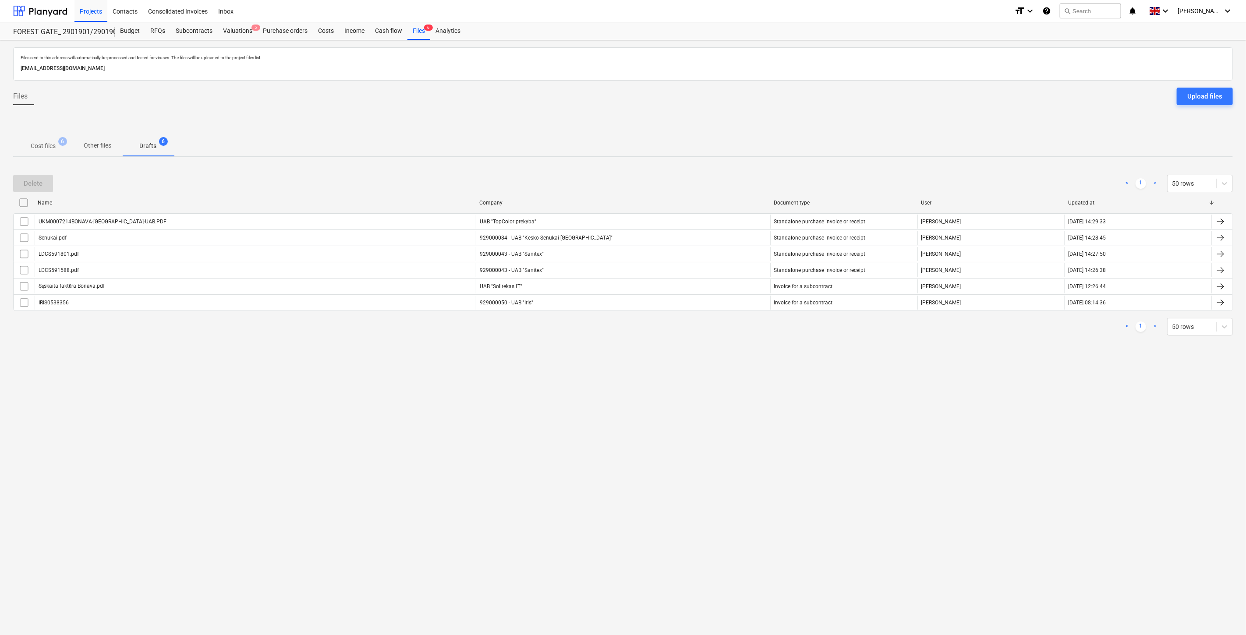
click at [39, 139] on span "Cost files 6" at bounding box center [43, 146] width 60 height 16
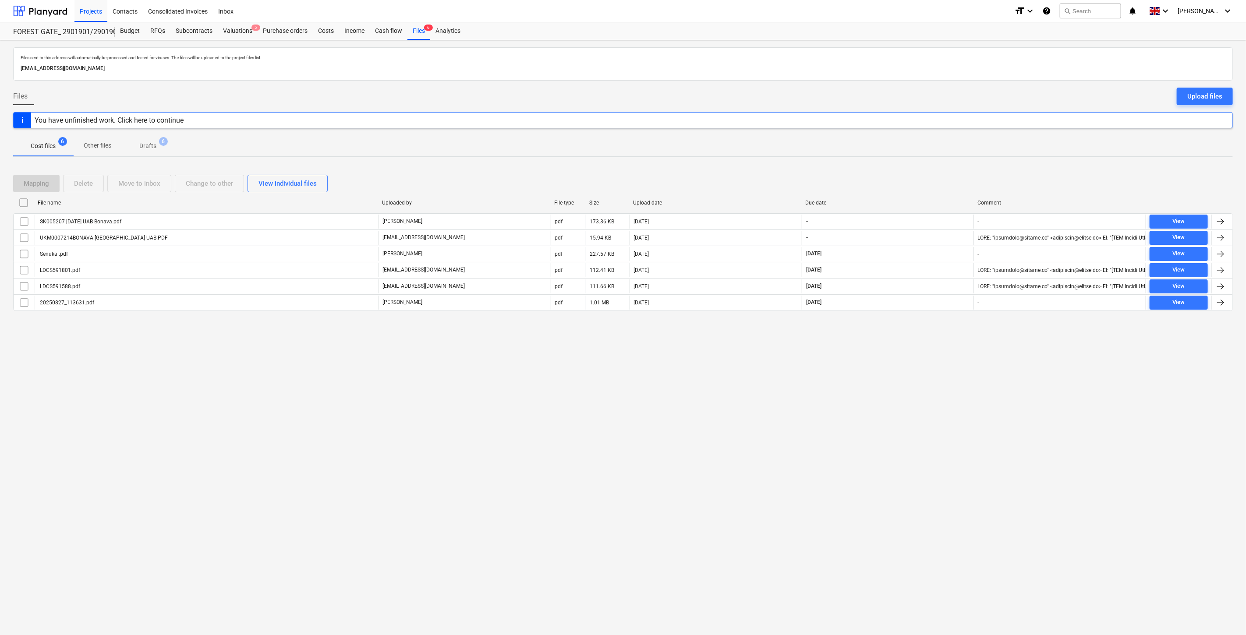
drag, startPoint x: 776, startPoint y: 418, endPoint x: 826, endPoint y: 398, distance: 53.4
click at [777, 417] on div "Files sent to this address will automatically be processed and tested for virus…" at bounding box center [623, 337] width 1246 height 595
drag, startPoint x: 826, startPoint y: 398, endPoint x: 536, endPoint y: 351, distance: 293.7
click at [826, 397] on div "Files sent to this address will automatically be processed and tested for virus…" at bounding box center [623, 337] width 1246 height 595
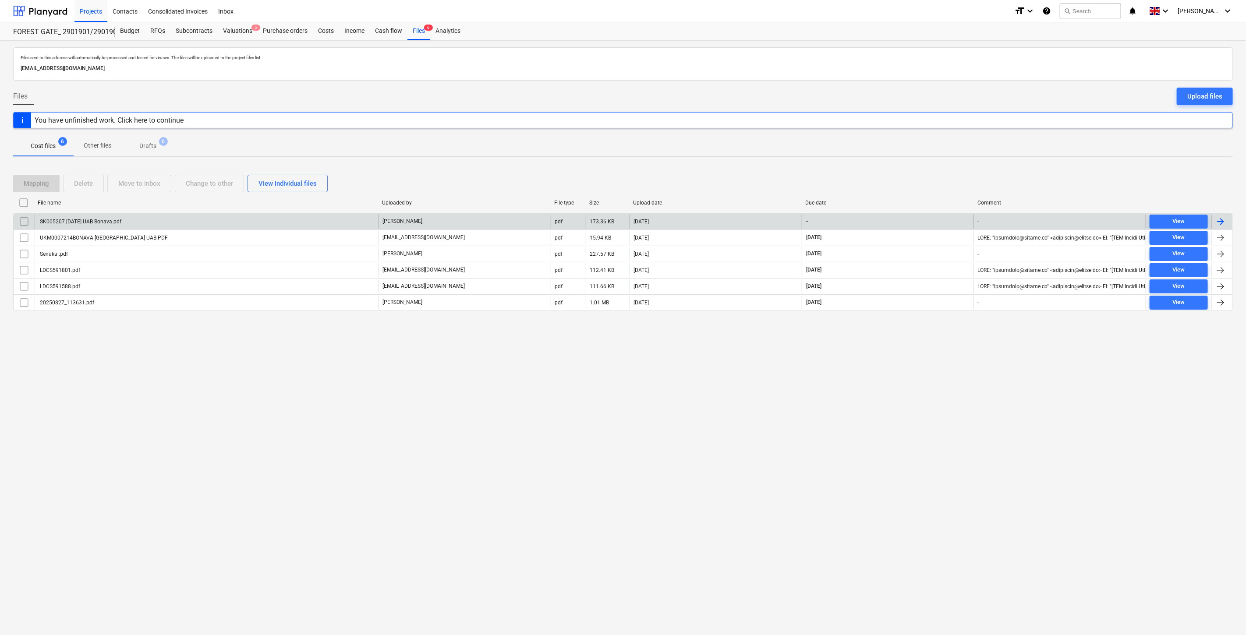
click at [257, 219] on div "SK005207 [DATE] UAB Bonava.pdf" at bounding box center [207, 222] width 344 height 14
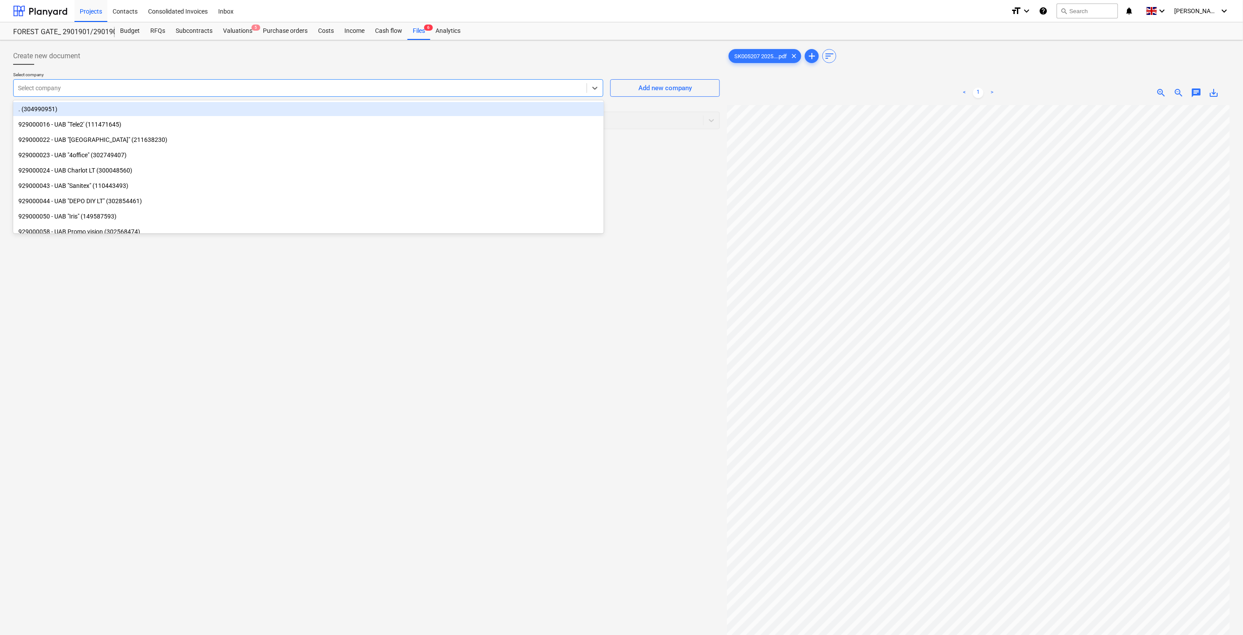
click at [311, 86] on div at bounding box center [300, 88] width 564 height 9
type input "saura"
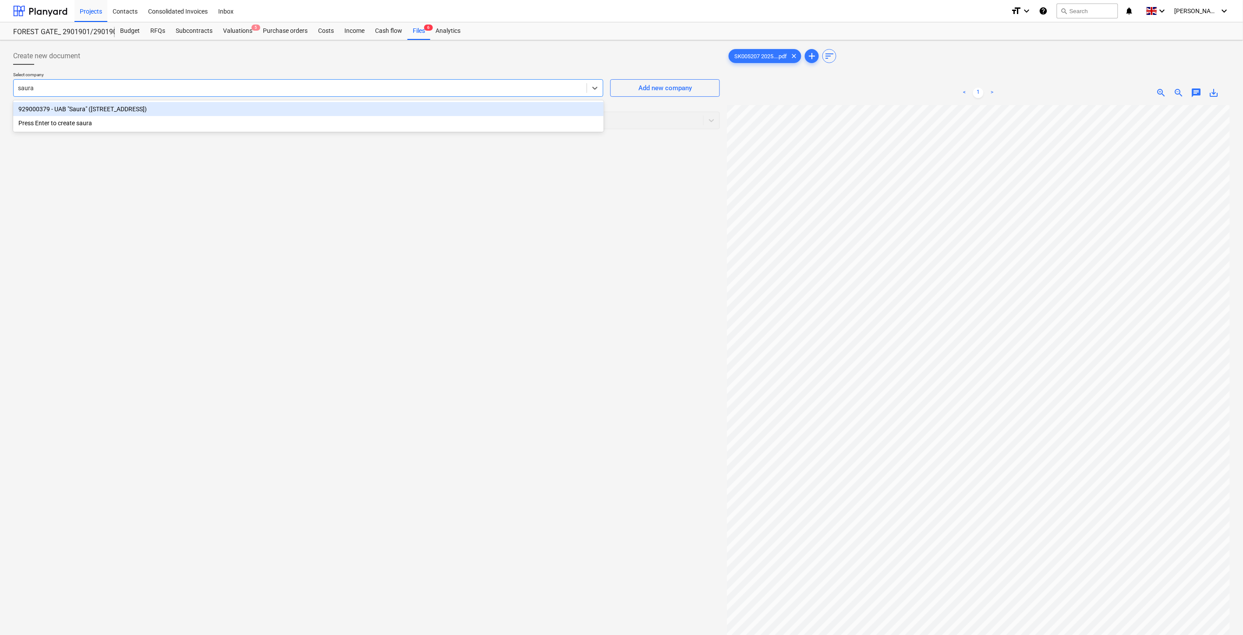
click at [163, 109] on div "929000379 - UAB "Saura" ([STREET_ADDRESS])" at bounding box center [308, 109] width 590 height 14
click at [151, 124] on div at bounding box center [358, 120] width 681 height 9
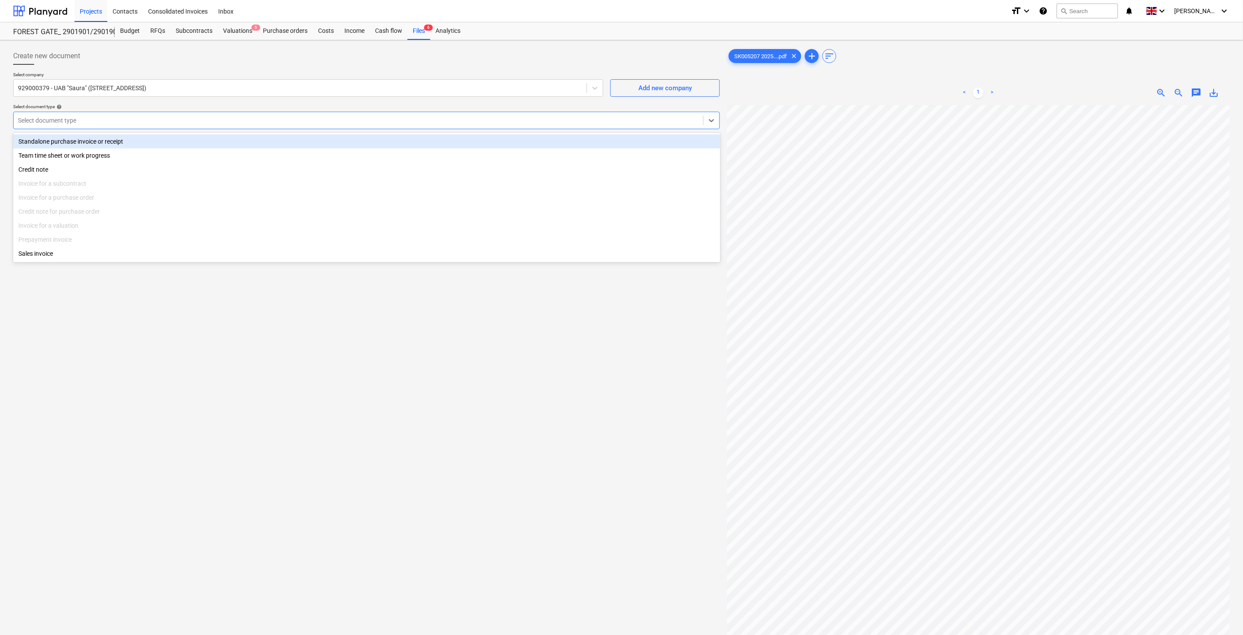
click at [139, 139] on div "Standalone purchase invoice or receipt" at bounding box center [366, 141] width 707 height 14
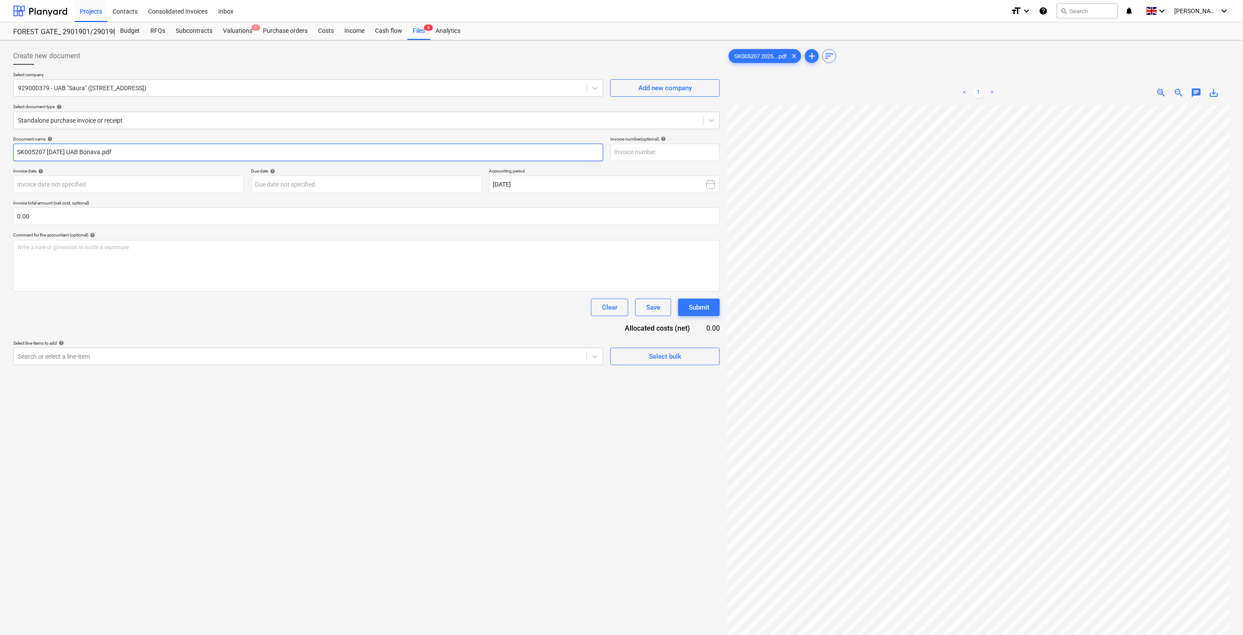
drag, startPoint x: 45, startPoint y: 152, endPoint x: 15, endPoint y: 151, distance: 30.3
click at [12, 152] on div "Create new document Select company 929000379 - UAB "Saura" (Viršuliškių g. 39-3…" at bounding box center [366, 381] width 713 height 675
click at [625, 151] on input "text" at bounding box center [664, 153] width 109 height 18
paste input "SK005207"
type input "SK005207"
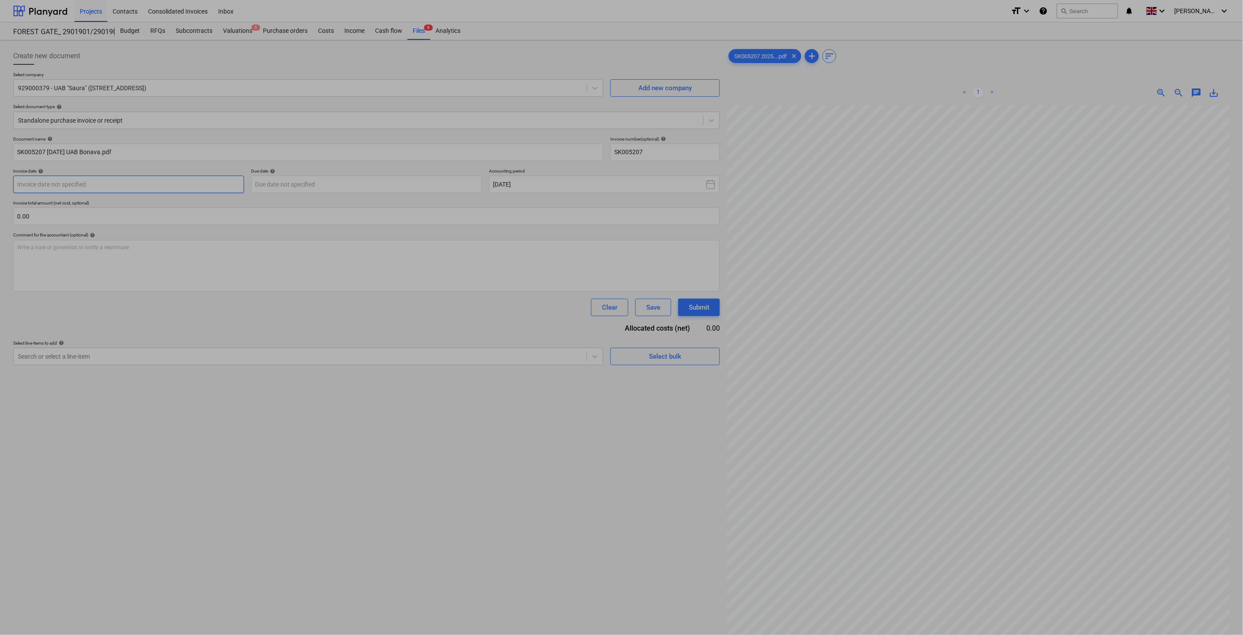
click at [173, 181] on body "Projects Contacts Consolidated Invoices Inbox format_size keyboard_arrow_down h…" at bounding box center [621, 317] width 1243 height 635
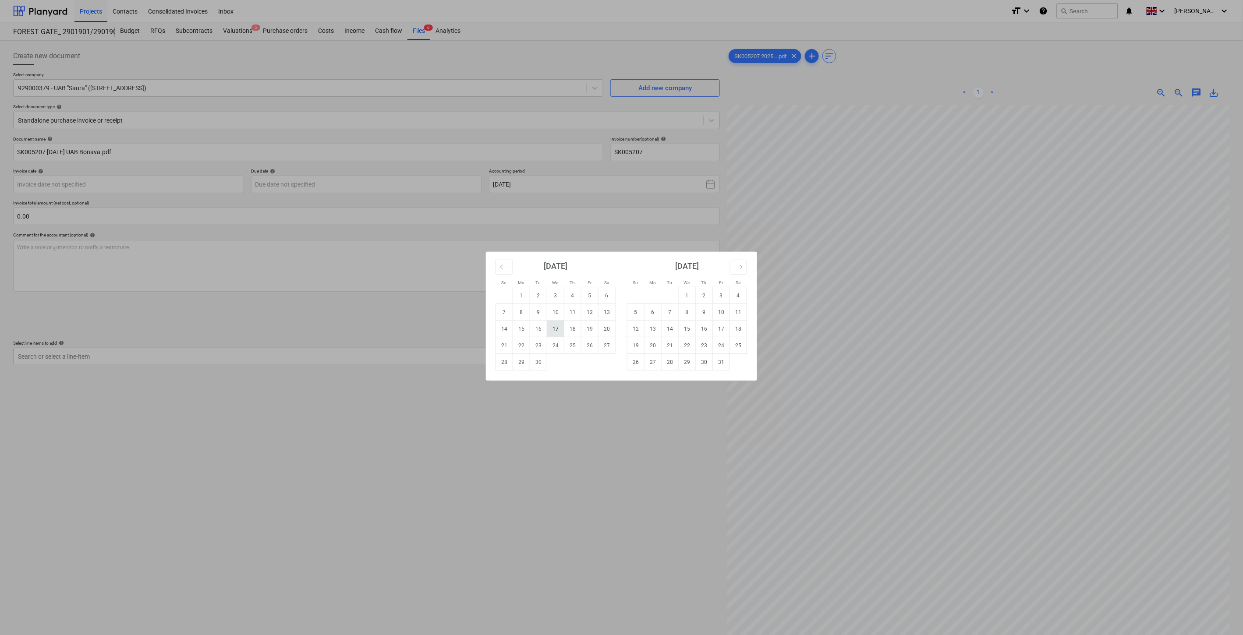
click at [550, 329] on td "17" at bounding box center [555, 329] width 17 height 17
type input "[DATE]"
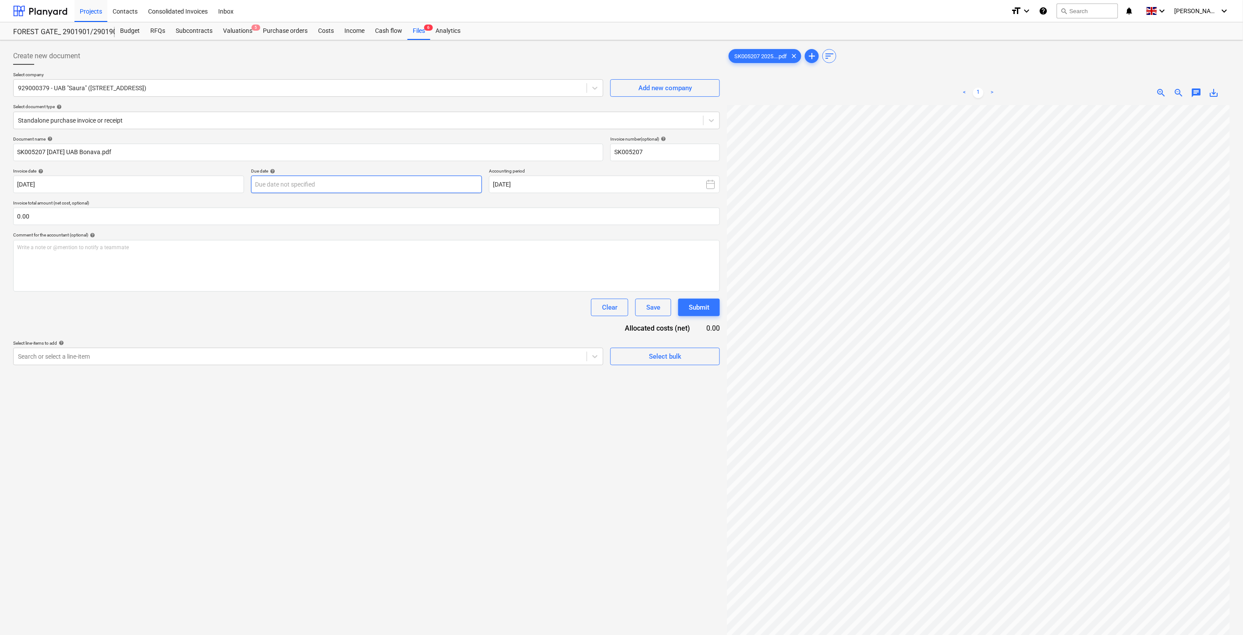
click at [431, 186] on body "Projects Contacts Consolidated Invoices Inbox format_size keyboard_arrow_down h…" at bounding box center [621, 317] width 1243 height 635
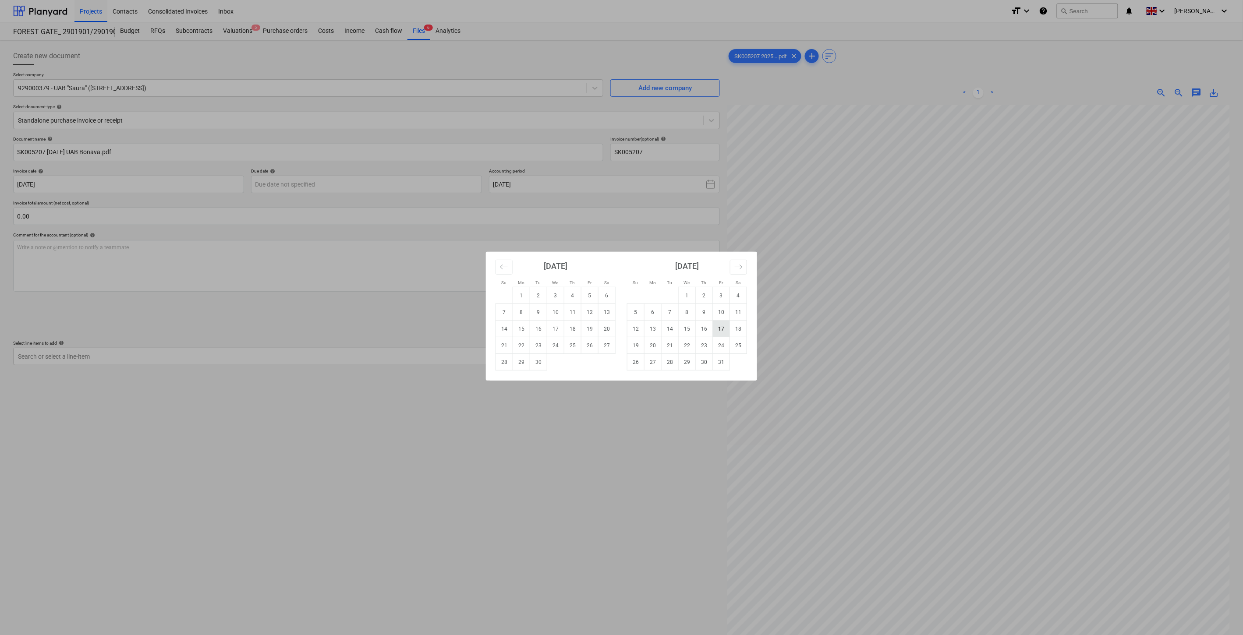
click at [719, 327] on td "17" at bounding box center [721, 329] width 17 height 17
type input "[DATE]"
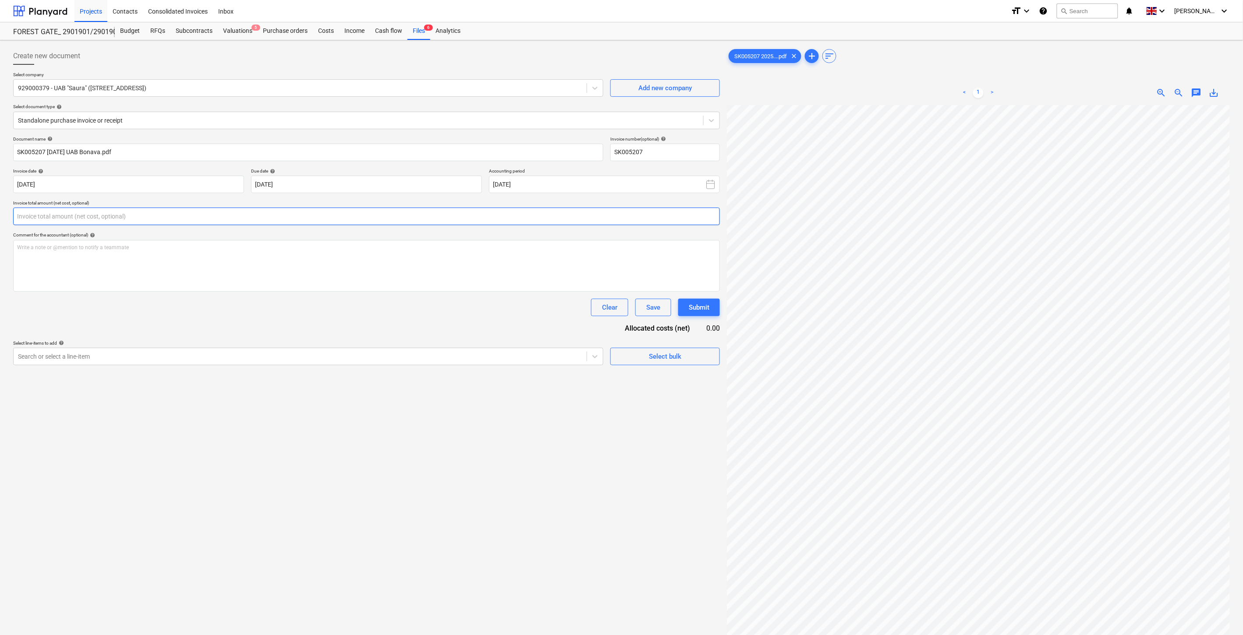
click at [296, 218] on input "text" at bounding box center [366, 217] width 706 height 18
type input "250.00"
click at [298, 379] on div at bounding box center [300, 378] width 564 height 9
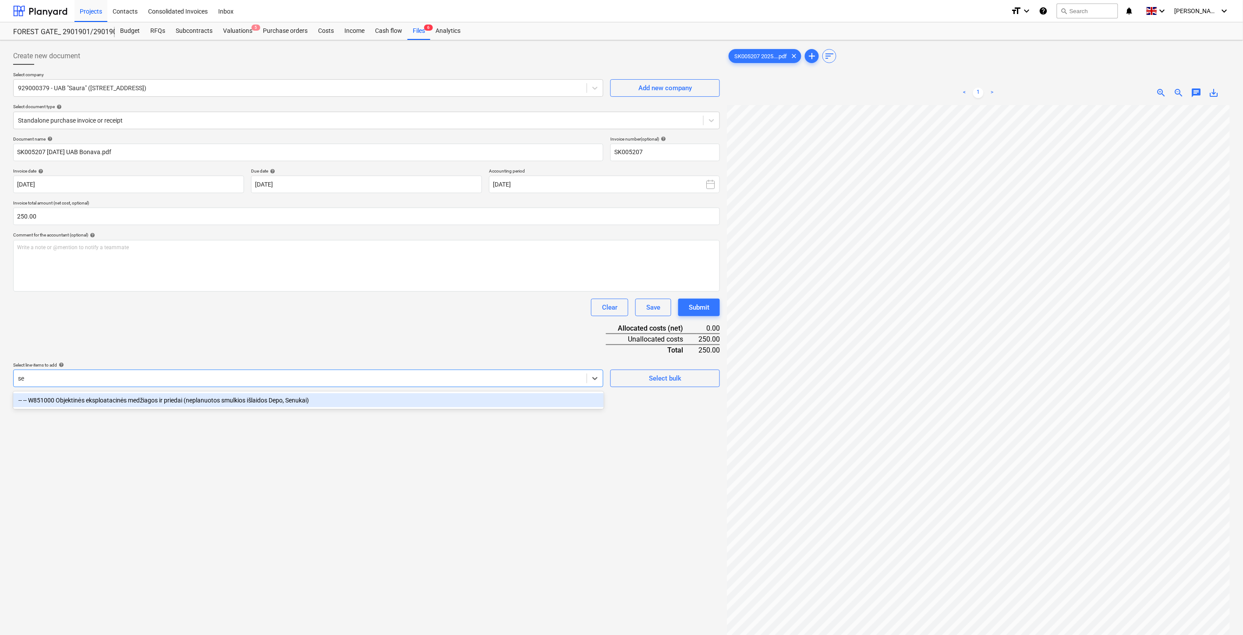
type input "s"
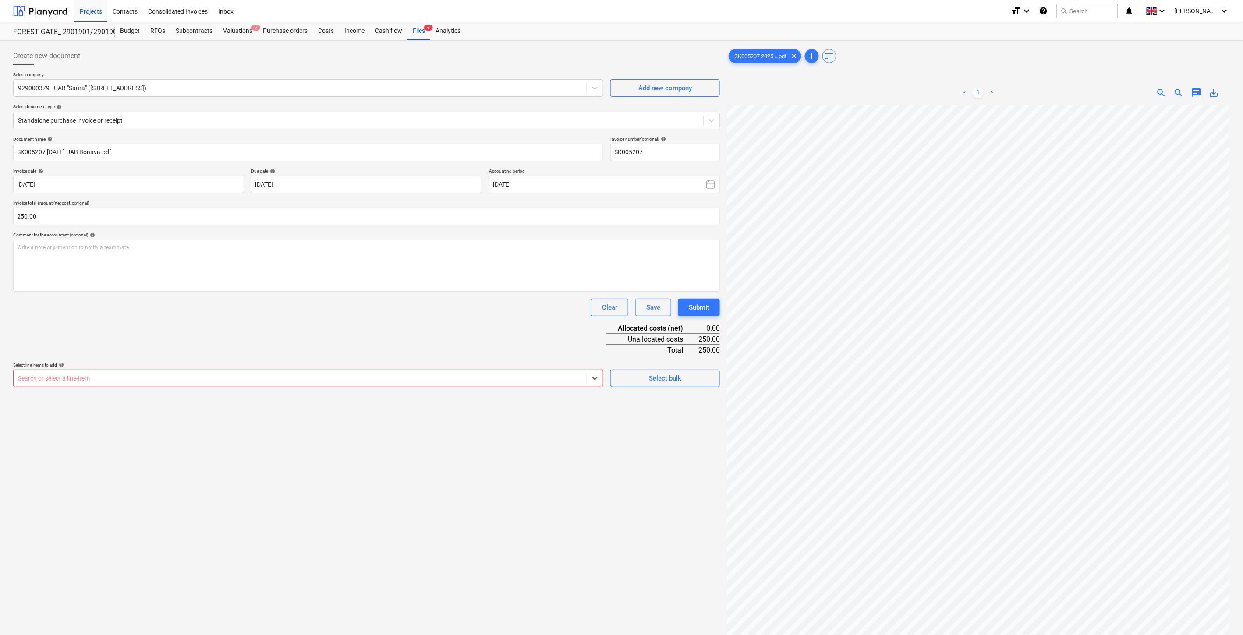
click at [210, 374] on div at bounding box center [300, 378] width 564 height 9
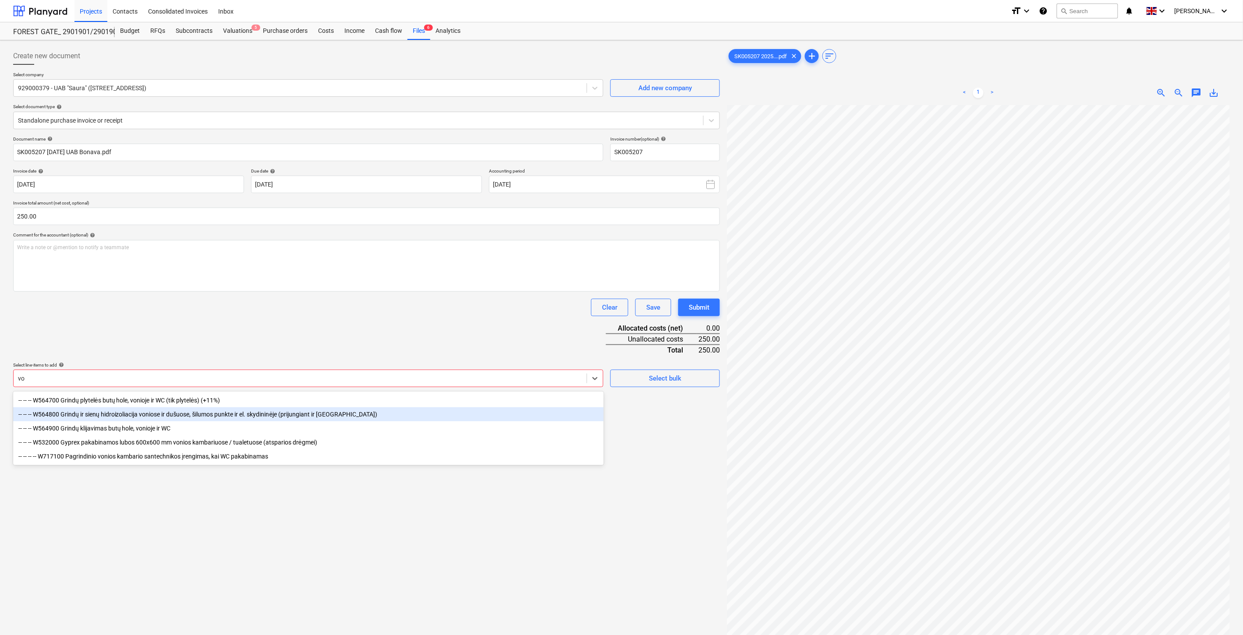
type input "v"
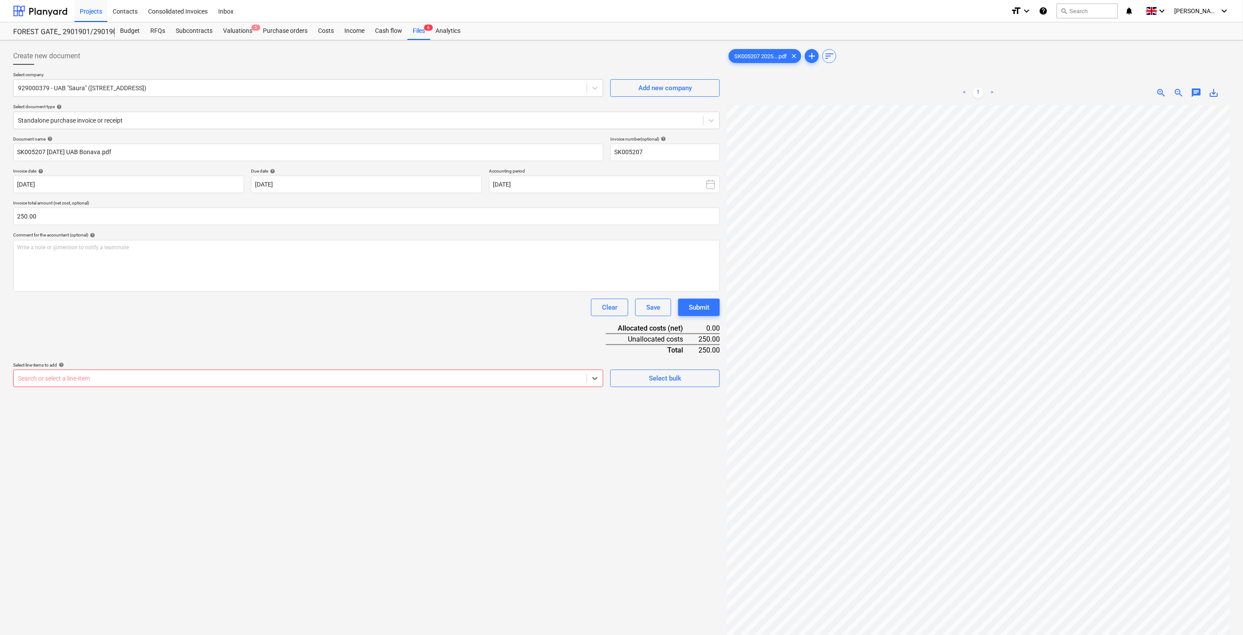
click at [279, 376] on div at bounding box center [300, 378] width 564 height 9
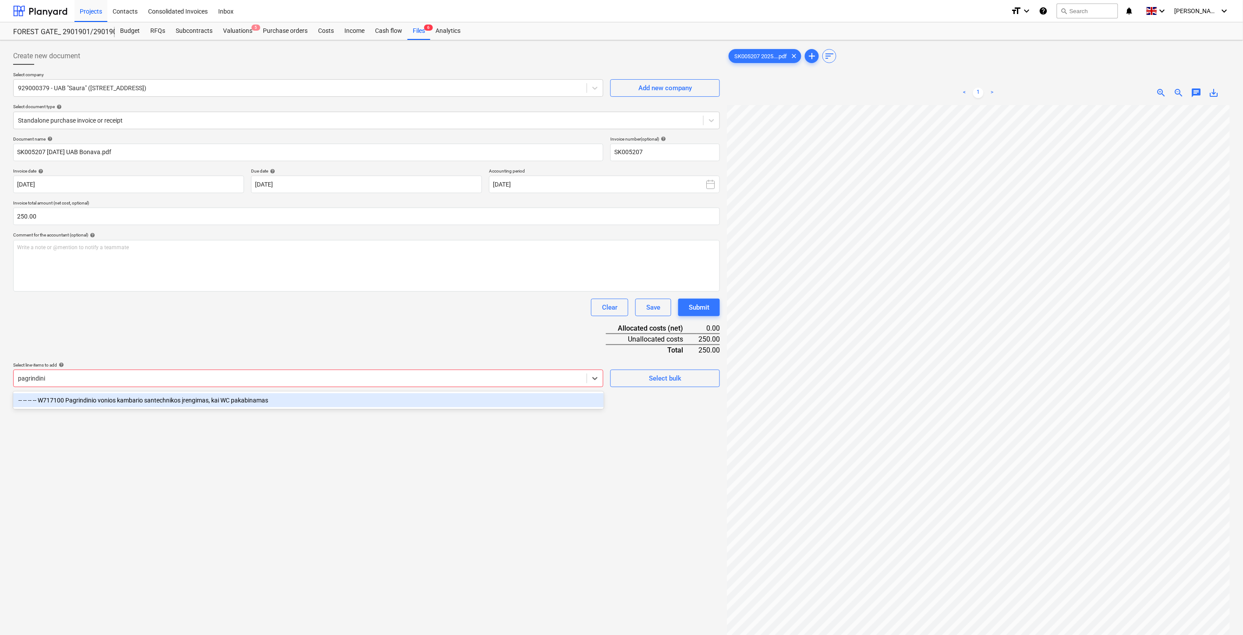
type input "pagrindinio"
click at [279, 399] on div "-- -- -- -- W717100 Pagrindinio vonios kambario santechnikos įrengimas, kai WC …" at bounding box center [308, 400] width 590 height 14
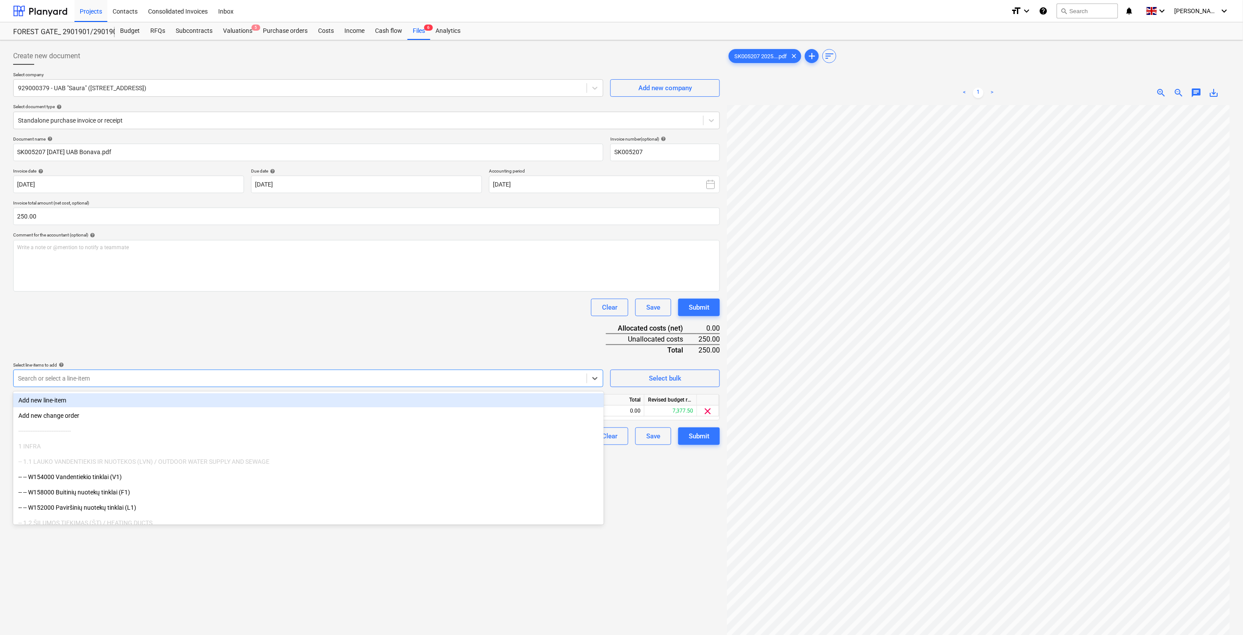
click at [300, 347] on div "Document name help SK005207 [DATE] UAB Bonava.pdf Invoice number (optional) hel…" at bounding box center [366, 290] width 706 height 309
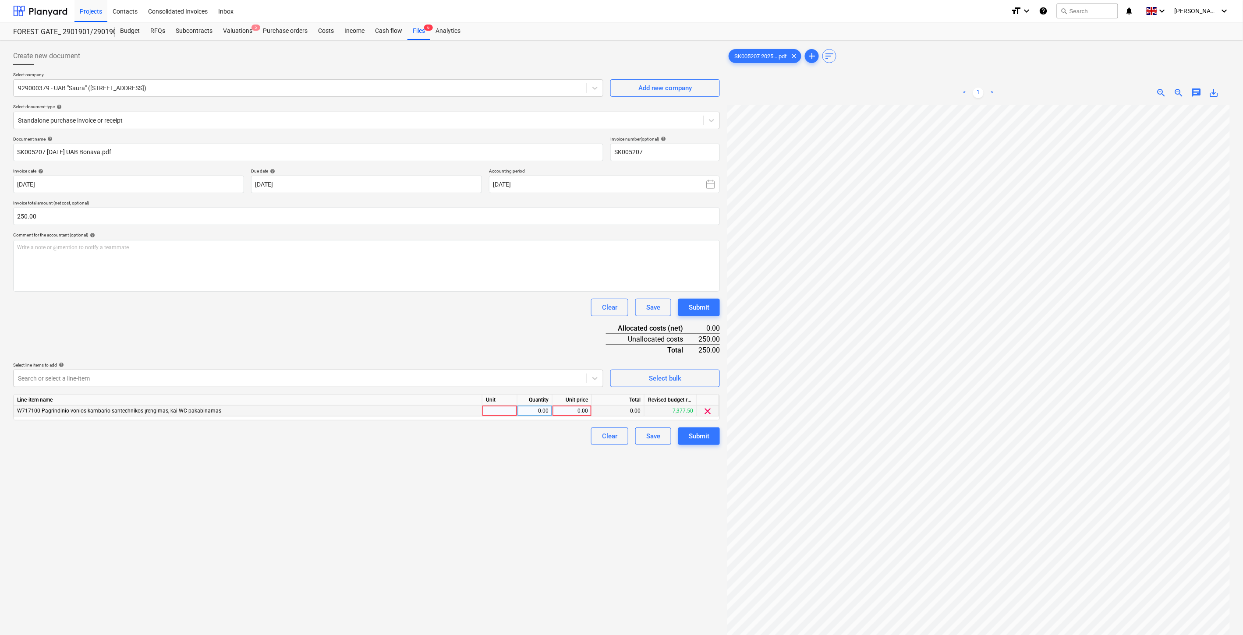
click at [495, 409] on div at bounding box center [499, 411] width 35 height 11
click at [527, 408] on div "0.00" at bounding box center [535, 411] width 28 height 11
type input "1"
click at [573, 413] on div "0.00" at bounding box center [572, 411] width 32 height 11
type input "250"
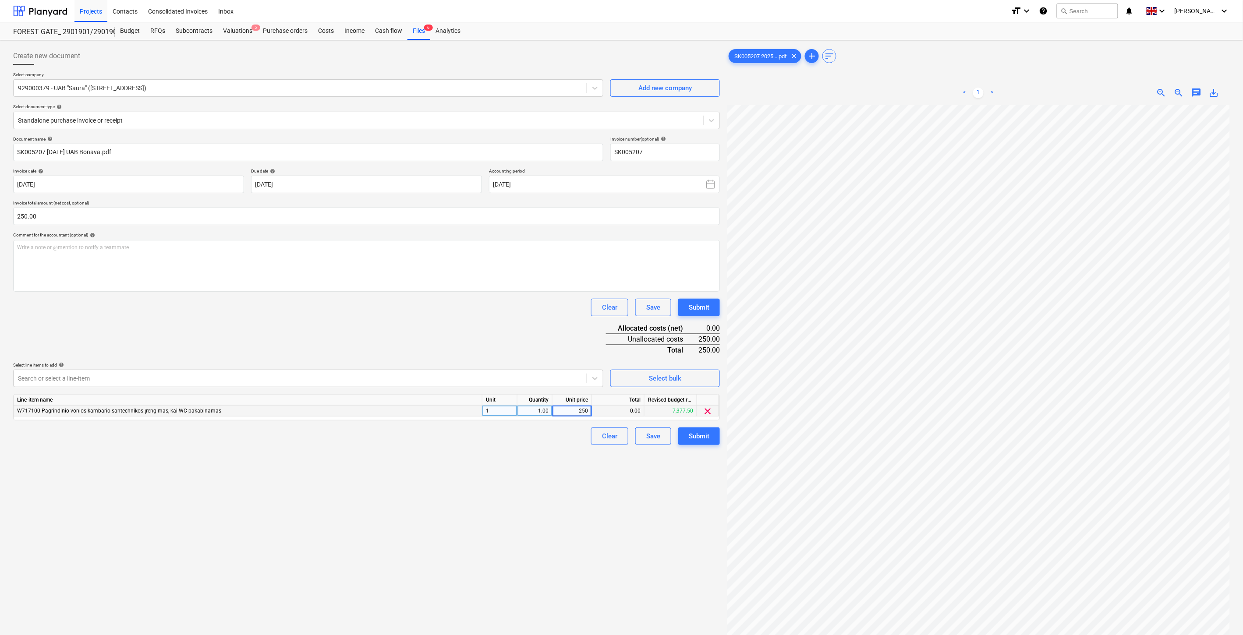
click at [519, 328] on div "Document name help SK005207 [DATE] UAB Bonava.pdf Invoice number (optional) hel…" at bounding box center [366, 290] width 706 height 309
click at [658, 438] on div "Save" at bounding box center [653, 436] width 14 height 11
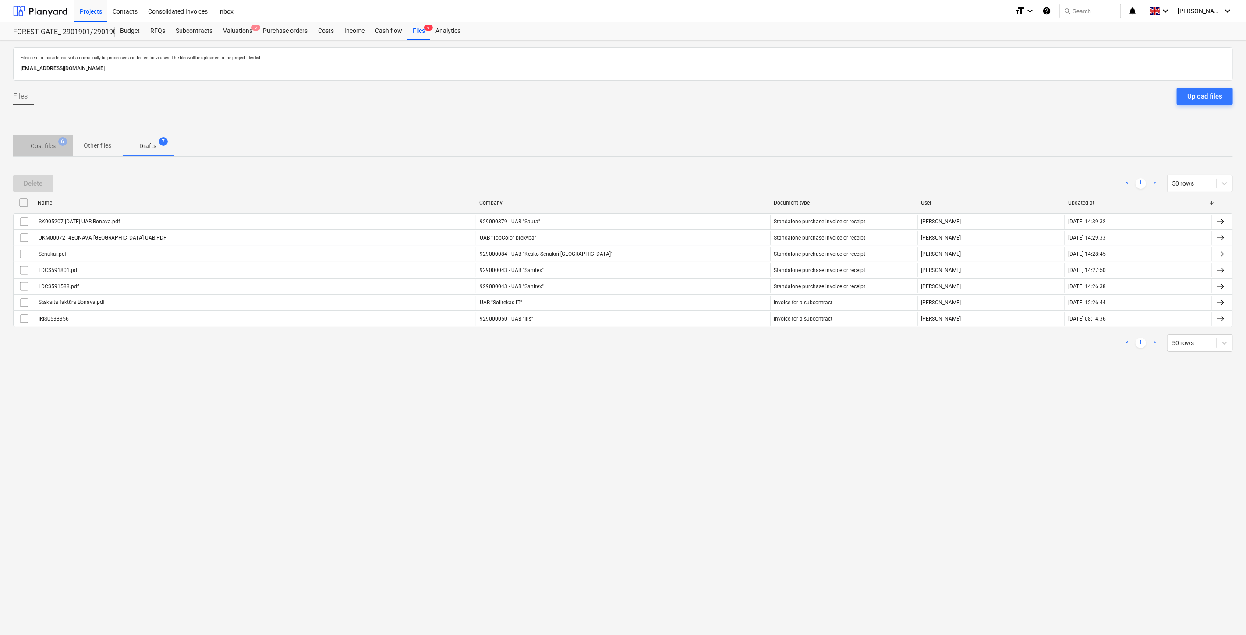
click at [54, 141] on p "Cost files" at bounding box center [43, 145] width 25 height 9
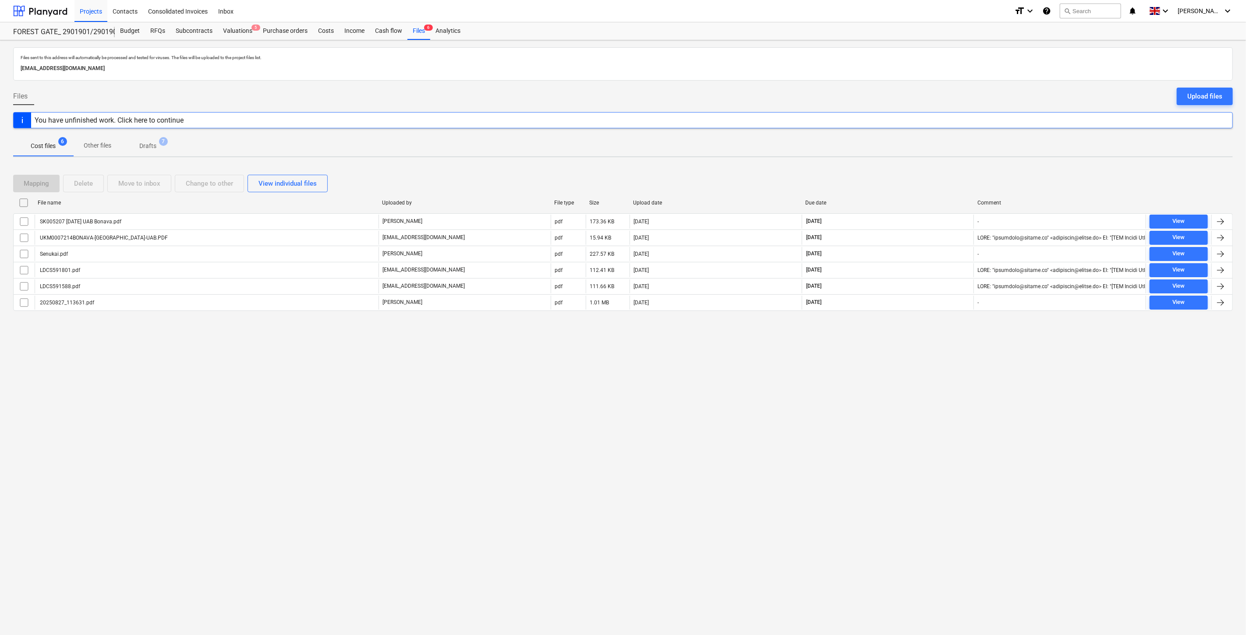
click at [898, 442] on div "Files sent to this address will automatically be processed and tested for virus…" at bounding box center [623, 337] width 1246 height 595
click at [907, 425] on div "Files sent to this address will automatically be processed and tested for virus…" at bounding box center [623, 337] width 1246 height 595
click at [918, 404] on div "Files sent to this address will automatically be processed and tested for virus…" at bounding box center [623, 337] width 1246 height 595
click at [927, 382] on div "Files sent to this address will automatically be processed and tested for virus…" at bounding box center [623, 337] width 1246 height 595
click at [909, 399] on div "Files sent to this address will automatically be processed and tested for virus…" at bounding box center [623, 337] width 1246 height 595
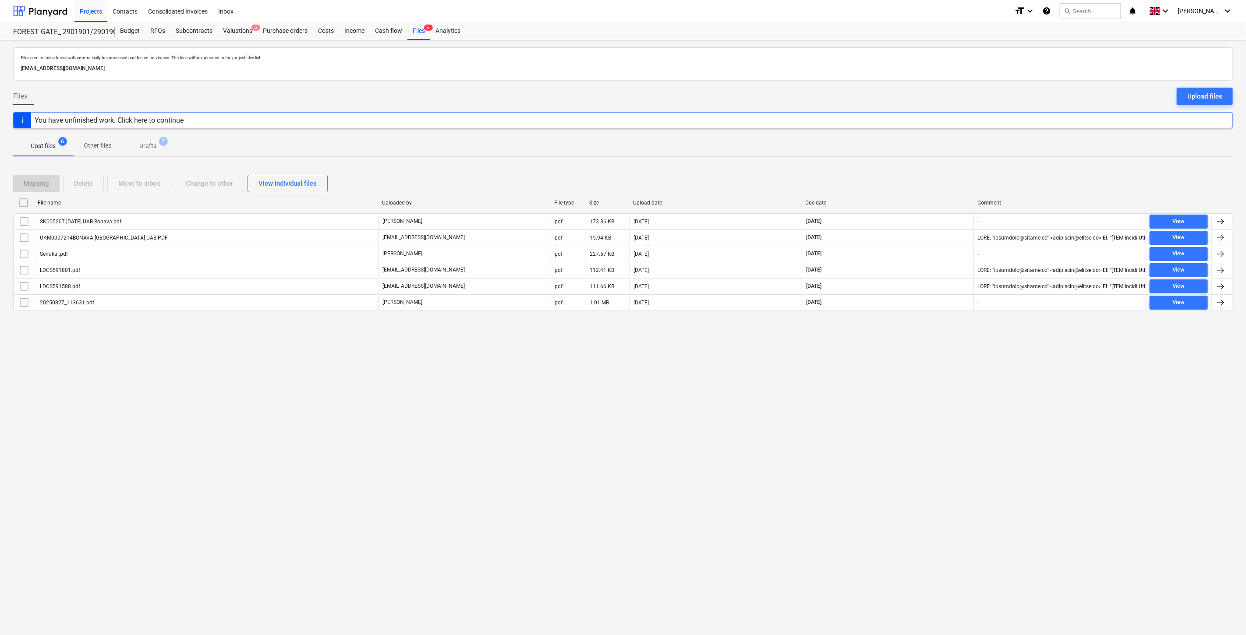
click at [911, 392] on div "Files sent to this address will automatically be processed and tested for virus…" at bounding box center [623, 337] width 1246 height 595
click at [913, 387] on div "Files sent to this address will automatically be processed and tested for virus…" at bounding box center [623, 337] width 1246 height 595
click at [926, 370] on div "Files sent to this address will automatically be processed and tested for virus…" at bounding box center [623, 337] width 1246 height 595
click at [54, 11] on div at bounding box center [40, 11] width 54 height 22
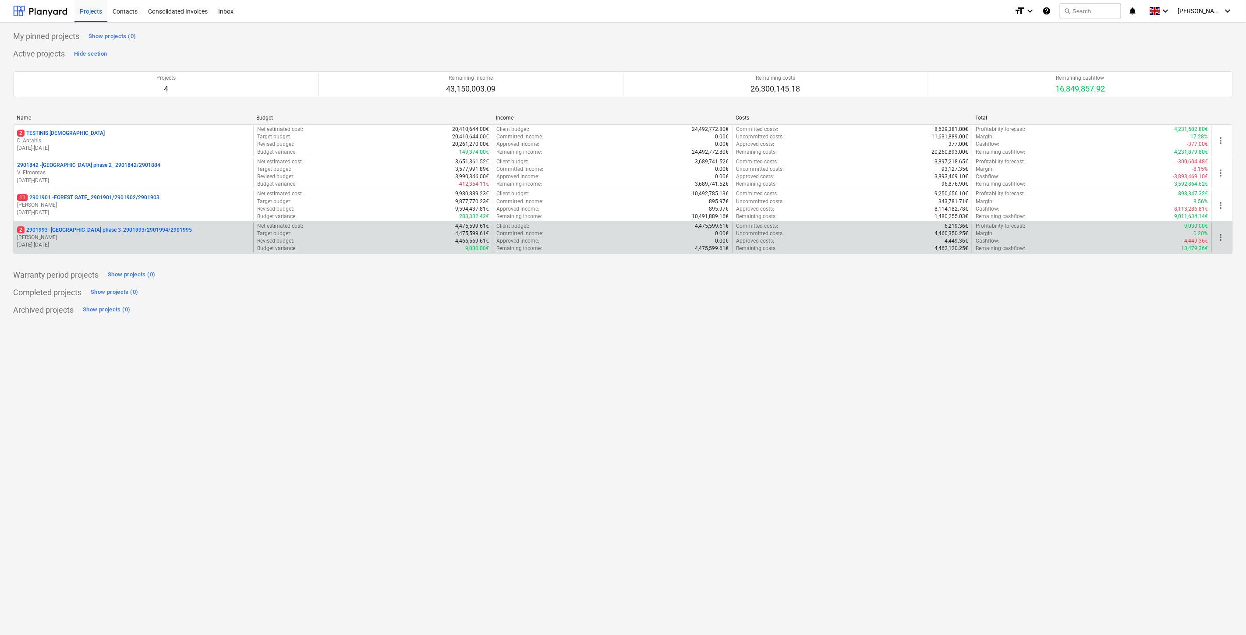
click at [125, 233] on p "2 2901993 - [GEOGRAPHIC_DATA] phase 3_2901993/2901994/2901995" at bounding box center [104, 229] width 175 height 7
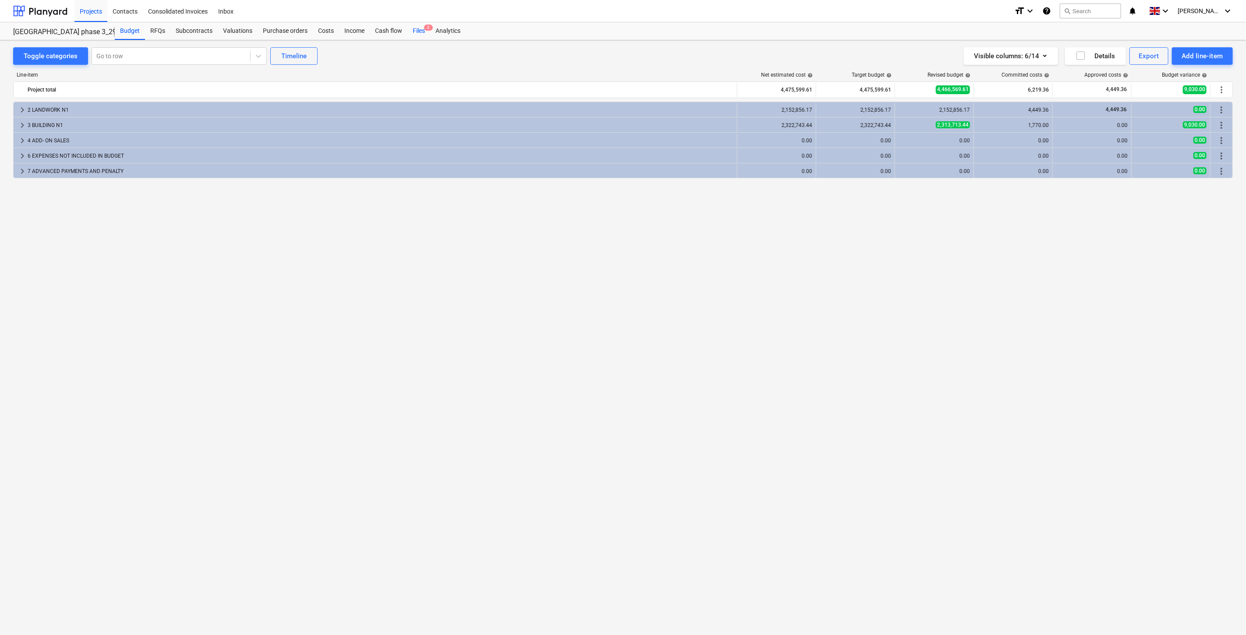
click at [415, 31] on div "Files 2" at bounding box center [418, 31] width 23 height 18
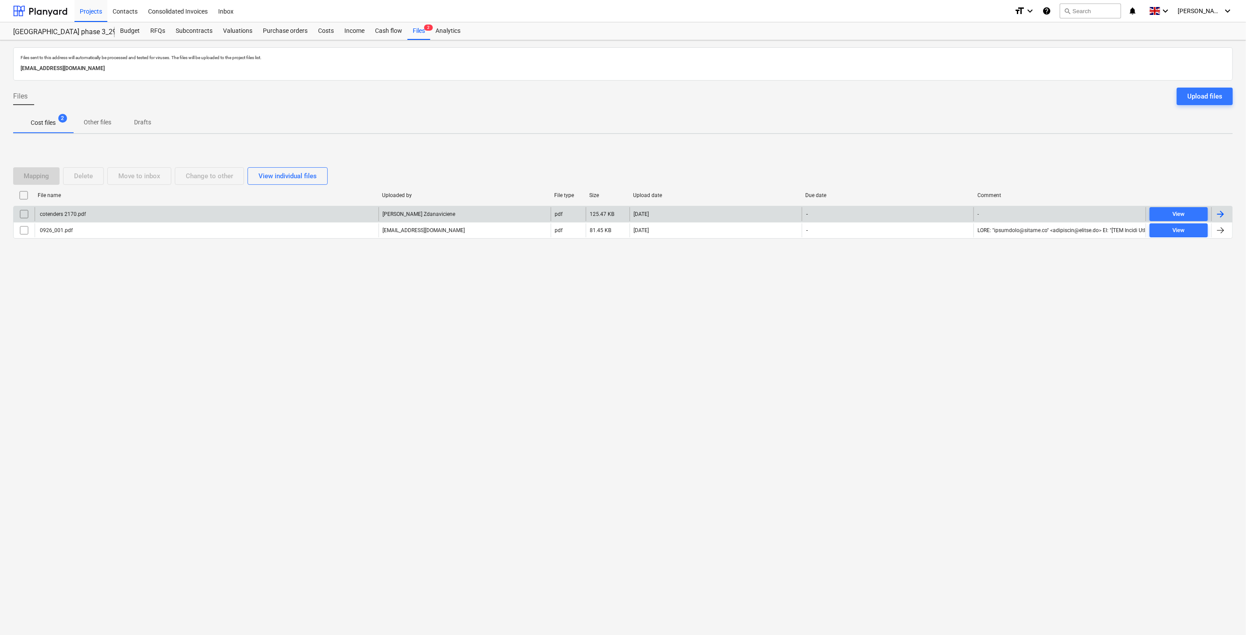
click at [307, 212] on div "cotenders 2170.pdf" at bounding box center [207, 214] width 344 height 14
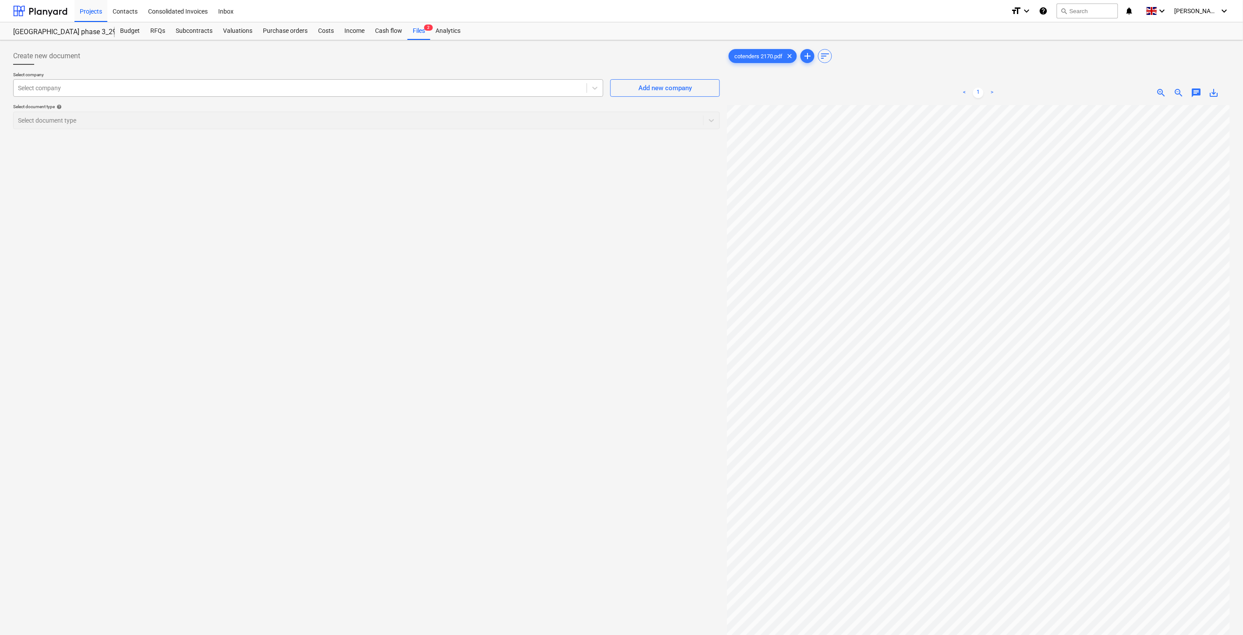
click at [254, 93] on div "Select company" at bounding box center [300, 88] width 573 height 12
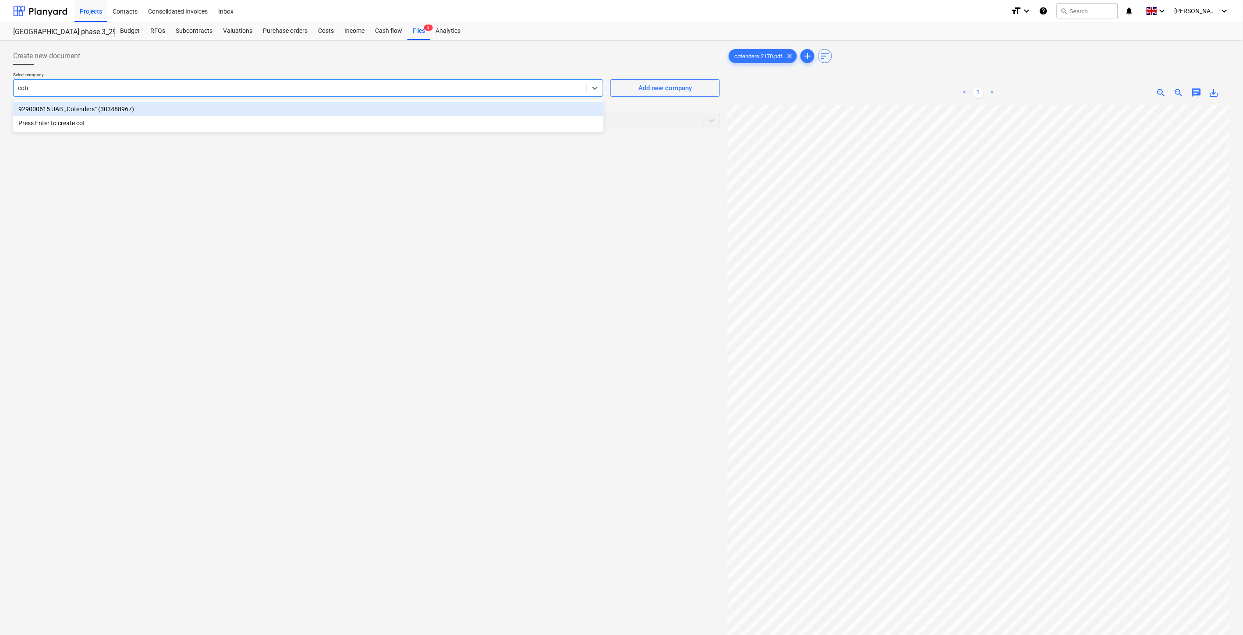
type input "coten"
click at [234, 106] on div "929000615 UAB „Cotenders“ (303488967)" at bounding box center [308, 109] width 590 height 14
click at [186, 119] on div at bounding box center [358, 120] width 681 height 9
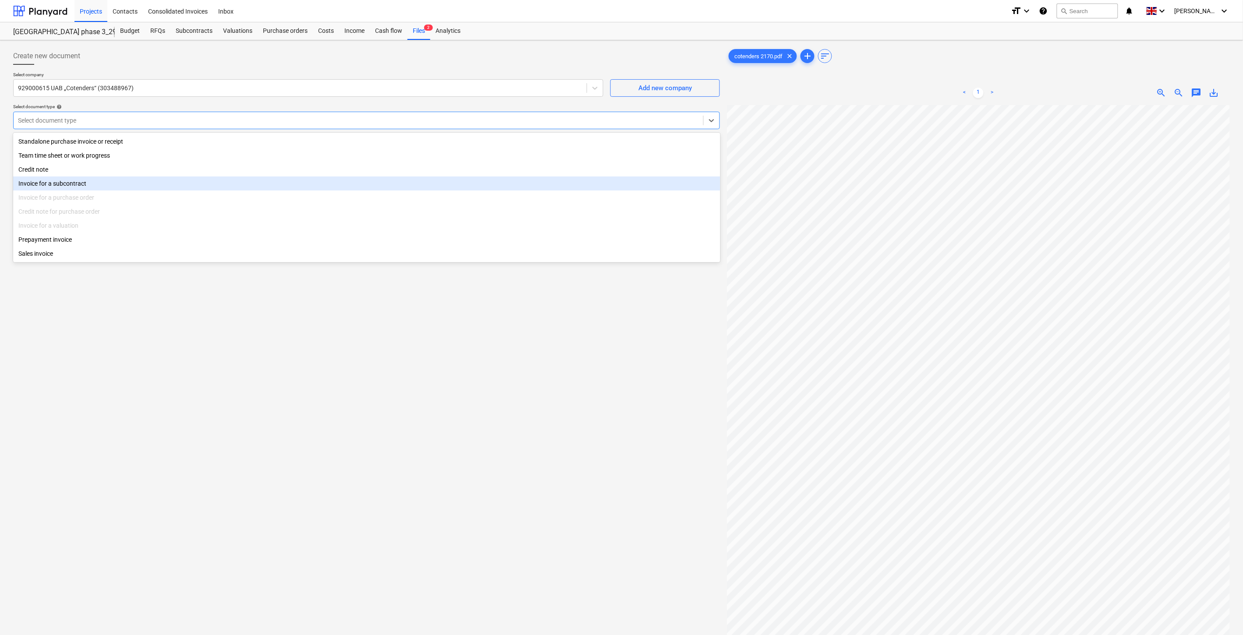
click at [90, 186] on div "Invoice for a subcontract" at bounding box center [366, 184] width 707 height 14
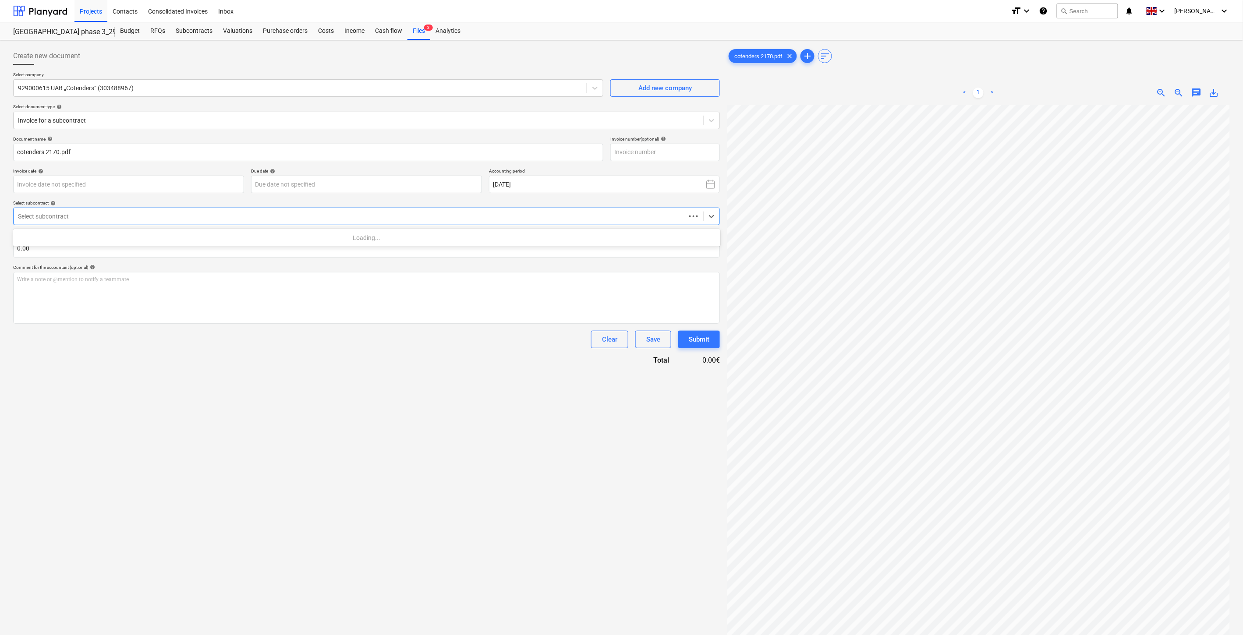
click at [110, 219] on div at bounding box center [349, 216] width 663 height 9
click at [218, 351] on div "Document name help cotenders 2170.pdf Invoice number (optional) help Invoice da…" at bounding box center [366, 250] width 706 height 229
click at [162, 215] on div at bounding box center [358, 216] width 681 height 9
click at [159, 235] on div "2901993-SO-001 | [URL][DOMAIN_NAME]" at bounding box center [366, 238] width 707 height 14
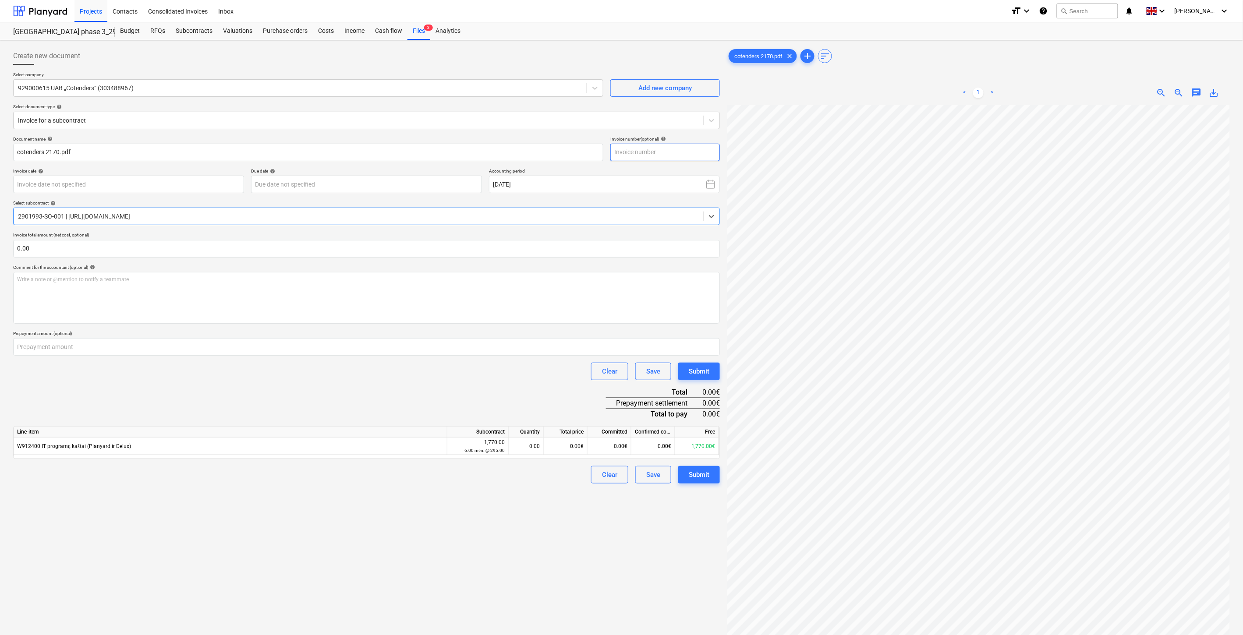
click at [658, 152] on input "text" at bounding box center [664, 153] width 109 height 18
type input "DCFC80-0012"
click at [181, 181] on body "Projects Contacts Consolidated Invoices Inbox format_size keyboard_arrow_down h…" at bounding box center [621, 317] width 1243 height 635
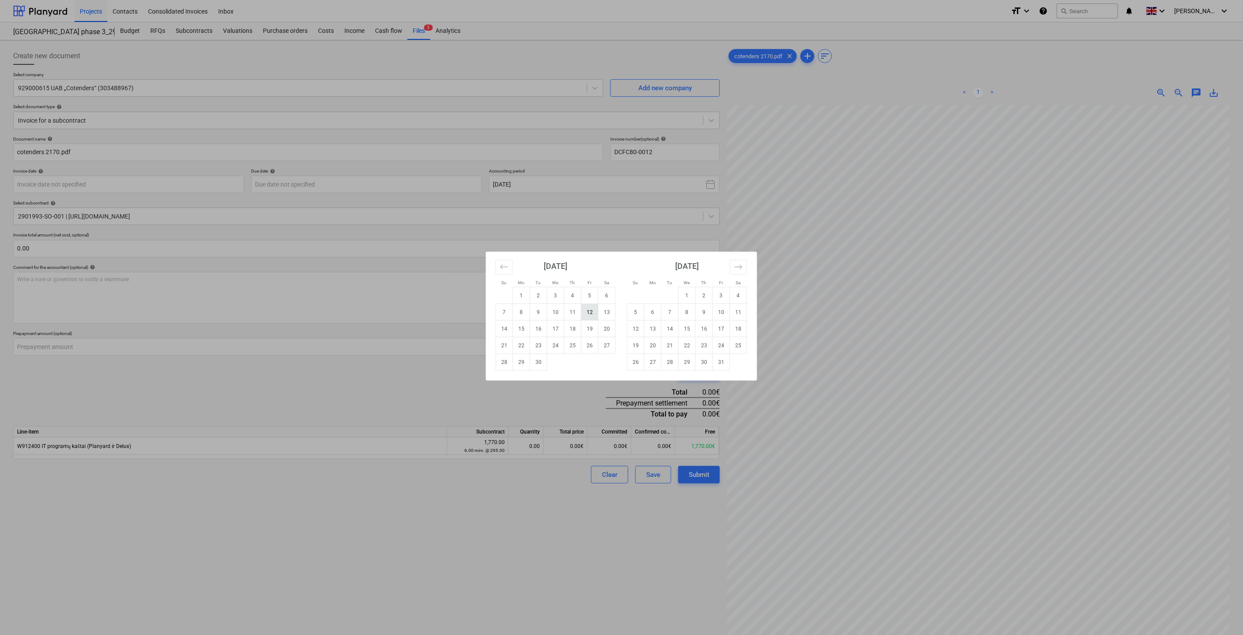
click at [591, 313] on td "12" at bounding box center [589, 312] width 17 height 17
type input "[DATE]"
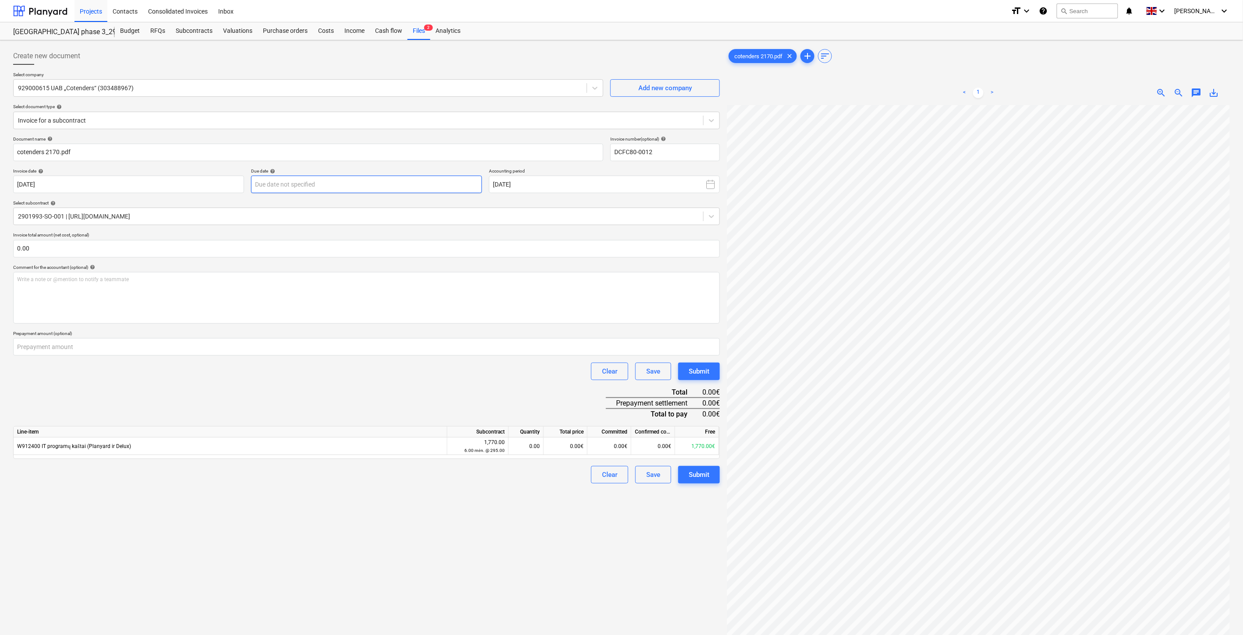
click at [381, 187] on body "Projects Contacts Consolidated Invoices Inbox format_size keyboard_arrow_down h…" at bounding box center [621, 317] width 1243 height 635
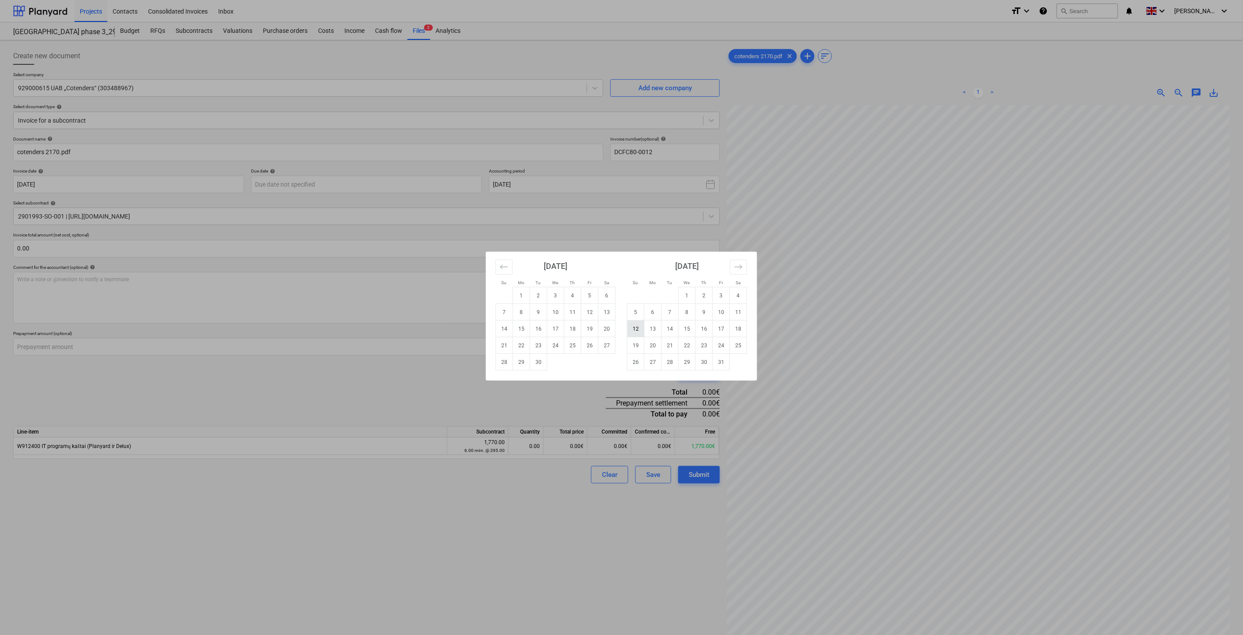
click at [641, 329] on td "12" at bounding box center [635, 329] width 17 height 17
type input "[DATE]"
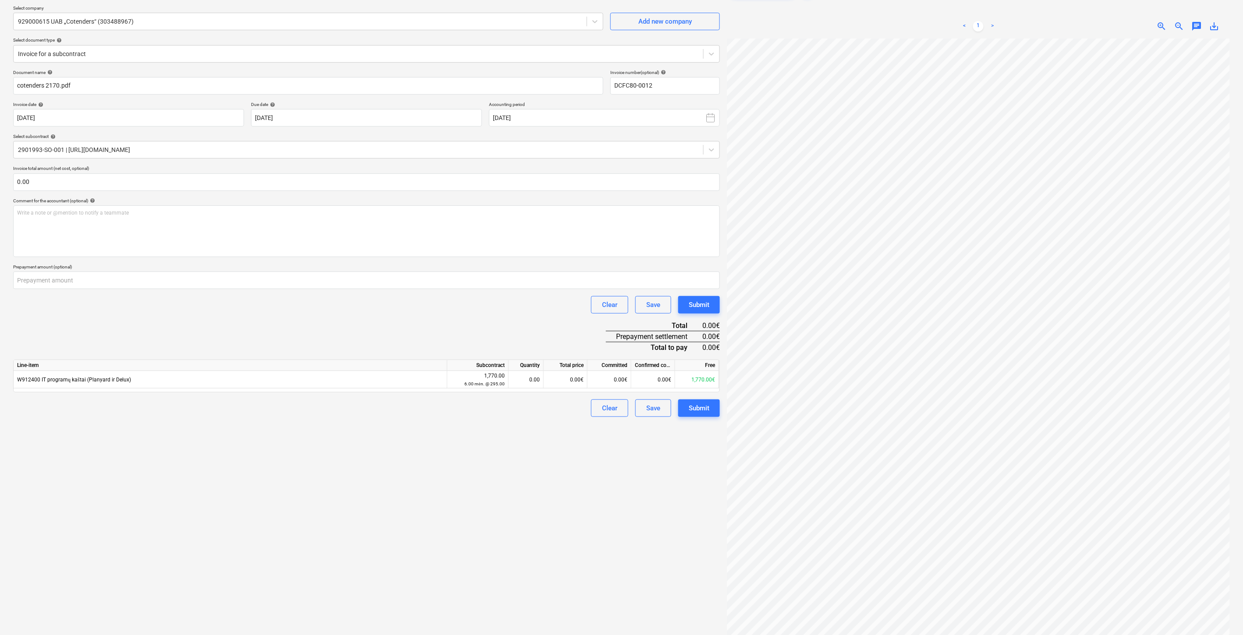
scroll to position [88, 0]
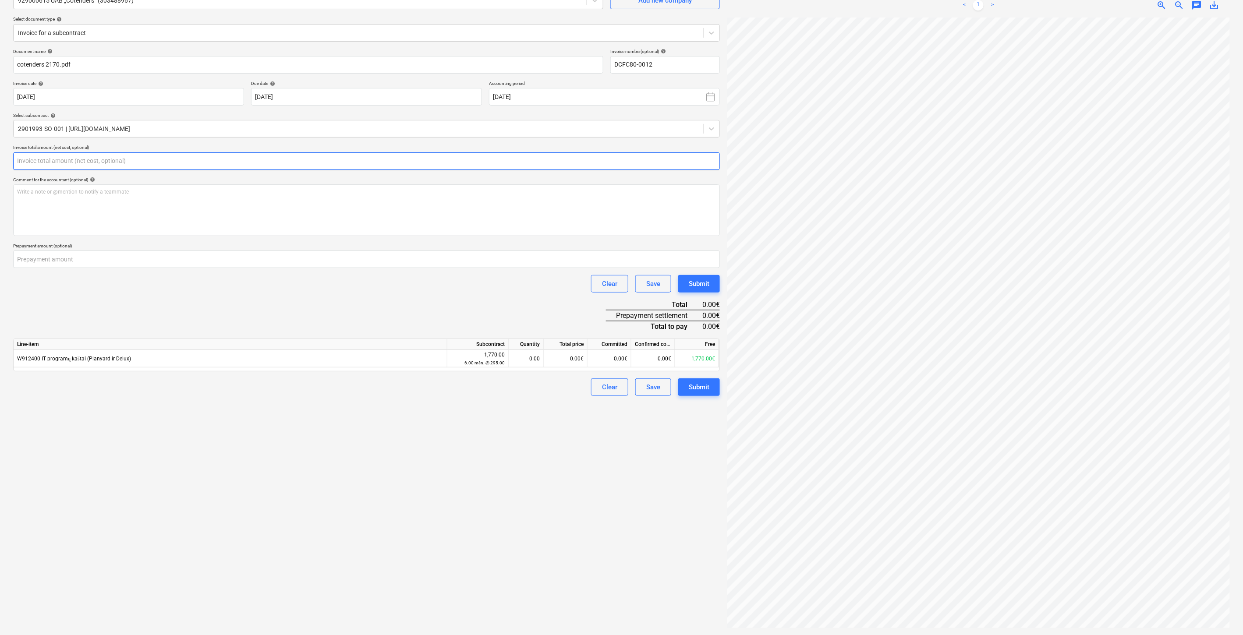
click at [265, 163] on input "text" at bounding box center [366, 161] width 706 height 18
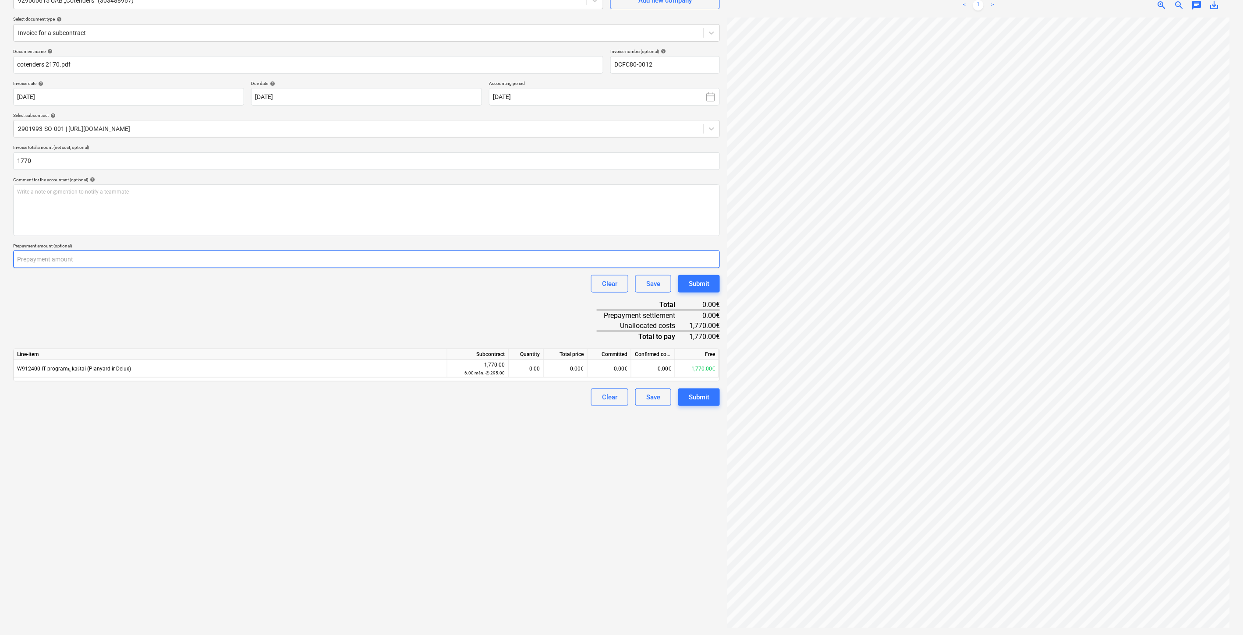
type input "1,770.00"
click at [164, 257] on input "number" at bounding box center [366, 260] width 706 height 18
type input "1770"
click at [318, 328] on div "Document name help cotenders 2170.pdf Invoice number (optional) help DCFC80-001…" at bounding box center [366, 228] width 706 height 358
click at [567, 375] on div "0.00€" at bounding box center [566, 369] width 44 height 18
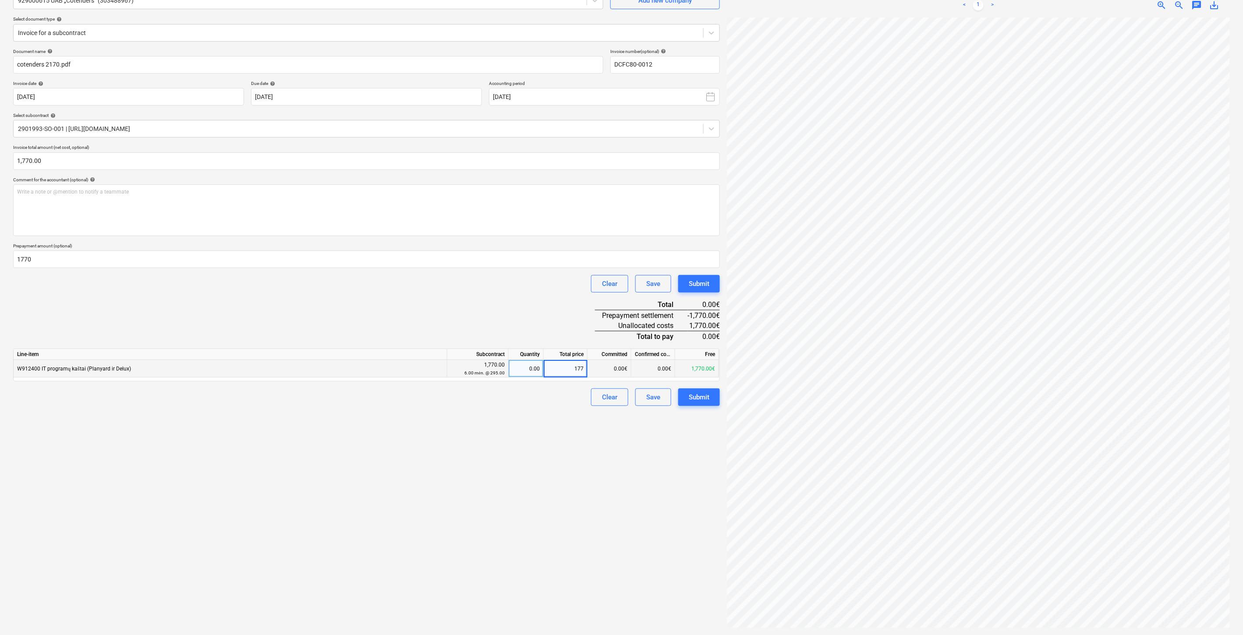
type input "1770"
click at [531, 311] on div "Document name help cotenders 2170.pdf Invoice number (optional) help DCFC80-001…" at bounding box center [366, 228] width 706 height 358
click at [580, 519] on div "Create new document Select company 929000615 UAB „Cotenders“ (303488967) Add ne…" at bounding box center [366, 293] width 713 height 675
drag, startPoint x: 616, startPoint y: 492, endPoint x: 644, endPoint y: 445, distance: 54.8
click at [618, 487] on div "Create new document Select company 929000615 UAB „Cotenders“ (303488967) Add ne…" at bounding box center [366, 293] width 713 height 675
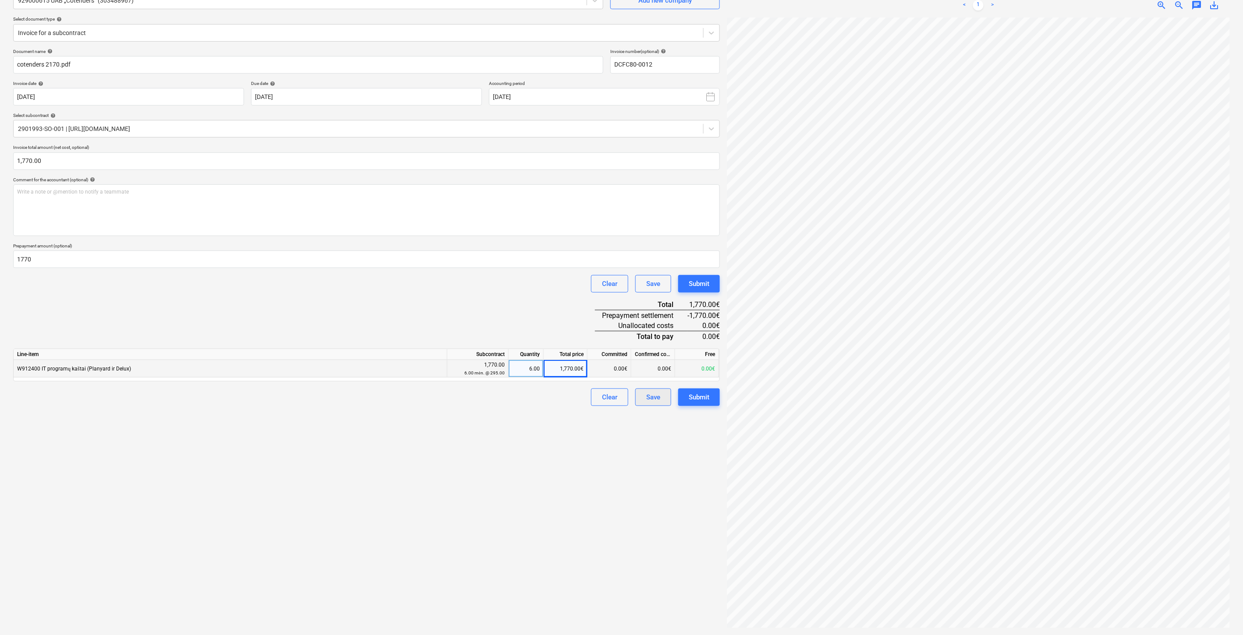
click at [653, 397] on div "Save" at bounding box center [653, 397] width 14 height 11
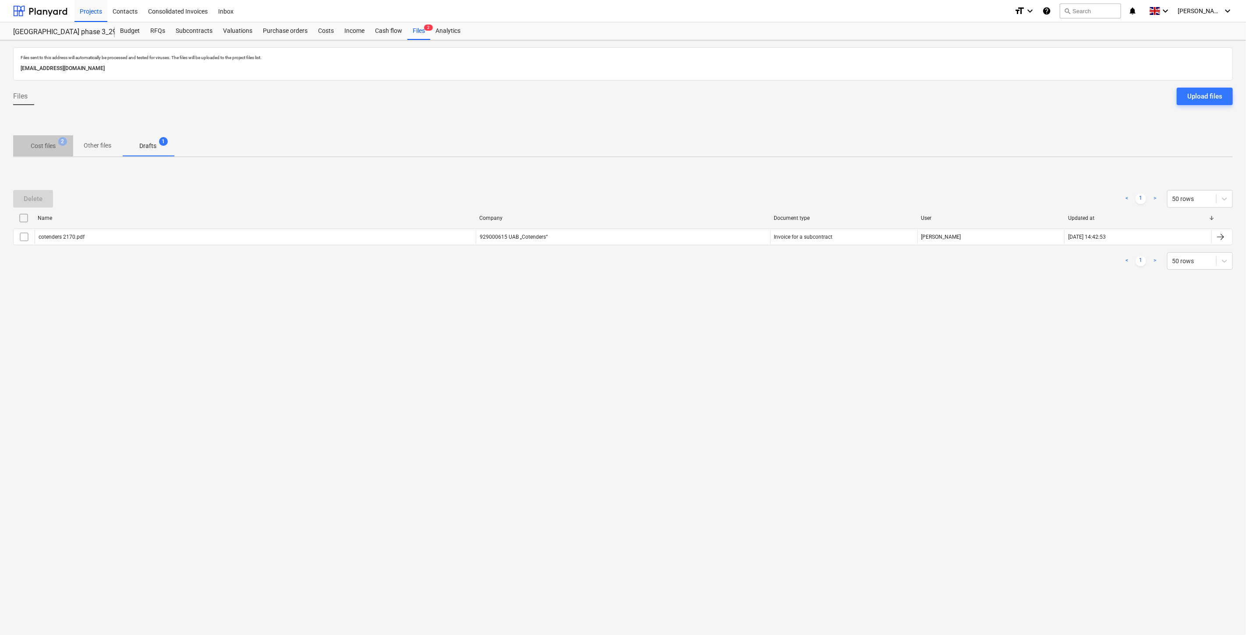
click at [40, 147] on p "Cost files" at bounding box center [43, 145] width 25 height 9
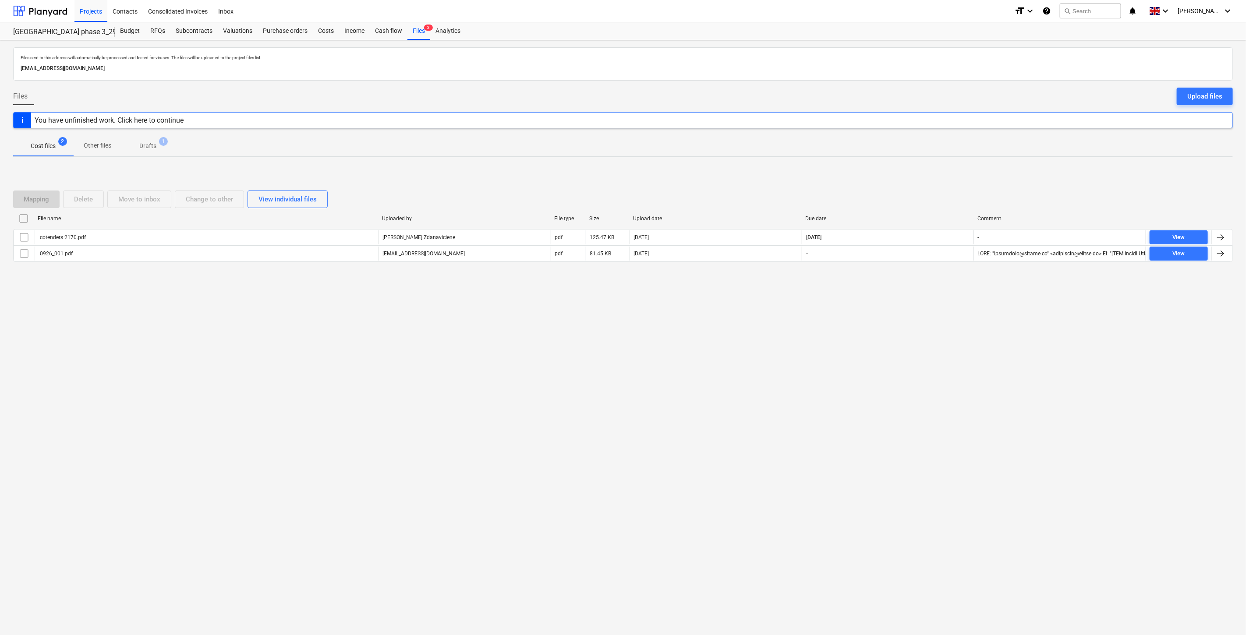
click at [835, 391] on div "Files sent to this address will automatically be processed and tested for virus…" at bounding box center [623, 337] width 1246 height 595
click at [857, 374] on div "Files sent to this address will automatically be processed and tested for virus…" at bounding box center [623, 337] width 1246 height 595
click at [862, 369] on div "Files sent to this address will automatically be processed and tested for virus…" at bounding box center [623, 337] width 1246 height 595
click at [869, 362] on div "Files sent to this address will automatically be processed and tested for virus…" at bounding box center [623, 337] width 1246 height 595
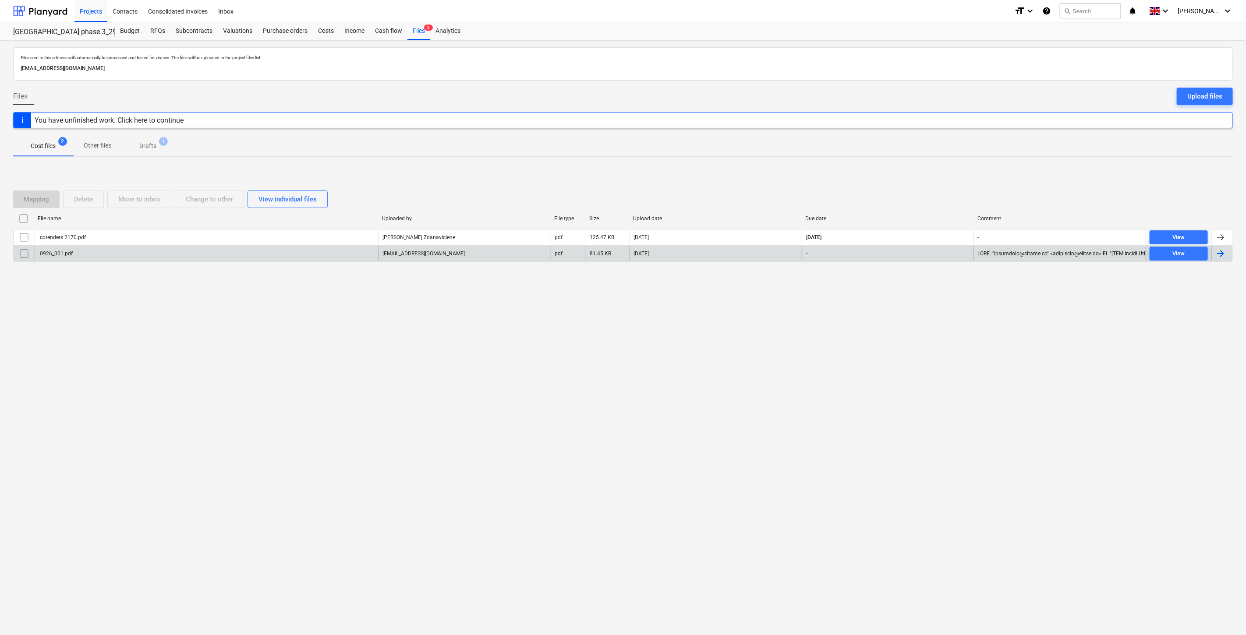
click at [183, 250] on div "0926_001.pdf" at bounding box center [207, 254] width 344 height 14
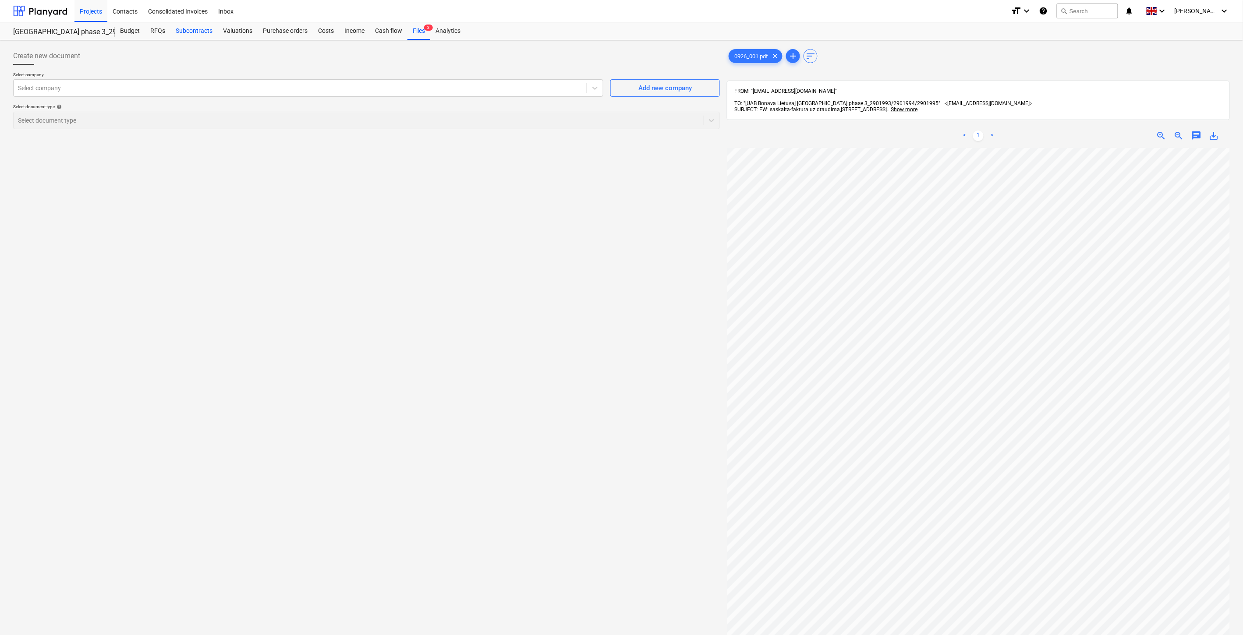
click at [198, 33] on div "Subcontracts" at bounding box center [193, 31] width 47 height 18
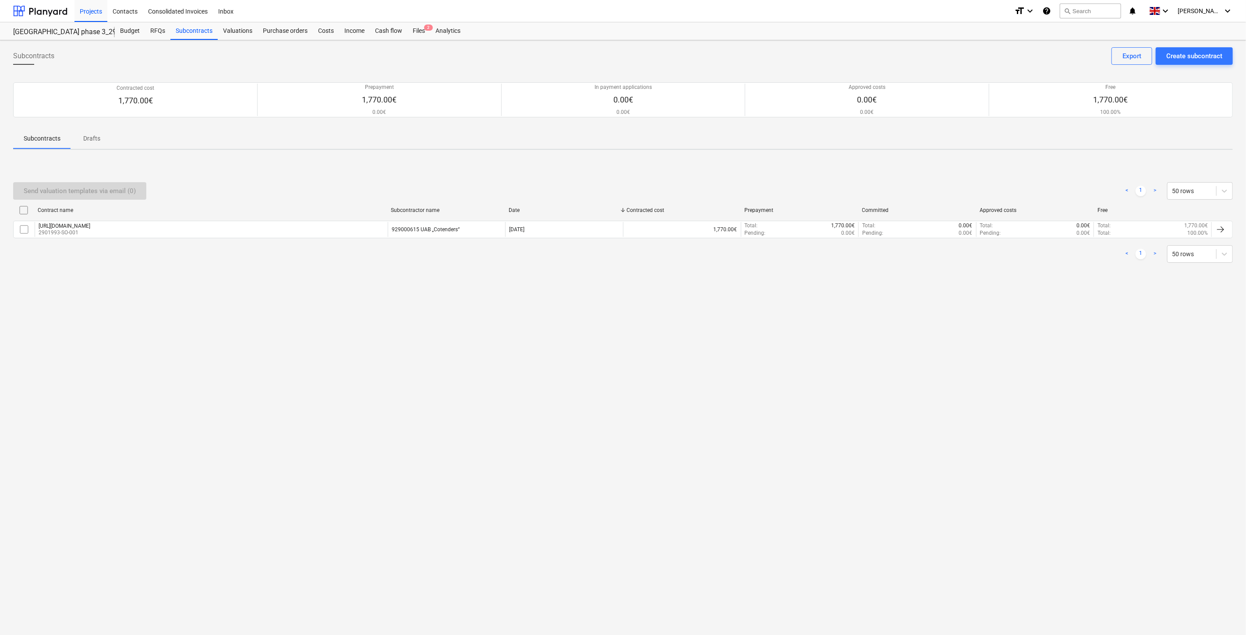
click at [587, 167] on div "Send valuation templates via email (0) < 1 > 50 rows Contract name Subcontracto…" at bounding box center [622, 222] width 1219 height 131
click at [593, 165] on div "Send valuation templates via email (0) < 1 > 50 rows Contract name Subcontracto…" at bounding box center [622, 222] width 1219 height 131
click at [653, 163] on div "Send valuation templates via email (0) < 1 > 50 rows Contract name Subcontracto…" at bounding box center [622, 222] width 1219 height 131
click at [664, 162] on div "Send valuation templates via email (0) < 1 > 50 rows Contract name Subcontracto…" at bounding box center [622, 222] width 1219 height 131
click at [929, 172] on div "Send valuation templates via email (0) < 1 > 50 rows Contract name Subcontracto…" at bounding box center [622, 223] width 1219 height 102
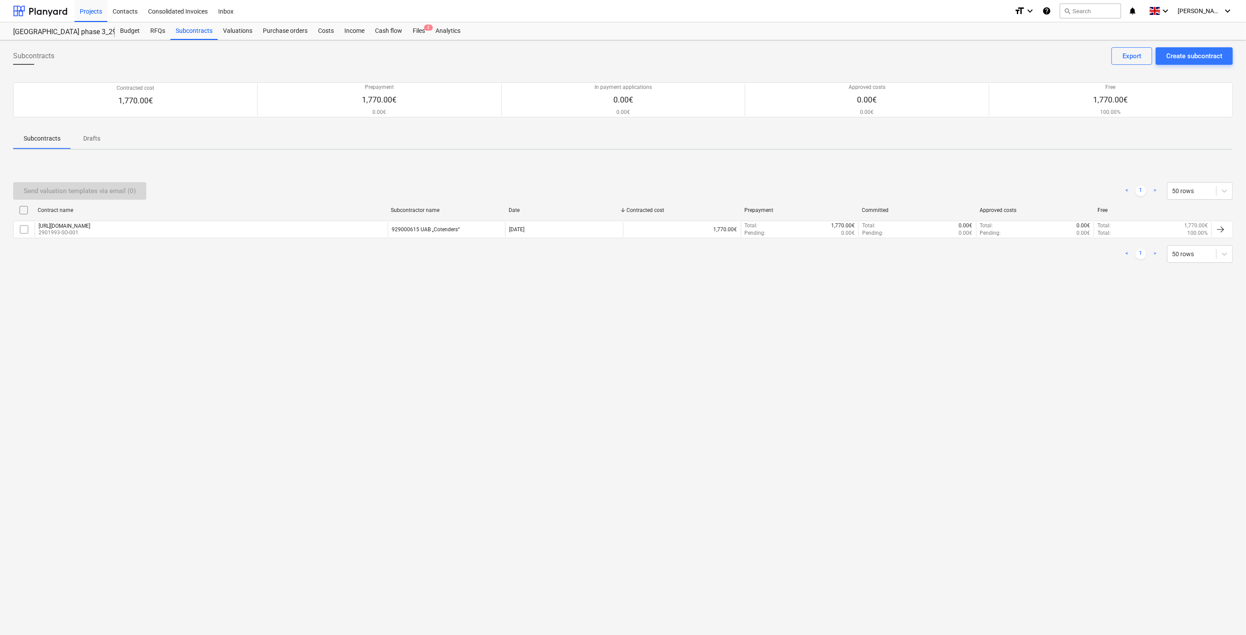
click at [933, 170] on div "Send valuation templates via email (0) < 1 > 50 rows Contract name Subcontracto…" at bounding box center [622, 222] width 1219 height 131
click at [940, 168] on div "Send valuation templates via email (0) < 1 > 50 rows Contract name Subcontracto…" at bounding box center [622, 222] width 1219 height 131
click at [949, 164] on div "Send valuation templates via email (0) < 1 > 50 rows Contract name Subcontracto…" at bounding box center [622, 222] width 1219 height 131
click at [424, 32] on div "Files 2" at bounding box center [418, 31] width 23 height 18
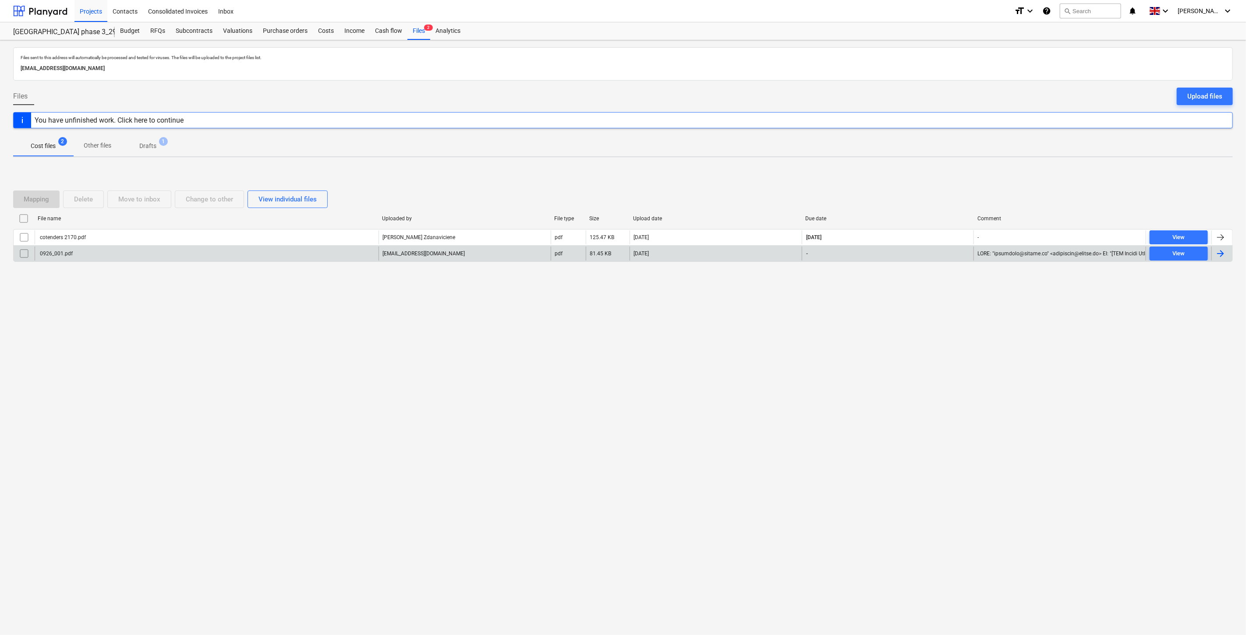
click at [222, 254] on div "0926_001.pdf" at bounding box center [207, 254] width 344 height 14
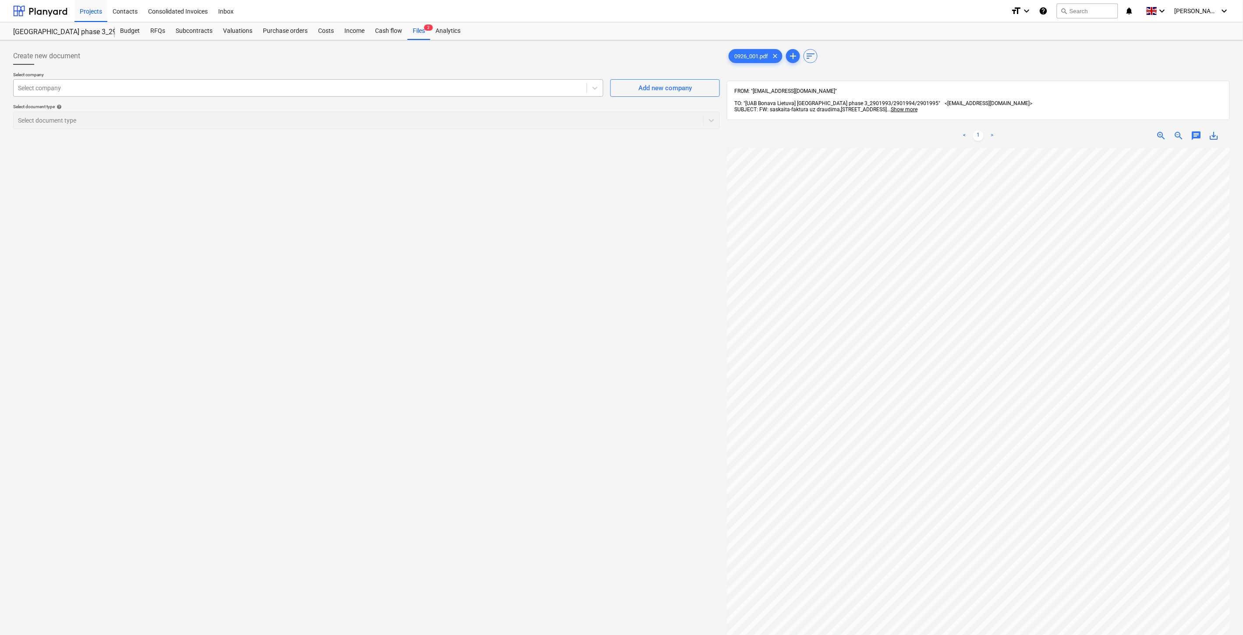
click at [200, 87] on div at bounding box center [300, 88] width 564 height 9
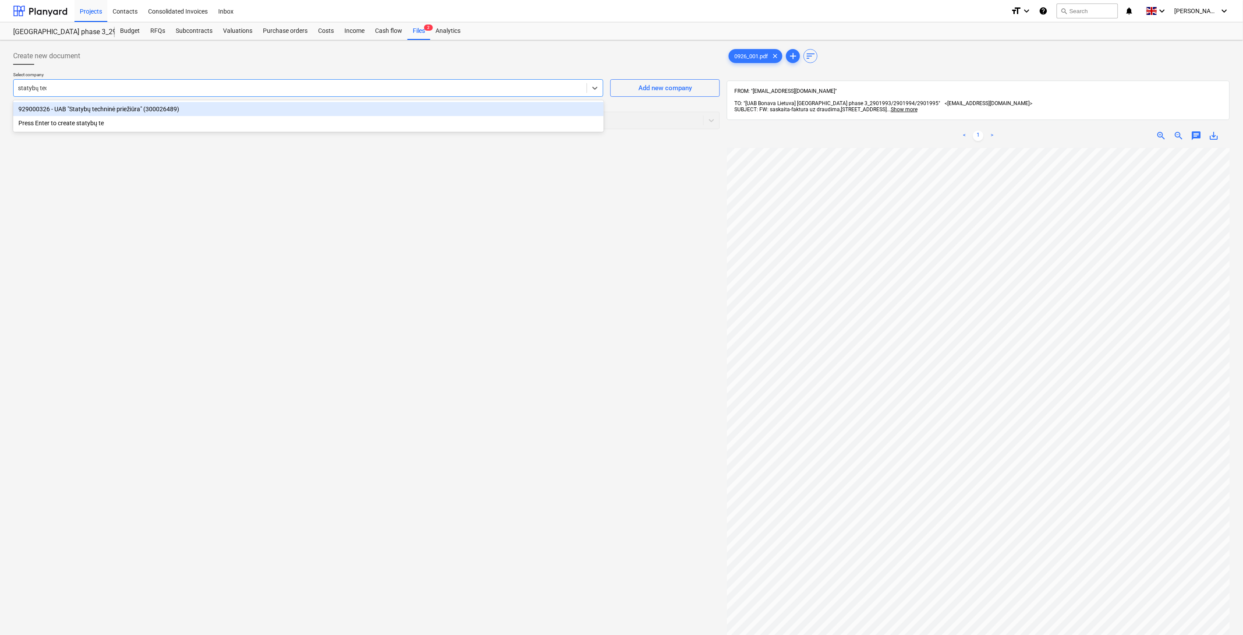
type input "statybų tech"
click at [205, 113] on div "929000326 - UAB "Statybų techninė priežiūra" (300026489)" at bounding box center [308, 109] width 590 height 14
click at [191, 116] on div at bounding box center [358, 120] width 681 height 9
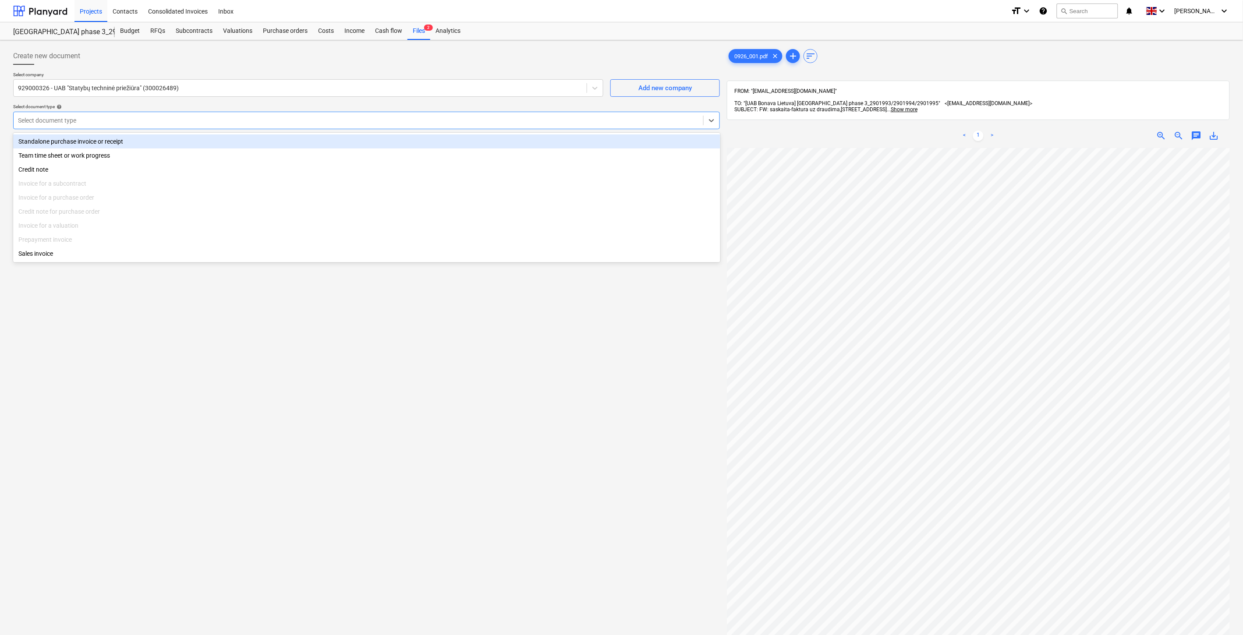
click at [160, 142] on div "Standalone purchase invoice or receipt" at bounding box center [366, 141] width 707 height 14
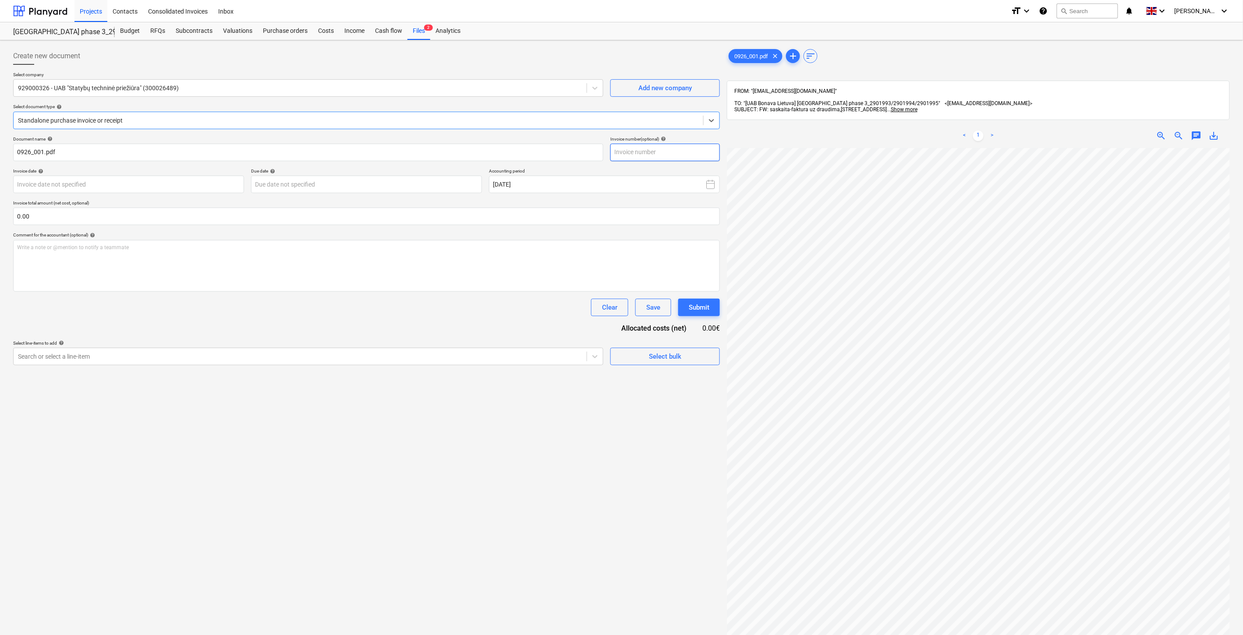
click at [646, 155] on input "text" at bounding box center [664, 153] width 109 height 18
type input "STP2509-04"
click at [131, 177] on body "Projects Contacts Consolidated Invoices Inbox format_size keyboard_arrow_down h…" at bounding box center [621, 317] width 1243 height 635
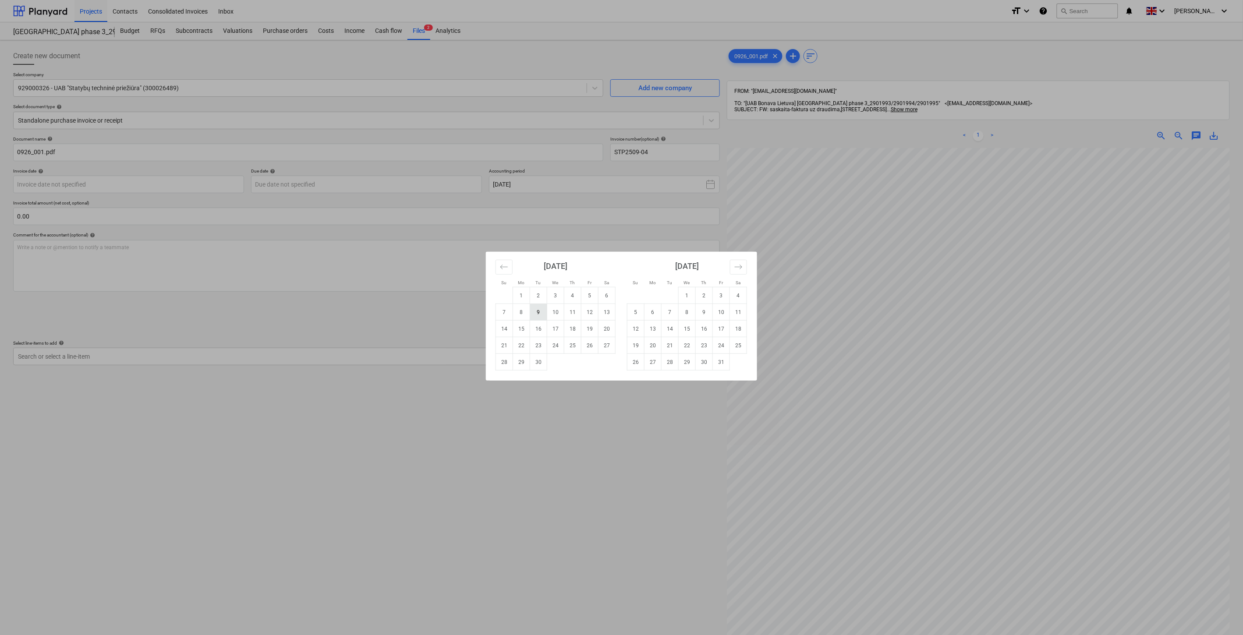
click at [542, 313] on td "9" at bounding box center [538, 312] width 17 height 17
type input "[DATE]"
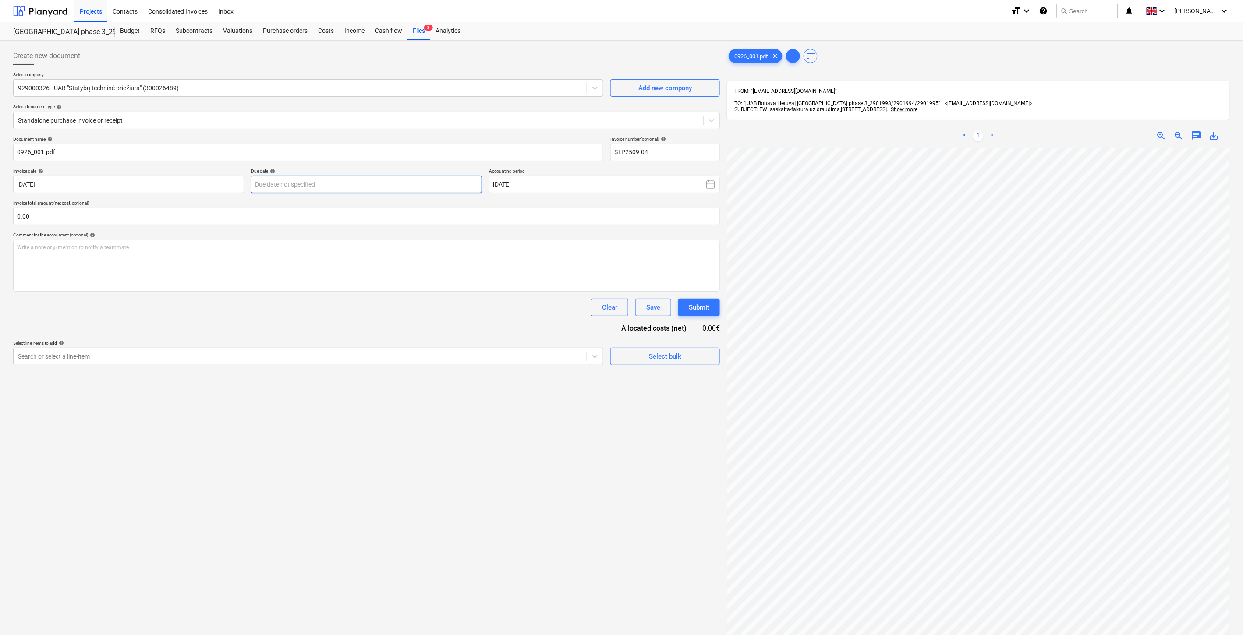
click at [338, 187] on body "Projects Contacts Consolidated Invoices Inbox format_size keyboard_arrow_down h…" at bounding box center [621, 317] width 1243 height 635
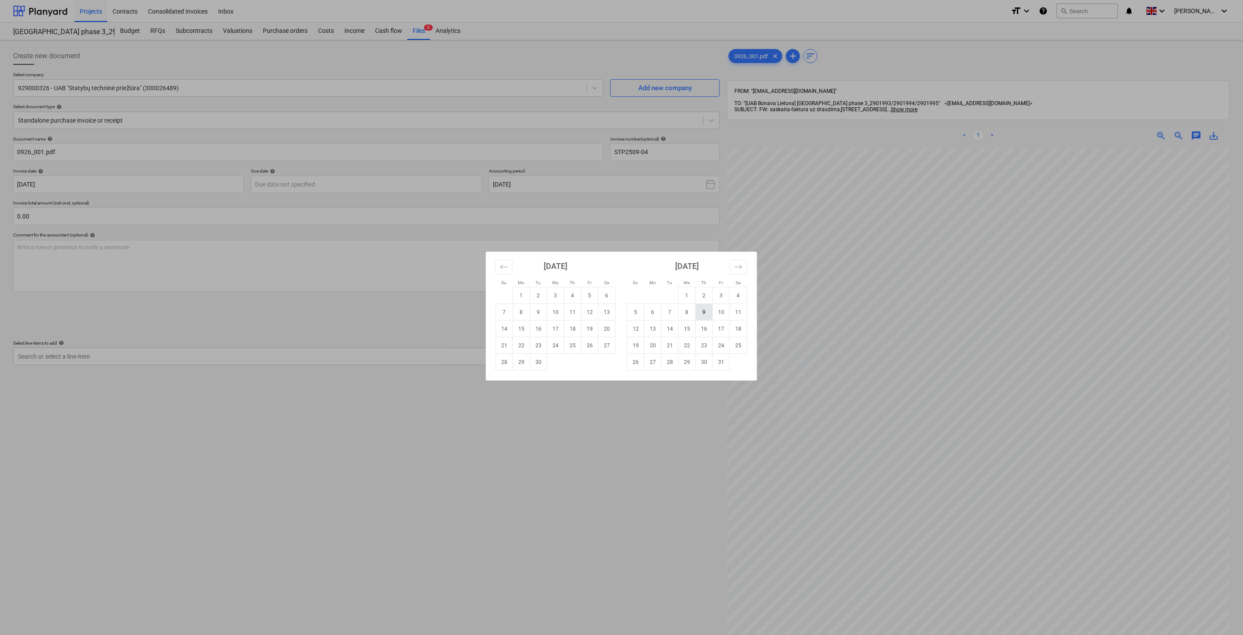
click at [701, 316] on td "9" at bounding box center [704, 312] width 17 height 17
type input "[DATE]"
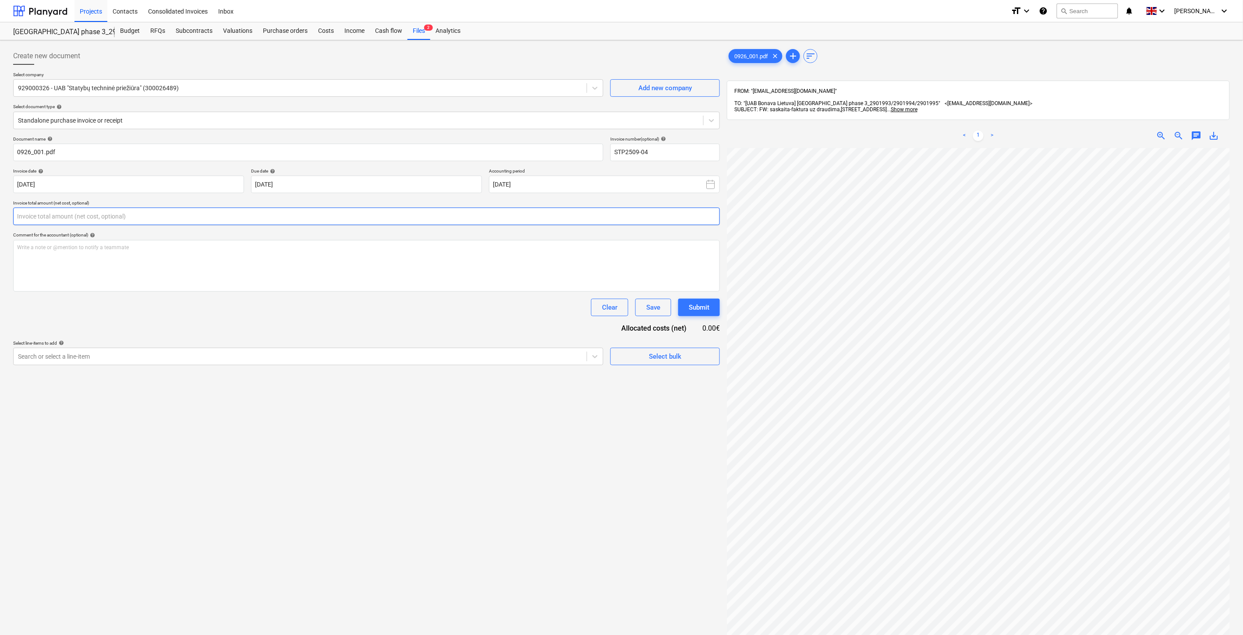
click at [304, 219] on input "text" at bounding box center [366, 217] width 706 height 18
type input "400.00"
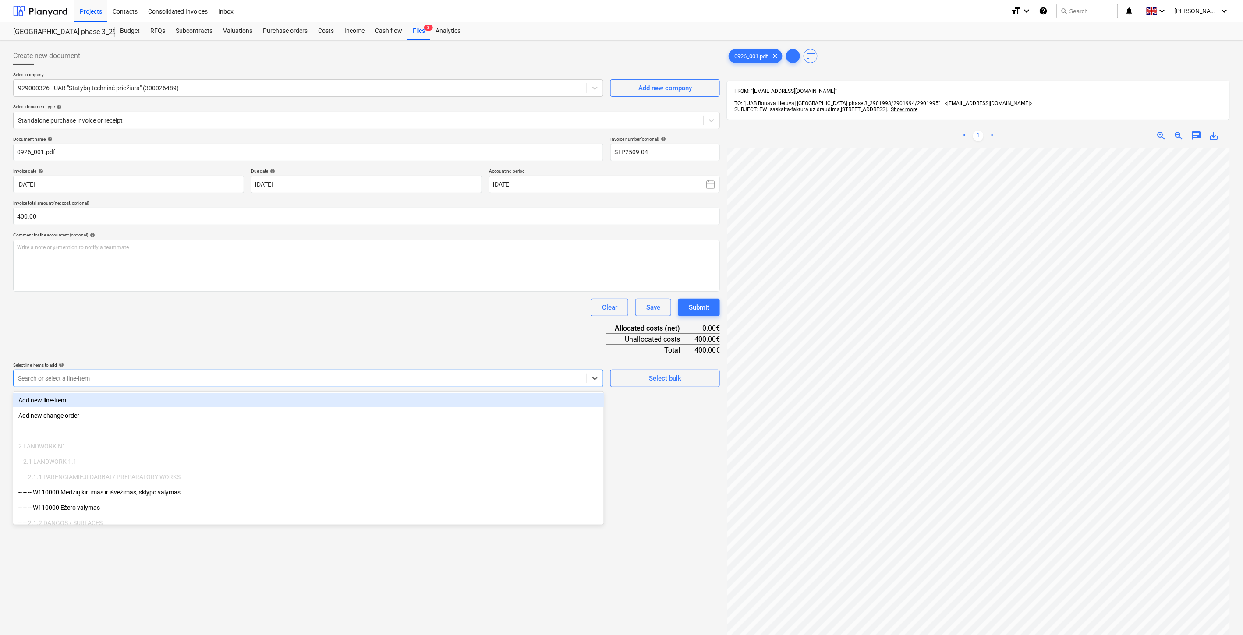
click at [272, 386] on div "Search or select a line-item" at bounding box center [308, 379] width 590 height 18
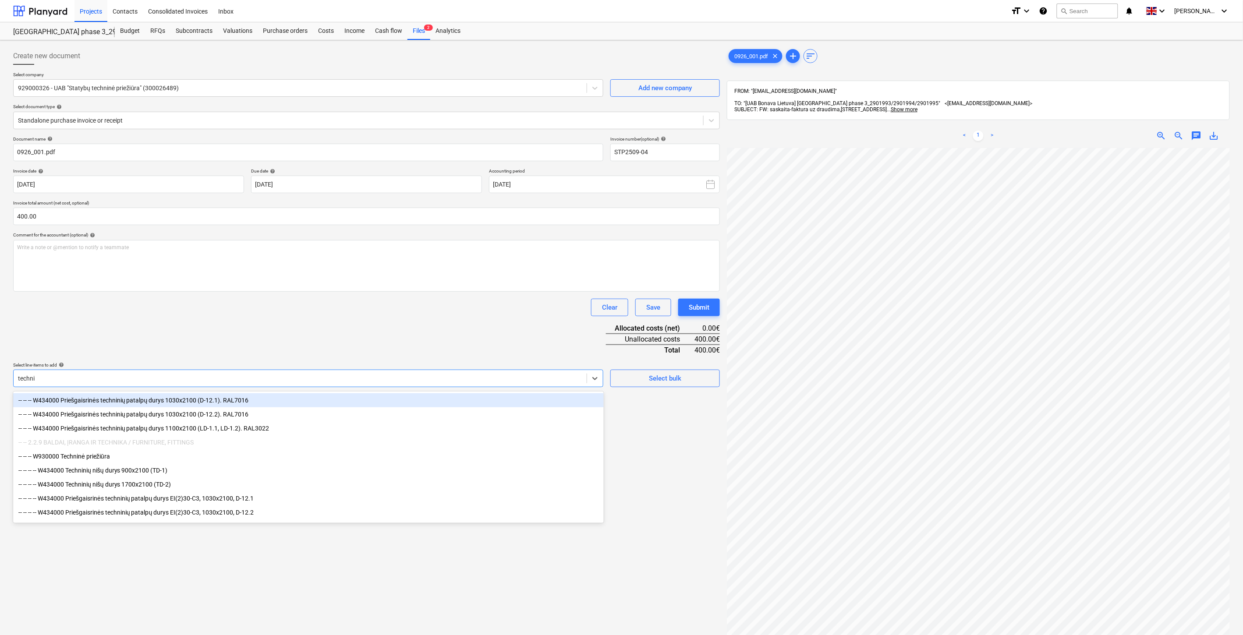
type input "technin"
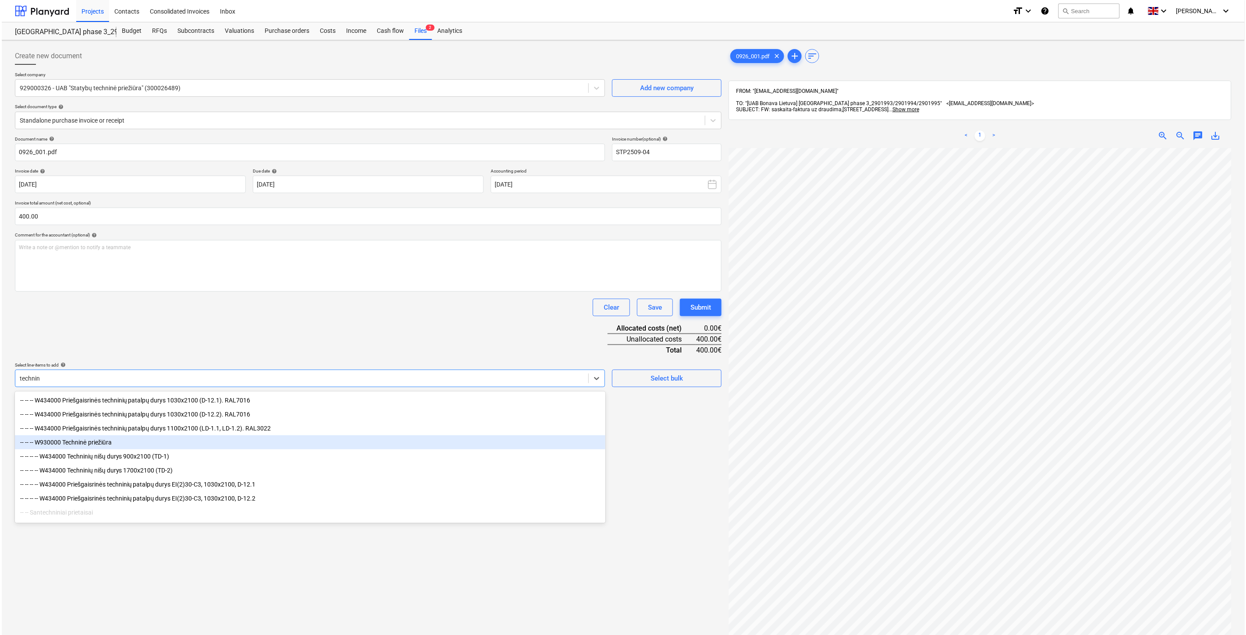
scroll to position [15, 0]
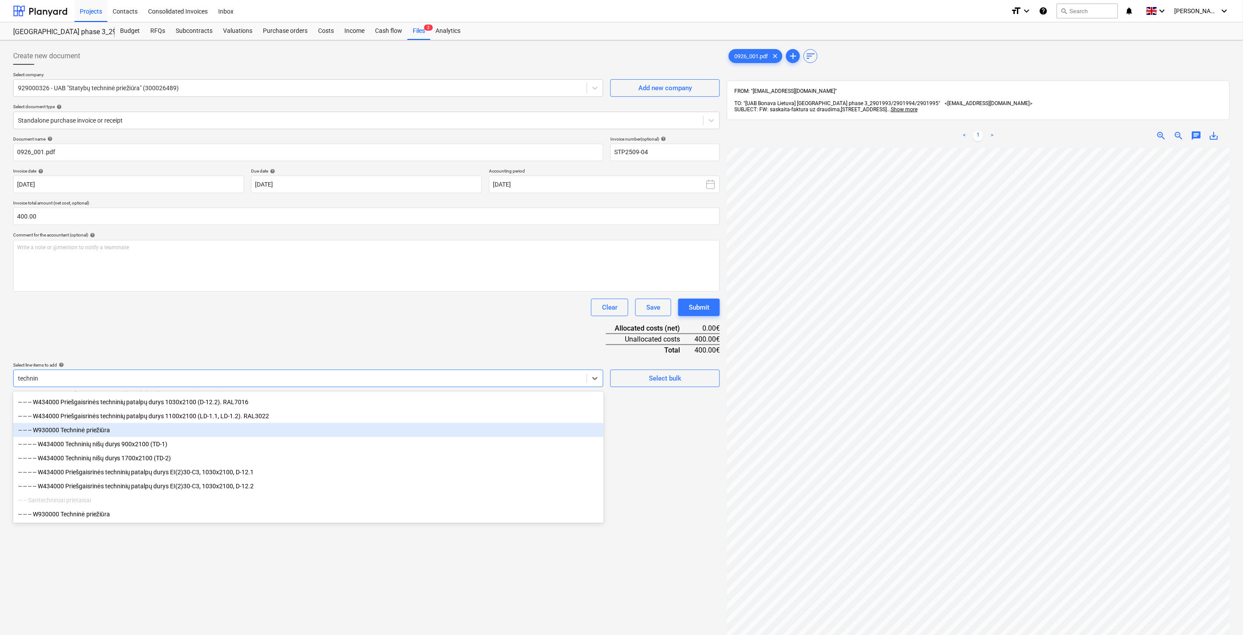
click at [81, 428] on div "-- -- -- W930000 Techninė priežiūra" at bounding box center [308, 430] width 590 height 14
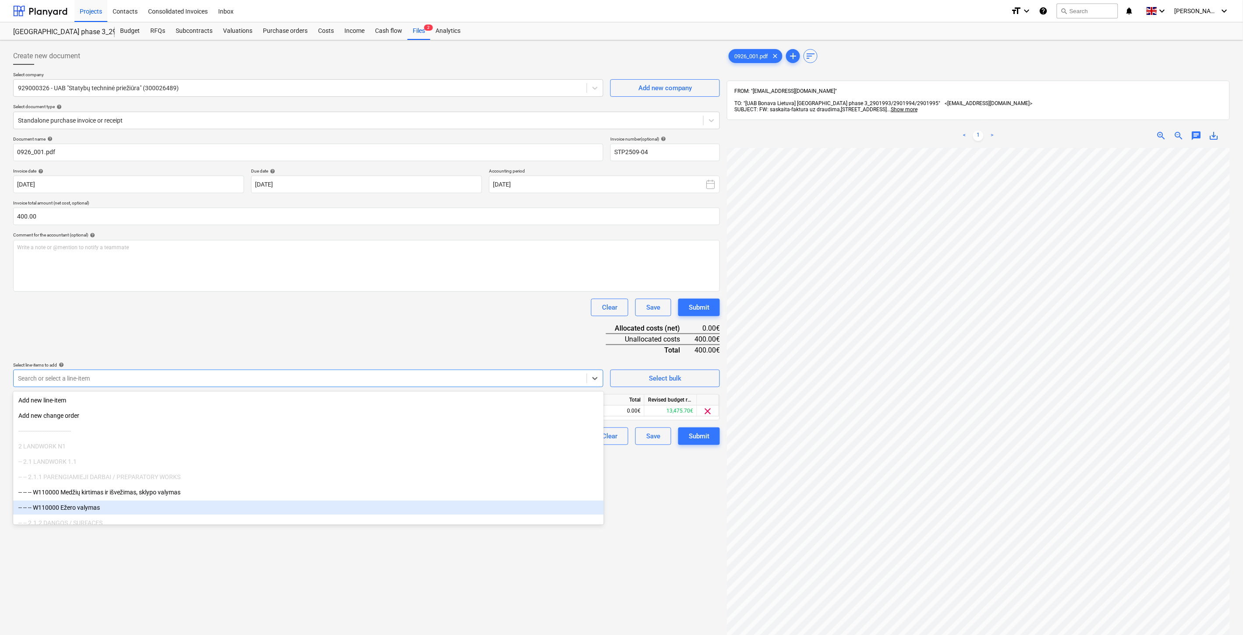
drag, startPoint x: 218, startPoint y: 552, endPoint x: 206, endPoint y: 552, distance: 11.8
click at [218, 553] on div "Create new document Select company 929000326 - UAB "Statybų techninė priežiūra"…" at bounding box center [366, 403] width 713 height 718
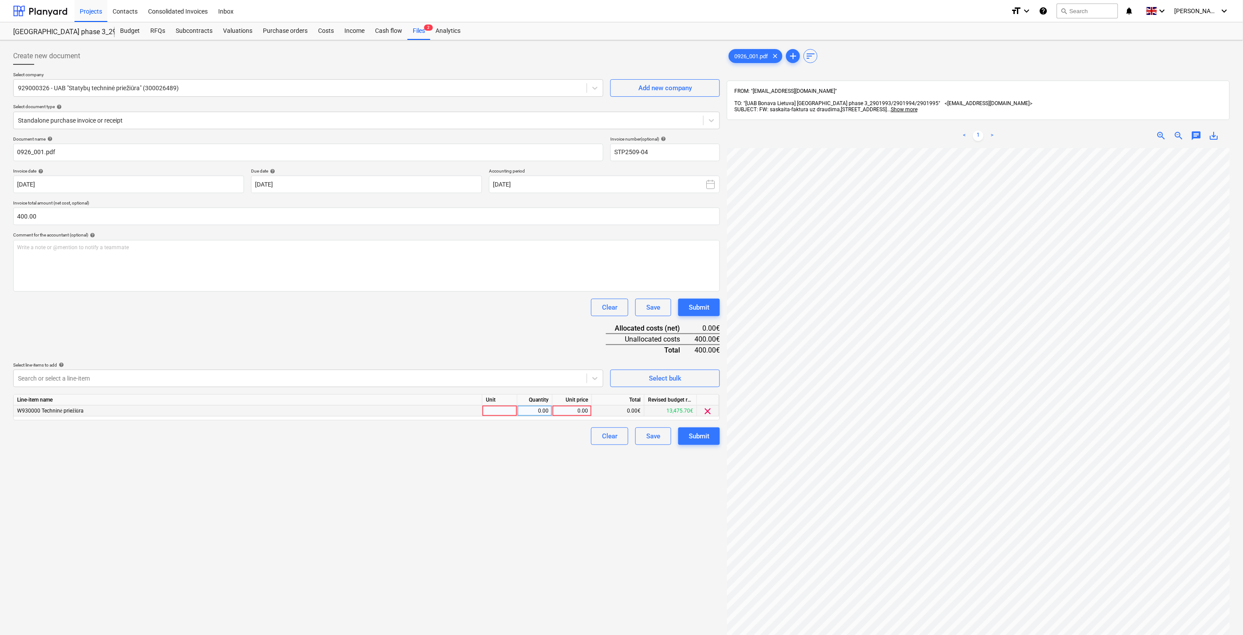
click at [505, 410] on div at bounding box center [499, 411] width 35 height 11
click at [533, 408] on div "0.00" at bounding box center [535, 411] width 28 height 11
click at [569, 408] on div "0.00" at bounding box center [572, 411] width 32 height 11
type input "400"
click at [536, 350] on div "Document name help 0926_001.pdf Invoice number (optional) help STP2509-04 Invoi…" at bounding box center [366, 290] width 706 height 309
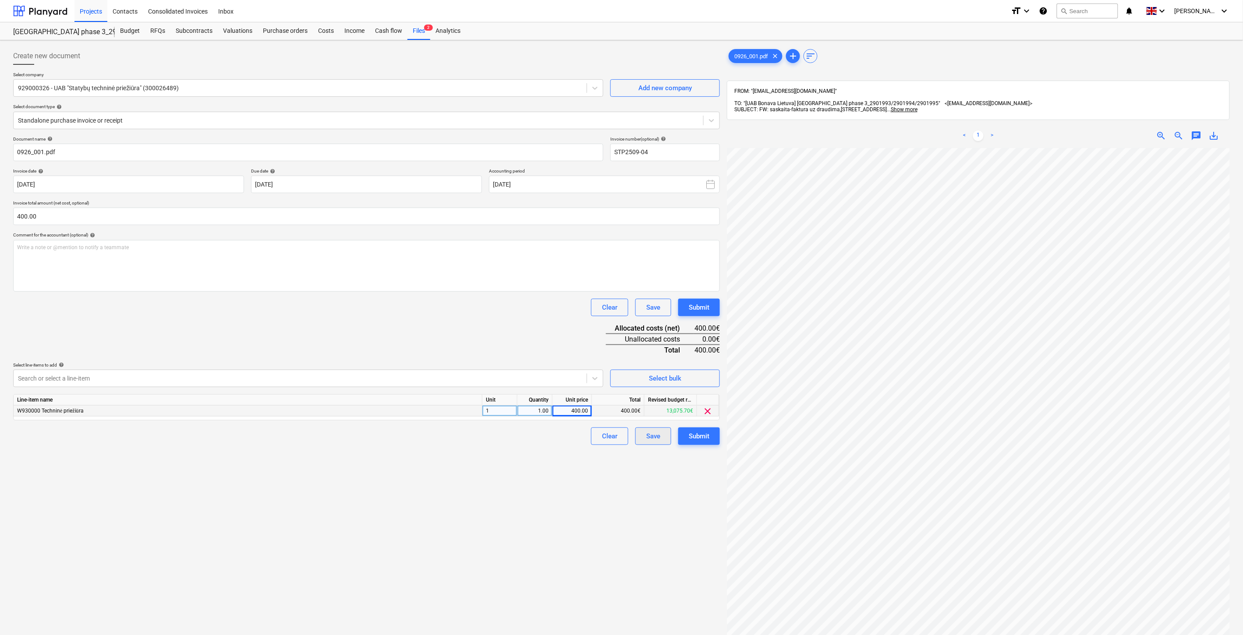
click at [656, 437] on div "Save" at bounding box center [653, 436] width 14 height 11
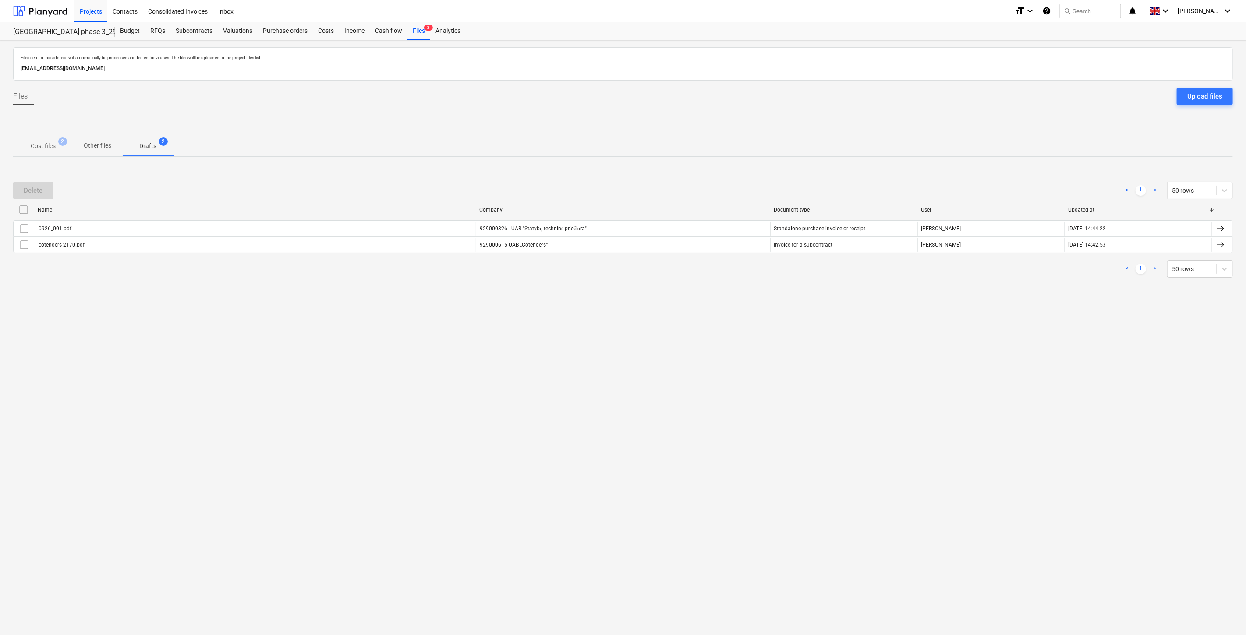
click at [47, 145] on p "Cost files" at bounding box center [43, 145] width 25 height 9
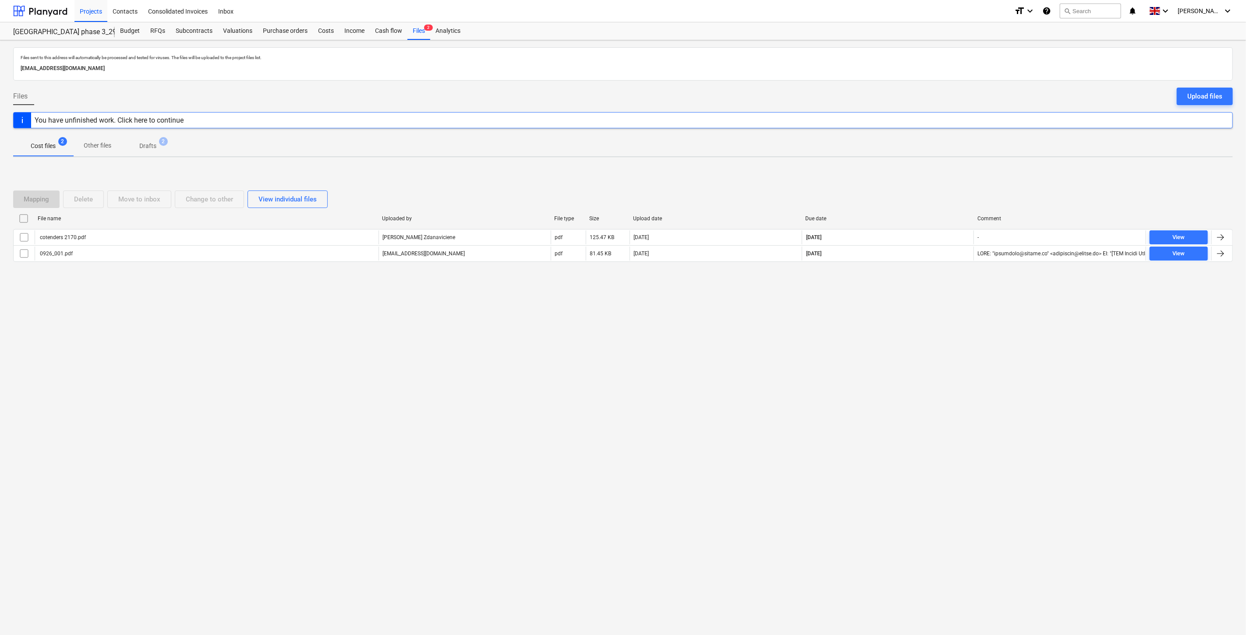
click at [914, 317] on div "Files sent to this address will automatically be processed and tested for virus…" at bounding box center [623, 337] width 1246 height 595
click at [937, 283] on div "Mapping Delete Move to inbox Change to other View individual files File name Up…" at bounding box center [622, 229] width 1219 height 131
click at [921, 323] on div "Files sent to this address will automatically be processed and tested for virus…" at bounding box center [623, 337] width 1246 height 595
click at [940, 304] on div "Files sent to this address will automatically be processed and tested for virus…" at bounding box center [623, 337] width 1246 height 595
drag, startPoint x: 919, startPoint y: 321, endPoint x: 939, endPoint y: 294, distance: 33.1
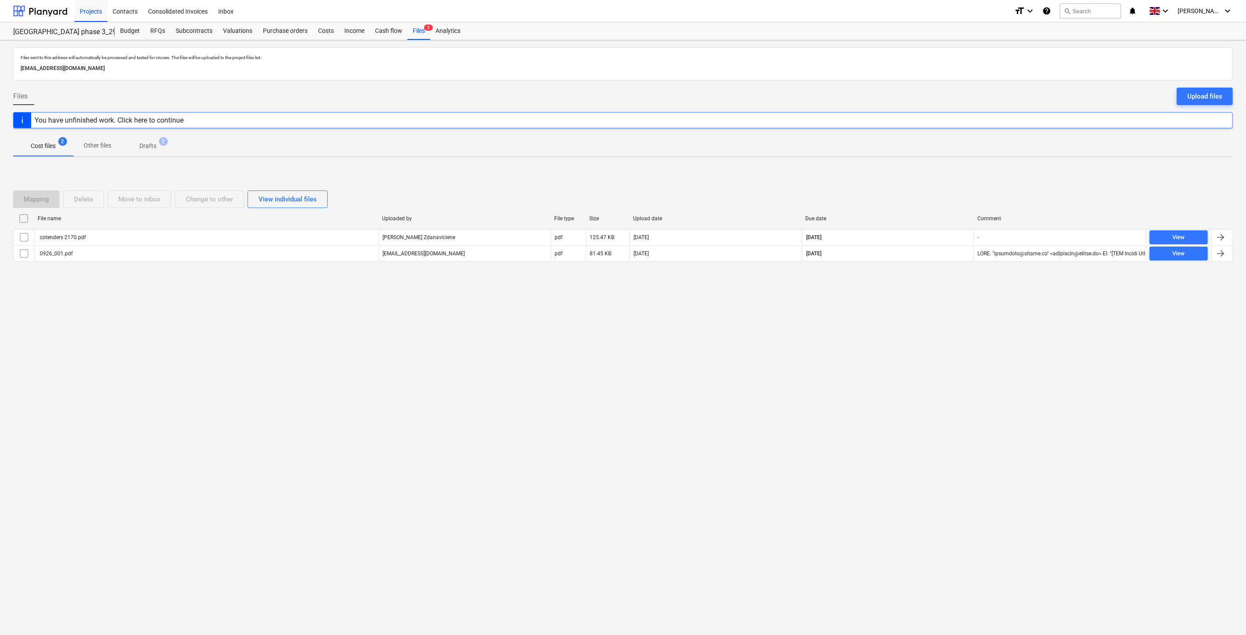
click at [920, 320] on div "Files sent to this address will automatically be processed and tested for virus…" at bounding box center [623, 337] width 1246 height 595
click at [939, 294] on div "Mapping Delete Move to inbox Change to other View individual files File name Up…" at bounding box center [622, 229] width 1219 height 131
click at [899, 318] on div "Files sent to this address will automatically be processed and tested for virus…" at bounding box center [623, 337] width 1246 height 595
click at [922, 299] on div "Files sent to this address will automatically be processed and tested for virus…" at bounding box center [623, 337] width 1246 height 595
drag, startPoint x: 929, startPoint y: 295, endPoint x: 942, endPoint y: 283, distance: 18.0
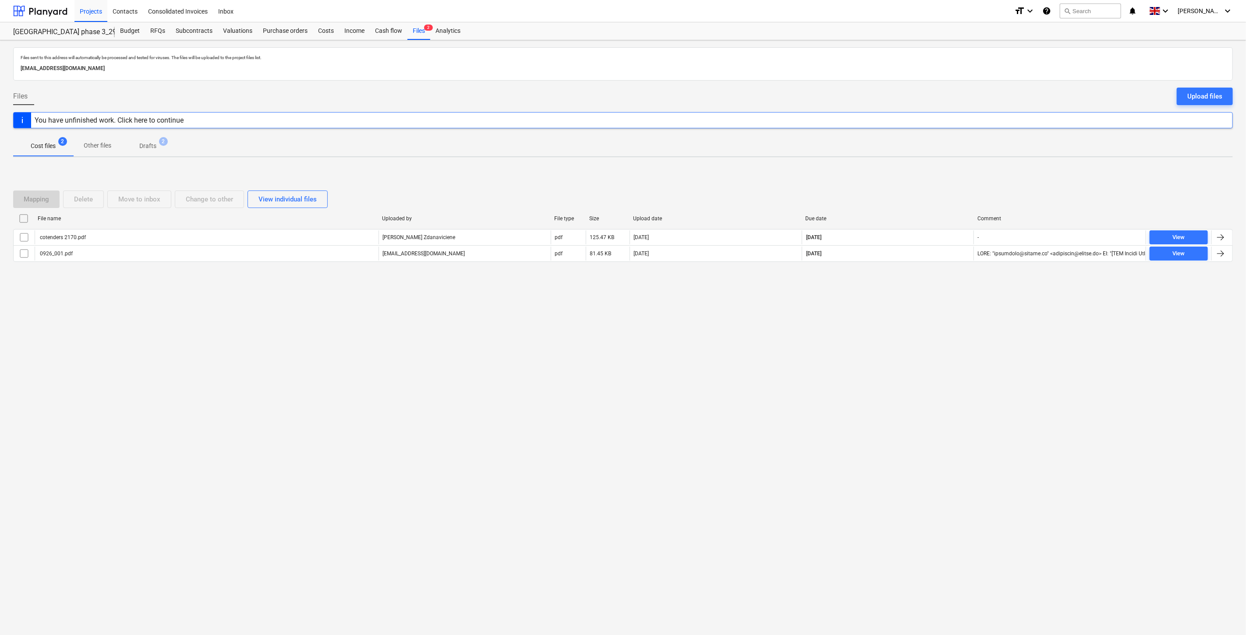
click at [929, 294] on div "Mapping Delete Move to inbox Change to other View individual files File name Up…" at bounding box center [622, 229] width 1219 height 131
click at [942, 283] on div "Mapping Delete Move to inbox Change to other View individual files File name Up…" at bounding box center [622, 229] width 1219 height 131
click at [919, 300] on div "Files sent to this address will automatically be processed and tested for virus…" at bounding box center [623, 337] width 1246 height 595
click at [951, 275] on div "Mapping Delete Move to inbox Change to other View individual files File name Up…" at bounding box center [622, 229] width 1219 height 99
click at [888, 357] on div "Files sent to this address will automatically be processed and tested for virus…" at bounding box center [623, 337] width 1246 height 595
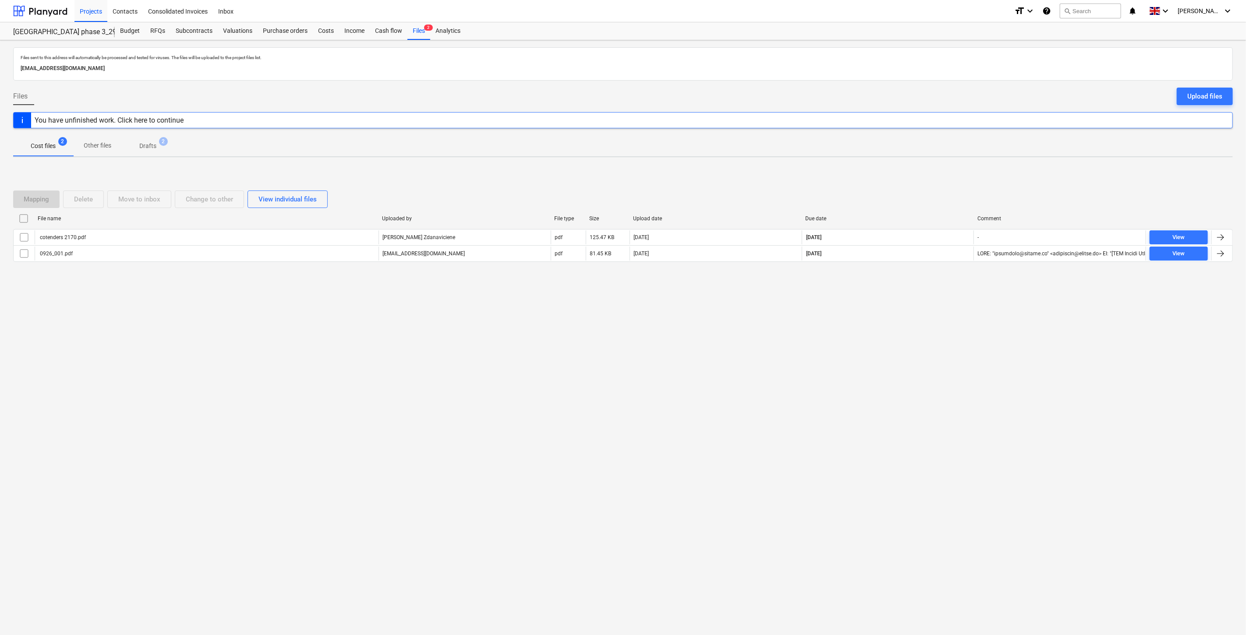
click at [935, 305] on div "Files sent to this address will automatically be processed and tested for virus…" at bounding box center [623, 337] width 1246 height 595
click at [949, 281] on div "Mapping Delete Move to inbox Change to other View individual files File name Up…" at bounding box center [622, 229] width 1219 height 131
click at [956, 272] on div at bounding box center [622, 268] width 1219 height 7
click at [912, 317] on div "Files sent to this address will automatically be processed and tested for virus…" at bounding box center [623, 337] width 1246 height 595
click at [918, 312] on div "Files sent to this address will automatically be processed and tested for virus…" at bounding box center [623, 337] width 1246 height 595
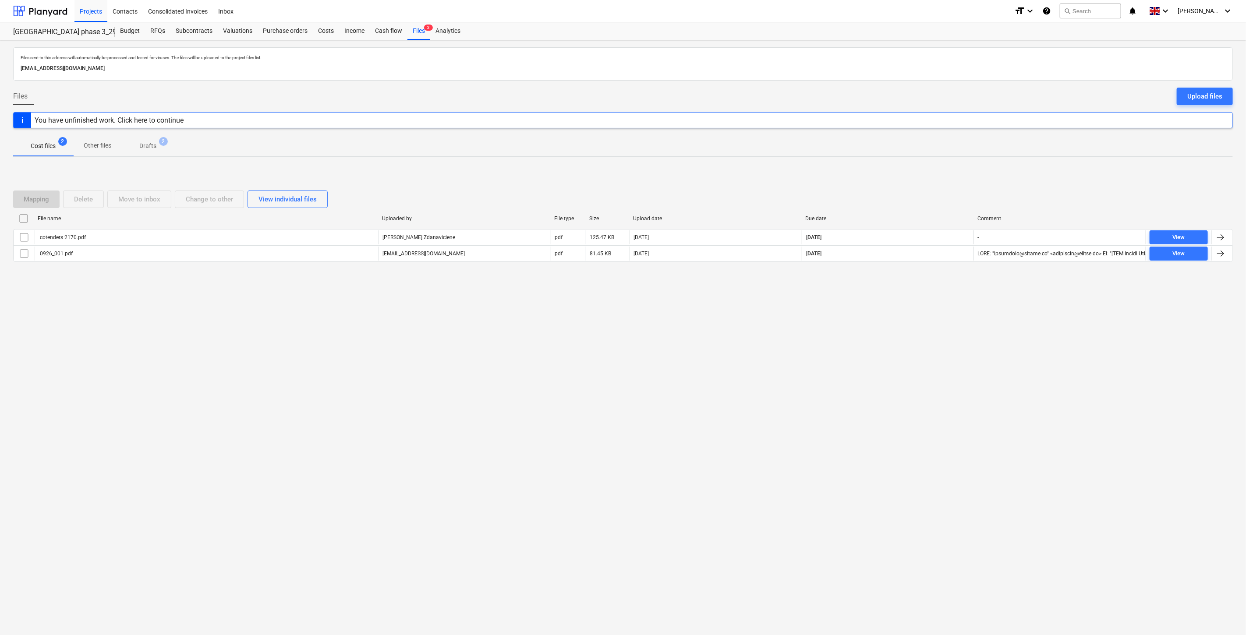
click at [925, 299] on div "Files sent to this address will automatically be processed and tested for virus…" at bounding box center [623, 337] width 1246 height 595
click at [938, 286] on div "Mapping Delete Move to inbox Change to other View individual files File name Up…" at bounding box center [622, 229] width 1219 height 131
click at [62, 6] on div at bounding box center [40, 11] width 54 height 22
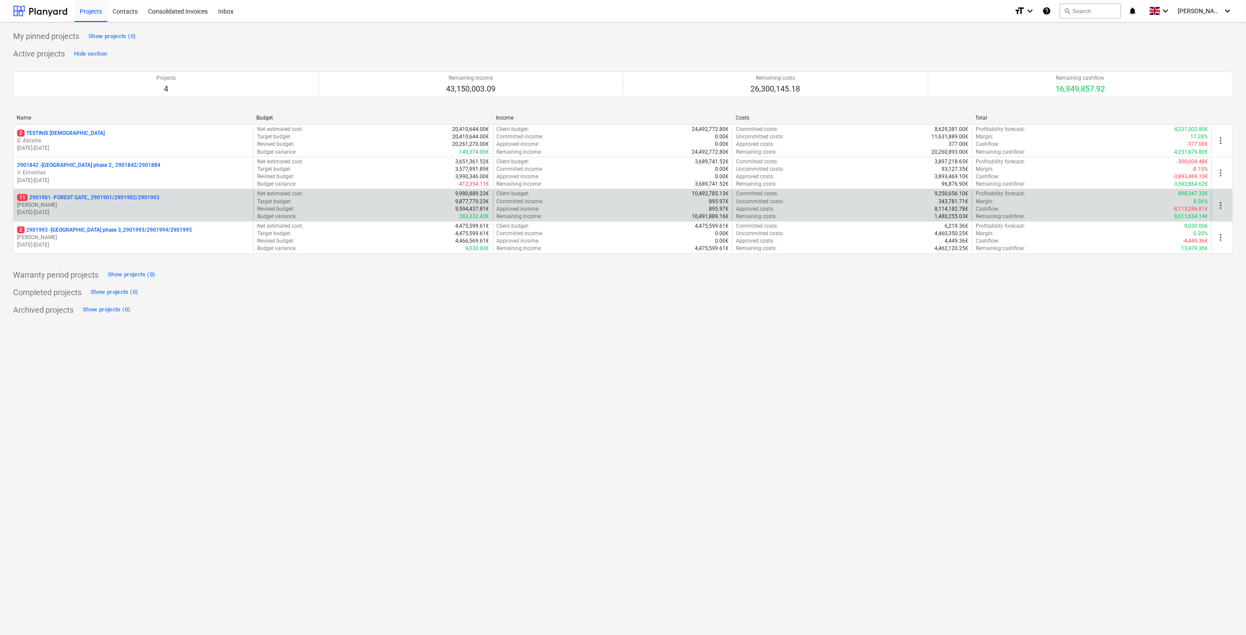
click at [95, 196] on p "11 2901901 - FOREST GATE_ 2901901/2901902/2901903" at bounding box center [88, 197] width 142 height 7
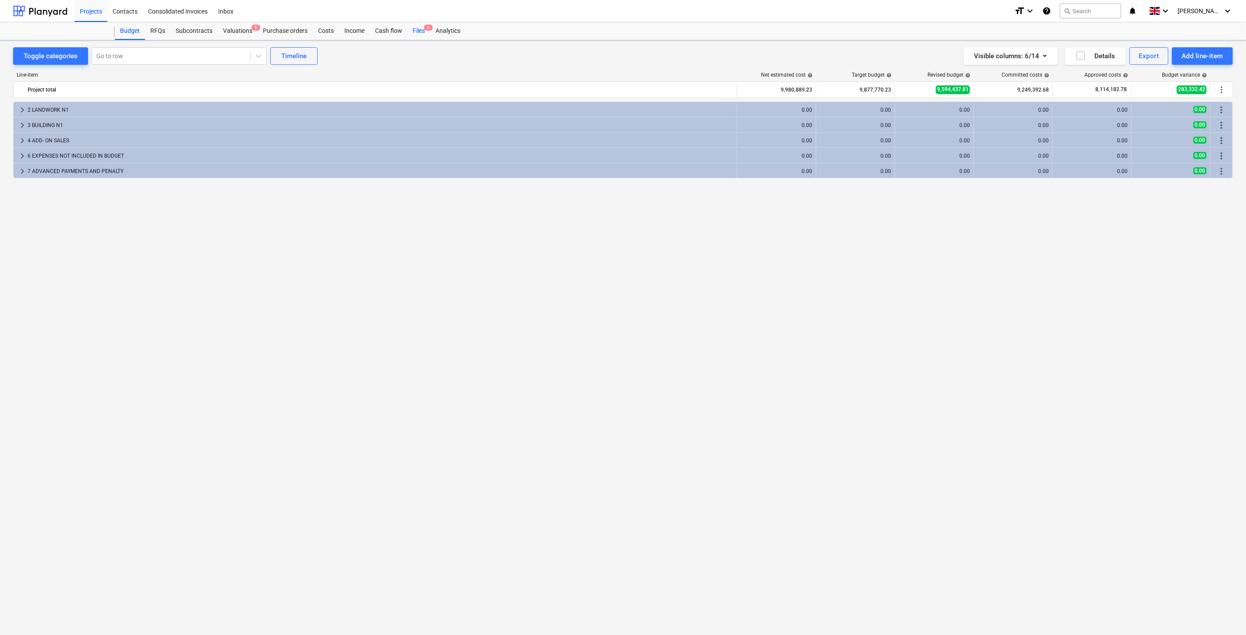
click at [421, 31] on div "Files 6" at bounding box center [418, 31] width 23 height 18
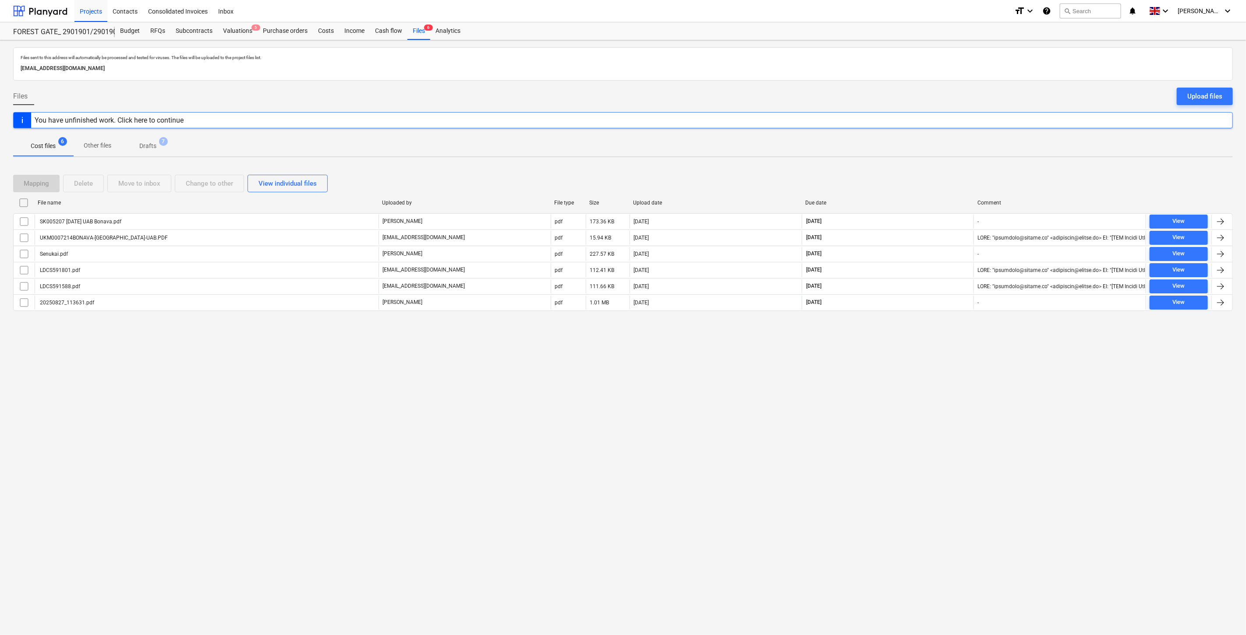
click at [932, 405] on div "Files sent to this address will automatically be processed and tested for virus…" at bounding box center [623, 337] width 1246 height 595
click at [943, 382] on div "Files sent to this address will automatically be processed and tested for virus…" at bounding box center [623, 337] width 1246 height 595
drag, startPoint x: 947, startPoint y: 373, endPoint x: 957, endPoint y: 356, distance: 19.6
click at [950, 368] on div "Files sent to this address will automatically be processed and tested for virus…" at bounding box center [623, 337] width 1246 height 595
click at [960, 352] on div "Files sent to this address will automatically be processed and tested for virus…" at bounding box center [623, 337] width 1246 height 595
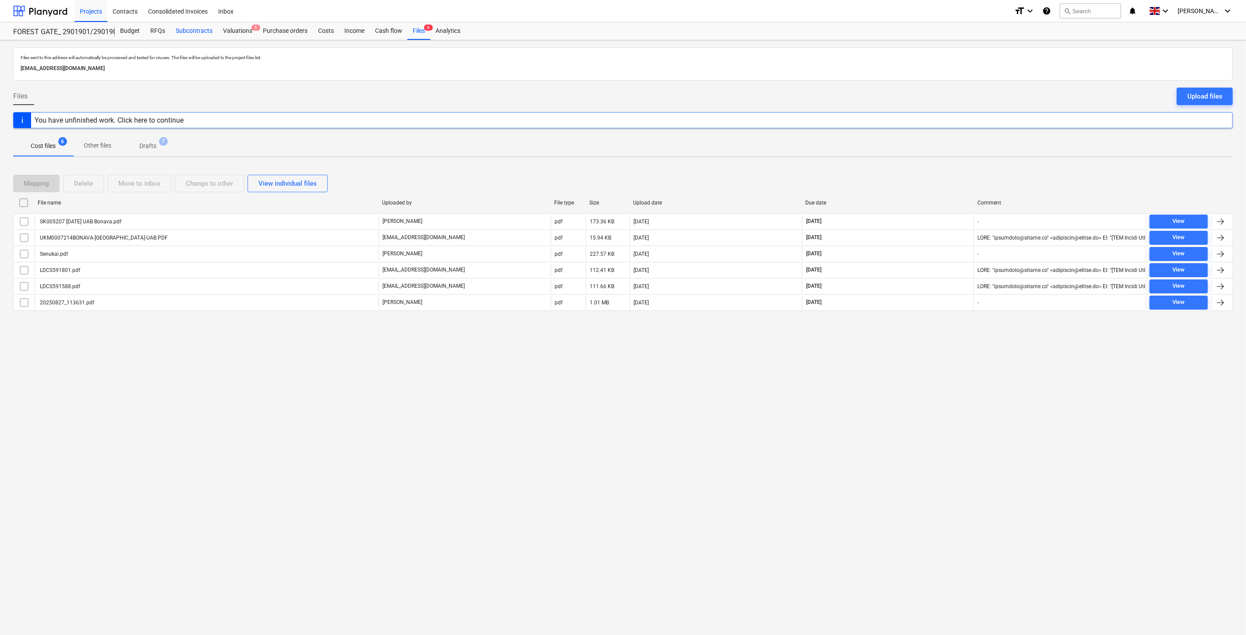
click at [201, 28] on div "Subcontracts" at bounding box center [193, 31] width 47 height 18
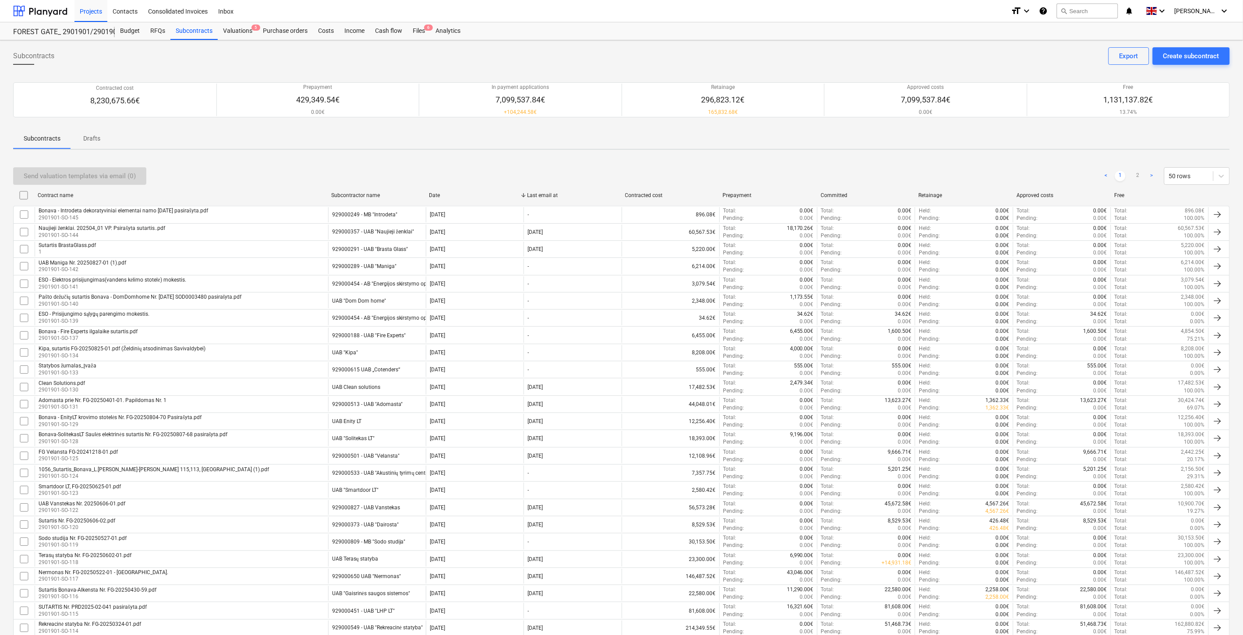
click at [890, 161] on div "Send valuation templates via email (0) < 1 2 > 50 rows Contract name Subcontrac…" at bounding box center [621, 630] width 1216 height 946
click at [413, 35] on div "Files 6" at bounding box center [418, 31] width 23 height 18
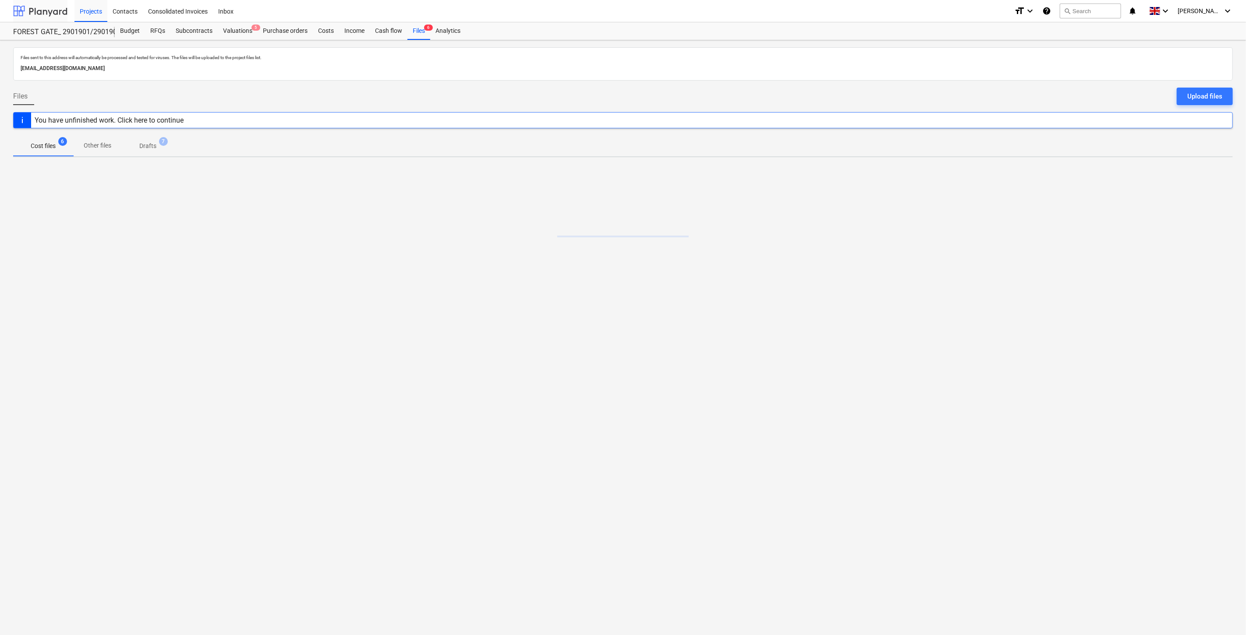
click at [53, 11] on div at bounding box center [40, 11] width 54 height 22
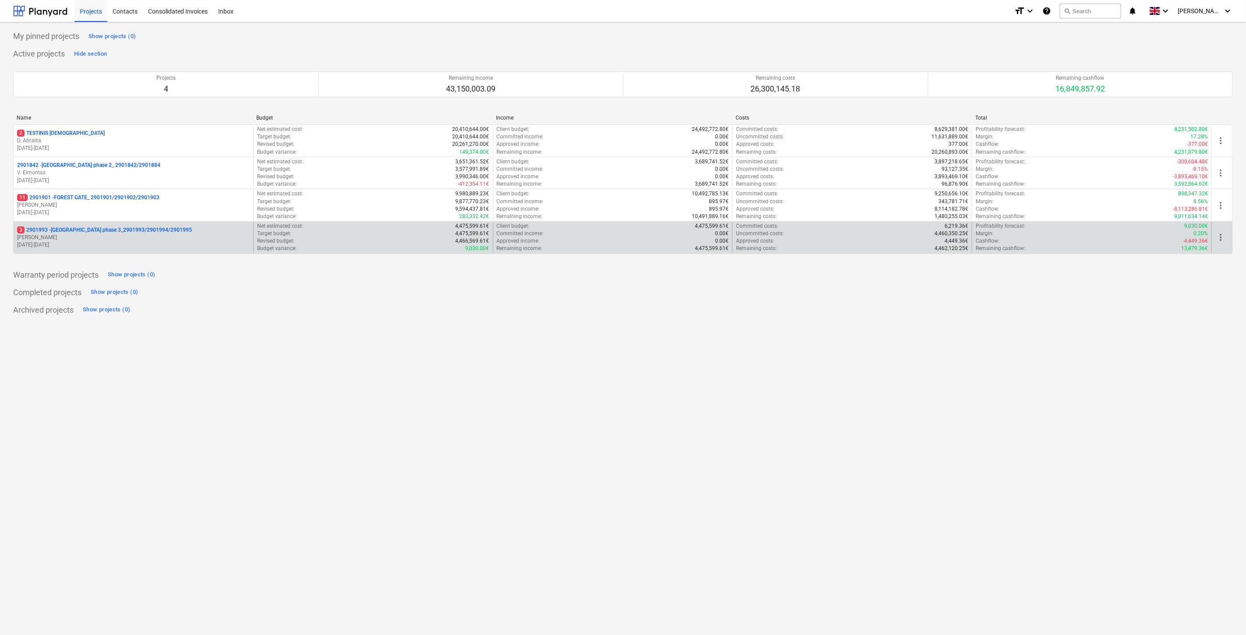
click at [109, 236] on p "[PERSON_NAME]" at bounding box center [133, 237] width 233 height 7
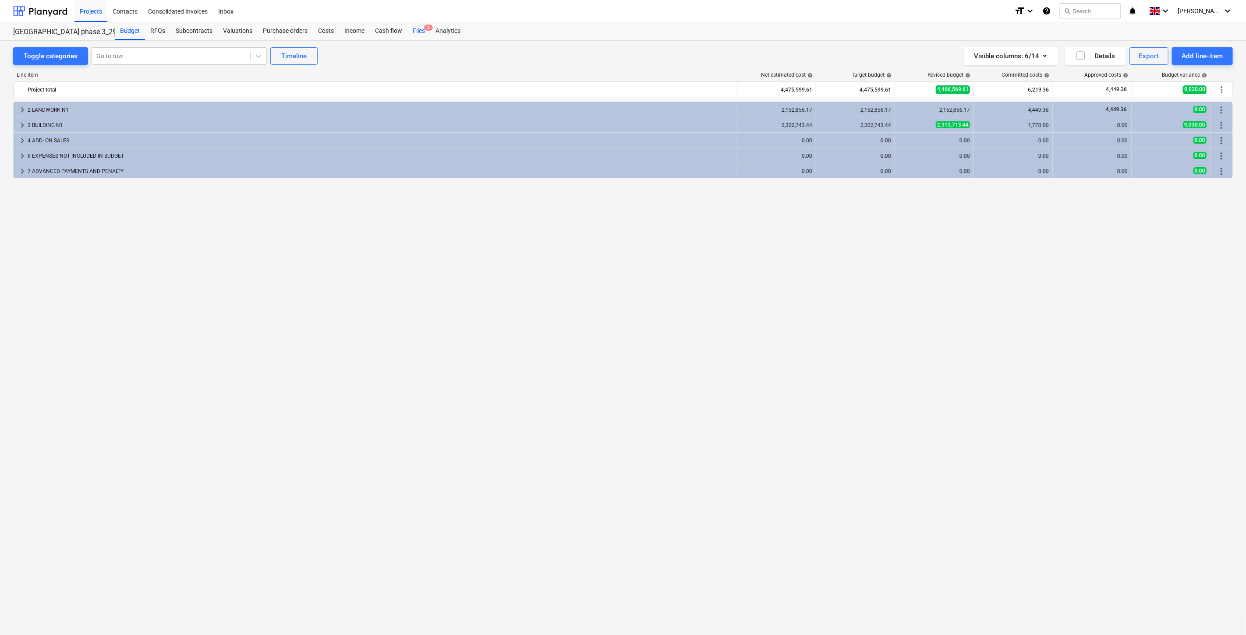
click at [419, 30] on div "Files 3" at bounding box center [418, 31] width 23 height 18
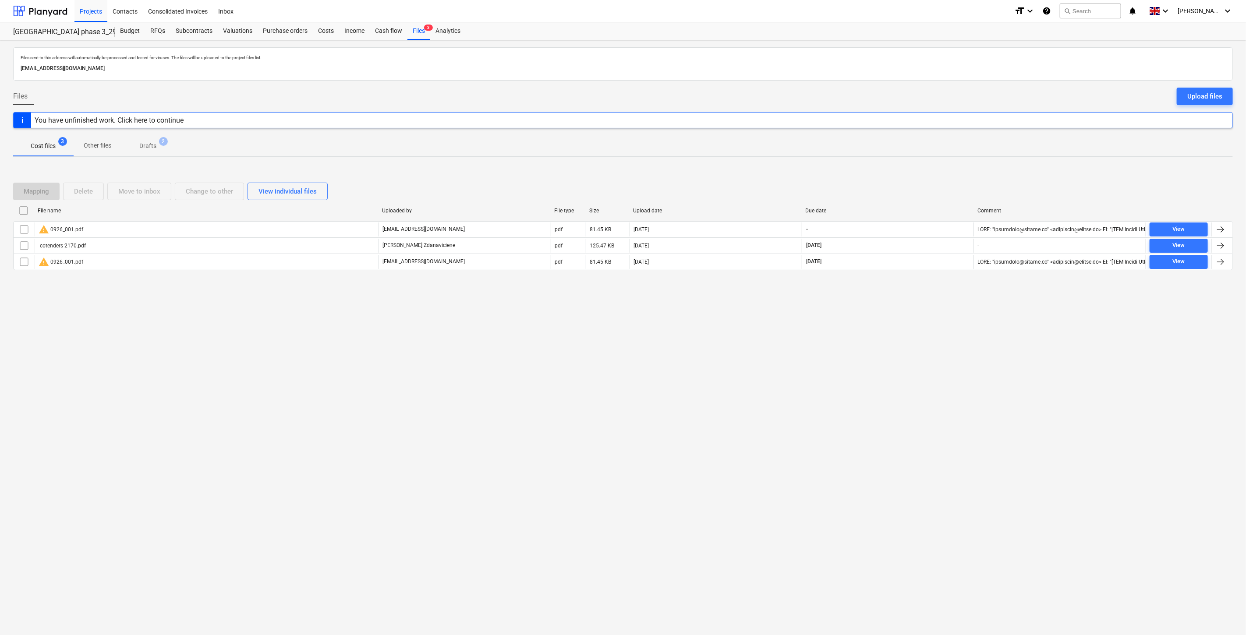
drag, startPoint x: 859, startPoint y: 357, endPoint x: 870, endPoint y: 348, distance: 14.9
click at [861, 355] on div "Files sent to this address will automatically be processed and tested for virus…" at bounding box center [623, 337] width 1246 height 595
click at [883, 339] on div "Files sent to this address will automatically be processed and tested for virus…" at bounding box center [623, 337] width 1246 height 595
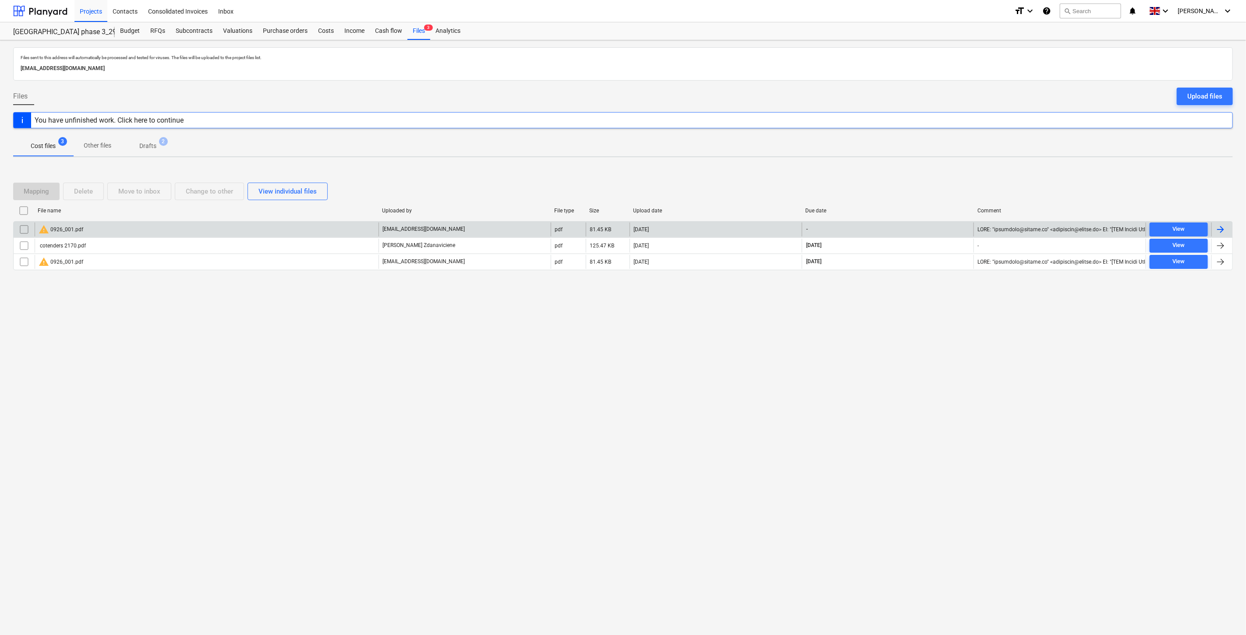
click at [292, 230] on div "warning 0926_001.pdf" at bounding box center [207, 229] width 344 height 14
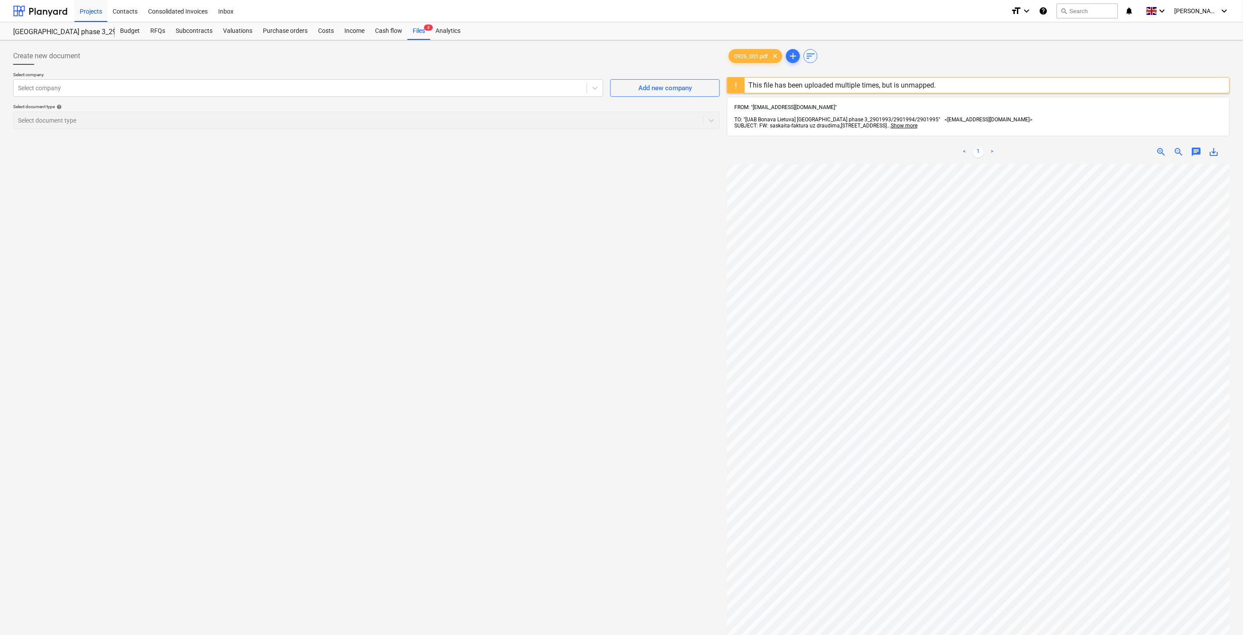
click at [544, 274] on div "Create new document Select company Select company Add new company Select docume…" at bounding box center [366, 411] width 713 height 735
click at [576, 250] on div "Create new document Select company Select company Add new company Select docume…" at bounding box center [366, 411] width 713 height 735
click at [418, 31] on div "Files 3" at bounding box center [418, 31] width 23 height 18
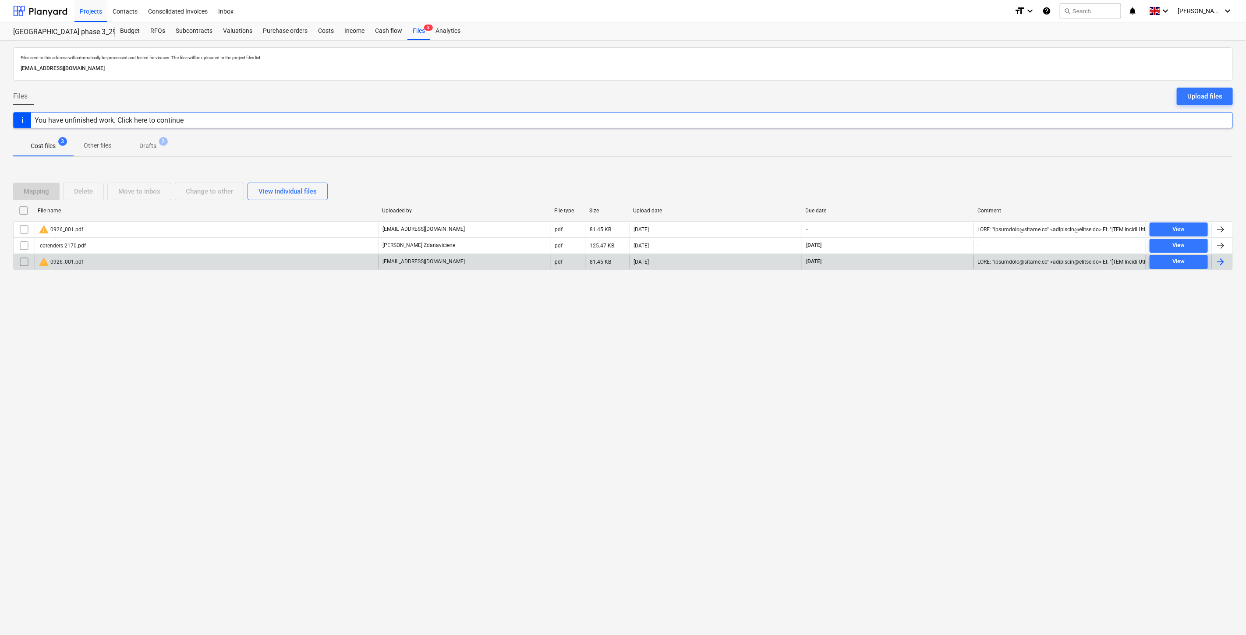
click at [215, 267] on div "warning 0926_001.pdf" at bounding box center [207, 262] width 344 height 14
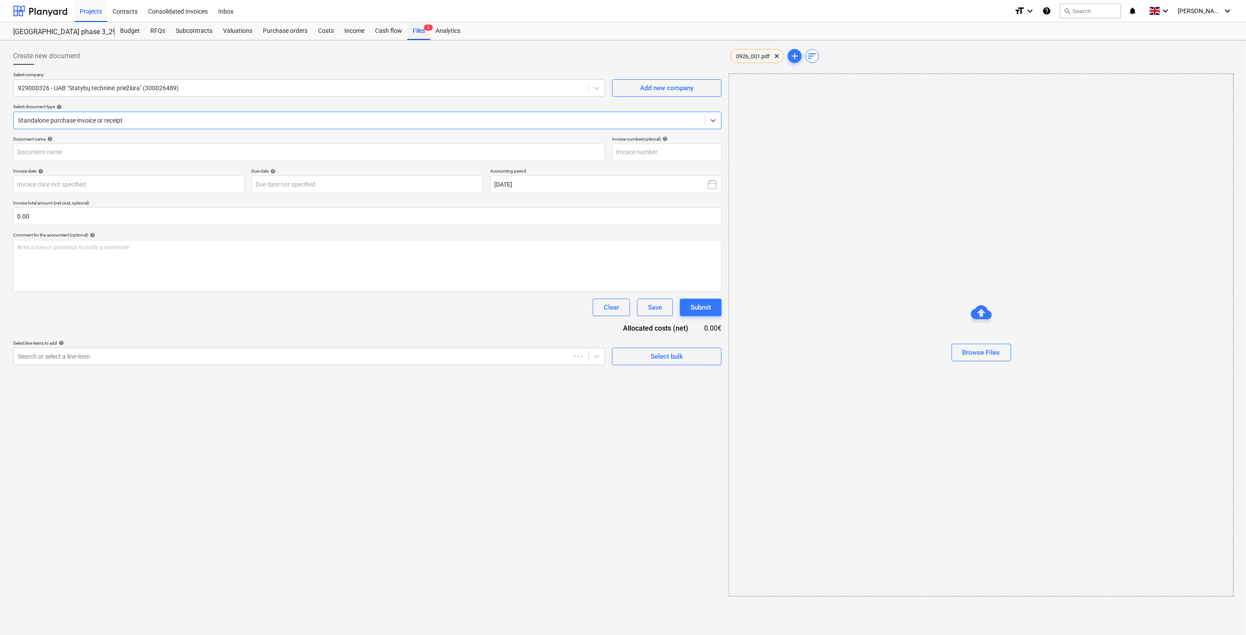
type input "STP2509-04"
type input "[DATE]"
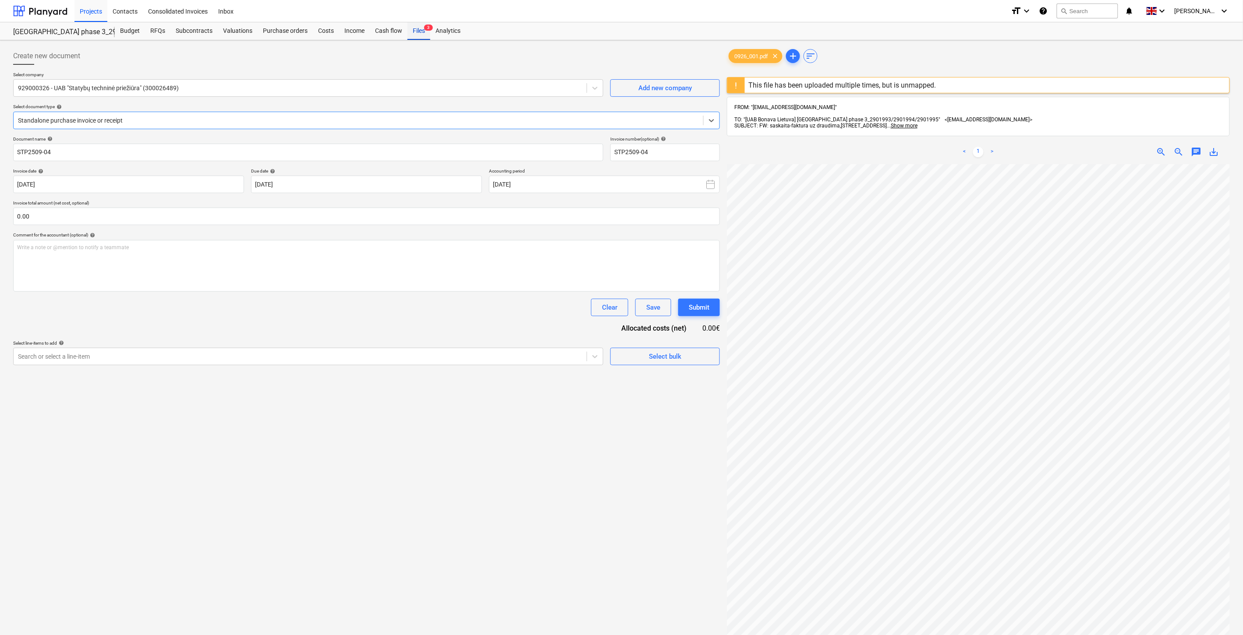
click at [416, 31] on div "Files 3" at bounding box center [418, 31] width 23 height 18
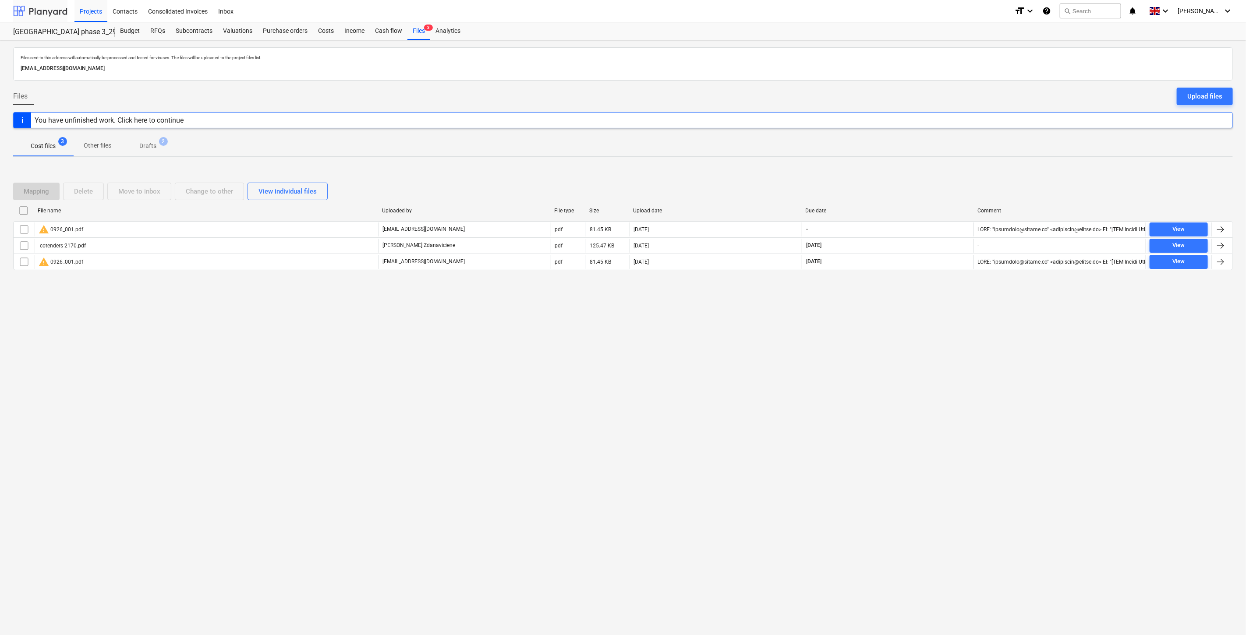
click at [48, 13] on div at bounding box center [40, 11] width 54 height 22
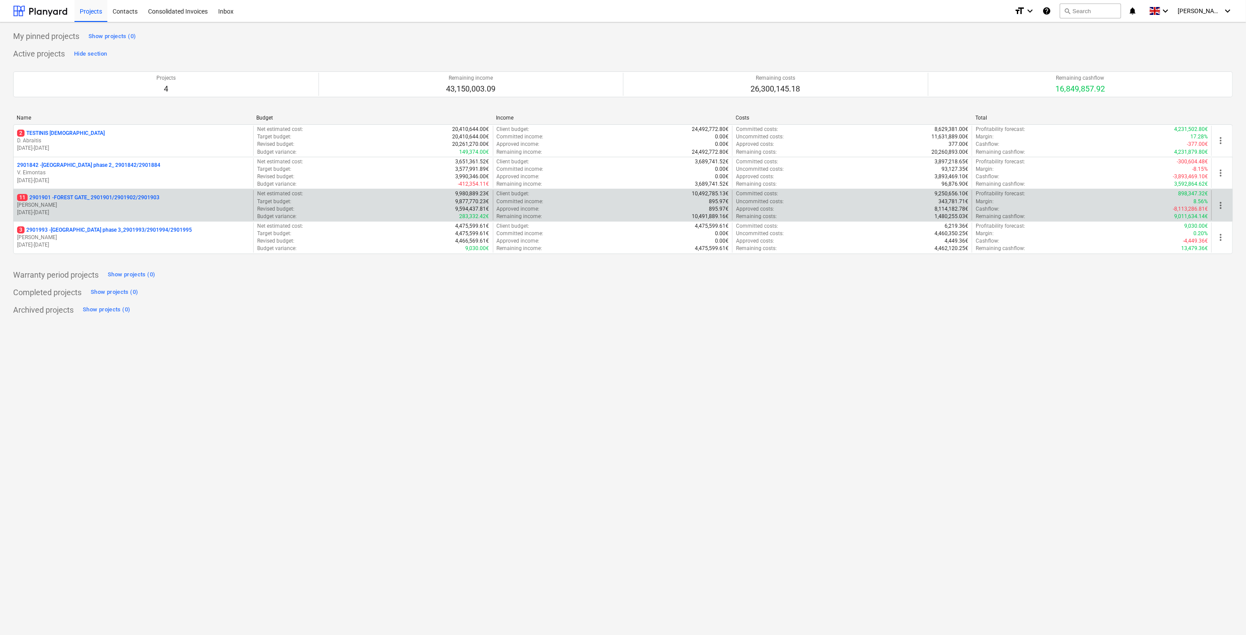
click at [69, 197] on p "11 2901901 - FOREST GATE_ 2901901/2901902/2901903" at bounding box center [88, 197] width 142 height 7
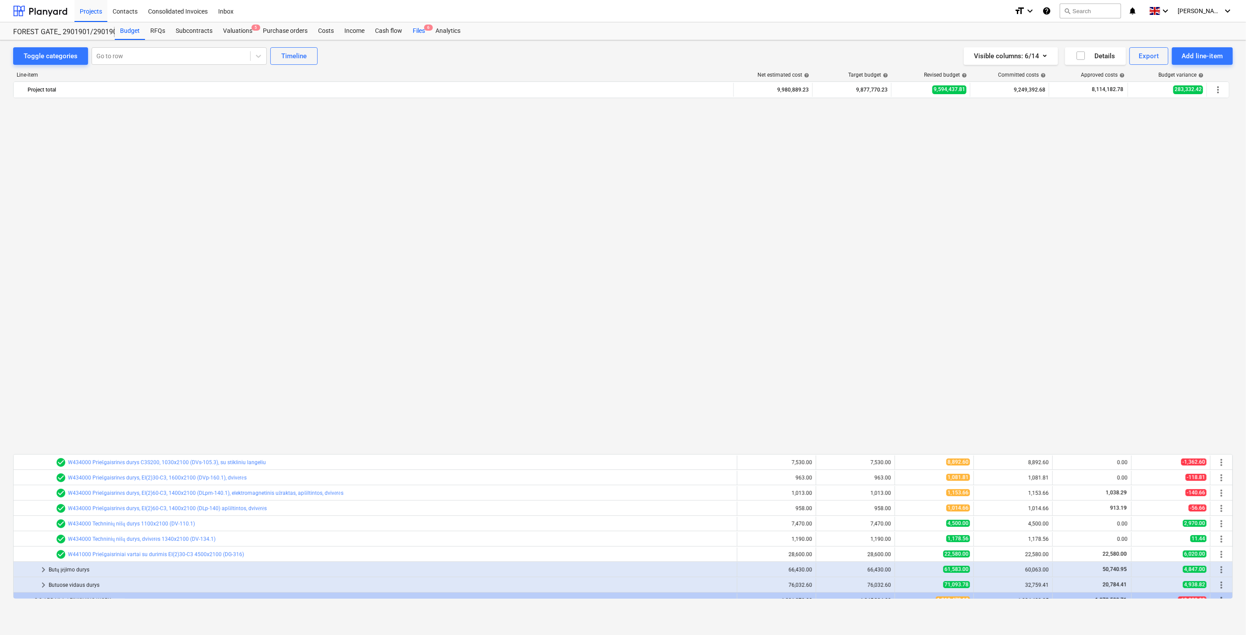
scroll to position [667, 0]
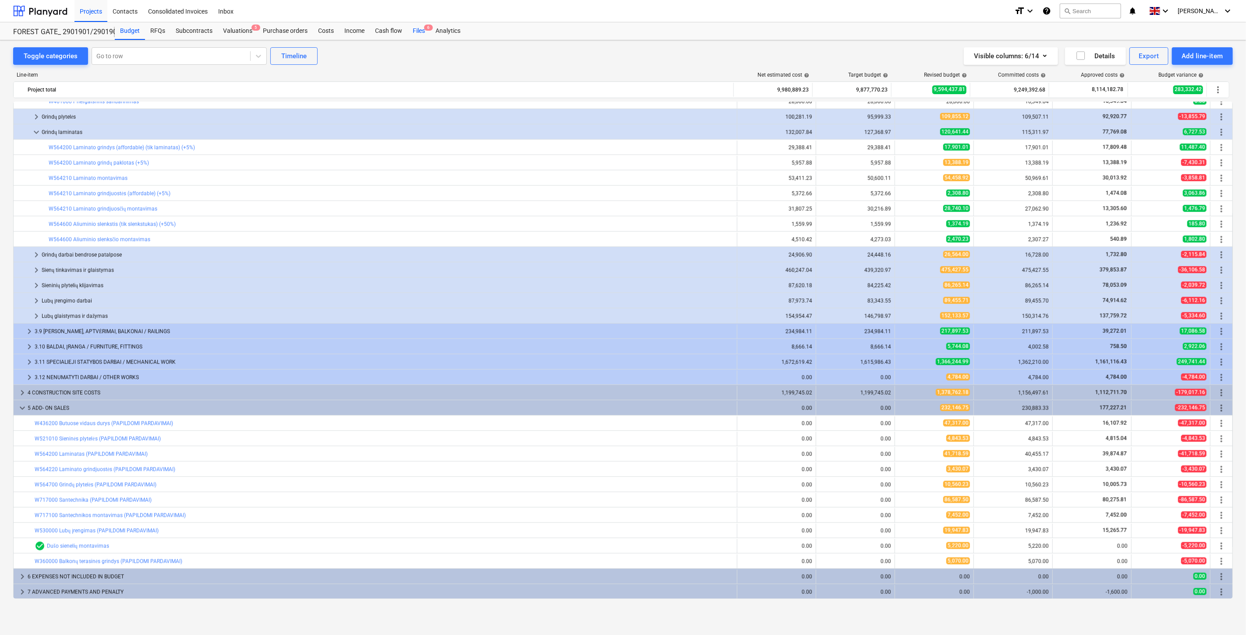
click at [416, 28] on div "Files 6" at bounding box center [418, 31] width 23 height 18
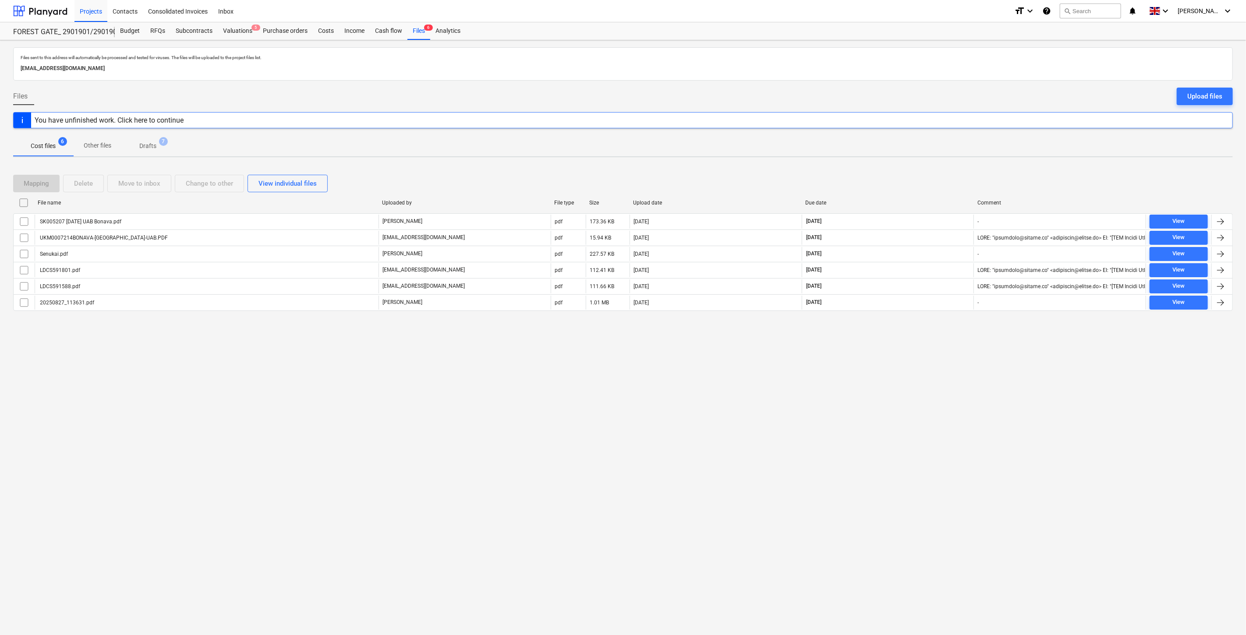
click at [881, 420] on div "Files sent to this address will automatically be processed and tested for virus…" at bounding box center [623, 337] width 1246 height 595
click at [891, 400] on div "Files sent to this address will automatically be processed and tested for virus…" at bounding box center [623, 337] width 1246 height 595
click at [896, 391] on div "Files sent to this address will automatically be processed and tested for virus…" at bounding box center [623, 337] width 1246 height 595
click at [898, 387] on div "Files sent to this address will automatically be processed and tested for virus…" at bounding box center [623, 337] width 1246 height 595
click at [905, 462] on div "Files sent to this address will automatically be processed and tested for virus…" at bounding box center [623, 337] width 1246 height 595
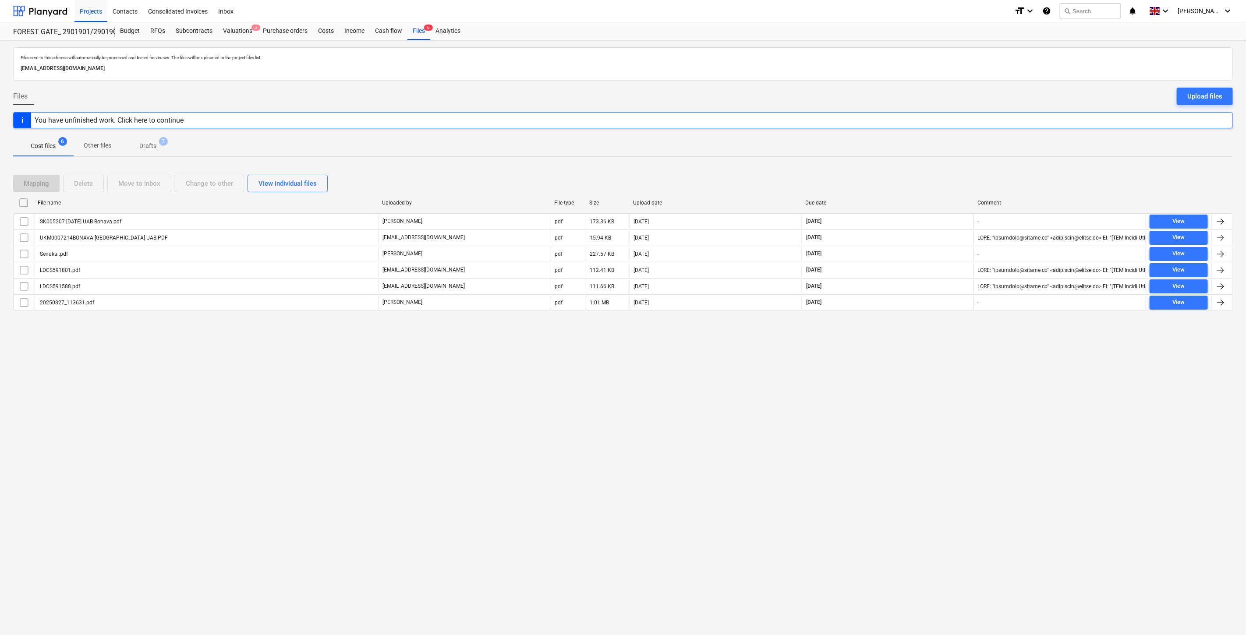
click at [909, 452] on div "Files sent to this address will automatically be processed and tested for virus…" at bounding box center [623, 337] width 1246 height 595
click at [913, 418] on div "Files sent to this address will automatically be processed and tested for virus…" at bounding box center [623, 337] width 1246 height 595
click at [918, 400] on div "Files sent to this address will automatically be processed and tested for virus…" at bounding box center [623, 337] width 1246 height 595
drag, startPoint x: 939, startPoint y: 359, endPoint x: 950, endPoint y: 339, distance: 22.8
click at [942, 353] on div "Files sent to this address will automatically be processed and tested for virus…" at bounding box center [623, 337] width 1246 height 595
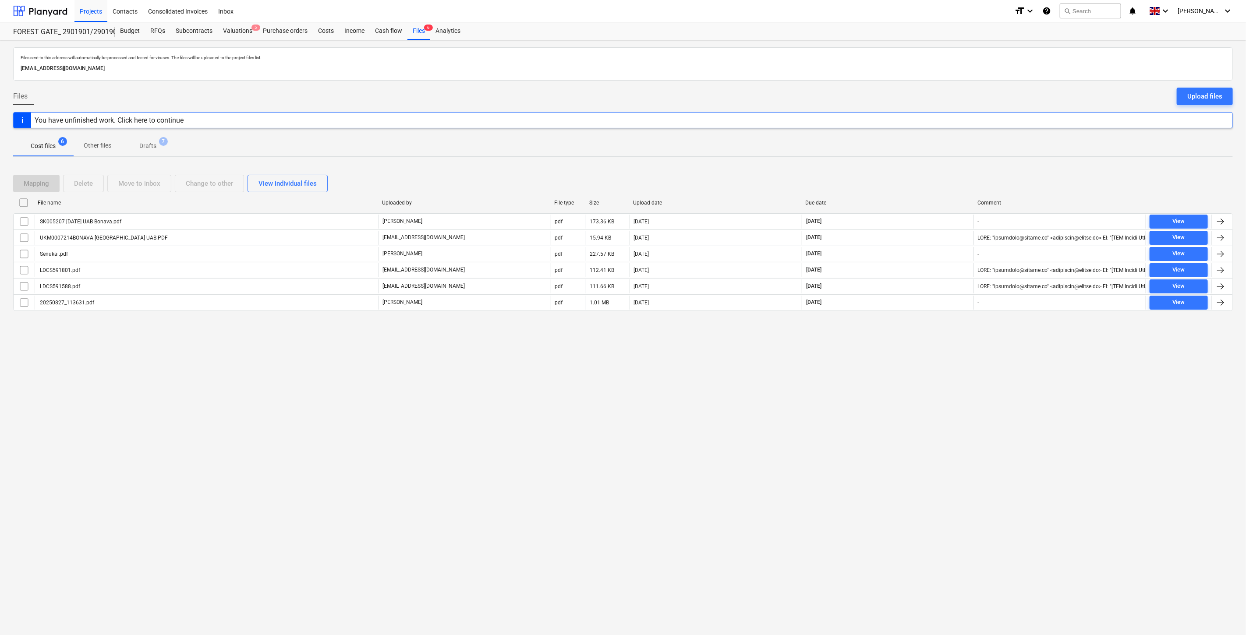
click at [950, 339] on div "Files sent to this address will automatically be processed and tested for virus…" at bounding box center [623, 337] width 1246 height 595
click at [917, 378] on div "Files sent to this address will automatically be processed and tested for virus…" at bounding box center [623, 337] width 1246 height 595
click at [928, 355] on div "Files sent to this address will automatically be processed and tested for virus…" at bounding box center [623, 337] width 1246 height 595
click at [961, 351] on div "Files sent to this address will automatically be processed and tested for virus…" at bounding box center [623, 337] width 1246 height 595
drag, startPoint x: 968, startPoint y: 338, endPoint x: 655, endPoint y: 427, distance: 325.1
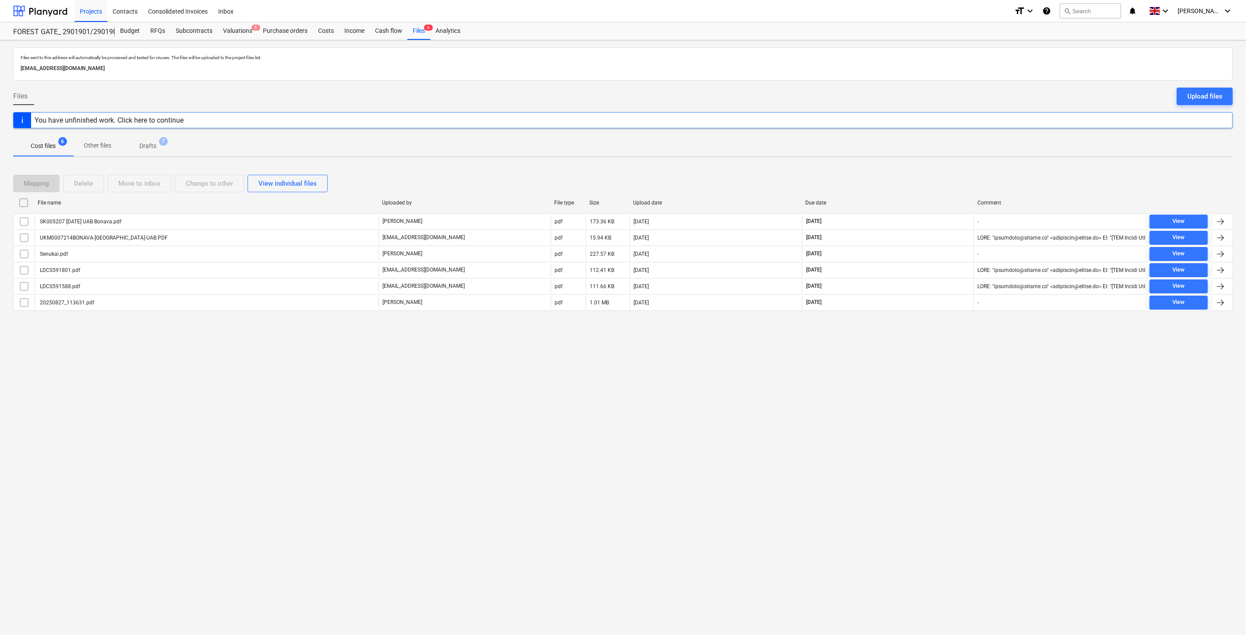
click at [967, 338] on div "Files sent to this address will automatically be processed and tested for virus…" at bounding box center [623, 337] width 1246 height 595
click at [941, 396] on div "Files sent to this address will automatically be processed and tested for virus…" at bounding box center [623, 337] width 1246 height 595
click at [948, 374] on div "Files sent to this address will automatically be processed and tested for virus…" at bounding box center [623, 337] width 1246 height 595
click at [953, 360] on div "Files sent to this address will automatically be processed and tested for virus…" at bounding box center [623, 337] width 1246 height 595
click at [955, 352] on div "Files sent to this address will automatically be processed and tested for virus…" at bounding box center [623, 337] width 1246 height 595
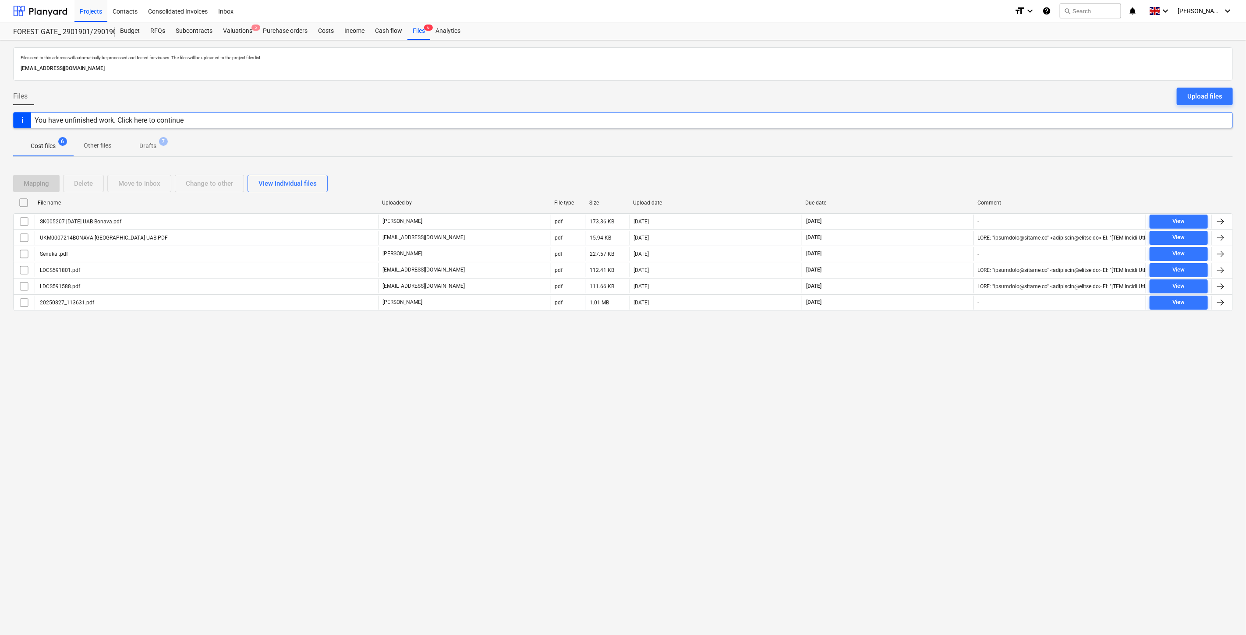
drag, startPoint x: 932, startPoint y: 338, endPoint x: 944, endPoint y: 317, distance: 24.6
click at [935, 331] on div "Files sent to this address will automatically be processed and tested for virus…" at bounding box center [623, 337] width 1246 height 595
click at [946, 313] on div "File name Uploaded by File type Size Upload date Due date Comment SK005207 [DAT…" at bounding box center [622, 255] width 1219 height 119
drag, startPoint x: 917, startPoint y: 399, endPoint x: 933, endPoint y: 370, distance: 33.1
click at [923, 387] on div "Files sent to this address will automatically be processed and tested for virus…" at bounding box center [623, 337] width 1246 height 595
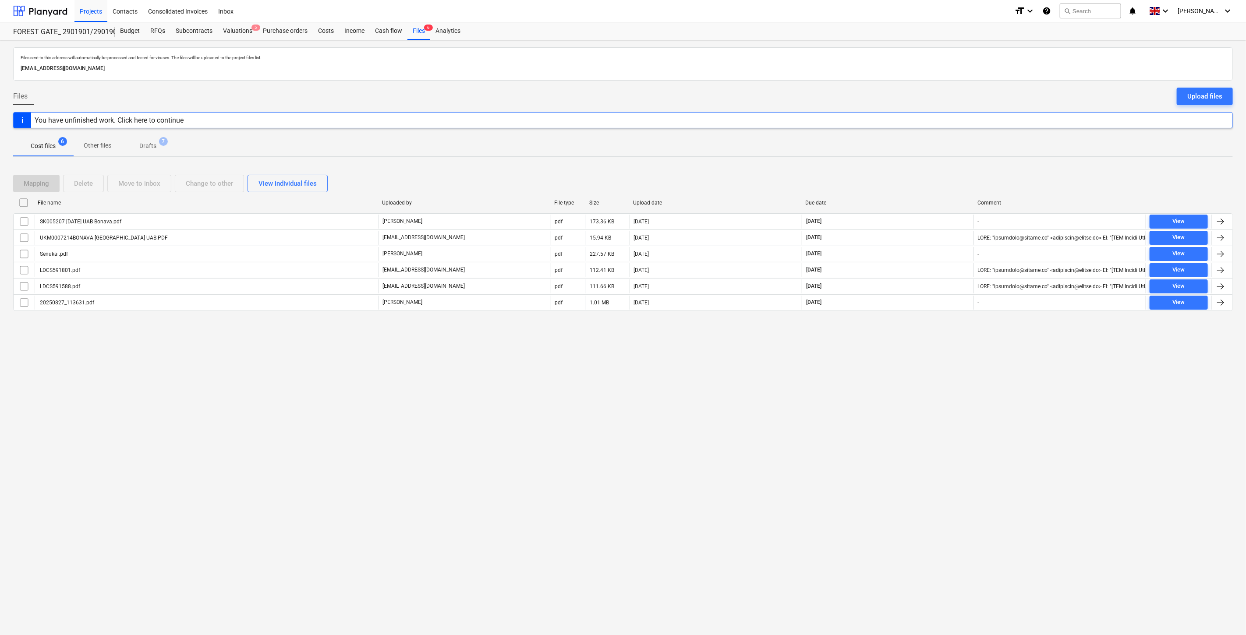
drag, startPoint x: 933, startPoint y: 370, endPoint x: 938, endPoint y: 244, distance: 125.8
click at [933, 368] on div "Files sent to this address will automatically be processed and tested for virus…" at bounding box center [623, 337] width 1246 height 595
click at [953, 176] on div "Mapping Delete Move to inbox Change to other View individual files" at bounding box center [622, 184] width 1219 height 18
click at [960, 168] on div "Mapping Delete Move to inbox Change to other View individual files File name Up…" at bounding box center [622, 246] width 1219 height 164
click at [921, 175] on div "Mapping Delete Move to inbox Change to other View individual files" at bounding box center [622, 184] width 1219 height 18
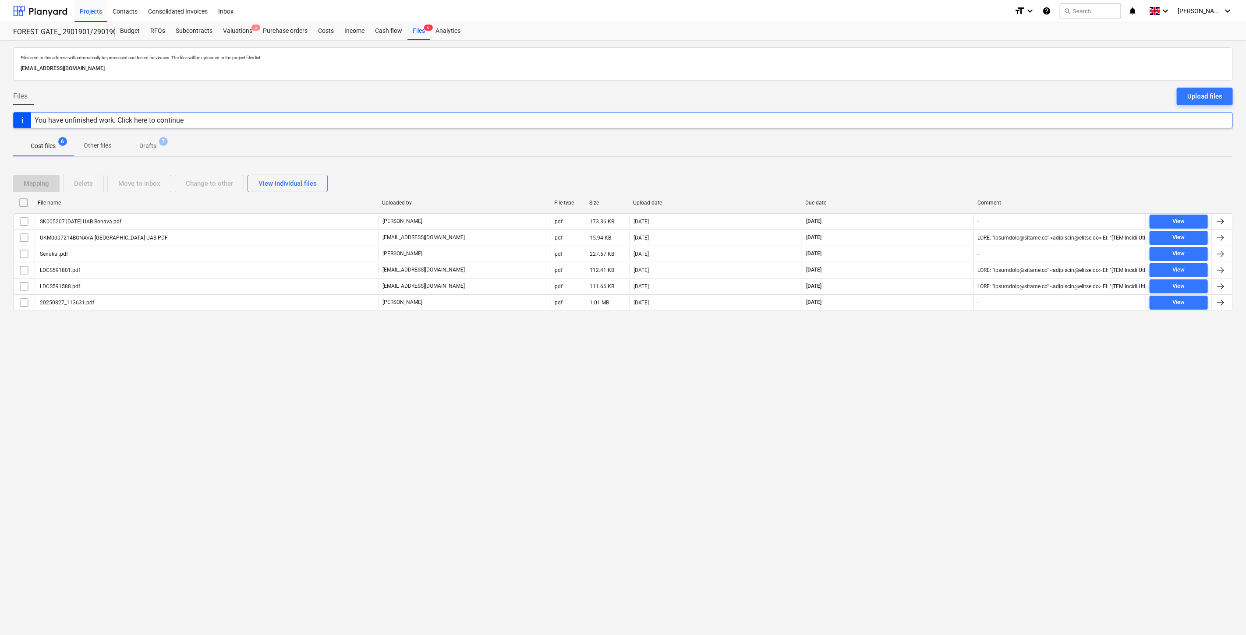
click at [938, 163] on div "Files sent to this address will automatically be processed and tested for virus…" at bounding box center [623, 337] width 1246 height 595
drag, startPoint x: 925, startPoint y: 177, endPoint x: 948, endPoint y: 161, distance: 27.3
click at [930, 173] on div "Mapping Delete Move to inbox Change to other View individual files" at bounding box center [622, 183] width 1219 height 25
click at [948, 161] on div "Files sent to this address will automatically be processed and tested for virus…" at bounding box center [623, 337] width 1246 height 595
click at [58, 4] on div at bounding box center [40, 11] width 54 height 22
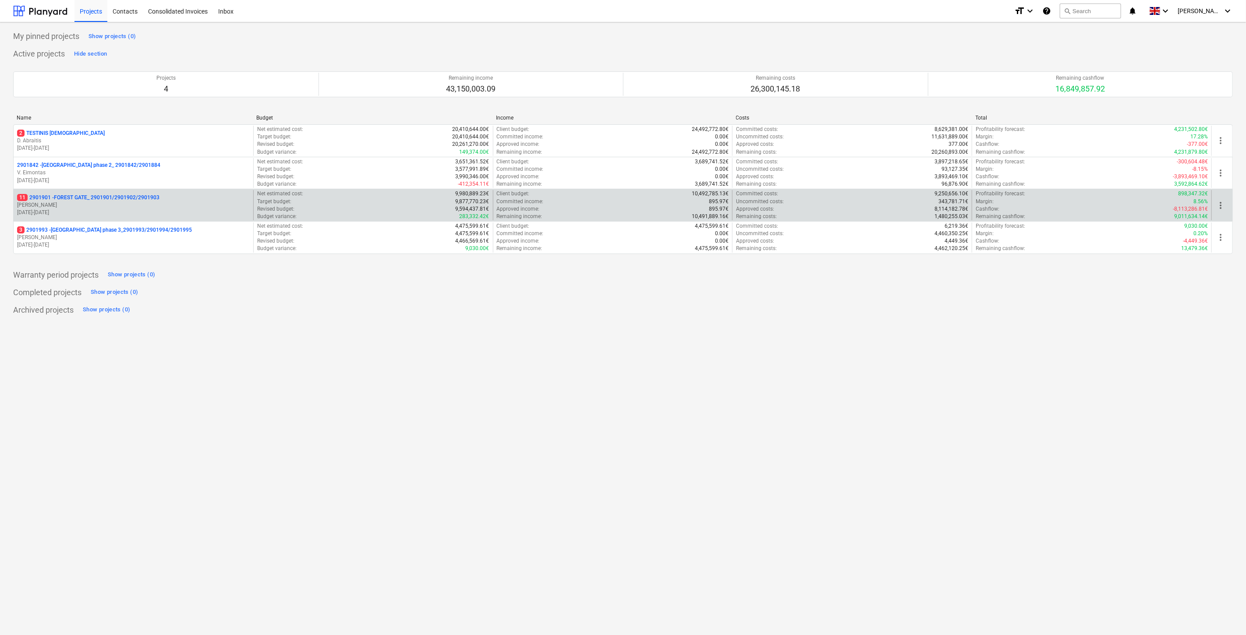
click at [116, 206] on p "[PERSON_NAME]" at bounding box center [133, 204] width 233 height 7
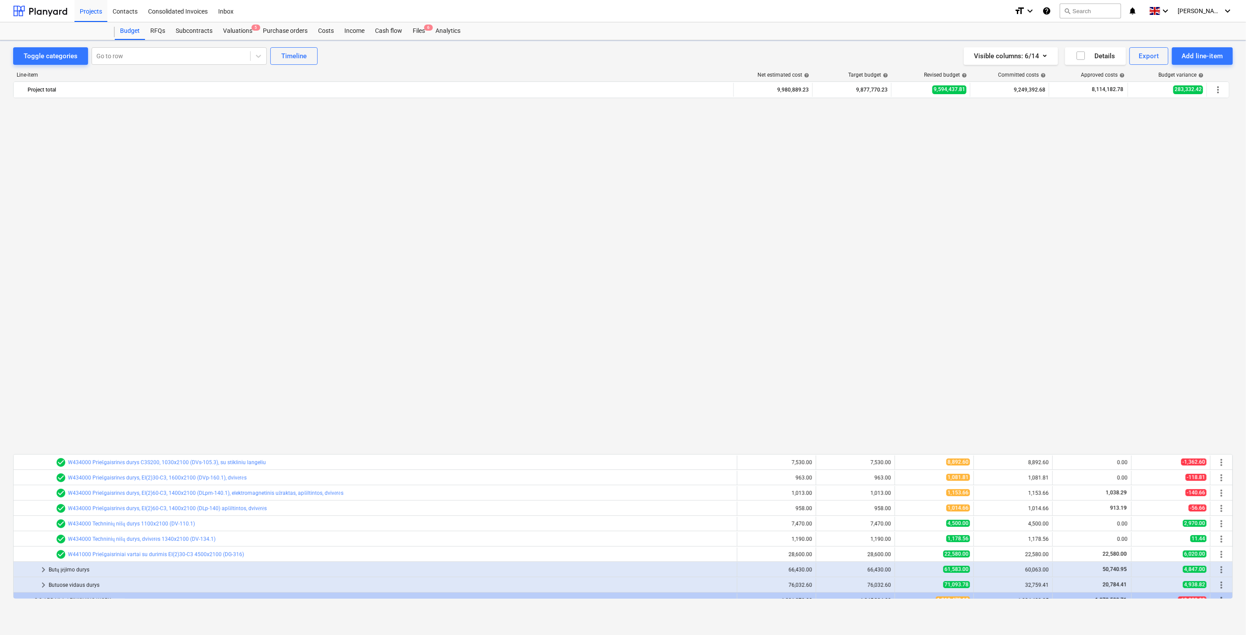
scroll to position [667, 0]
click at [419, 31] on div "Files 6" at bounding box center [418, 31] width 23 height 18
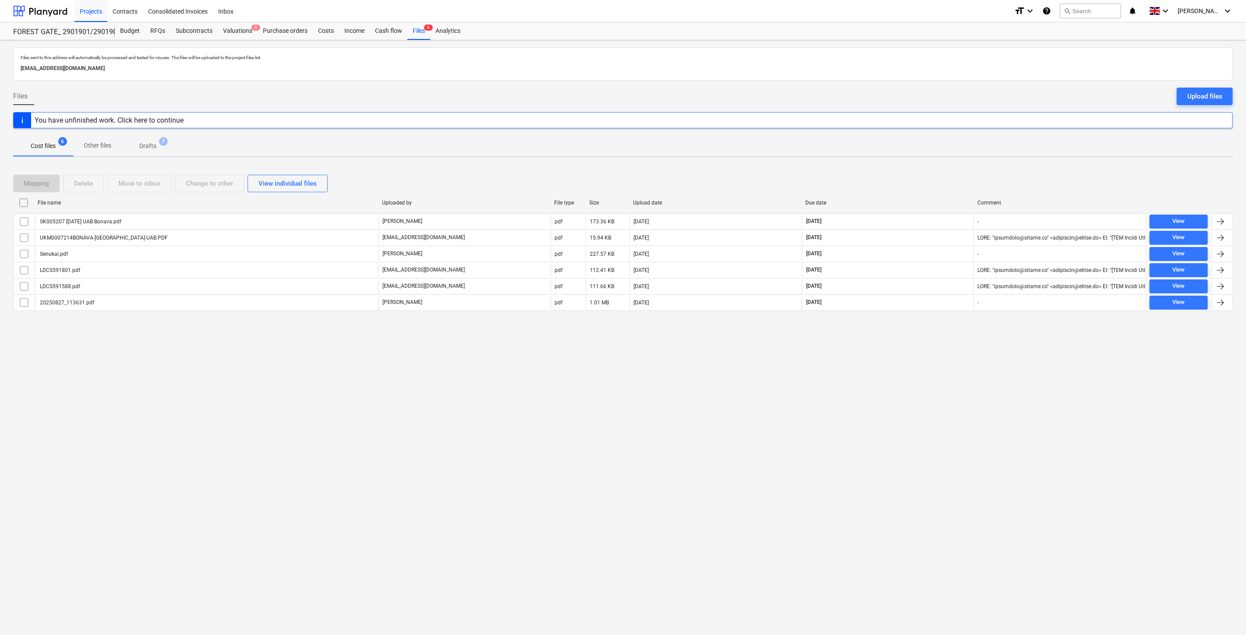
click at [887, 336] on div "Files sent to this address will automatically be processed and tested for virus…" at bounding box center [623, 337] width 1246 height 595
click at [891, 335] on div "Files sent to this address will automatically be processed and tested for virus…" at bounding box center [623, 337] width 1246 height 595
click at [925, 347] on div "Files sent to this address will automatically be processed and tested for virus…" at bounding box center [623, 337] width 1246 height 595
click at [933, 339] on div "Files sent to this address will automatically be processed and tested for virus…" at bounding box center [623, 337] width 1246 height 595
click at [112, 316] on div at bounding box center [622, 317] width 1219 height 7
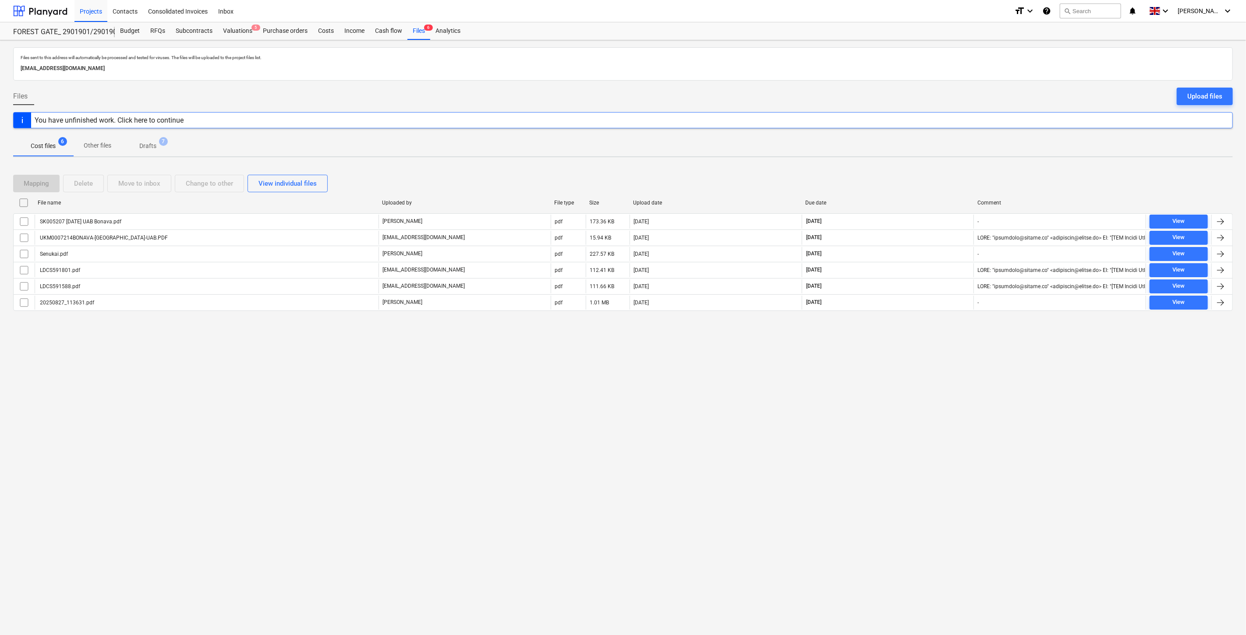
drag, startPoint x: 178, startPoint y: 369, endPoint x: 64, endPoint y: 361, distance: 114.6
click at [164, 369] on div "Files sent to this address will automatically be processed and tested for virus…" at bounding box center [623, 337] width 1246 height 595
click at [201, 31] on div "Subcontracts" at bounding box center [193, 31] width 47 height 18
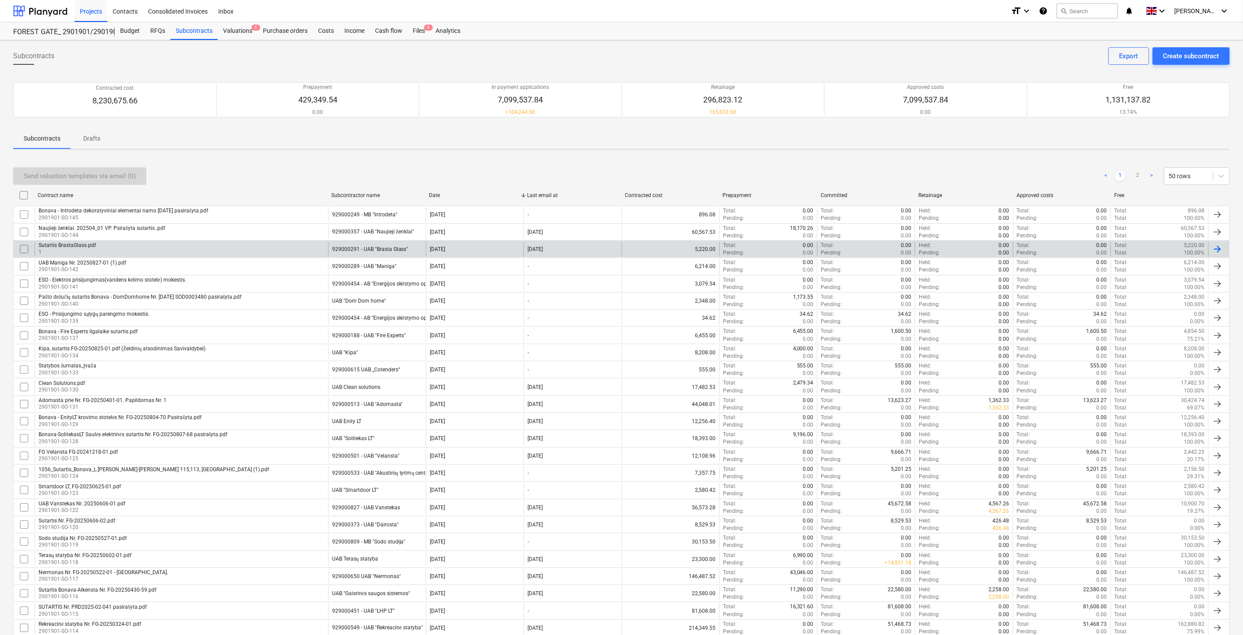
click at [209, 252] on div "Sutartis BrastaGlass.pdf 1" at bounding box center [181, 249] width 293 height 15
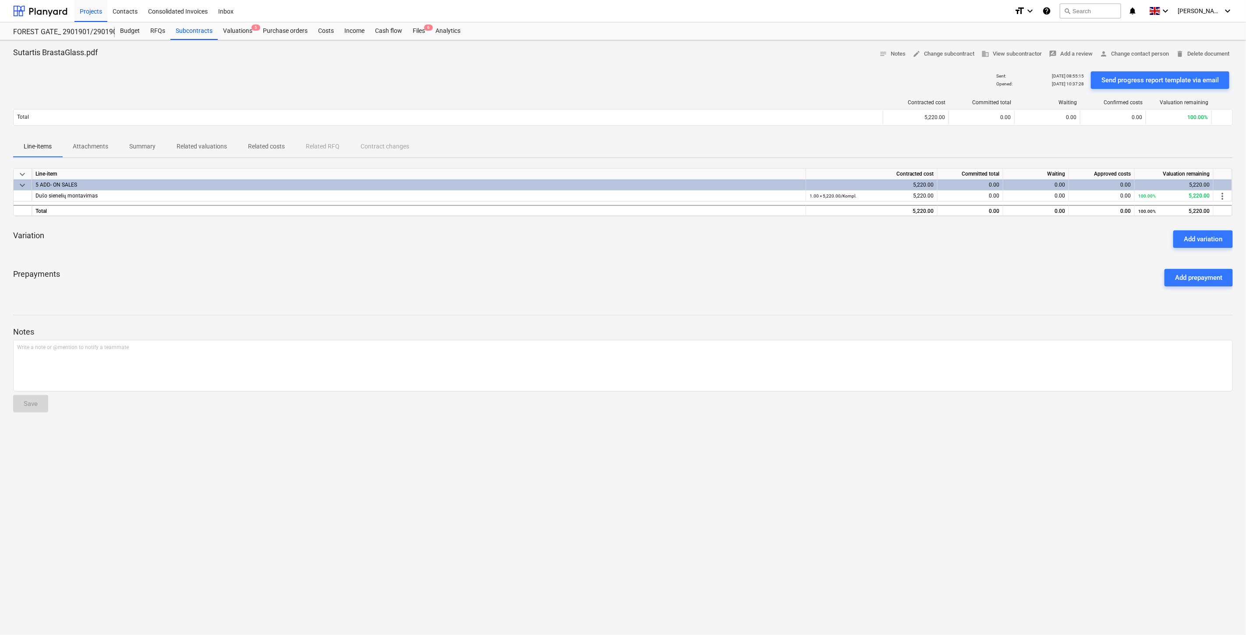
click at [866, 259] on div "keyboard_arrow_down Line-item Contracted cost Committed total Waiting Approved …" at bounding box center [622, 230] width 1219 height 125
click at [870, 258] on div "keyboard_arrow_down Line-item Contracted cost Committed total Waiting Approved …" at bounding box center [622, 230] width 1219 height 125
click at [877, 255] on div "keyboard_arrow_down Line-item Contracted cost Committed total Waiting Approved …" at bounding box center [622, 230] width 1219 height 125
click at [883, 252] on div "Variation Add variation" at bounding box center [622, 239] width 1219 height 32
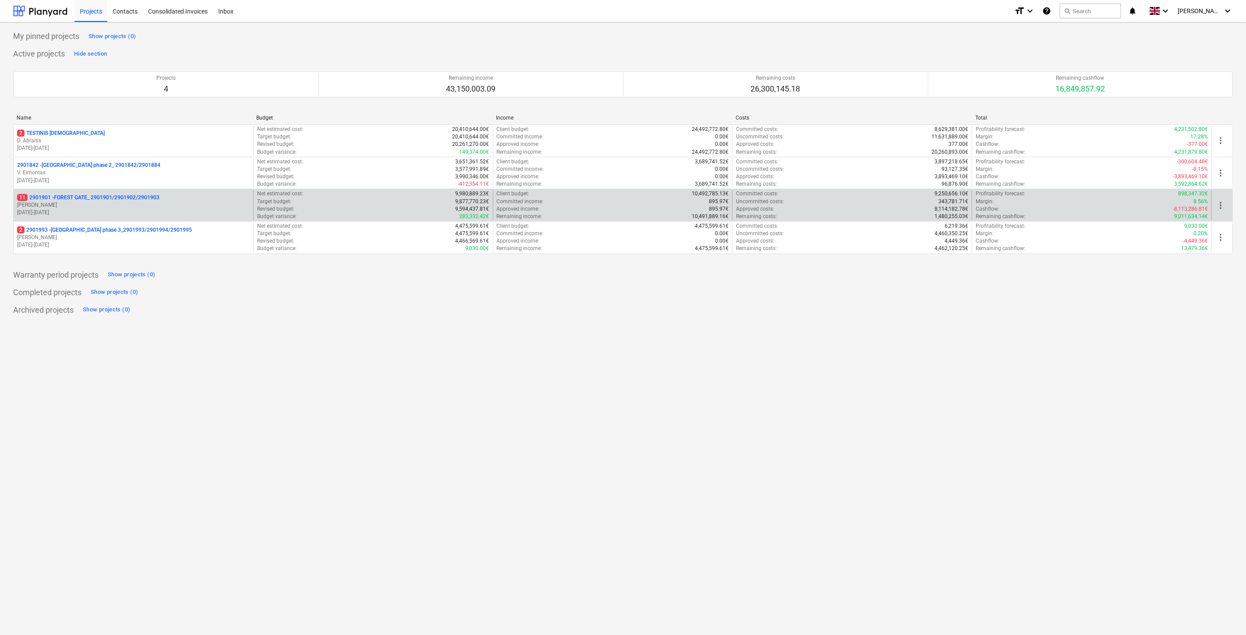
click at [103, 214] on p "18.03.2024 - 03.11.2025" at bounding box center [133, 212] width 233 height 7
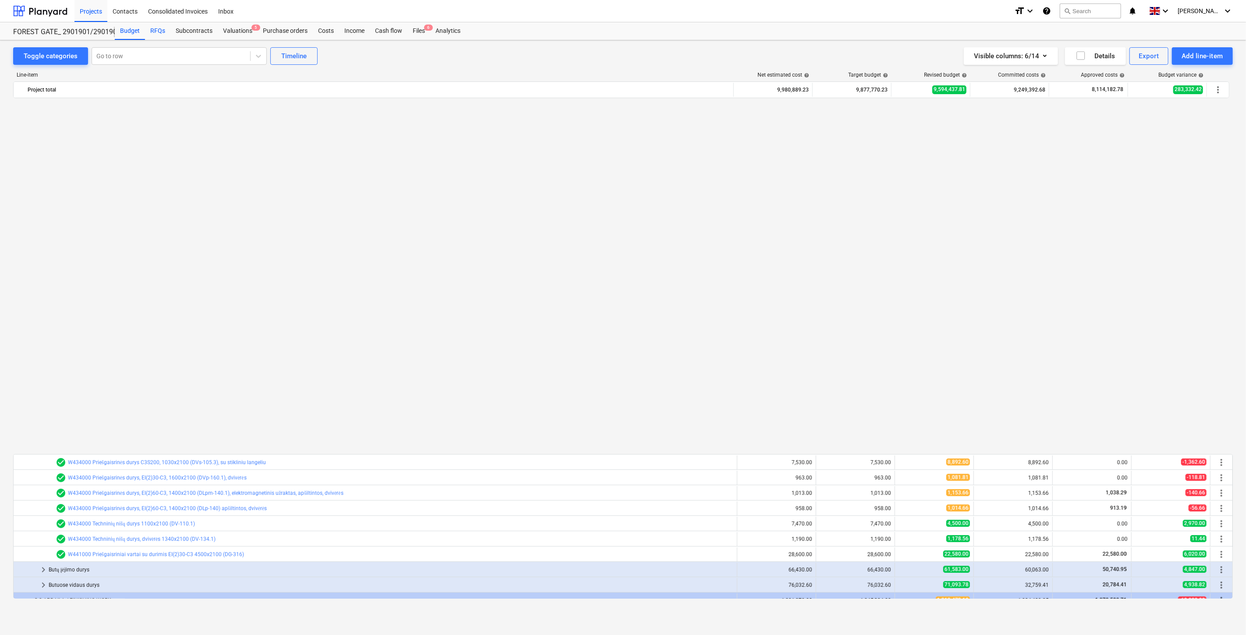
scroll to position [667, 0]
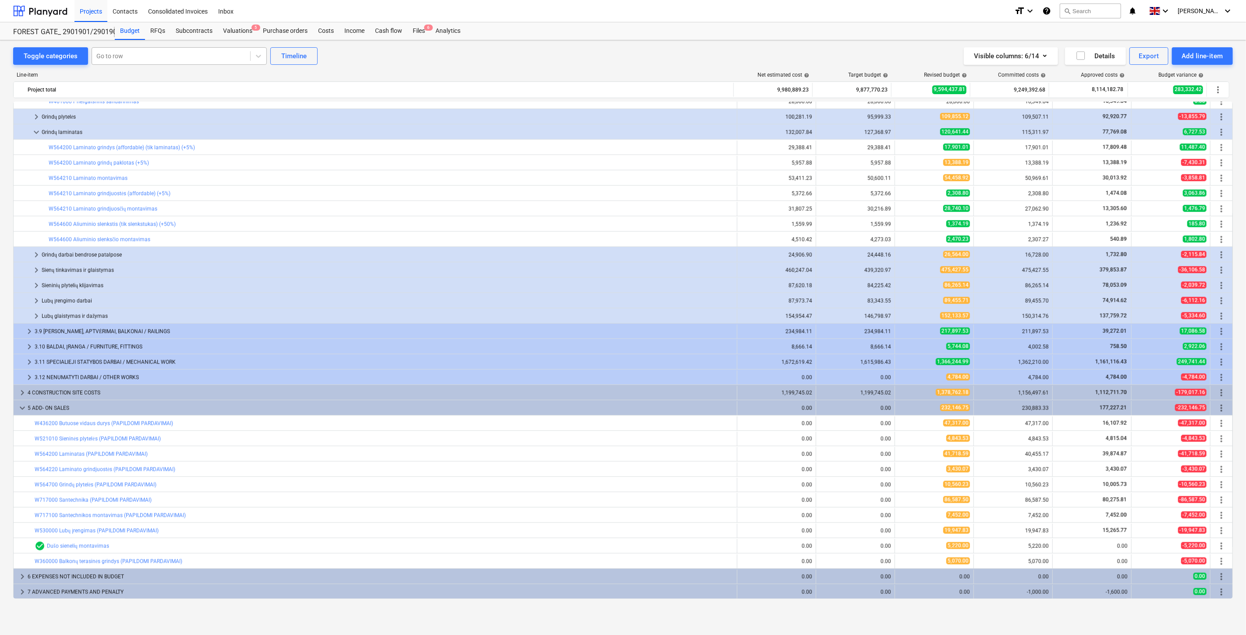
click at [154, 50] on div "Go to row" at bounding box center [171, 56] width 158 height 12
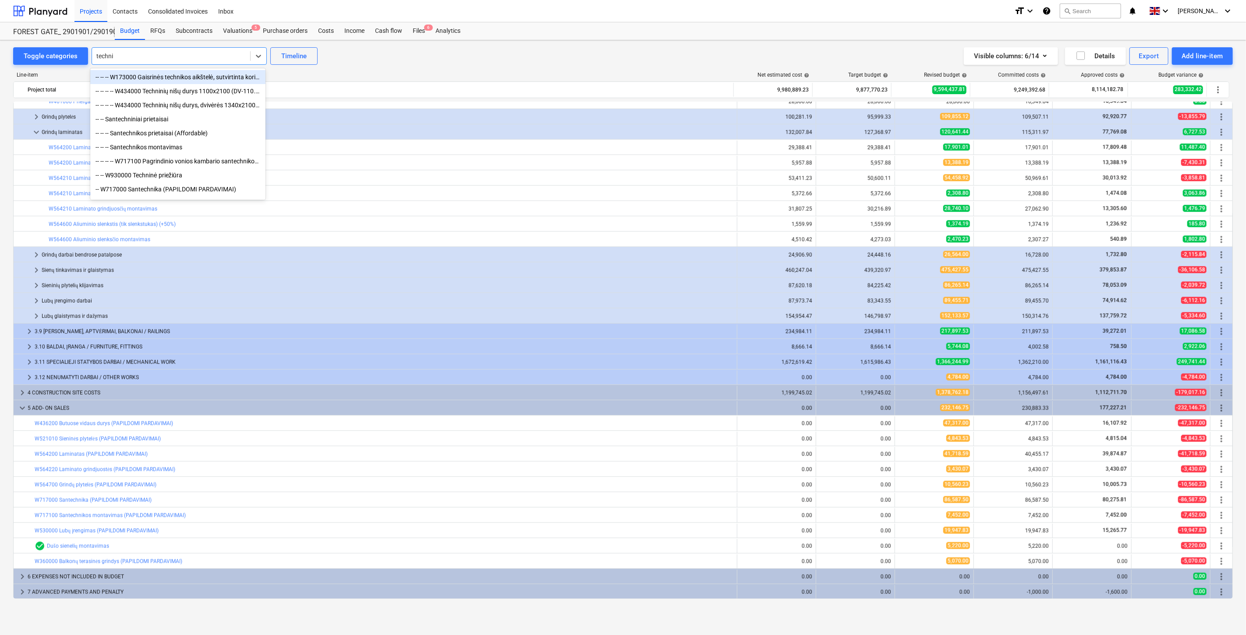
type input "technin"
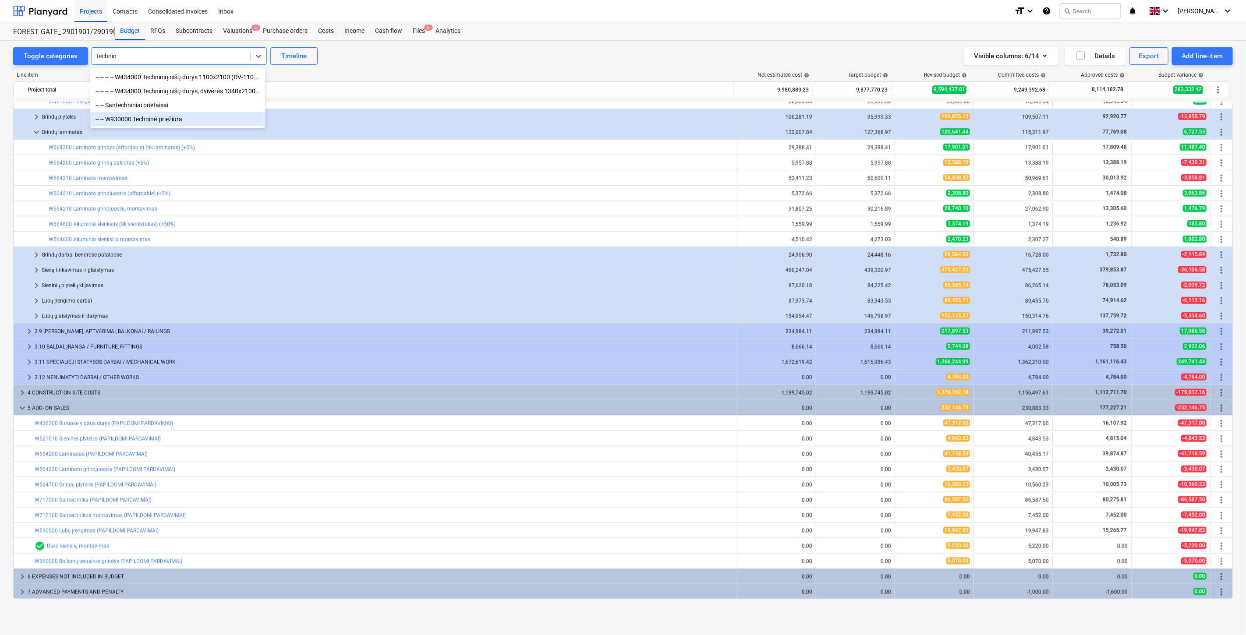
click at [154, 117] on div "-- -- W930000 Techninė priežiūra" at bounding box center [177, 119] width 175 height 14
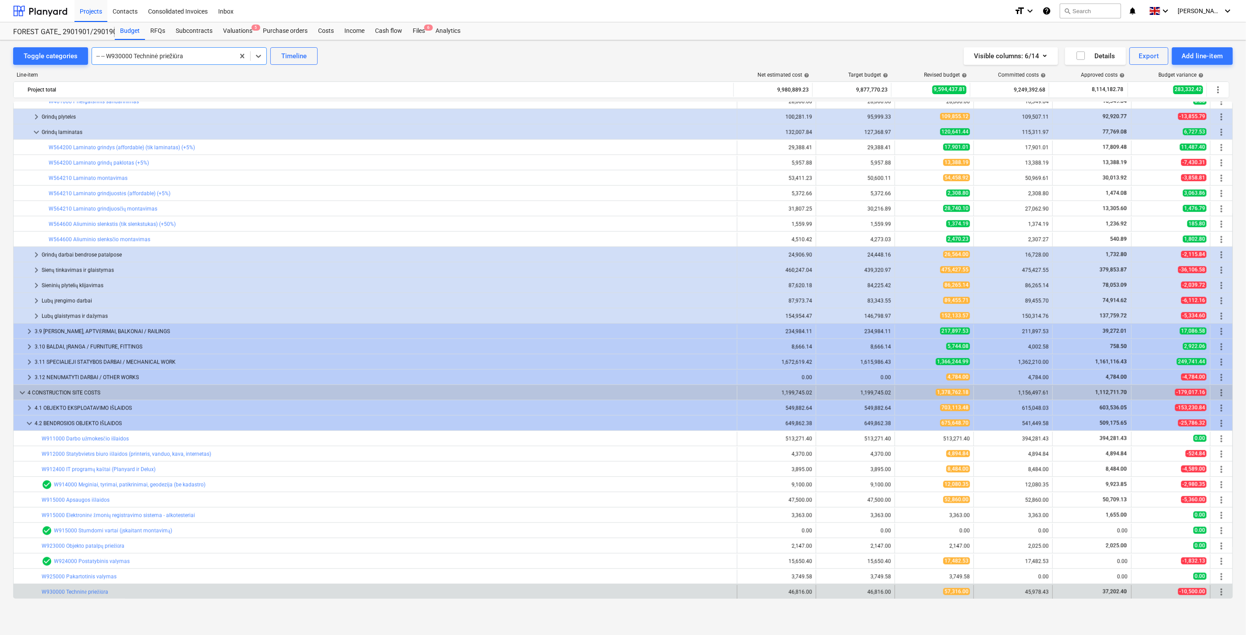
scroll to position [882, 0]
